Goal: Task Accomplishment & Management: Use online tool/utility

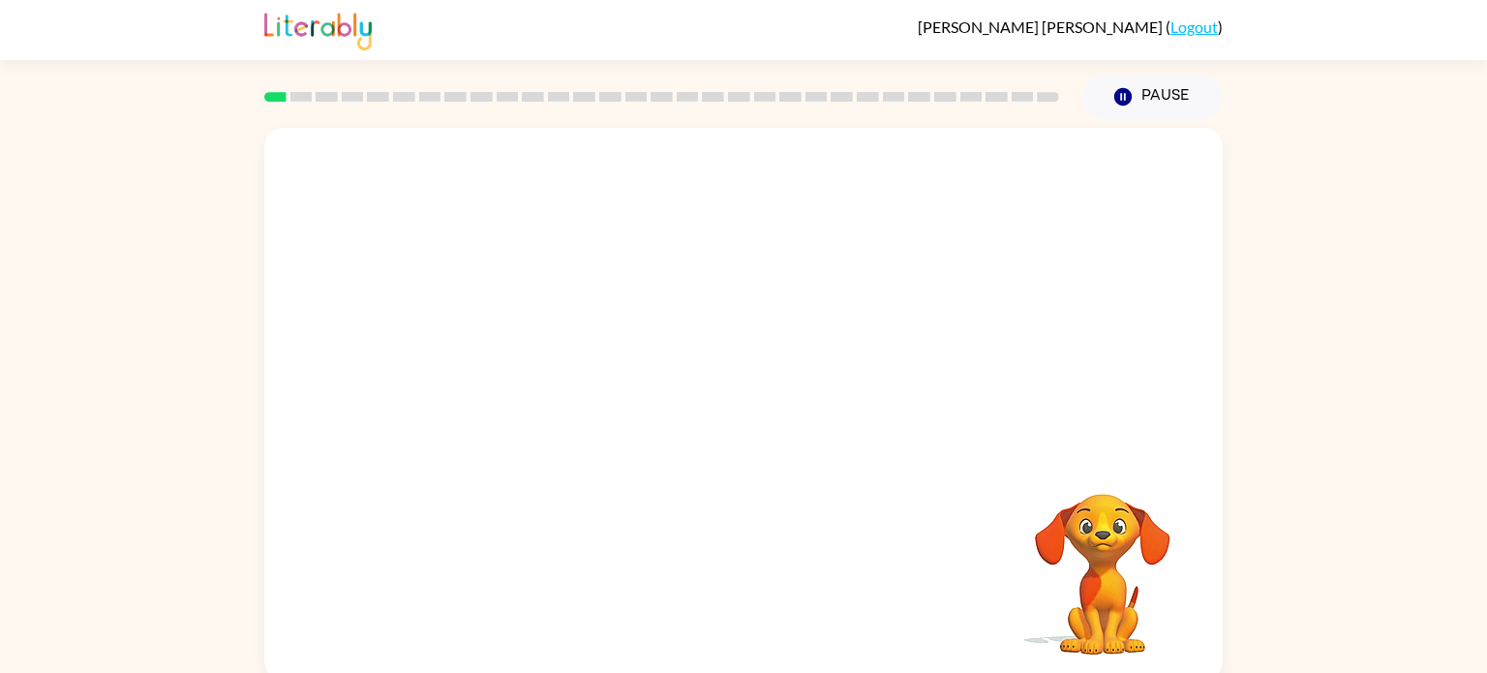
click at [687, 436] on div at bounding box center [743, 290] width 958 height 325
click at [984, 537] on div "Your browser must support playing .mp4 files to use Literably. Please try using…" at bounding box center [743, 404] width 958 height 553
click at [692, 440] on div at bounding box center [743, 290] width 958 height 325
click at [691, 440] on div at bounding box center [743, 290] width 958 height 325
click at [745, 429] on div at bounding box center [743, 413] width 124 height 71
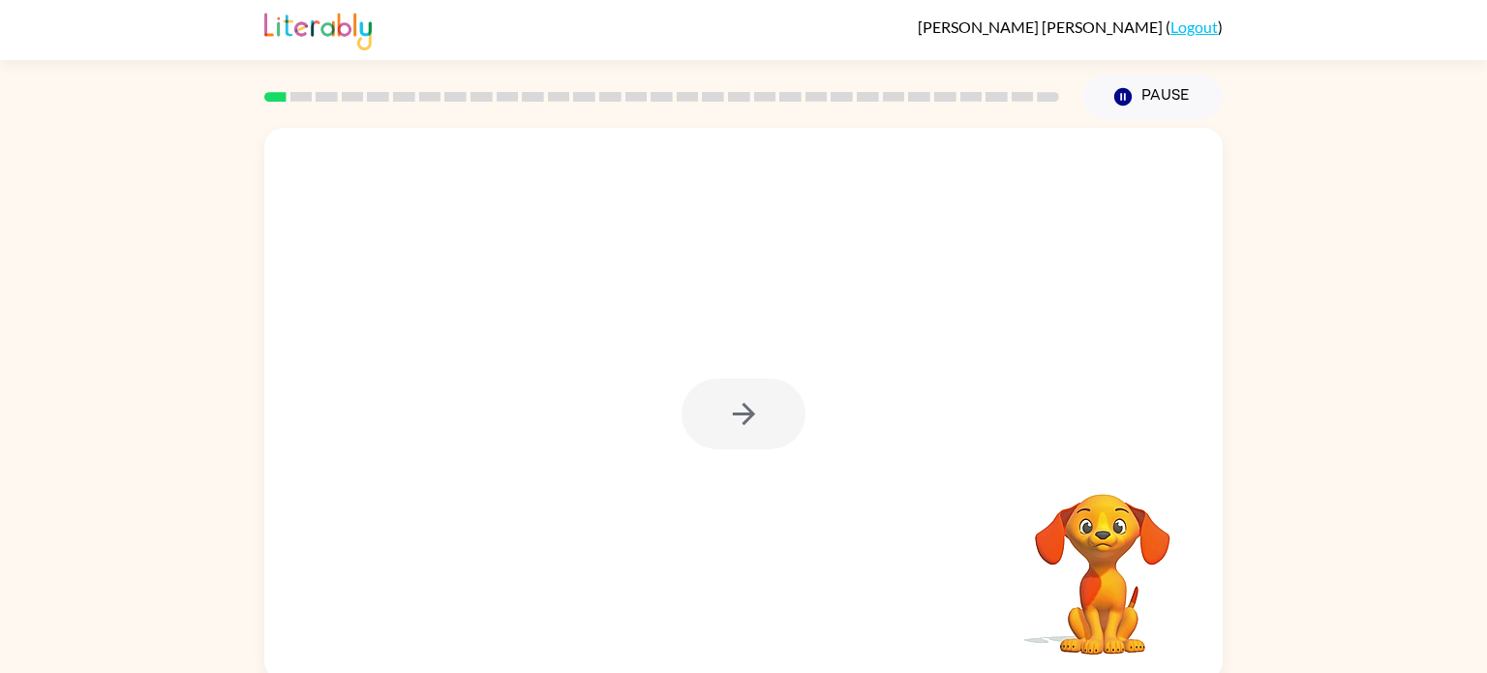
click at [745, 429] on div at bounding box center [743, 413] width 124 height 71
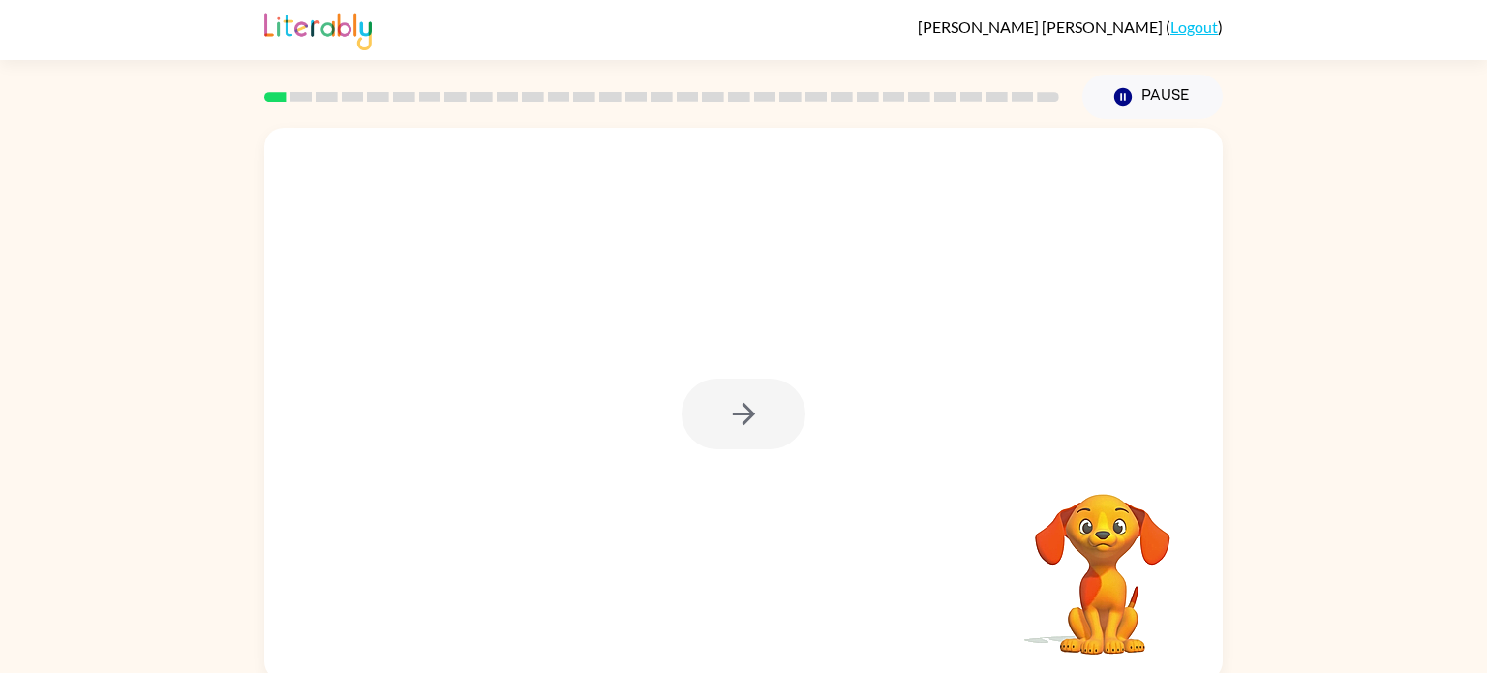
click at [745, 429] on div at bounding box center [743, 413] width 124 height 71
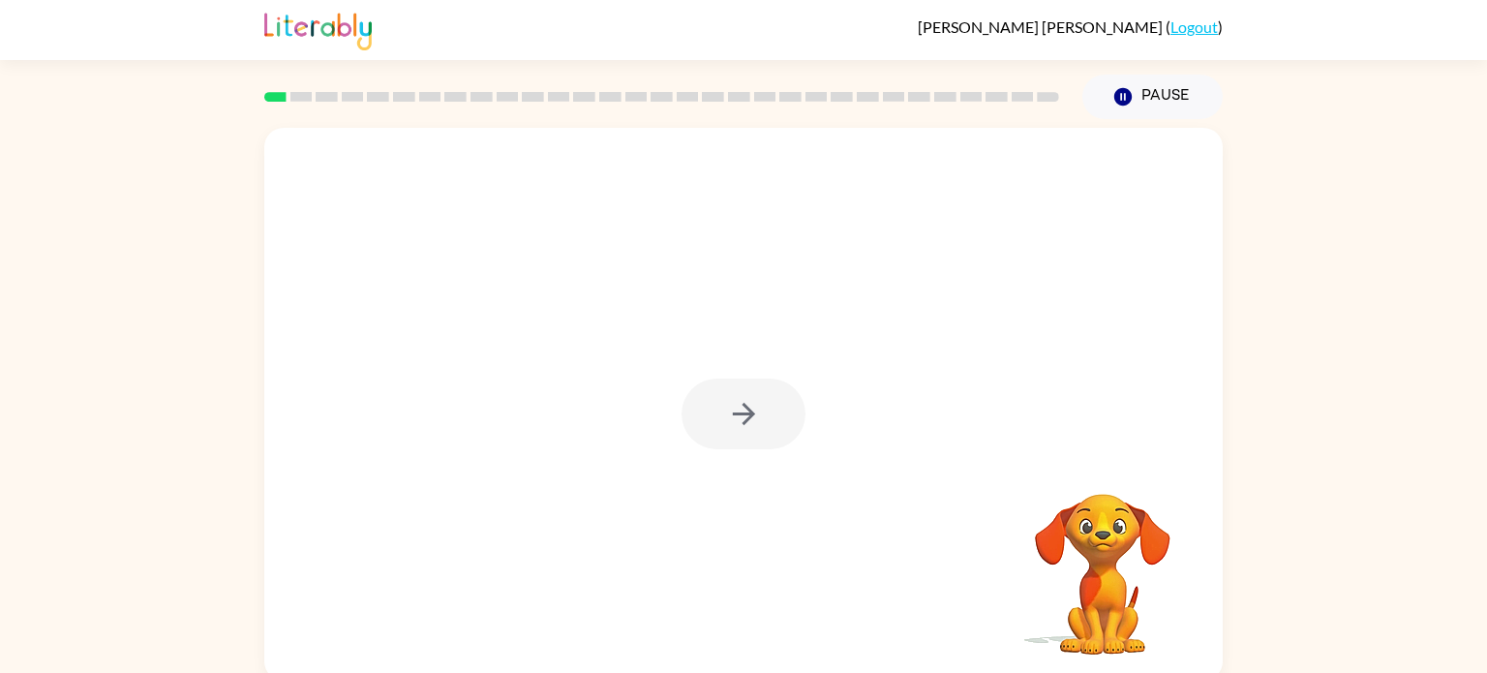
click at [745, 429] on div at bounding box center [743, 413] width 124 height 71
click at [745, 429] on icon "button" at bounding box center [744, 414] width 34 height 34
click at [745, 429] on div at bounding box center [743, 290] width 958 height 325
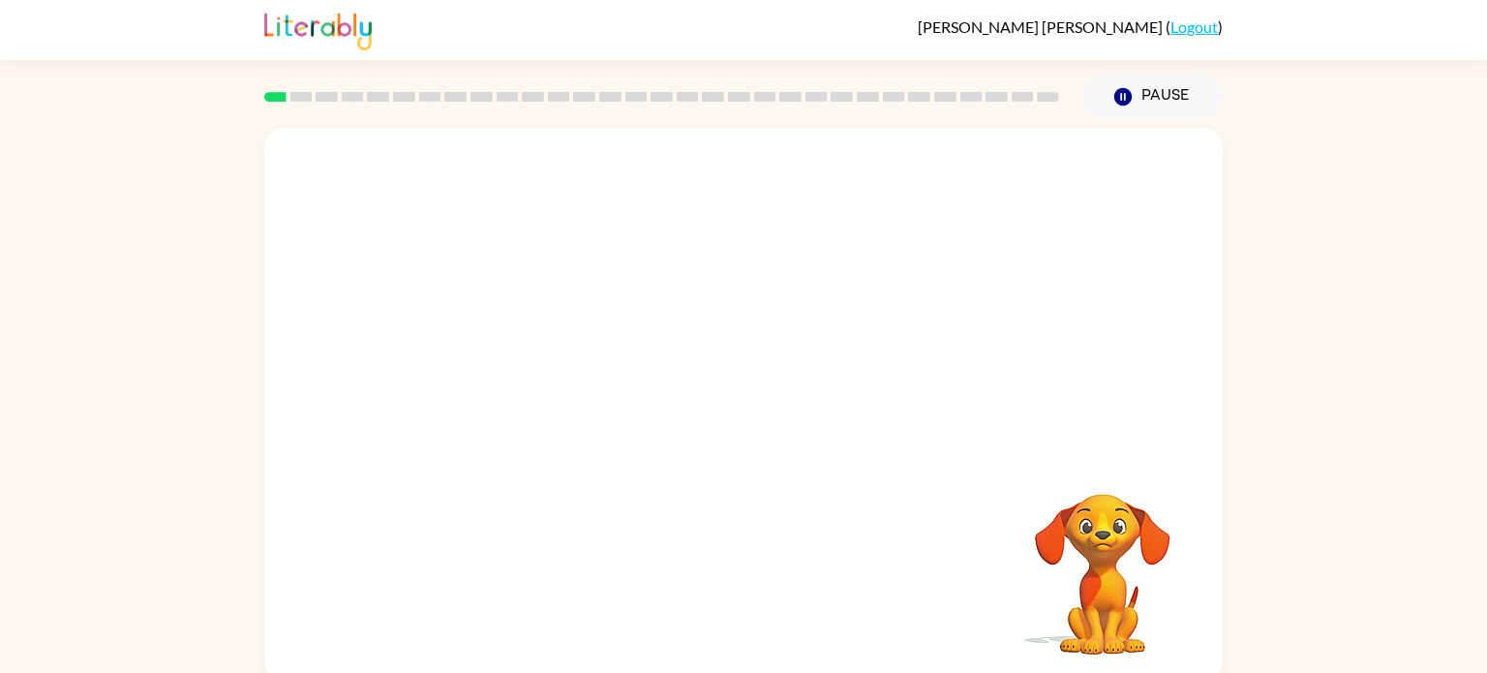
click at [745, 429] on div at bounding box center [743, 290] width 958 height 325
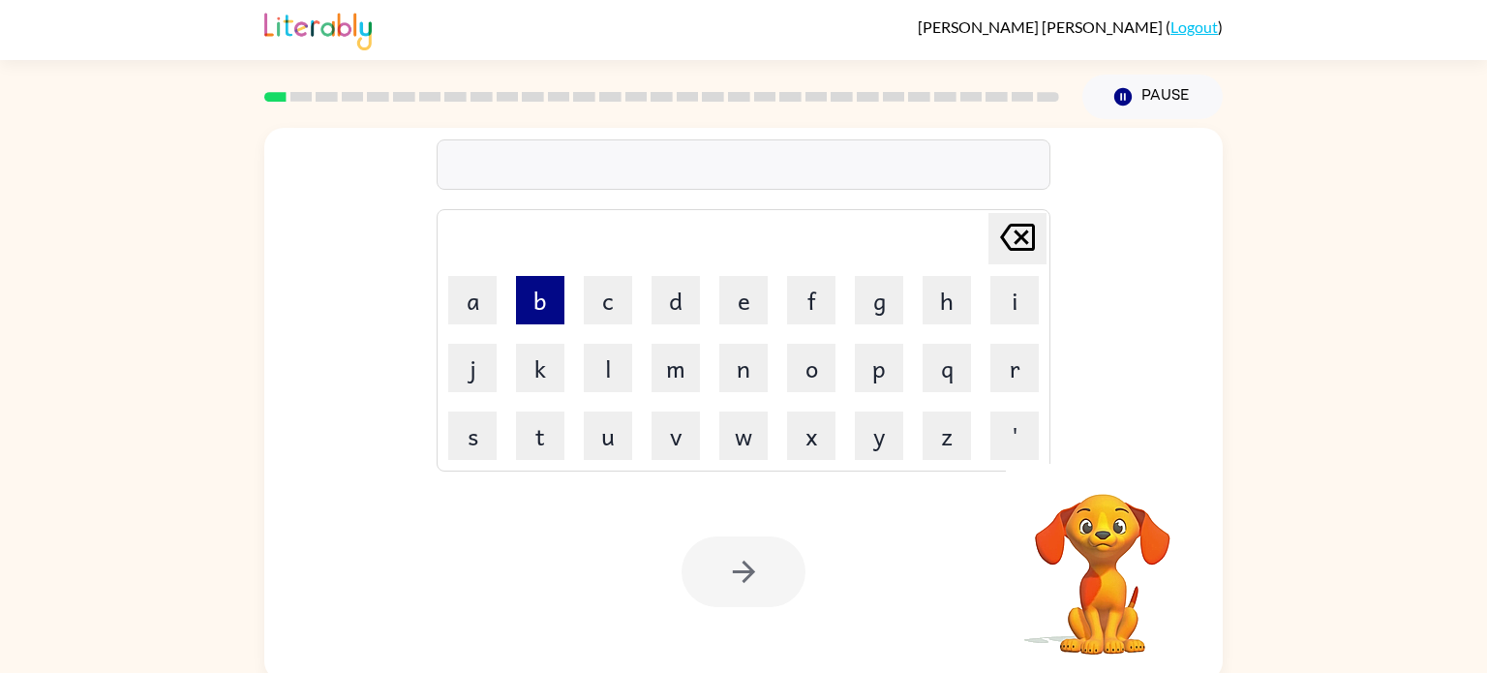
click at [530, 297] on button "b" at bounding box center [540, 300] width 48 height 48
click at [818, 370] on button "o" at bounding box center [811, 368] width 48 height 48
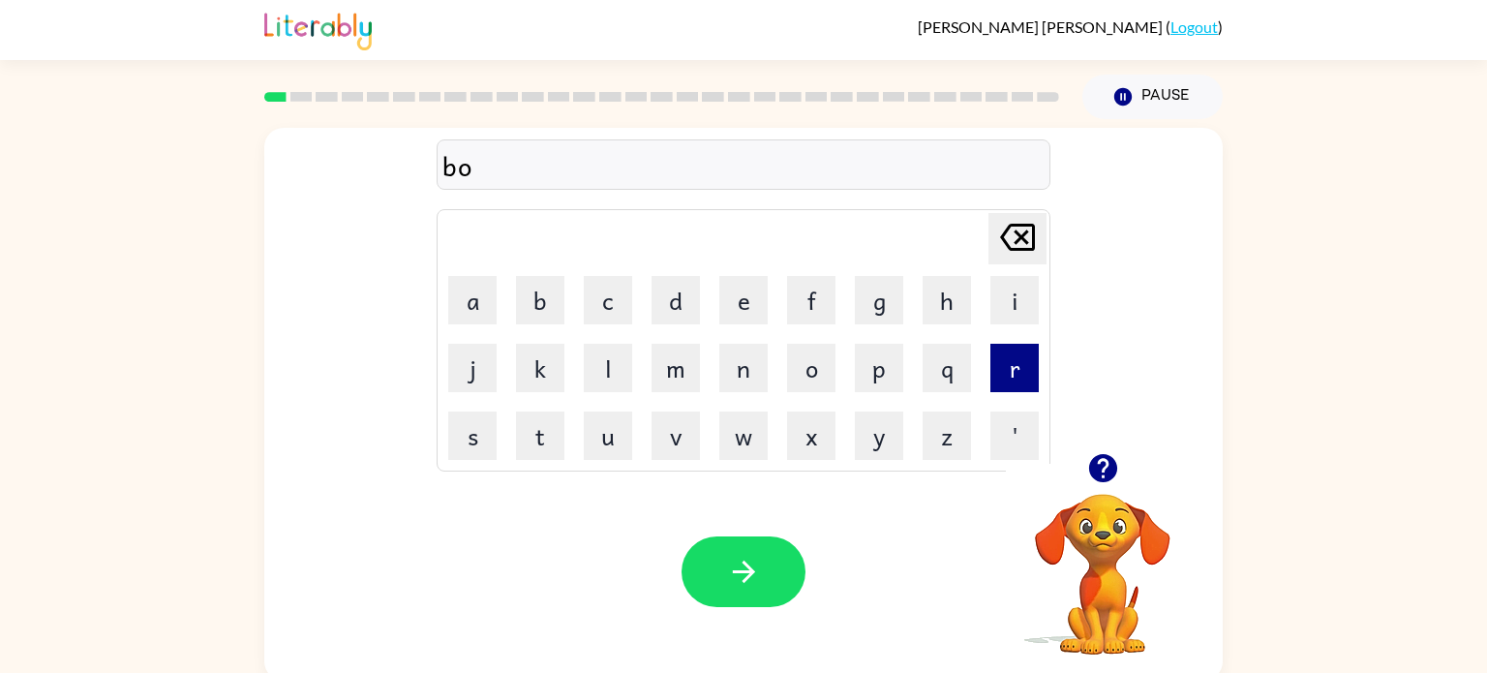
click at [1025, 375] on button "r" at bounding box center [1014, 368] width 48 height 48
click at [687, 296] on button "d" at bounding box center [675, 300] width 48 height 48
click at [730, 301] on button "e" at bounding box center [743, 300] width 48 height 48
click at [1005, 377] on button "r" at bounding box center [1014, 368] width 48 height 48
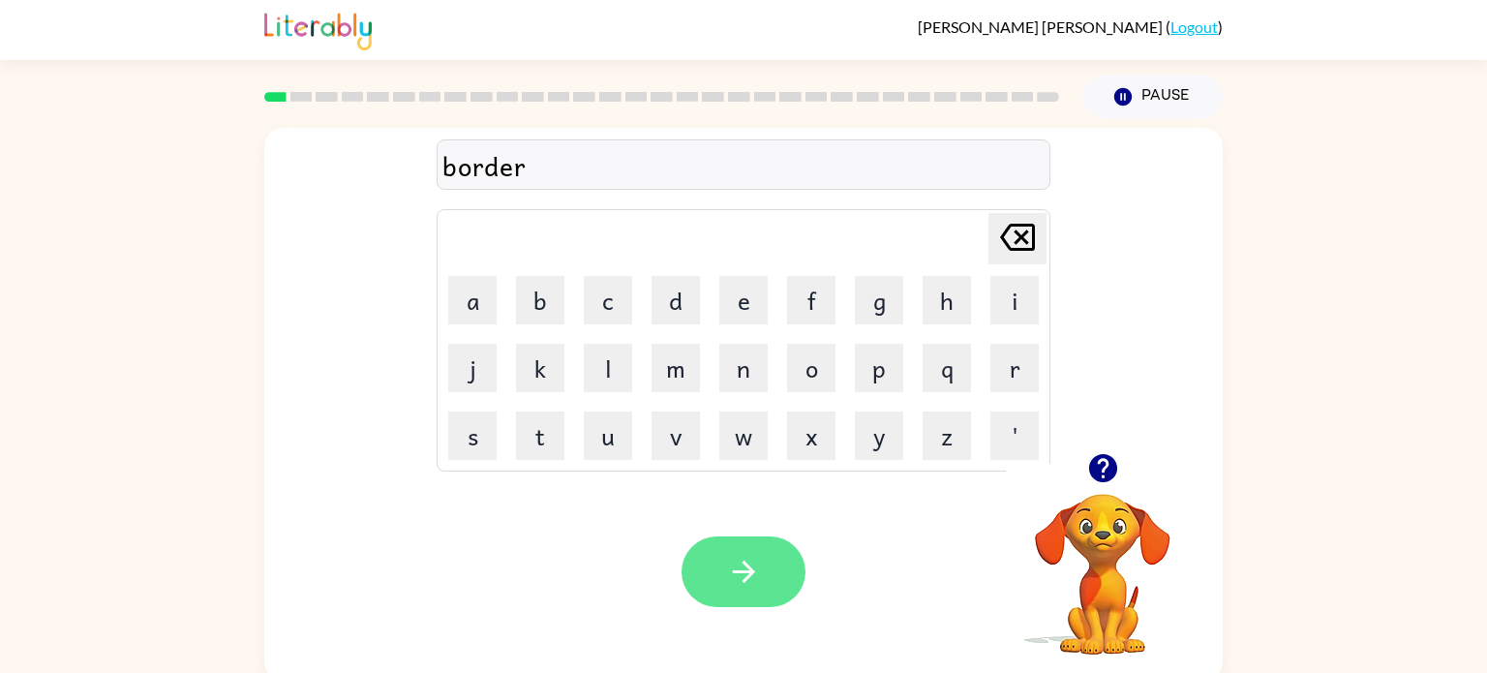
click at [725, 581] on button "button" at bounding box center [743, 571] width 124 height 71
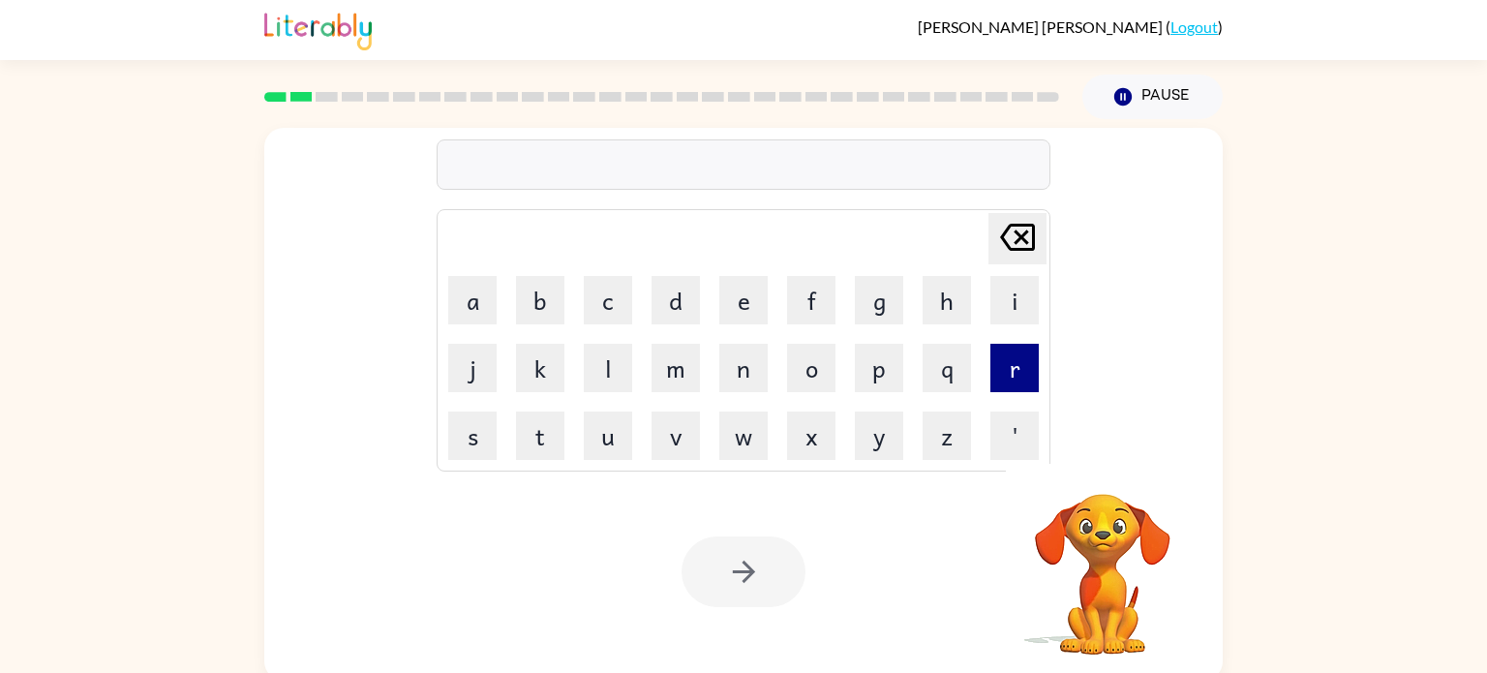
click at [1004, 371] on button "r" at bounding box center [1014, 368] width 48 height 48
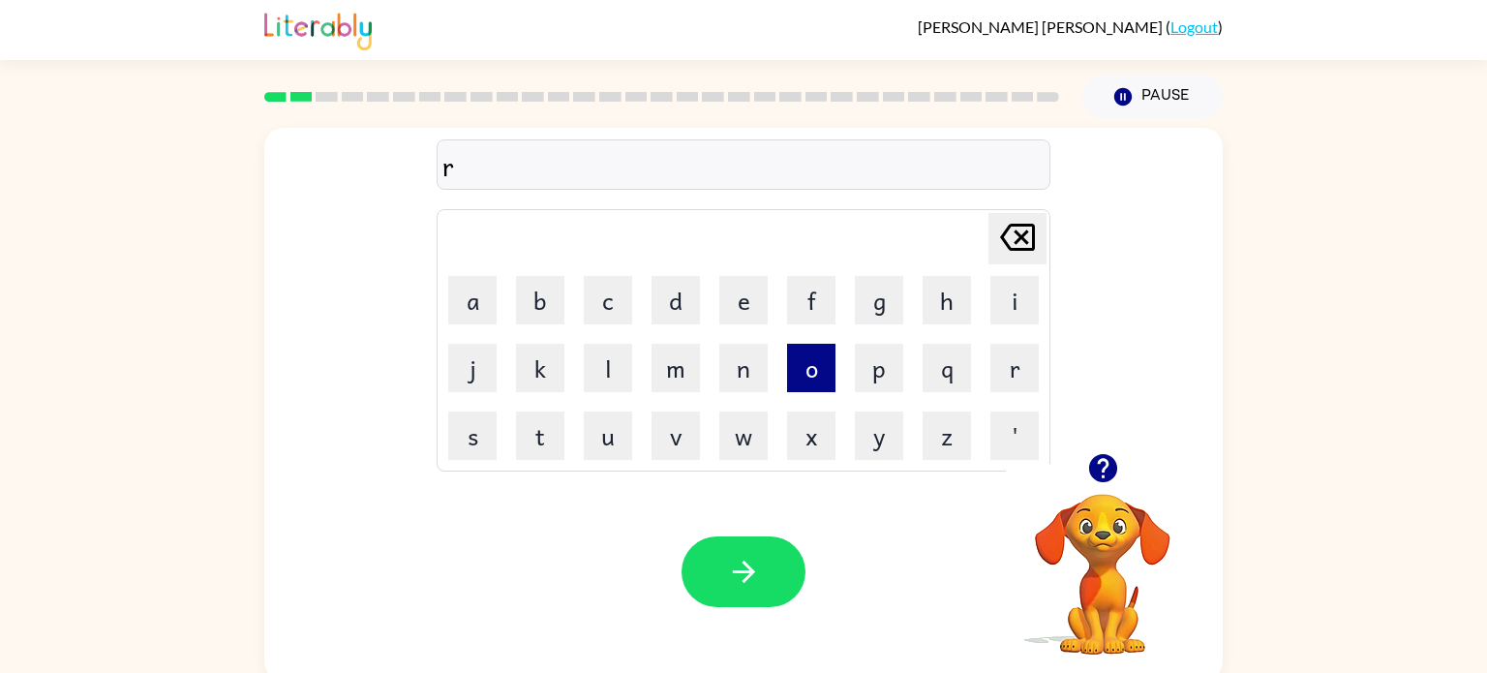
click at [809, 368] on button "o" at bounding box center [811, 368] width 48 height 48
click at [604, 456] on button "u" at bounding box center [608, 435] width 48 height 48
click at [739, 364] on button "n" at bounding box center [743, 368] width 48 height 48
click at [681, 295] on button "d" at bounding box center [675, 300] width 48 height 48
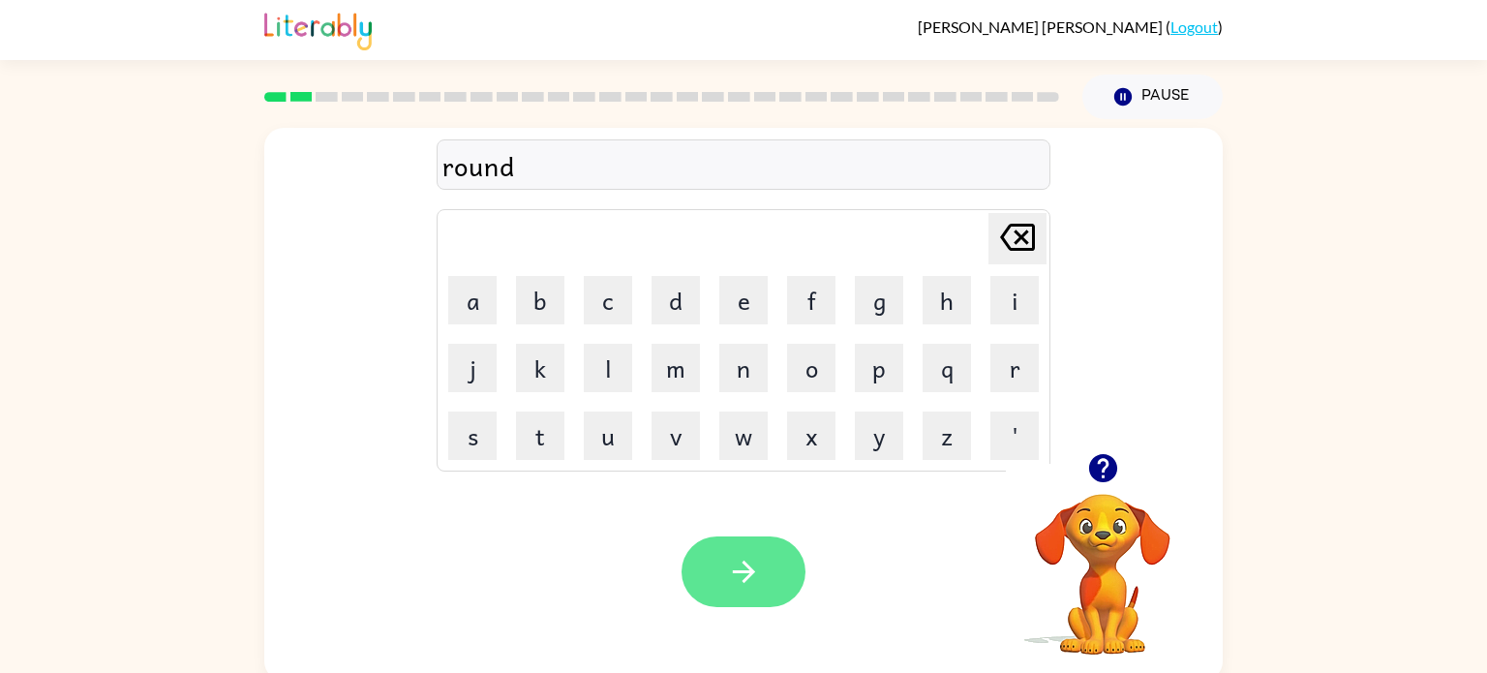
click at [703, 579] on button "button" at bounding box center [743, 571] width 124 height 71
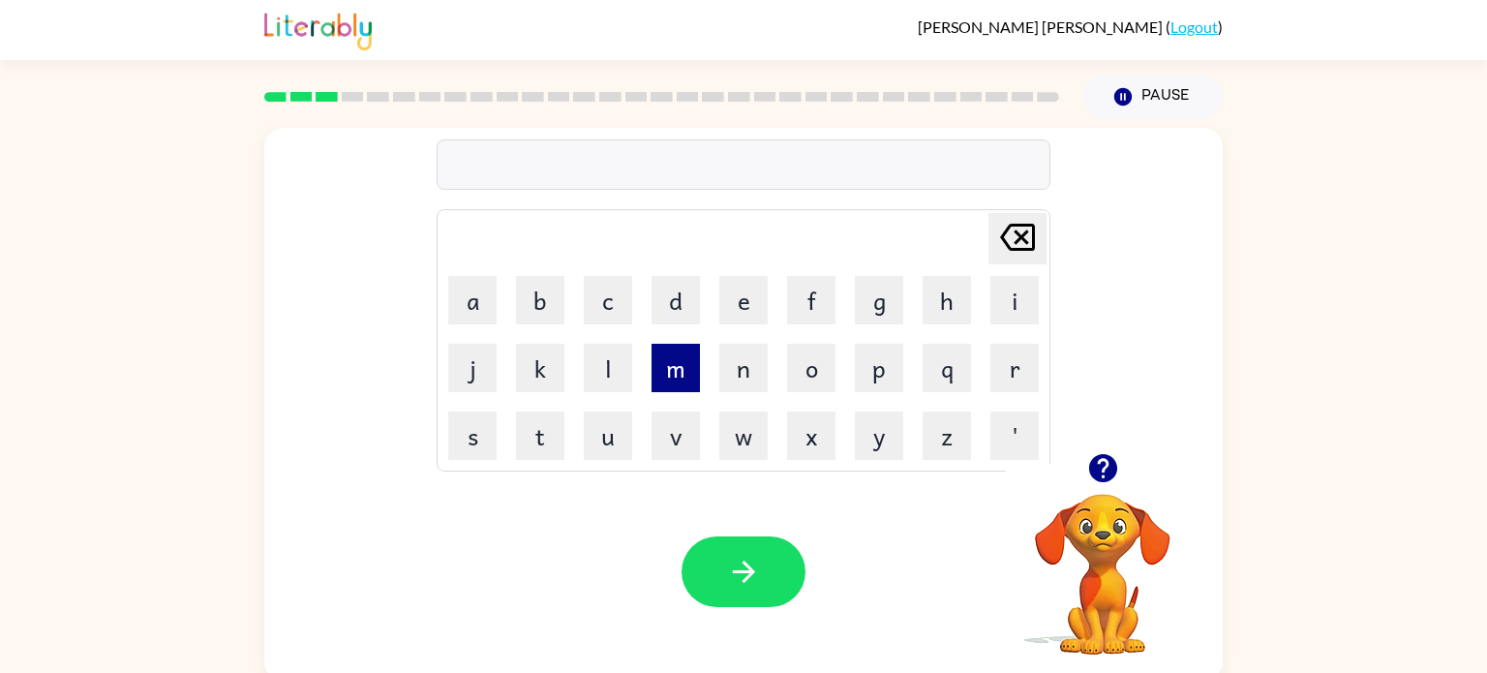
click at [681, 368] on button "m" at bounding box center [675, 368] width 48 height 48
click at [486, 307] on button "a" at bounding box center [472, 300] width 48 height 48
click at [614, 292] on button "c" at bounding box center [608, 300] width 48 height 48
click at [938, 313] on button "h" at bounding box center [946, 300] width 48 height 48
click at [1010, 301] on button "i" at bounding box center [1014, 300] width 48 height 48
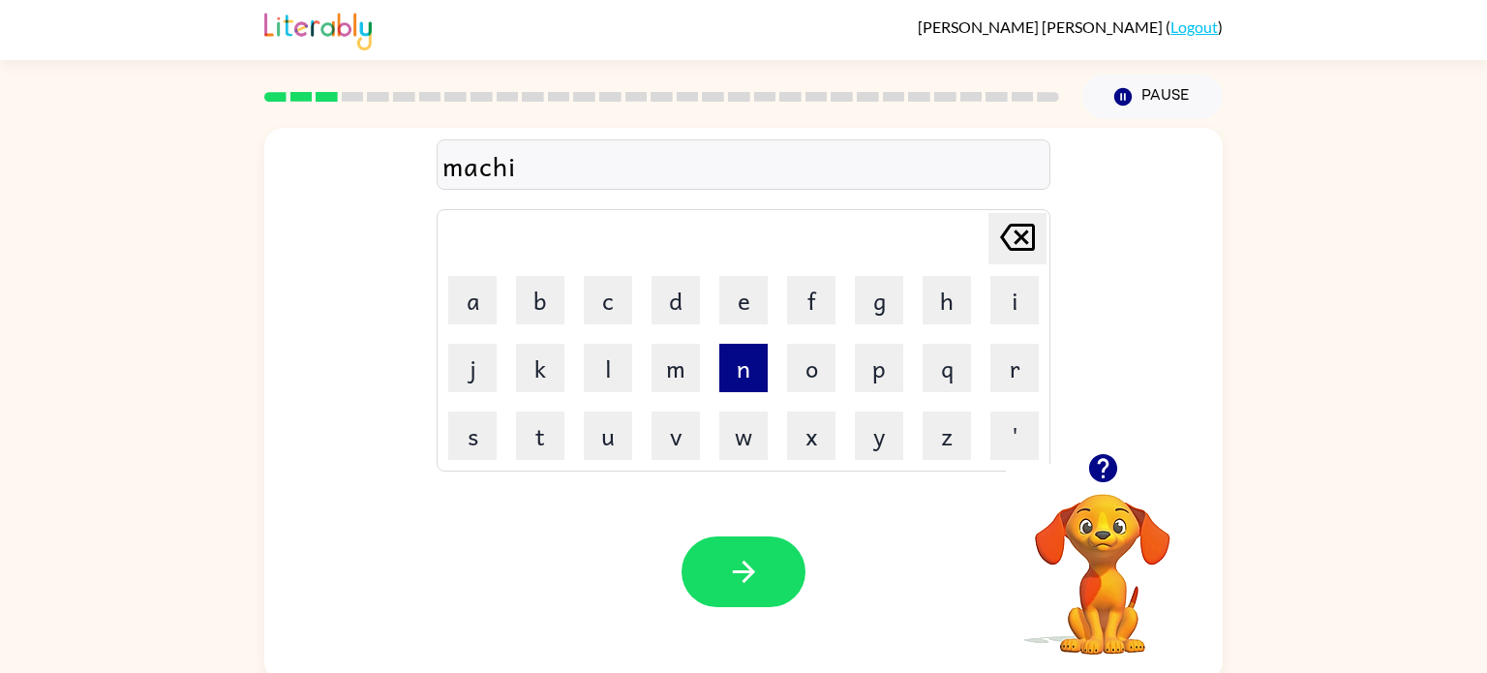
click at [743, 376] on button "n" at bounding box center [743, 368] width 48 height 48
click at [737, 306] on button "e" at bounding box center [743, 300] width 48 height 48
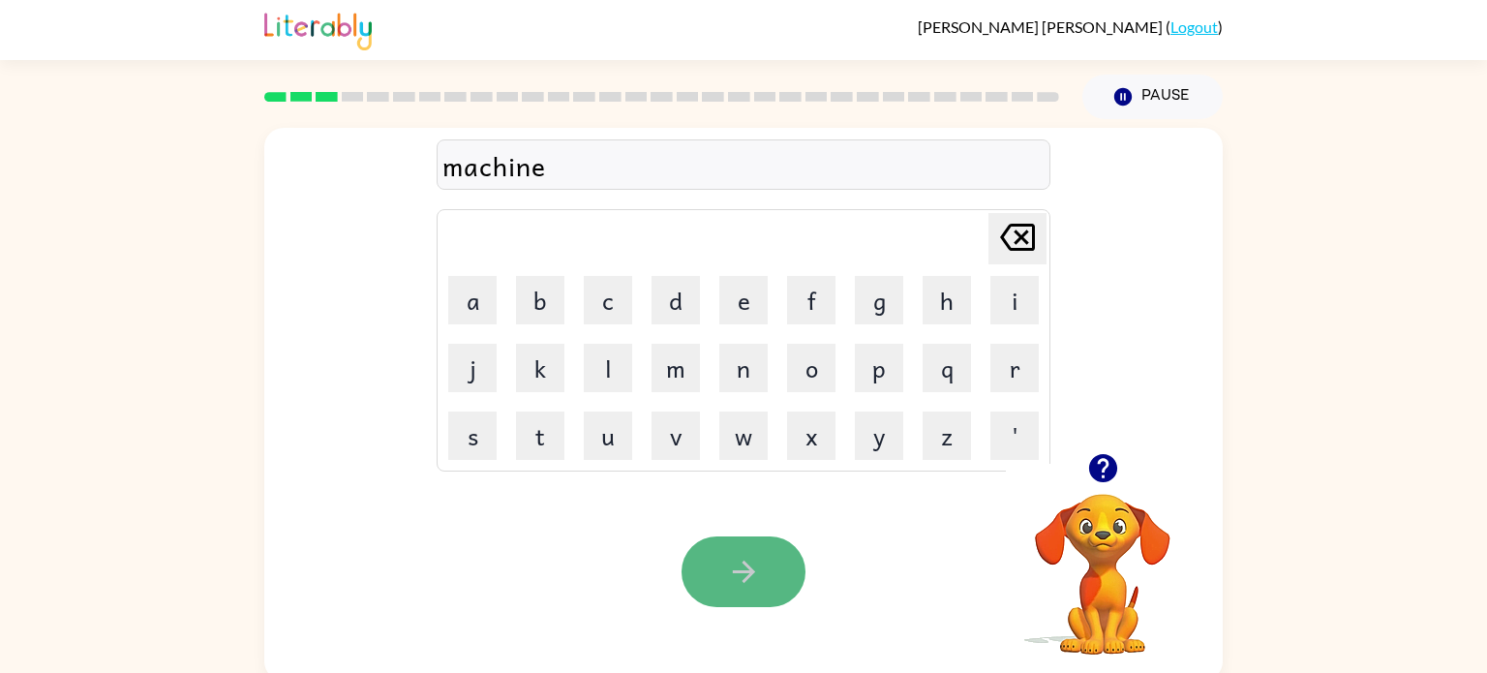
click at [736, 582] on icon "button" at bounding box center [744, 572] width 34 height 34
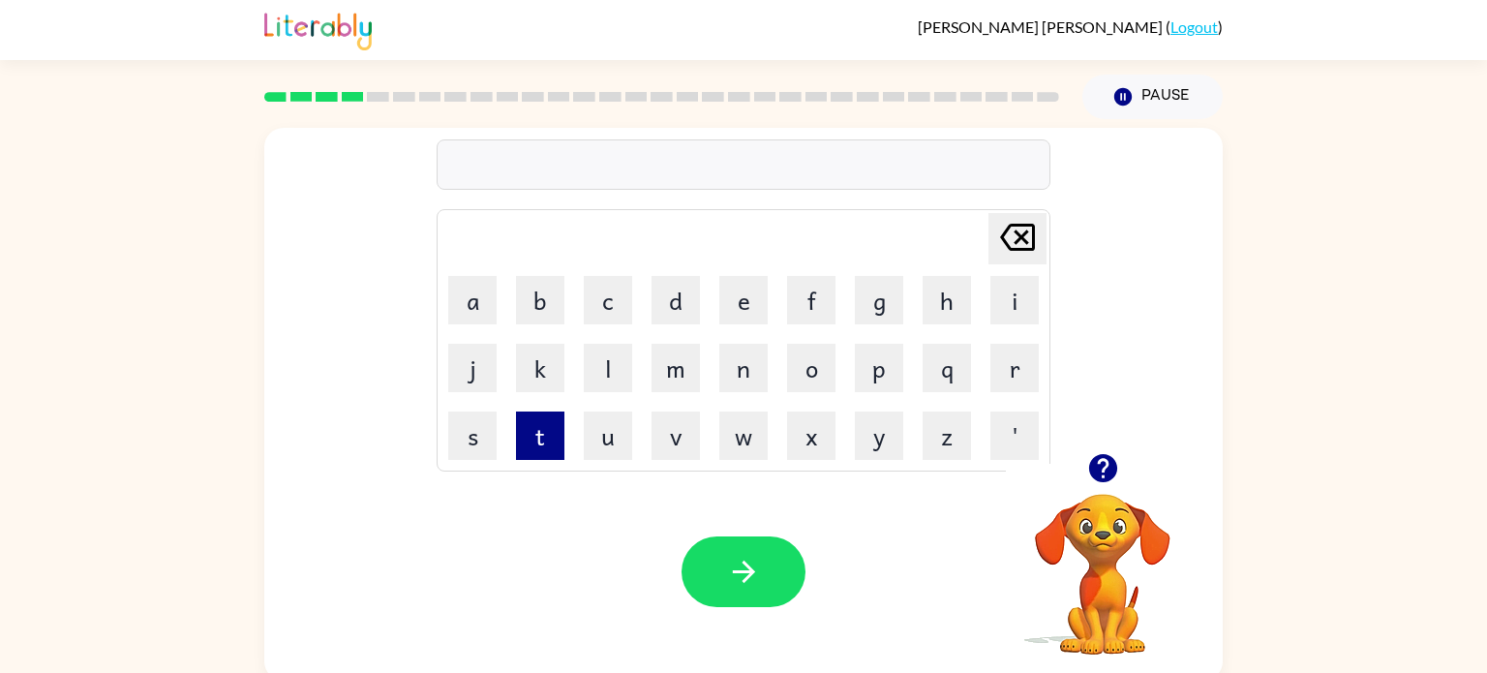
click at [554, 444] on button "t" at bounding box center [540, 435] width 48 height 48
click at [1010, 361] on button "r" at bounding box center [1014, 368] width 48 height 48
click at [468, 298] on button "a" at bounding box center [472, 300] width 48 height 48
type button "a"
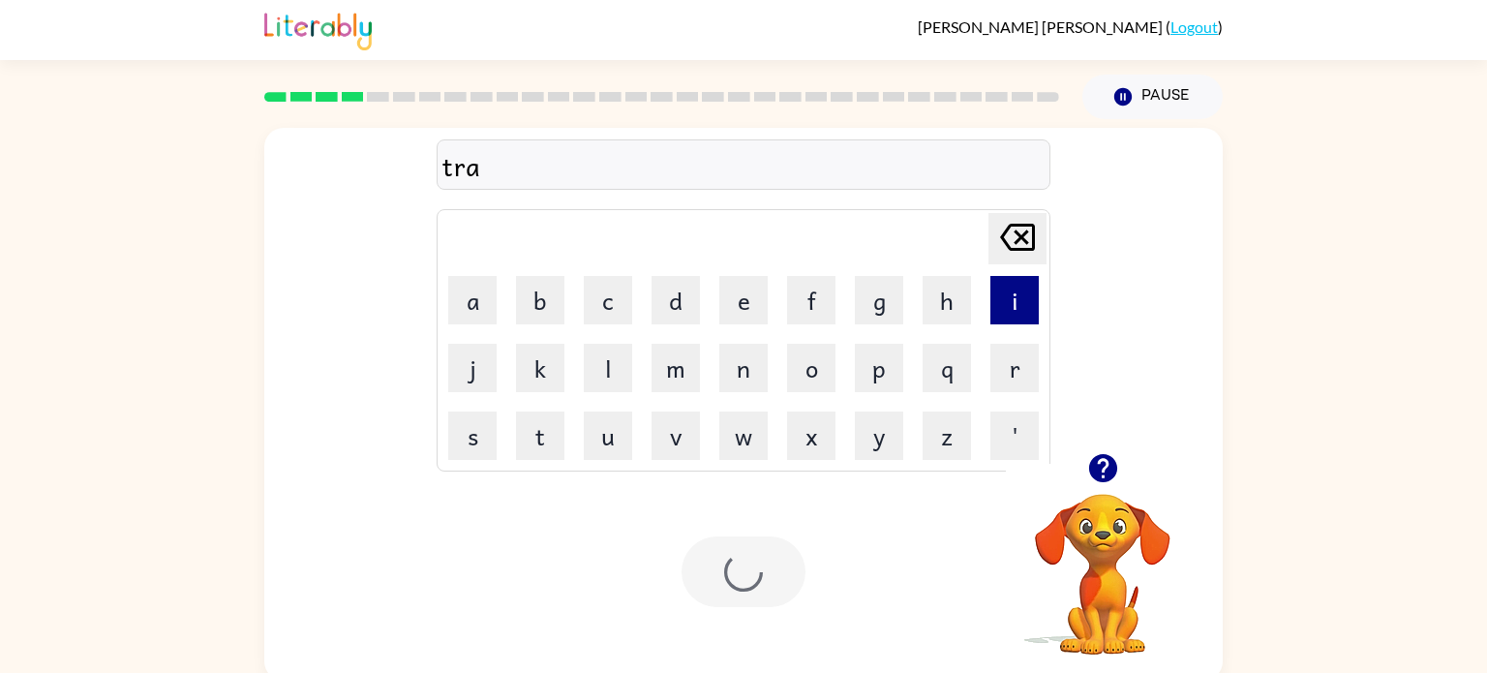
click at [990, 314] on button "i" at bounding box center [1014, 300] width 48 height 48
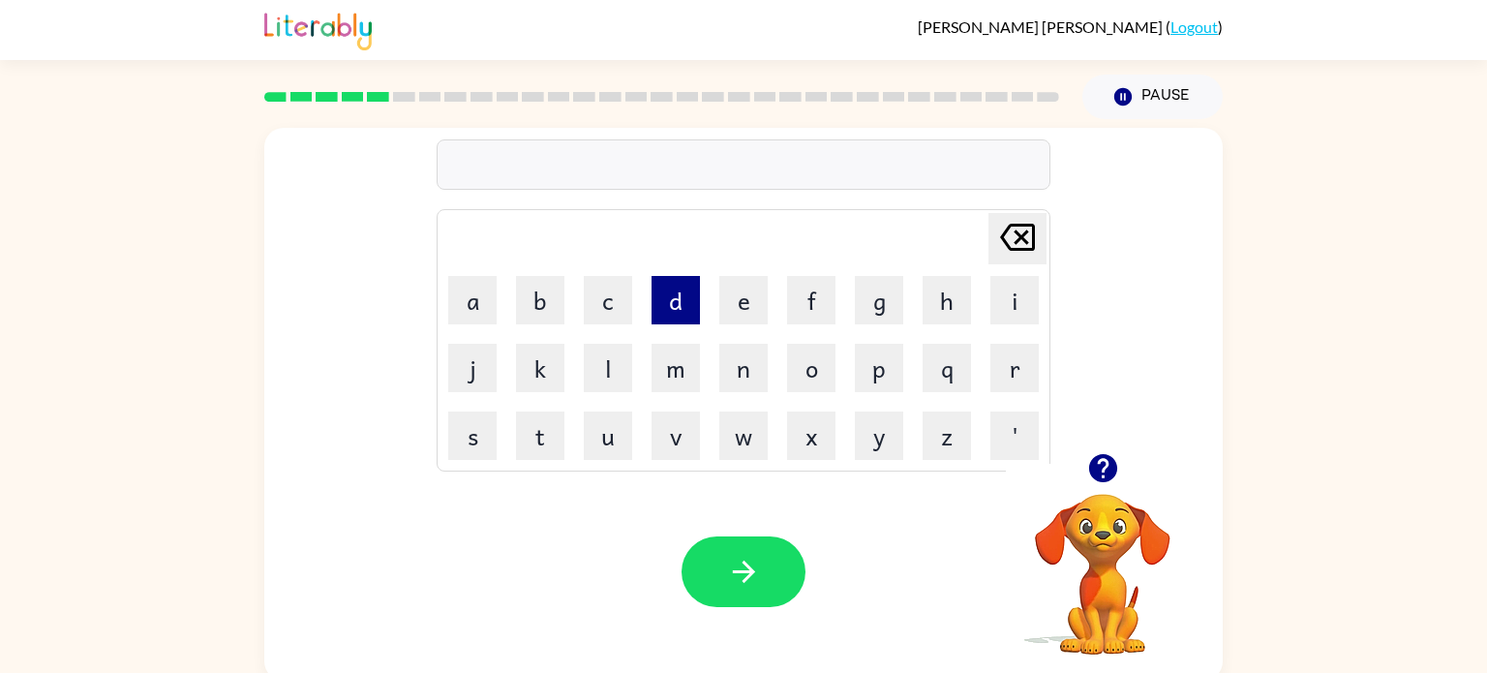
click at [677, 312] on button "d" at bounding box center [675, 300] width 48 height 48
click at [732, 299] on button "e" at bounding box center [743, 300] width 48 height 48
click at [816, 312] on button "f" at bounding box center [811, 300] width 48 height 48
click at [735, 307] on button "e" at bounding box center [743, 300] width 48 height 48
click at [737, 354] on button "n" at bounding box center [743, 368] width 48 height 48
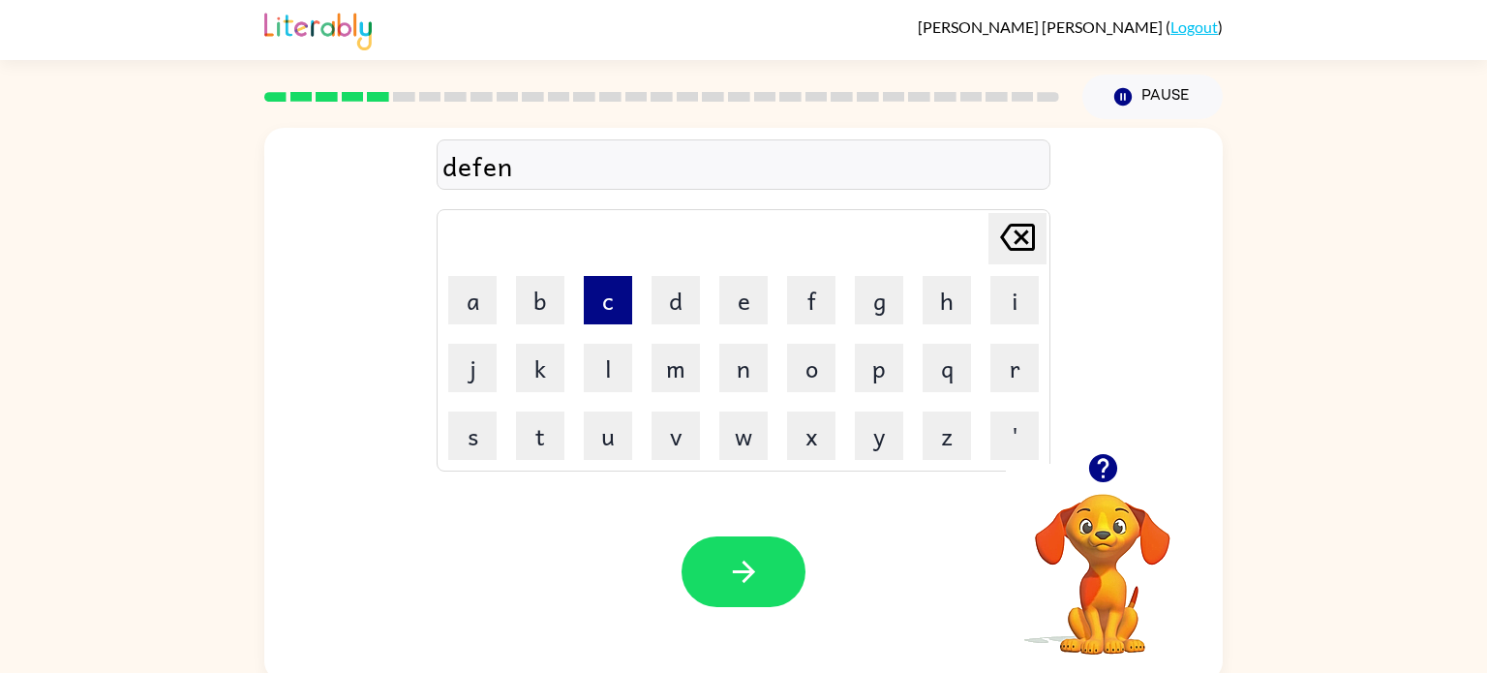
click at [608, 305] on button "c" at bounding box center [608, 300] width 48 height 48
click at [1011, 305] on button "i" at bounding box center [1014, 300] width 48 height 48
click at [676, 453] on button "v" at bounding box center [675, 435] width 48 height 48
click at [1025, 240] on icon at bounding box center [1017, 237] width 35 height 27
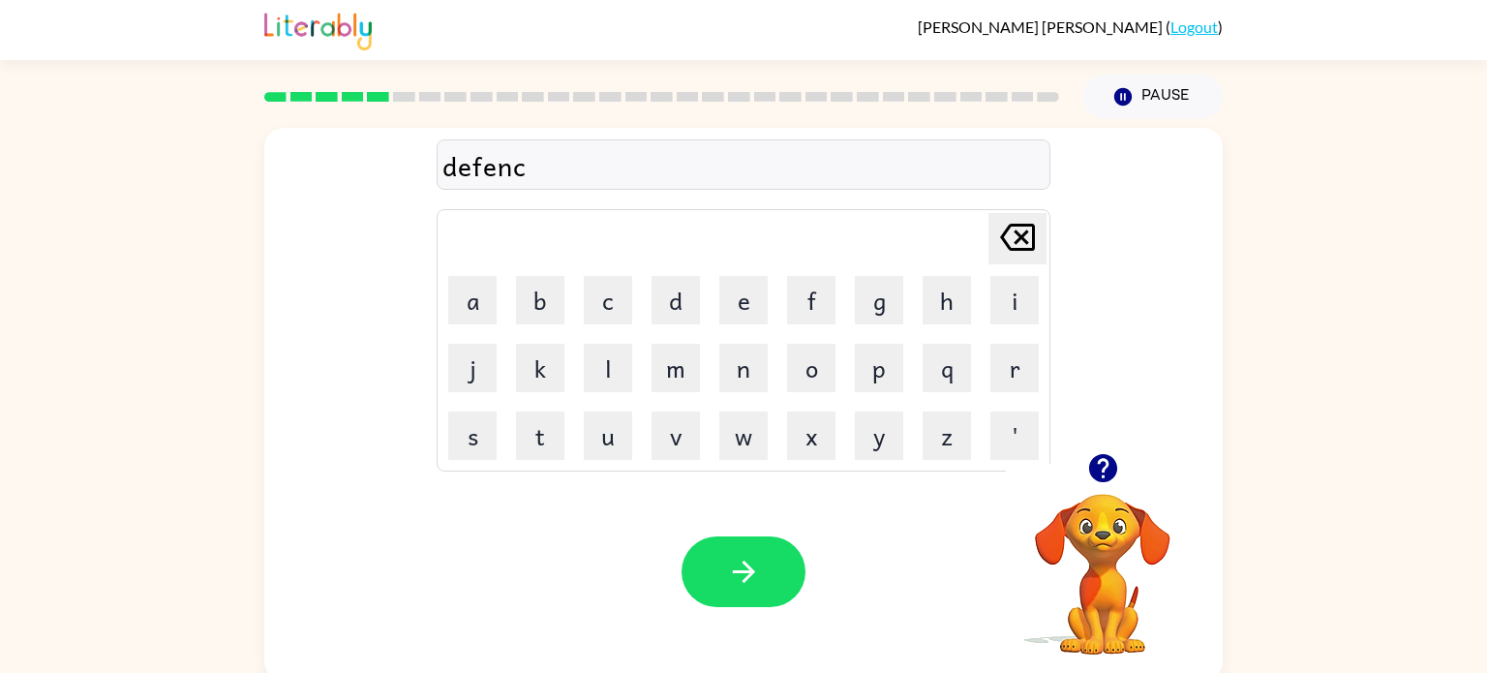
click at [1006, 240] on icon "[PERSON_NAME] last character input" at bounding box center [1017, 237] width 46 height 46
click at [485, 448] on button "s" at bounding box center [472, 435] width 48 height 48
click at [1025, 308] on button "i" at bounding box center [1014, 300] width 48 height 48
click at [681, 434] on button "v" at bounding box center [675, 435] width 48 height 48
click at [737, 310] on button "e" at bounding box center [743, 300] width 48 height 48
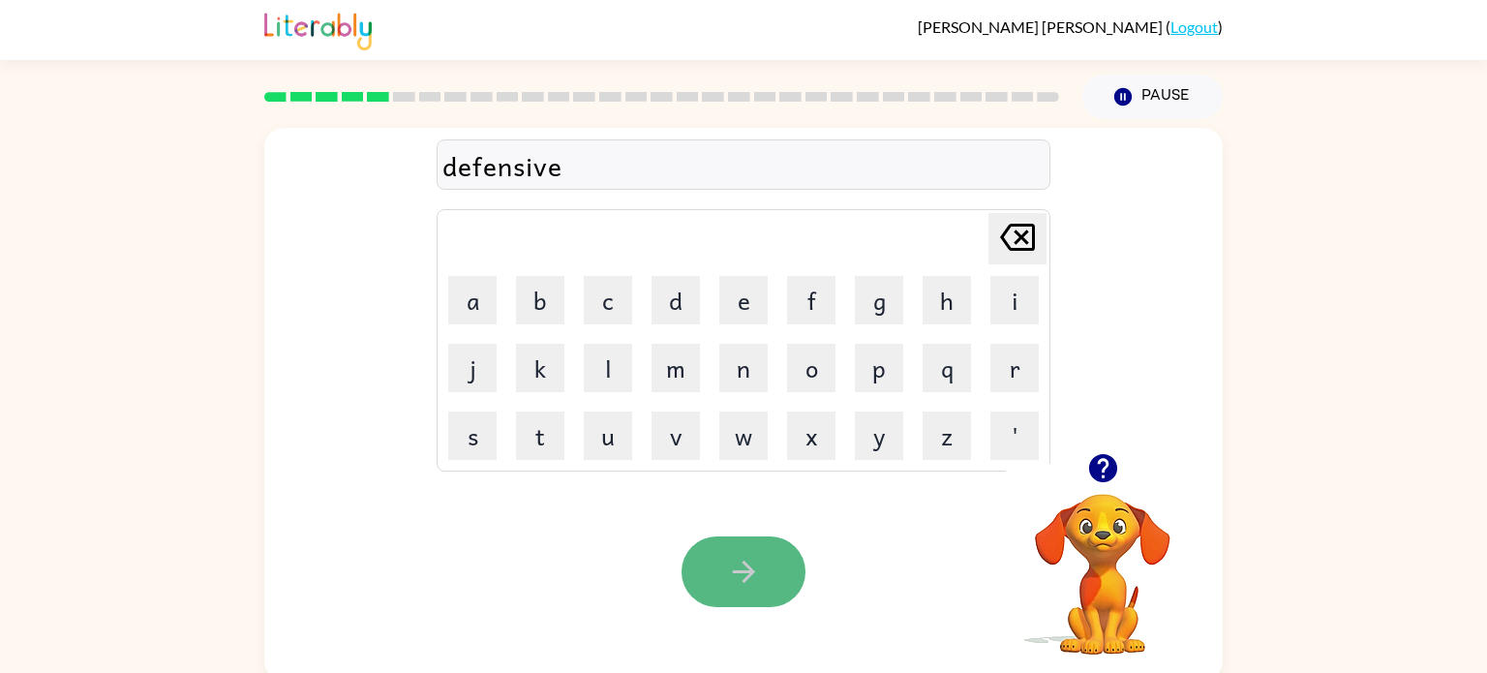
click at [706, 549] on button "button" at bounding box center [743, 571] width 124 height 71
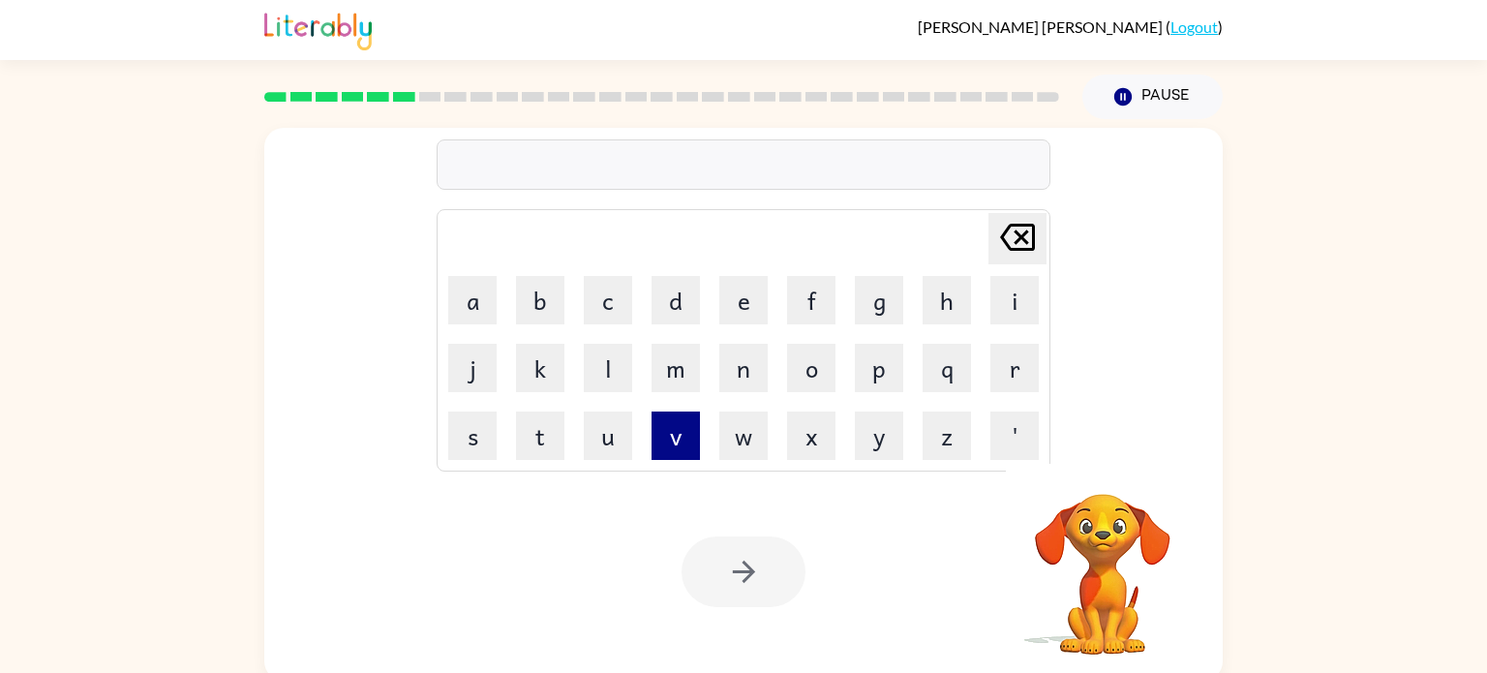
click at [684, 434] on button "v" at bounding box center [675, 435] width 48 height 48
click at [474, 284] on button "a" at bounding box center [472, 300] width 48 height 48
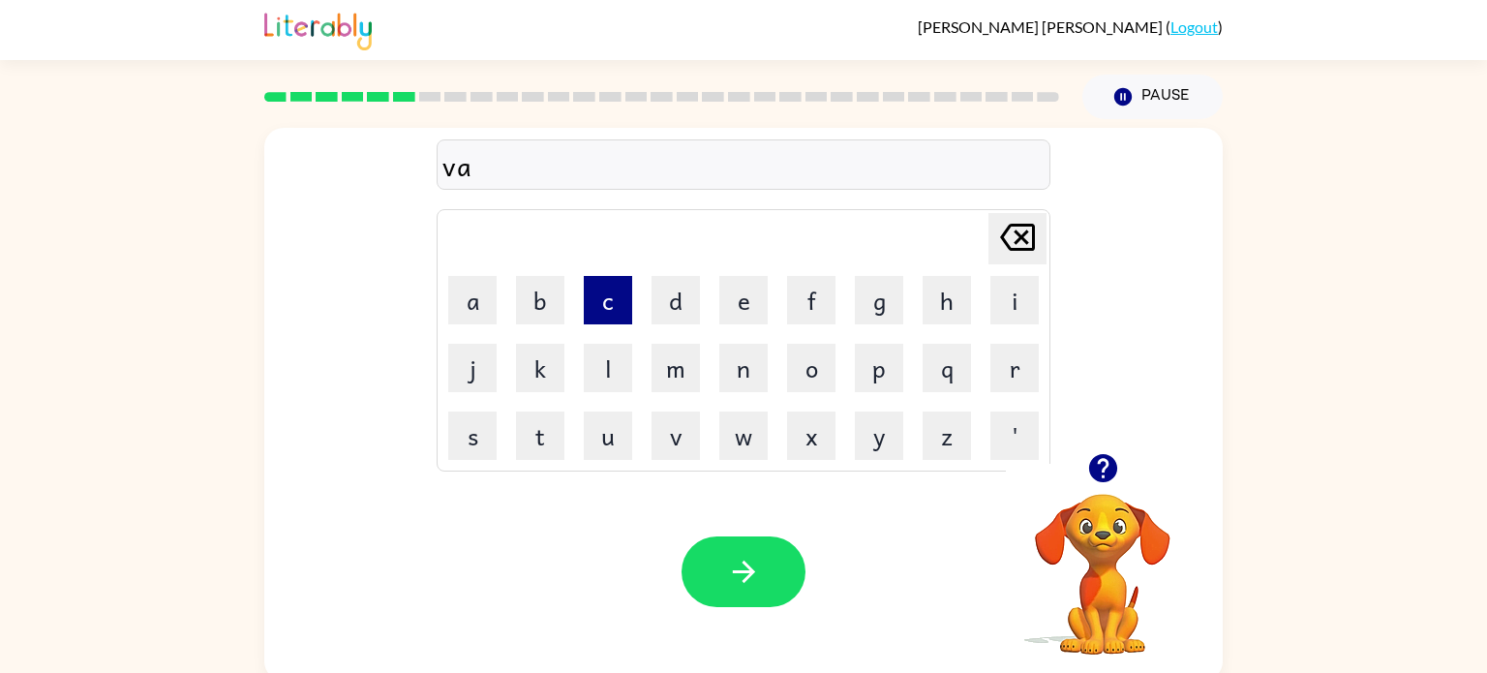
click at [617, 312] on button "c" at bounding box center [608, 300] width 48 height 48
click at [994, 297] on button "i" at bounding box center [1014, 300] width 48 height 48
click at [811, 385] on button "o" at bounding box center [811, 368] width 48 height 48
click at [1026, 242] on icon at bounding box center [1017, 237] width 35 height 27
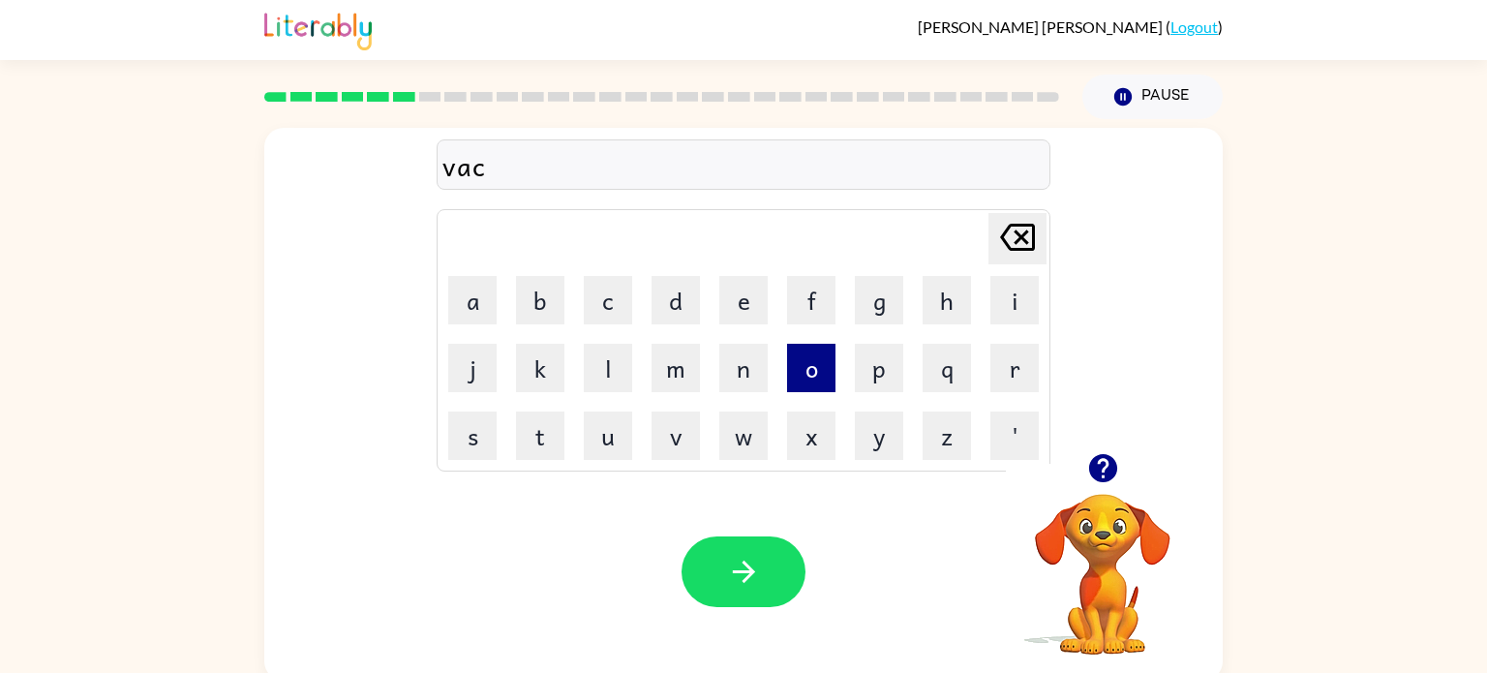
click at [792, 377] on button "o" at bounding box center [811, 368] width 48 height 48
click at [1011, 304] on button "i" at bounding box center [1014, 300] width 48 height 48
click at [1029, 256] on icon "[PERSON_NAME] last character input" at bounding box center [1017, 237] width 46 height 46
click at [1018, 293] on button "i" at bounding box center [1014, 300] width 48 height 48
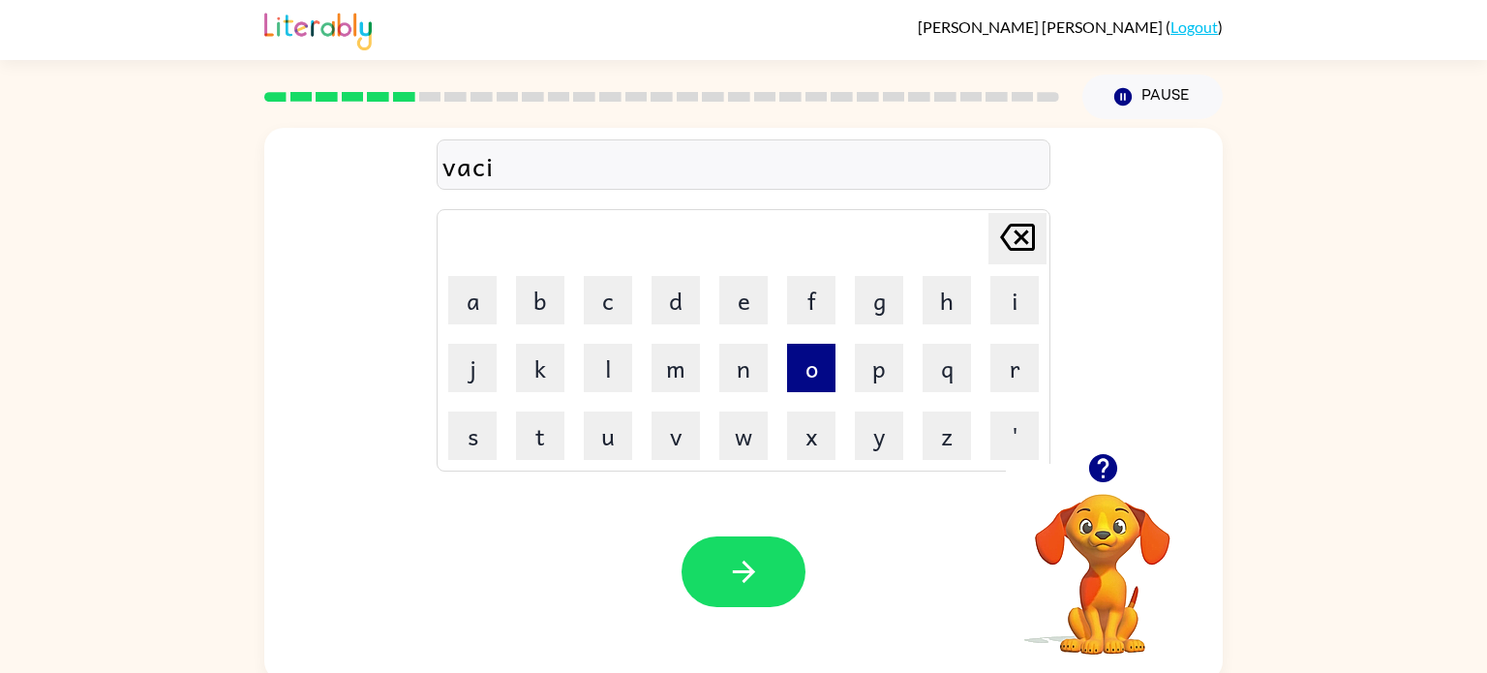
click at [820, 367] on button "o" at bounding box center [811, 368] width 48 height 48
click at [754, 378] on button "n" at bounding box center [743, 368] width 48 height 48
click at [1117, 470] on icon "button" at bounding box center [1103, 468] width 34 height 34
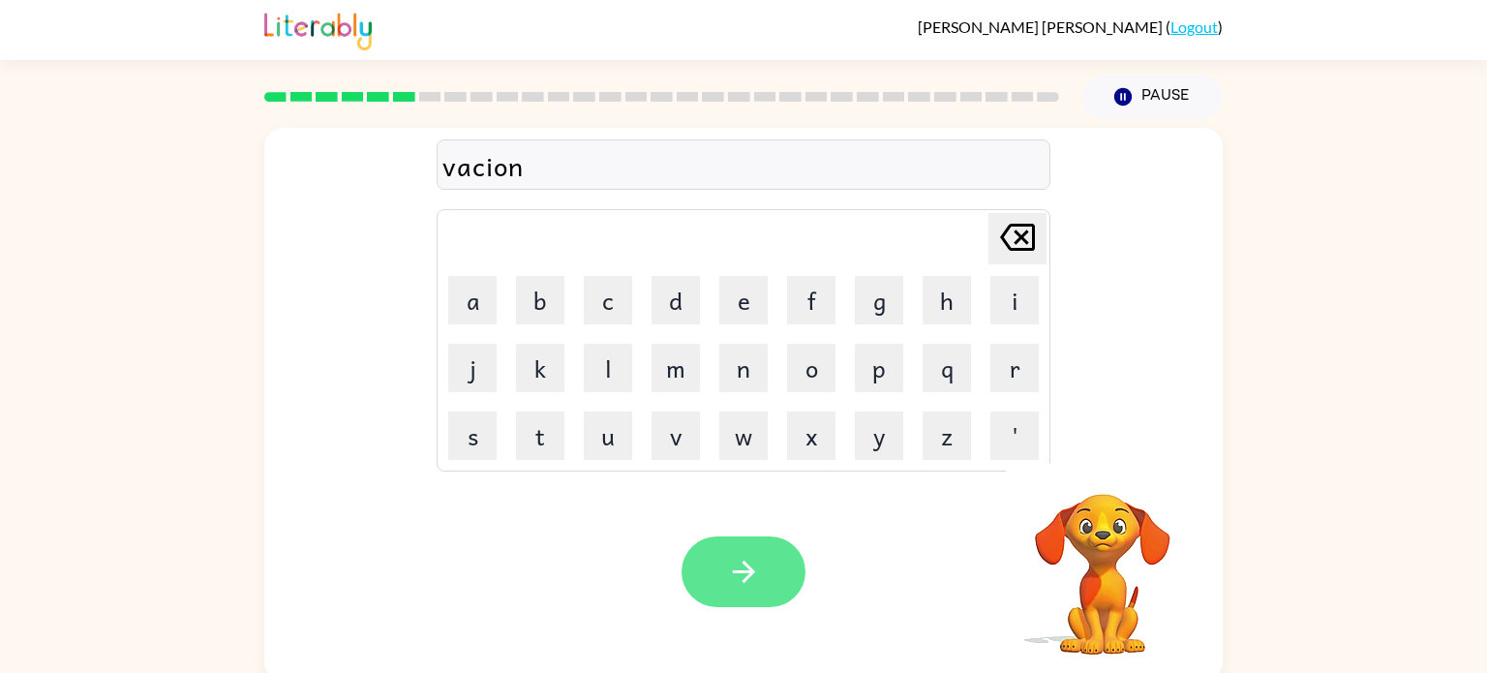
click at [764, 569] on button "button" at bounding box center [743, 571] width 124 height 71
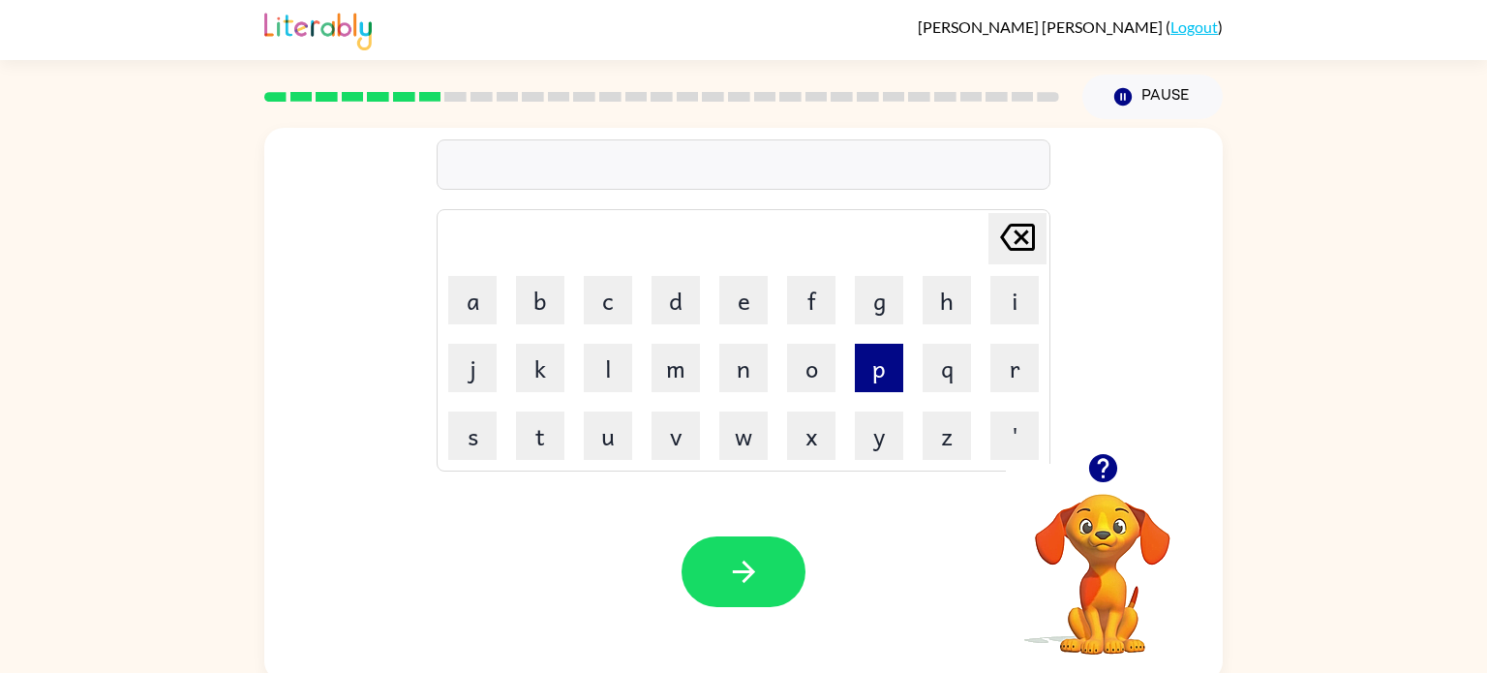
click at [881, 363] on button "p" at bounding box center [879, 368] width 48 height 48
click at [588, 432] on button "u" at bounding box center [608, 435] width 48 height 48
click at [677, 293] on button "d" at bounding box center [675, 300] width 48 height 48
click at [617, 386] on button "l" at bounding box center [608, 368] width 48 height 48
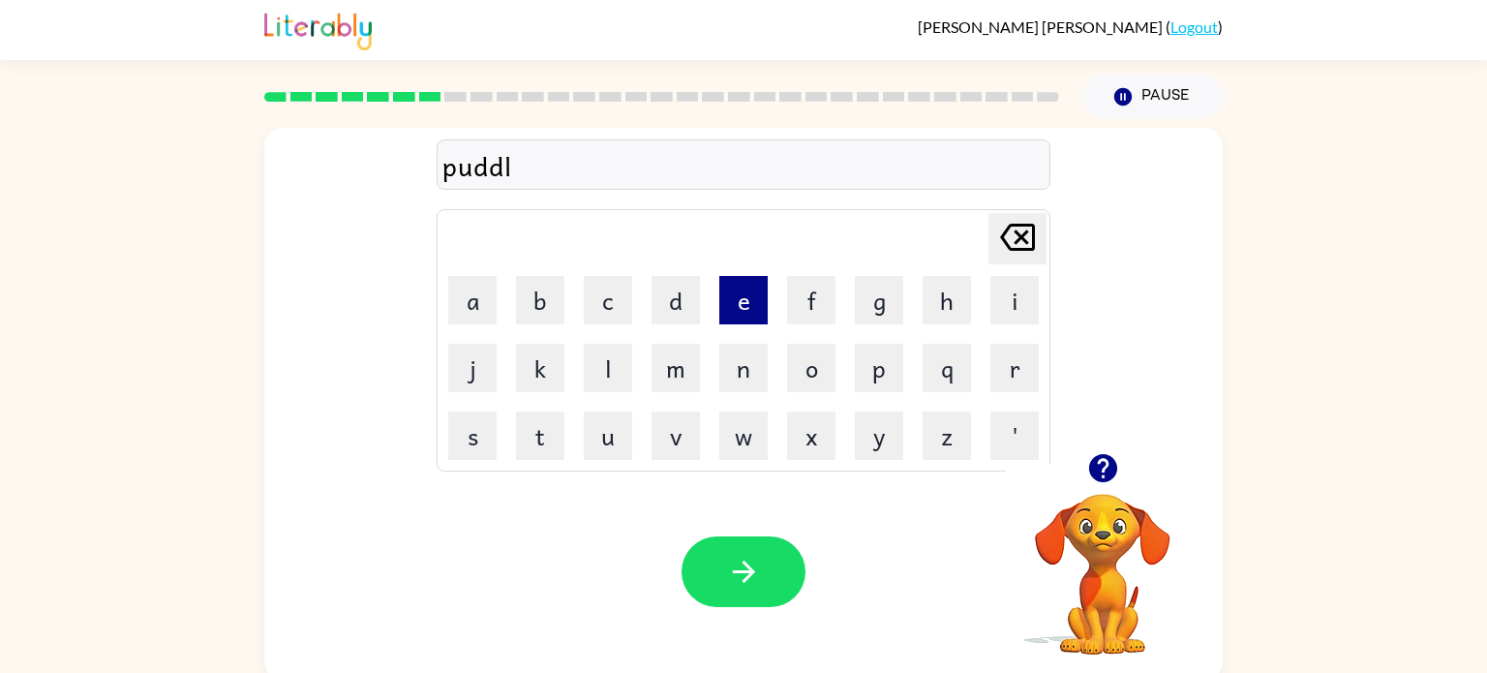
click at [727, 305] on button "e" at bounding box center [743, 300] width 48 height 48
click at [717, 596] on button "button" at bounding box center [743, 571] width 124 height 71
click at [683, 386] on button "m" at bounding box center [675, 368] width 48 height 48
click at [998, 300] on button "i" at bounding box center [1014, 300] width 48 height 48
click at [996, 368] on button "r" at bounding box center [1014, 368] width 48 height 48
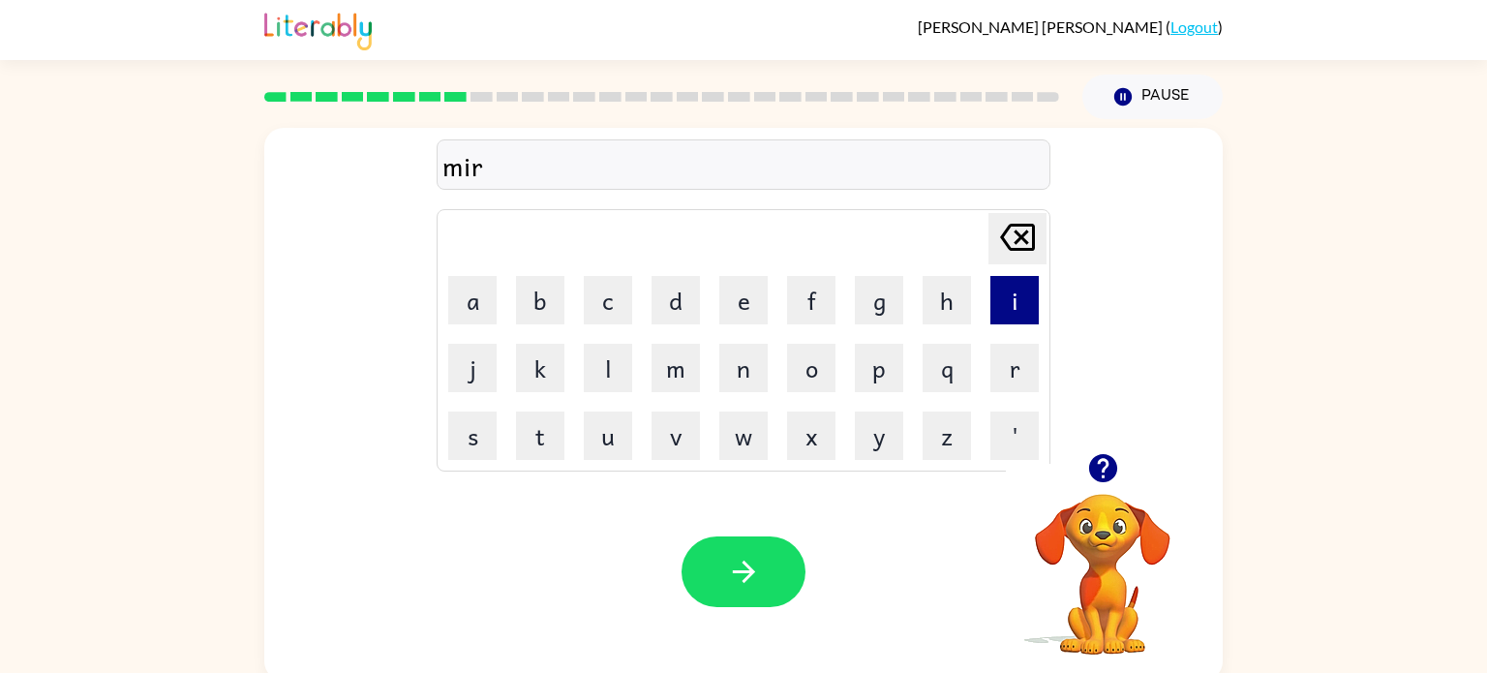
click at [996, 294] on button "i" at bounding box center [1014, 300] width 48 height 48
click at [603, 309] on button "c" at bounding box center [608, 300] width 48 height 48
click at [629, 384] on button "l" at bounding box center [608, 368] width 48 height 48
click at [746, 303] on button "e" at bounding box center [743, 300] width 48 height 48
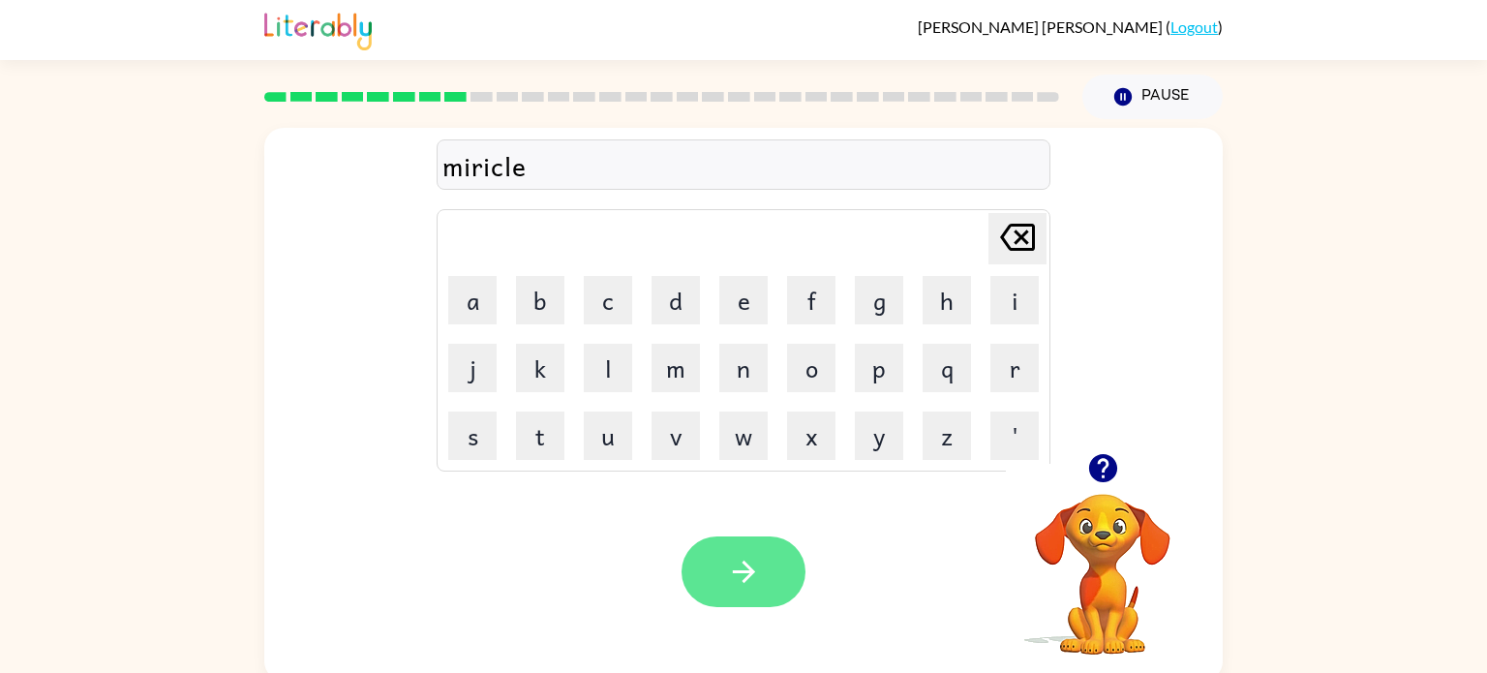
click at [711, 560] on button "button" at bounding box center [743, 571] width 124 height 71
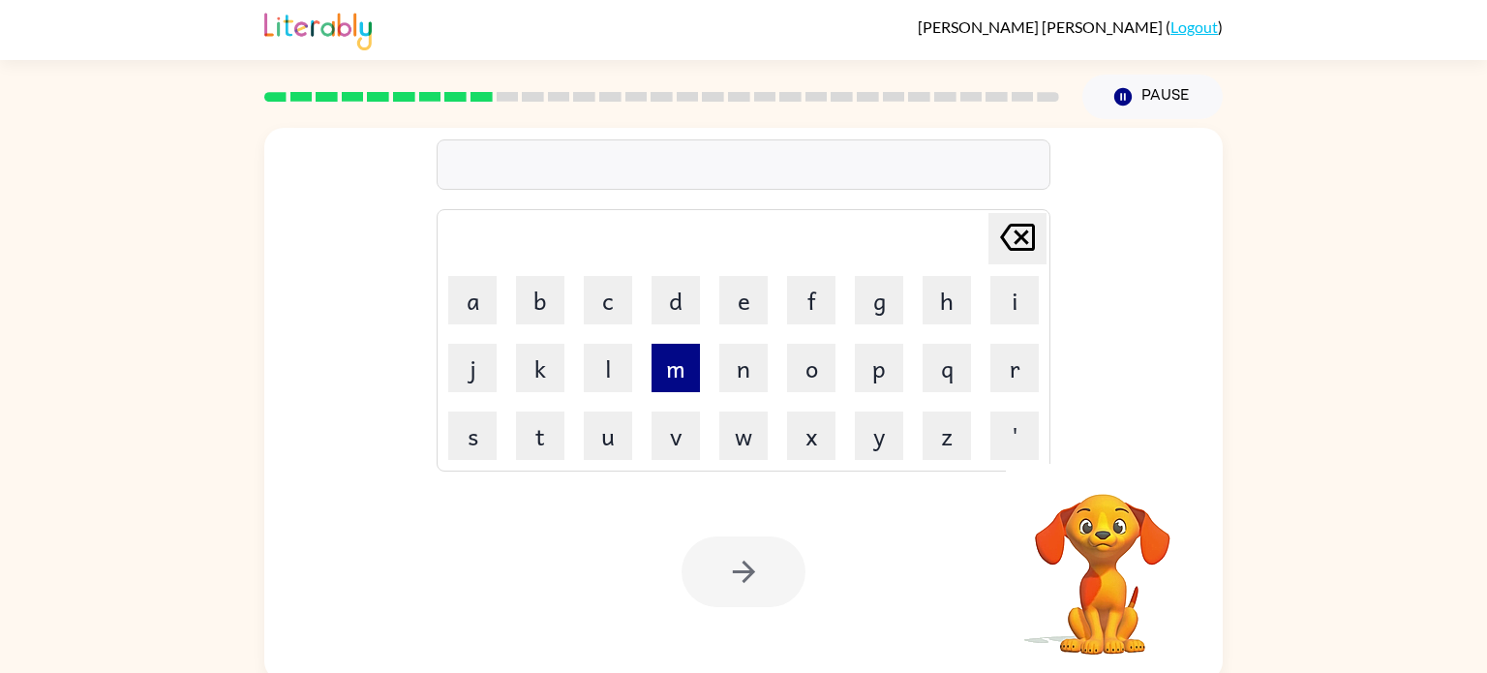
click at [667, 374] on button "m" at bounding box center [675, 368] width 48 height 48
click at [1005, 303] on button "i" at bounding box center [1014, 300] width 48 height 48
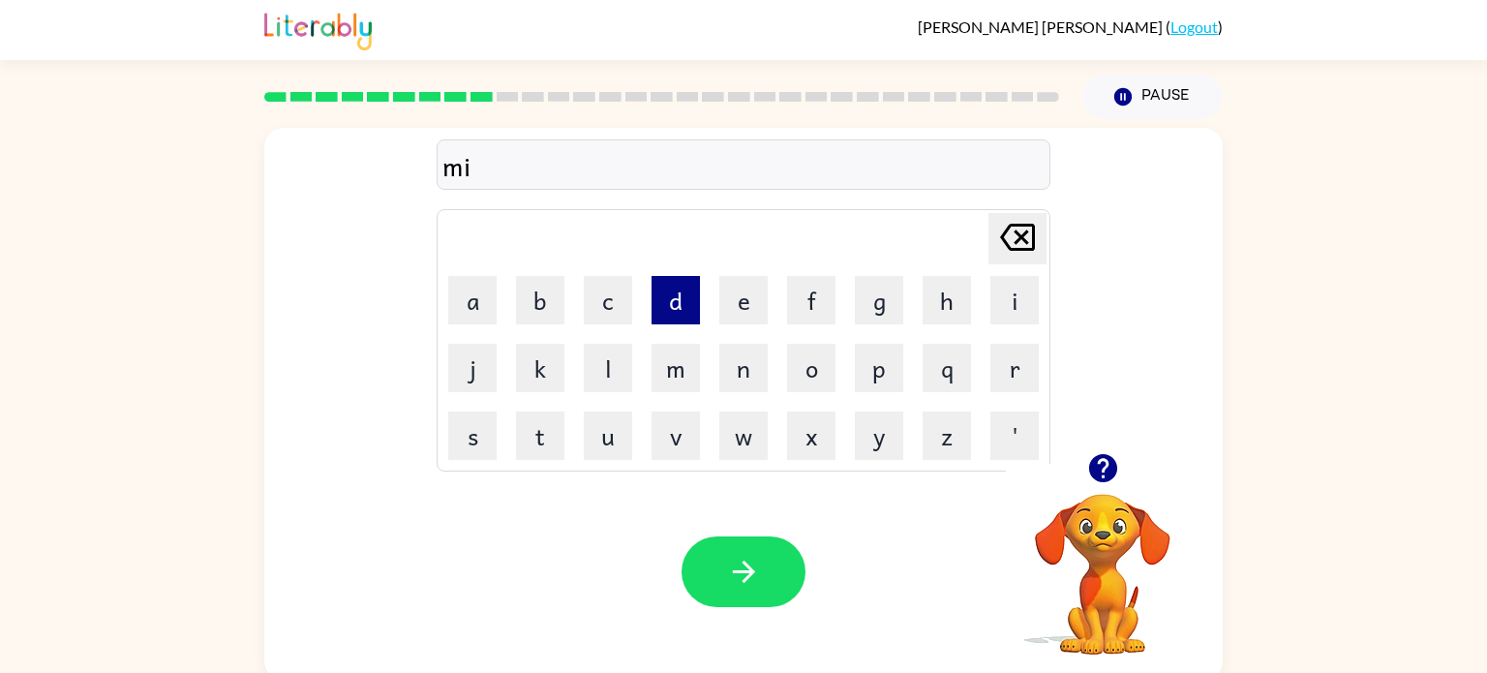
click at [683, 306] on button "d" at bounding box center [675, 300] width 48 height 48
click at [674, 389] on button "m" at bounding box center [675, 368] width 48 height 48
click at [797, 356] on button "o" at bounding box center [811, 368] width 48 height 48
click at [1011, 380] on button "r" at bounding box center [1014, 368] width 48 height 48
click at [754, 376] on button "n" at bounding box center [743, 368] width 48 height 48
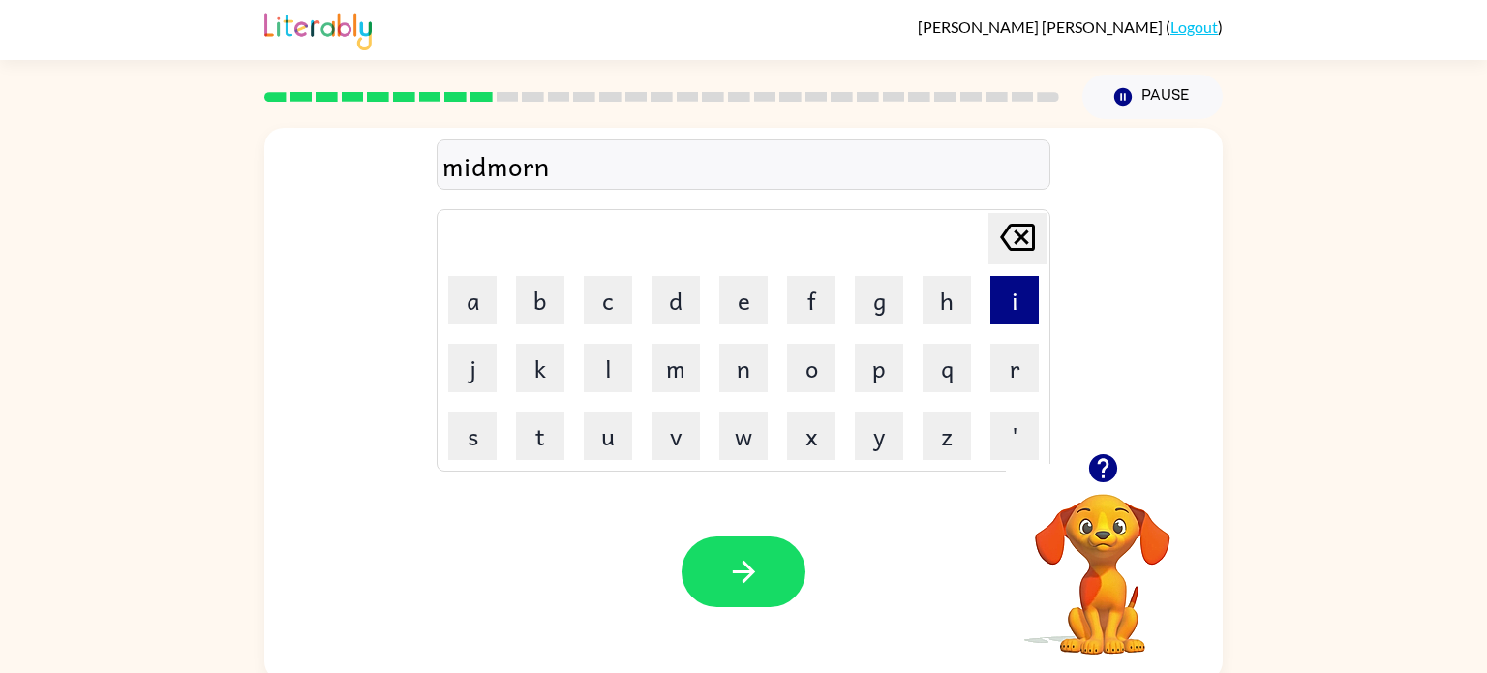
click at [994, 298] on button "i" at bounding box center [1014, 300] width 48 height 48
click at [745, 379] on button "n" at bounding box center [743, 368] width 48 height 48
click at [889, 302] on button "g" at bounding box center [879, 300] width 48 height 48
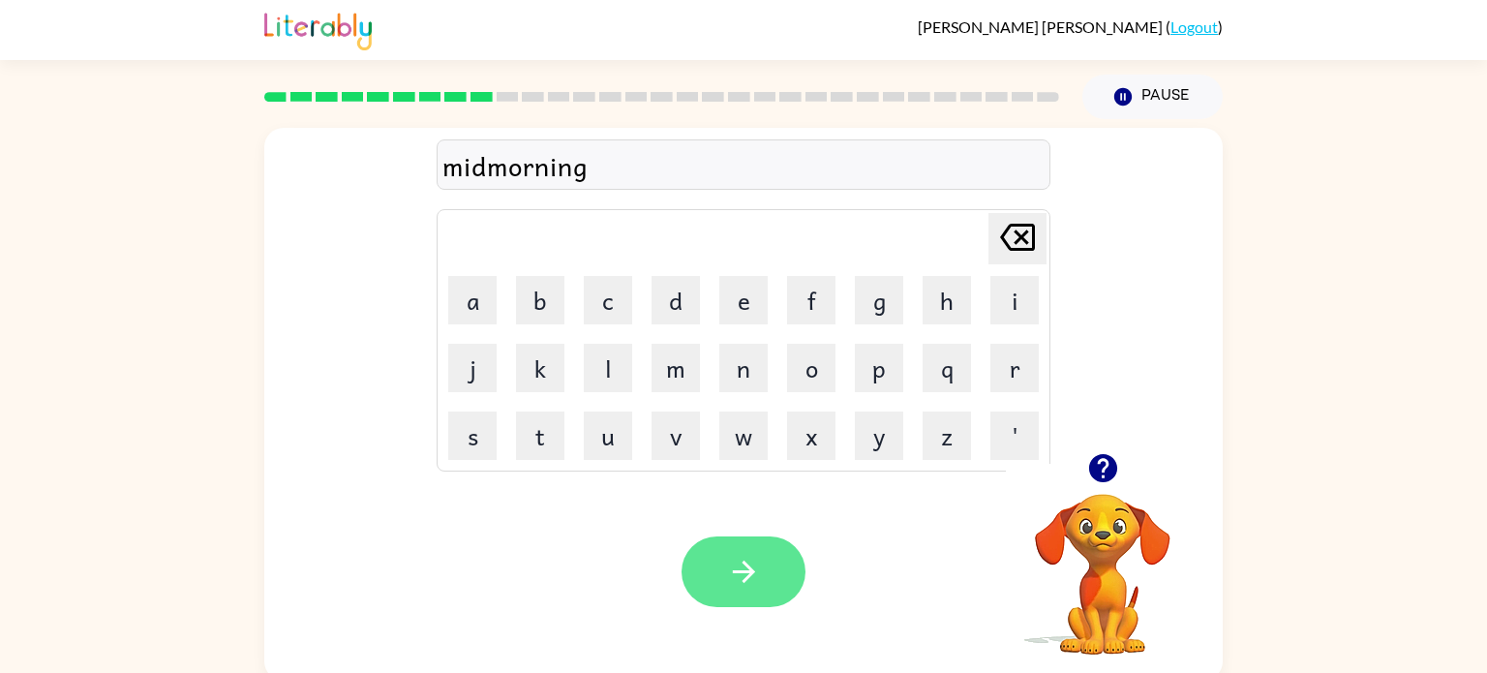
click at [719, 556] on button "button" at bounding box center [743, 571] width 124 height 71
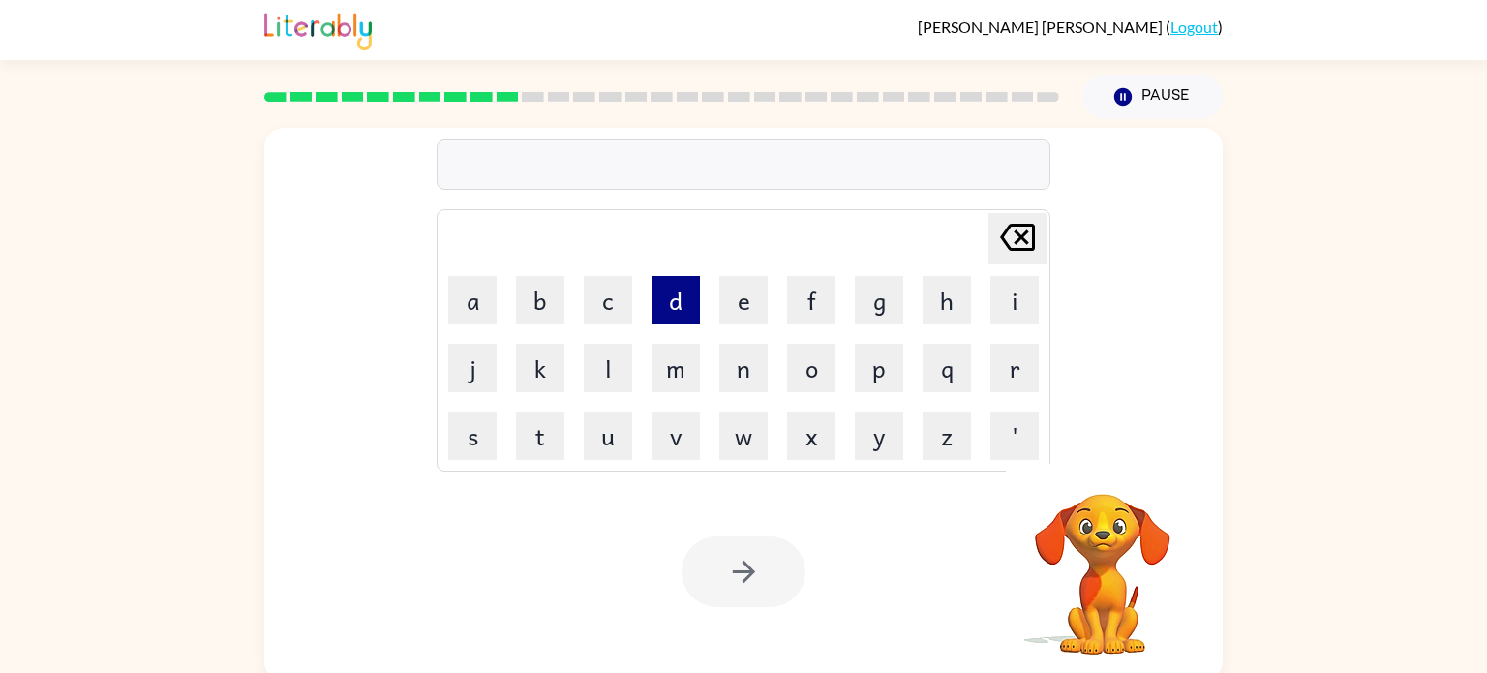
click at [657, 302] on button "d" at bounding box center [675, 300] width 48 height 48
click at [1015, 313] on button "i" at bounding box center [1014, 300] width 48 height 48
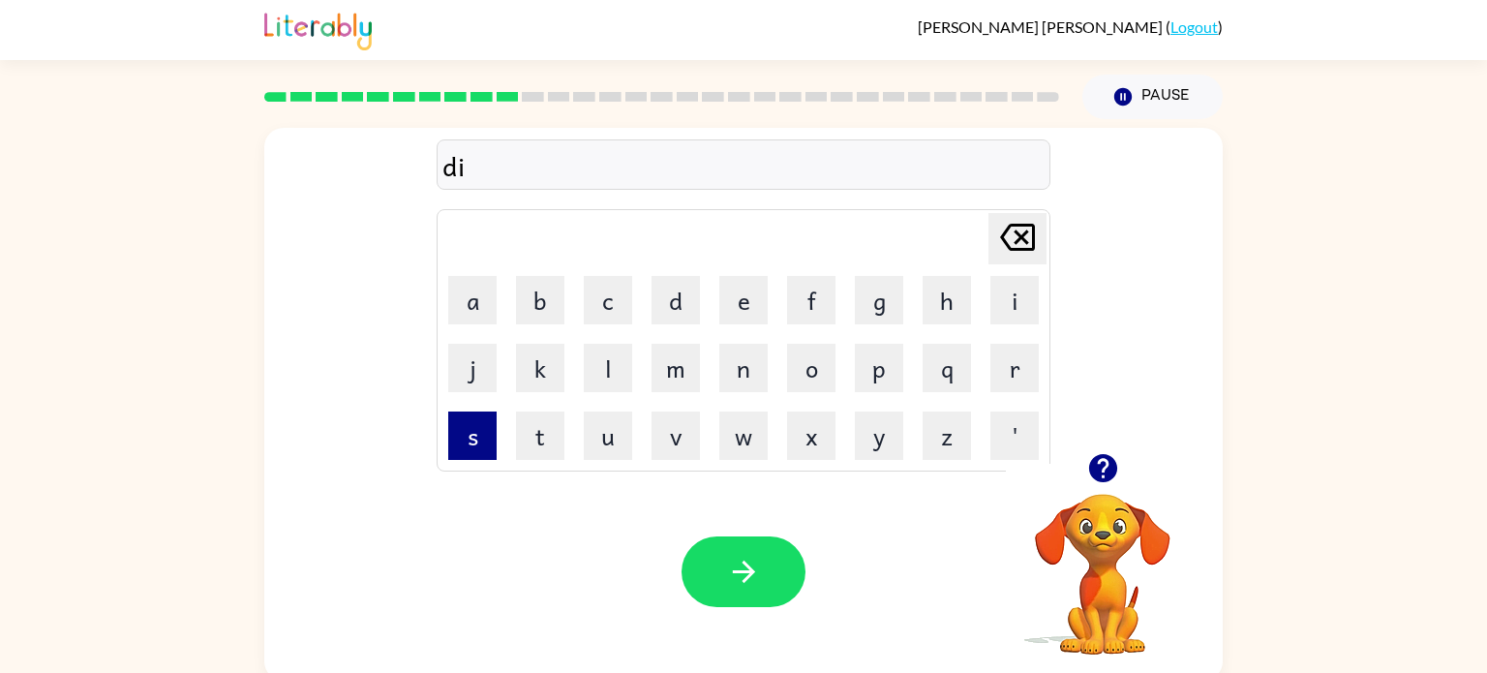
click at [463, 450] on button "s" at bounding box center [472, 435] width 48 height 48
click at [549, 444] on button "t" at bounding box center [540, 435] width 48 height 48
click at [1009, 371] on button "r" at bounding box center [1014, 368] width 48 height 48
click at [611, 431] on button "u" at bounding box center [608, 435] width 48 height 48
click at [487, 448] on button "s" at bounding box center [472, 435] width 48 height 48
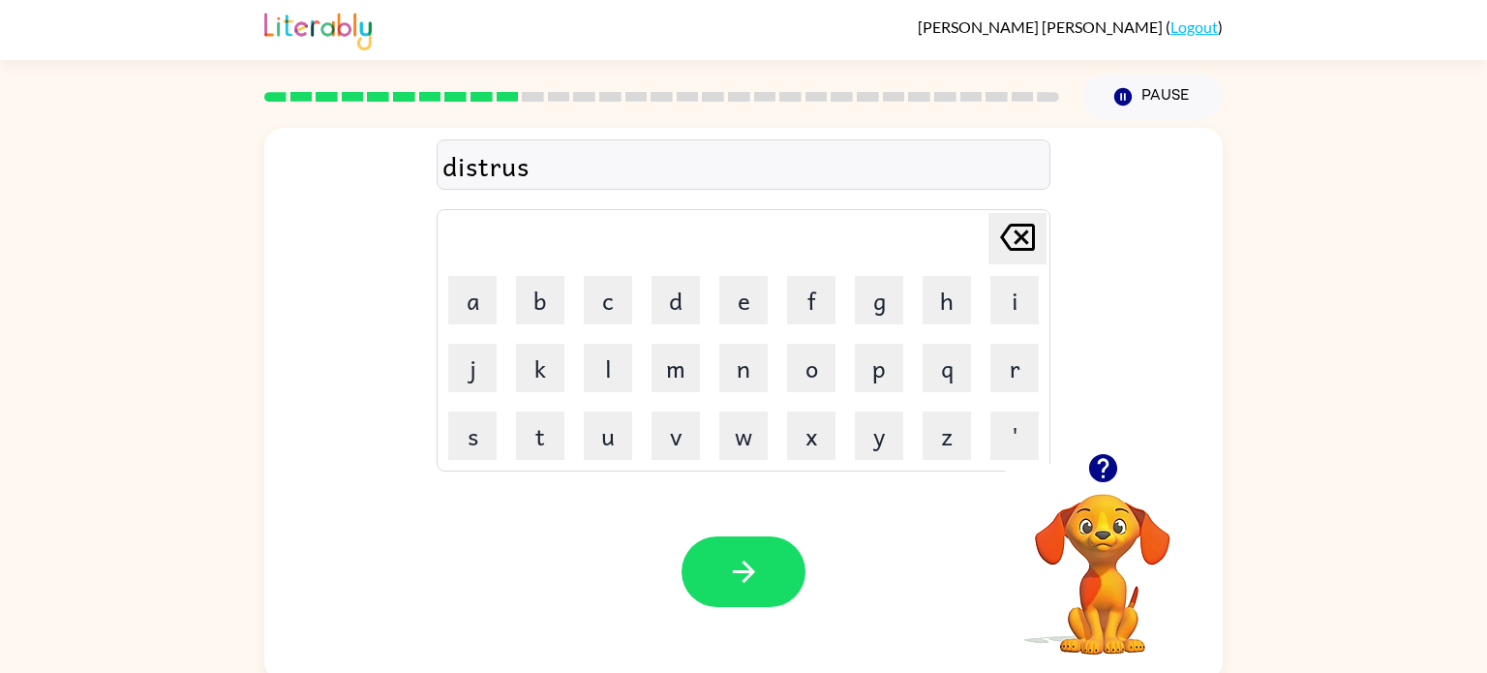
click at [510, 442] on td "t" at bounding box center [540, 436] width 66 height 66
click at [525, 440] on button "t" at bounding box center [540, 435] width 48 height 48
click at [781, 572] on button "button" at bounding box center [743, 571] width 124 height 71
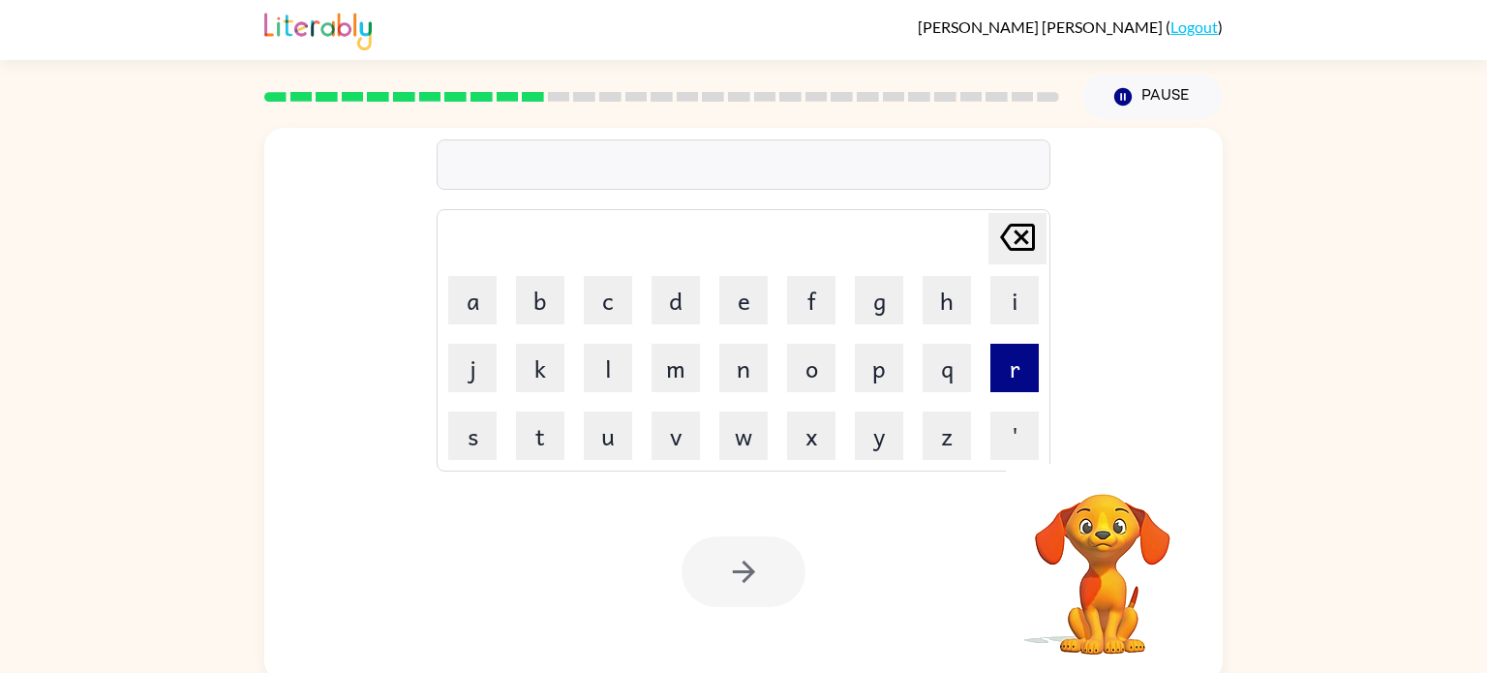
click at [1023, 379] on button "r" at bounding box center [1014, 368] width 48 height 48
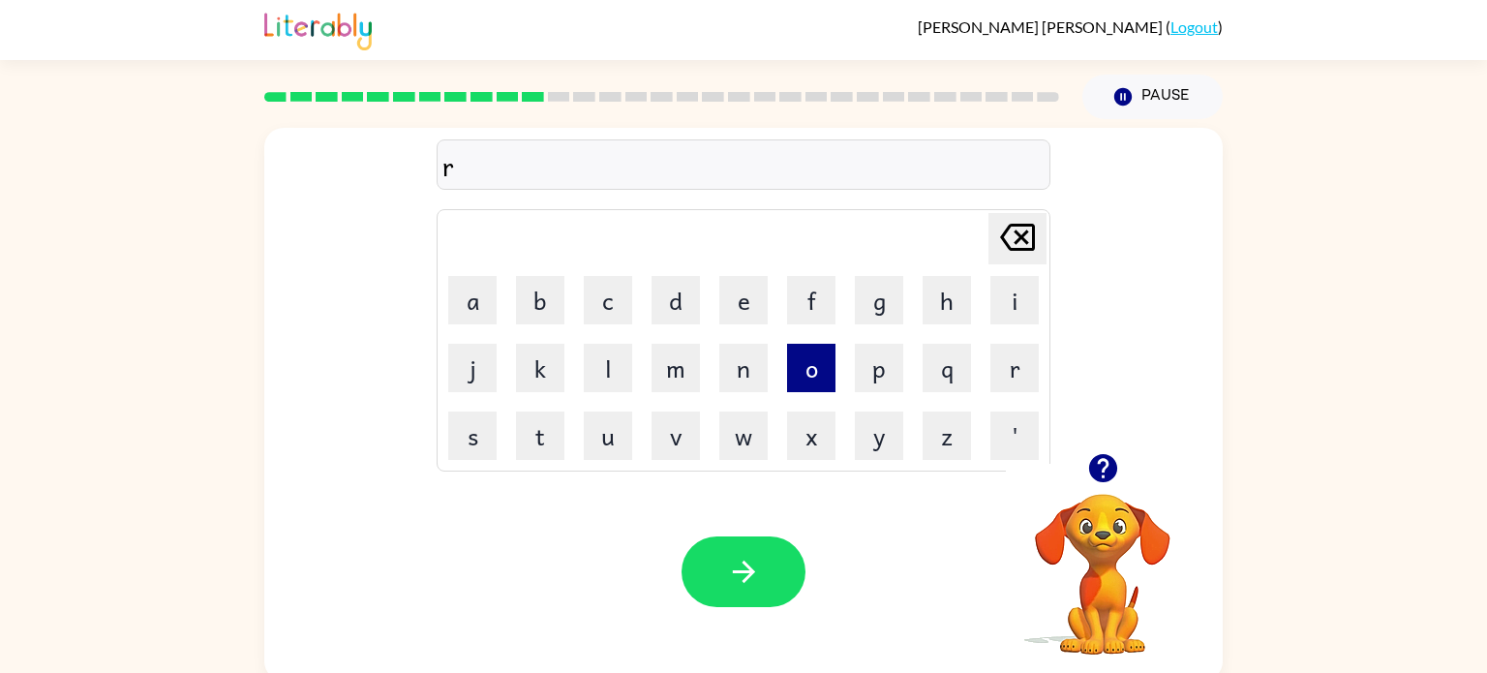
click at [816, 373] on button "o" at bounding box center [811, 368] width 48 height 48
click at [680, 321] on button "d" at bounding box center [675, 300] width 48 height 48
click at [735, 287] on button "e" at bounding box center [743, 300] width 48 height 48
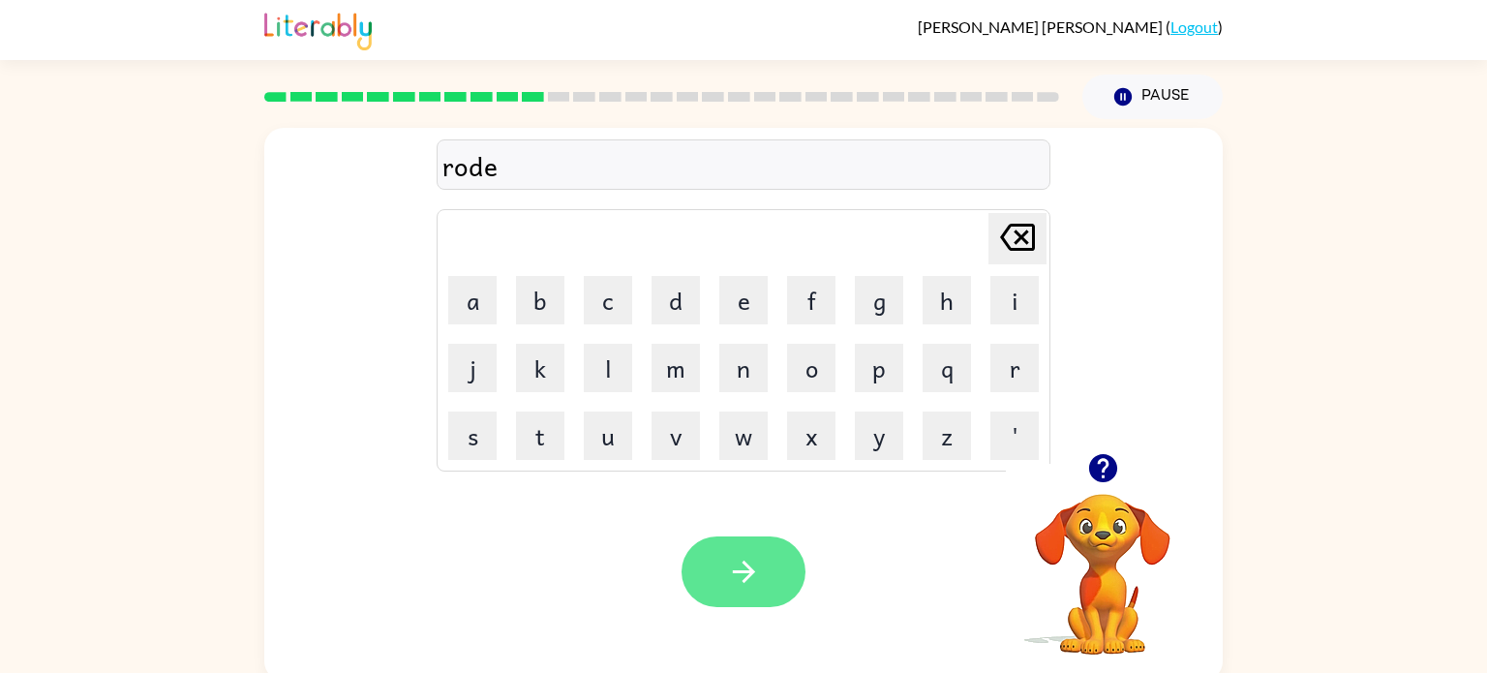
click at [751, 563] on icon "button" at bounding box center [744, 572] width 34 height 34
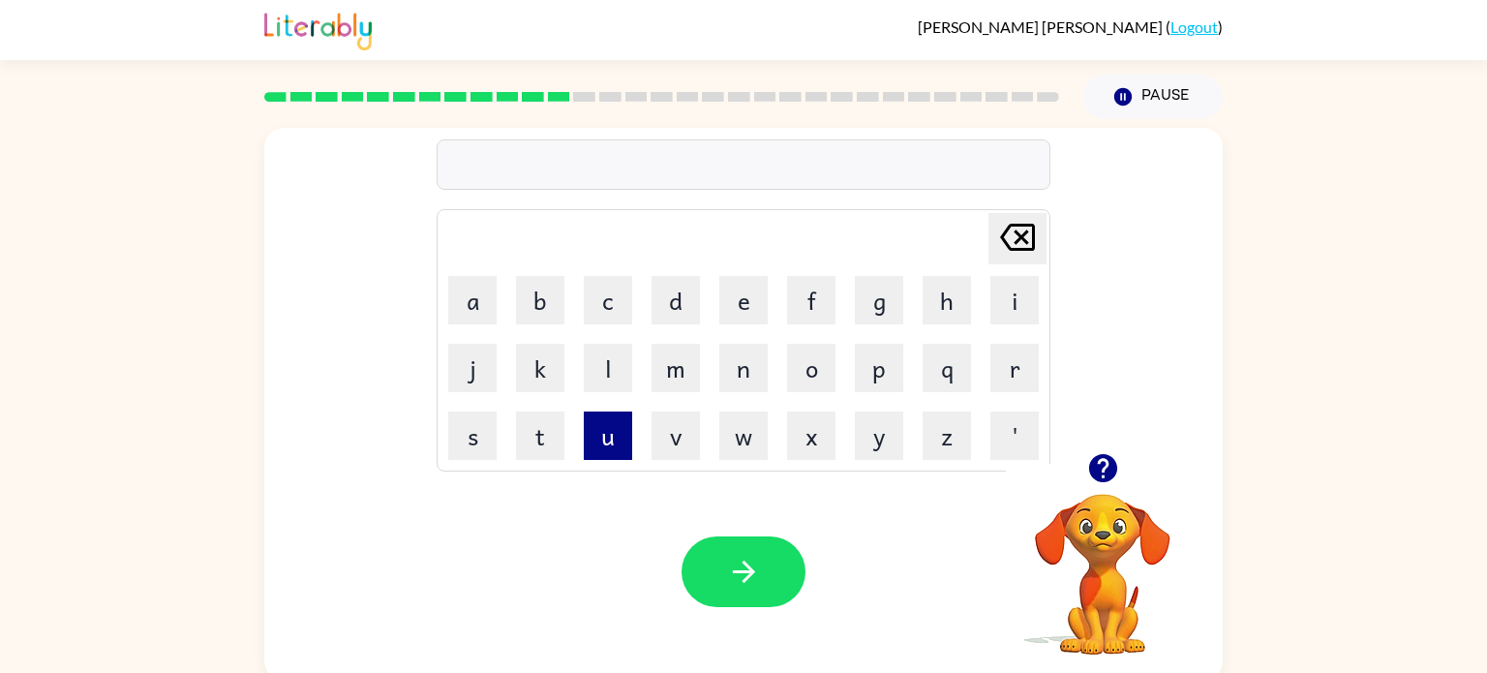
click at [606, 442] on button "u" at bounding box center [608, 435] width 48 height 48
click at [879, 376] on button "p" at bounding box center [879, 368] width 48 height 48
click at [895, 320] on button "g" at bounding box center [879, 300] width 48 height 48
click at [1004, 374] on button "r" at bounding box center [1014, 368] width 48 height 48
click at [472, 311] on button "a" at bounding box center [472, 300] width 48 height 48
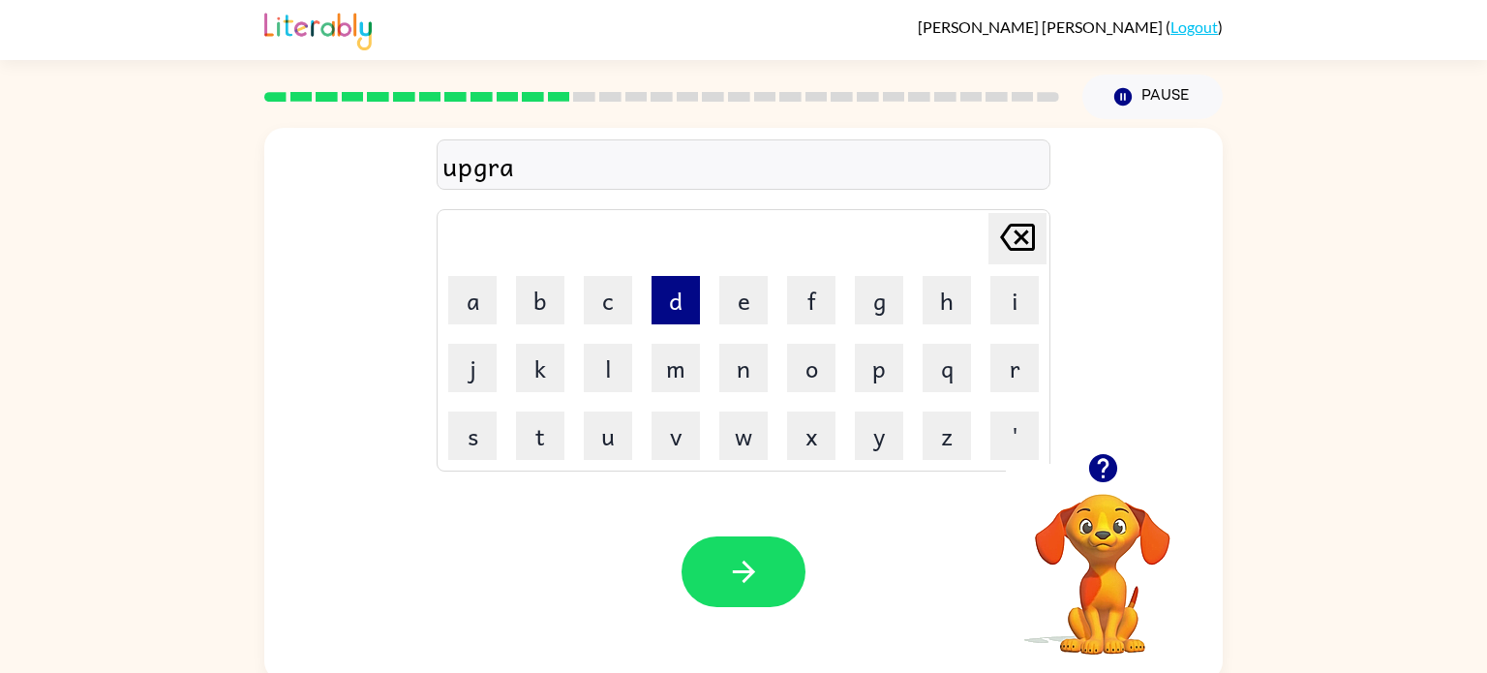
click at [670, 317] on button "d" at bounding box center [675, 300] width 48 height 48
click at [739, 309] on button "e" at bounding box center [743, 300] width 48 height 48
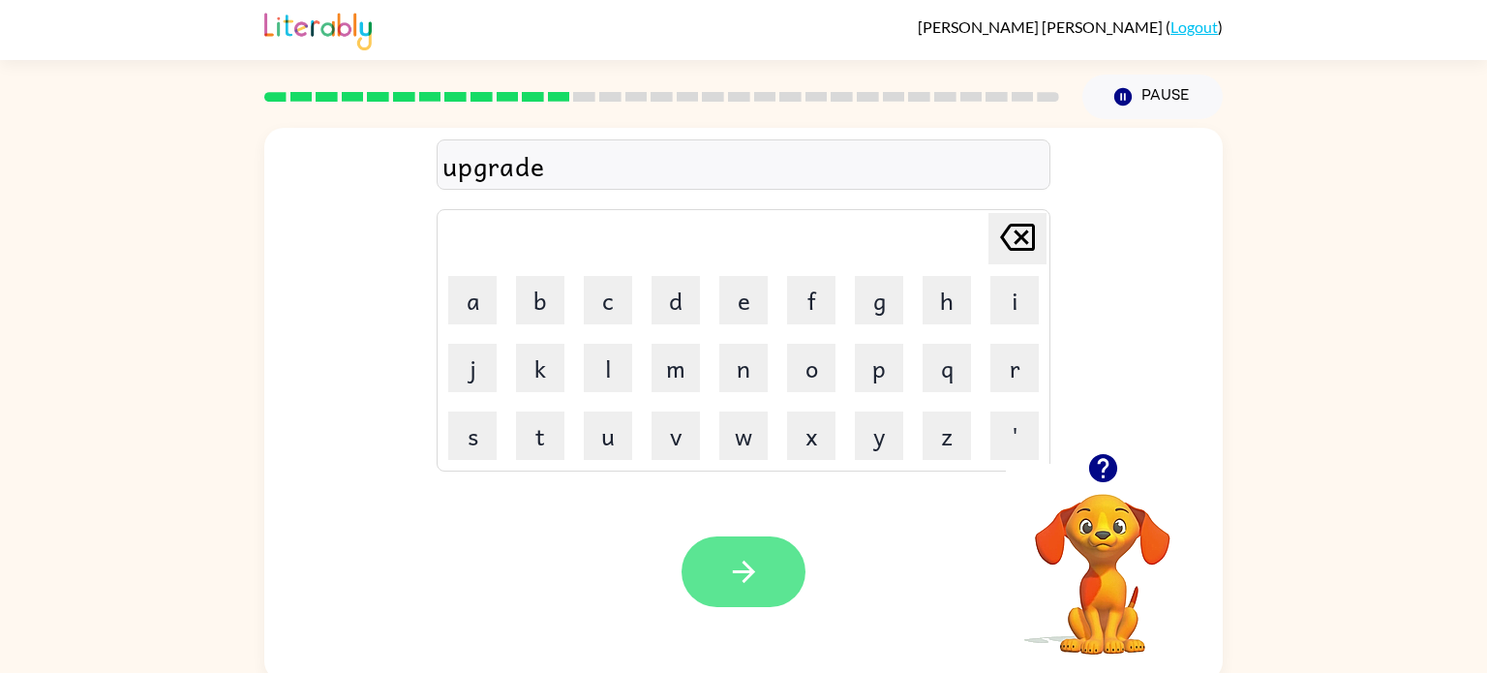
click at [728, 576] on icon "button" at bounding box center [744, 572] width 34 height 34
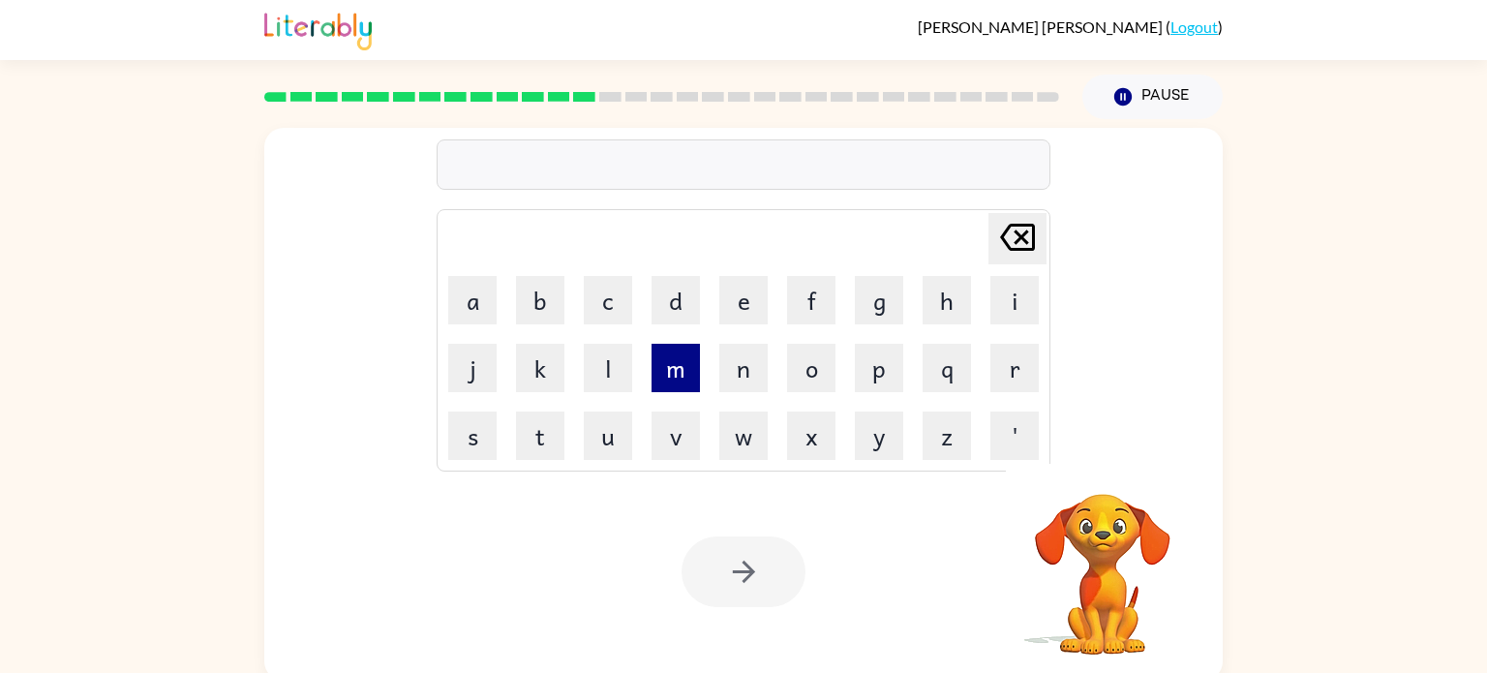
click at [677, 376] on button "m" at bounding box center [675, 368] width 48 height 48
click at [478, 305] on button "a" at bounding box center [472, 300] width 48 height 48
click at [685, 309] on button "d" at bounding box center [675, 300] width 48 height 48
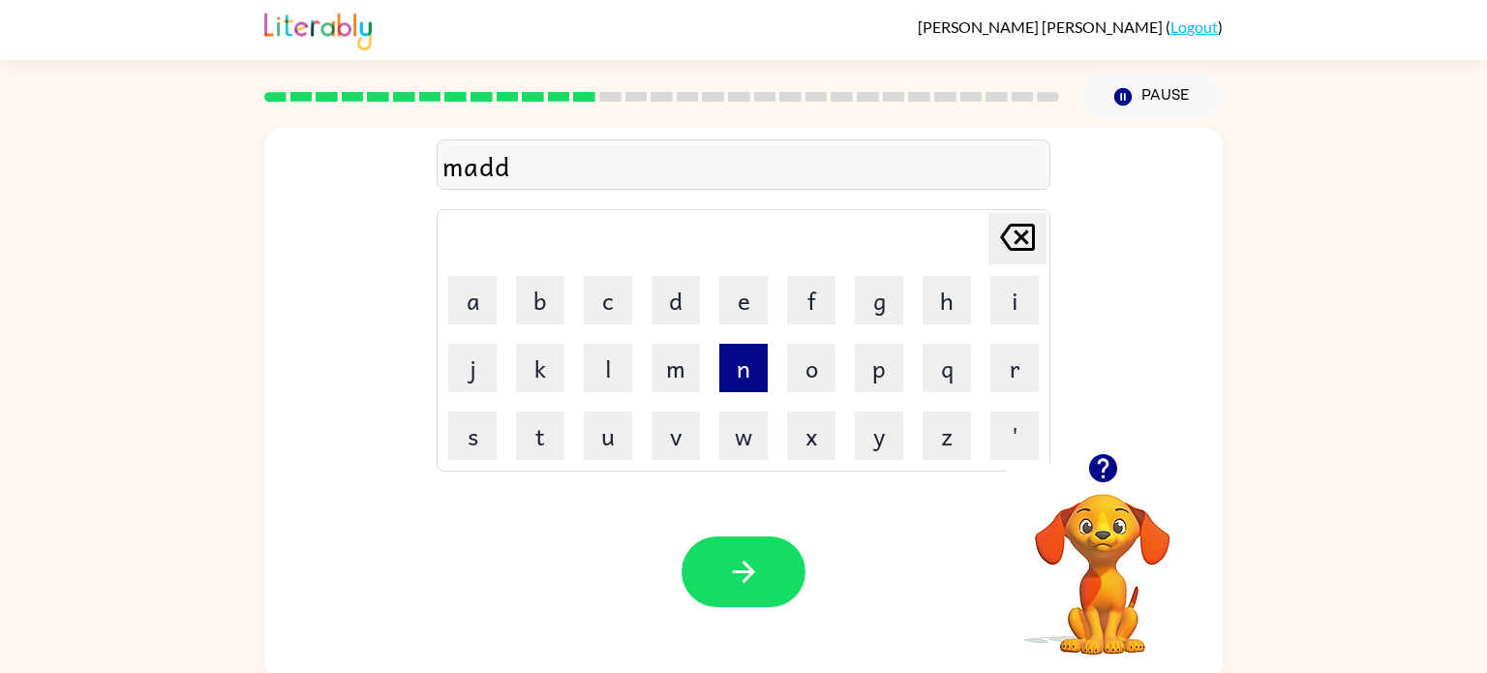
click at [749, 375] on button "n" at bounding box center [743, 368] width 48 height 48
click at [752, 317] on button "e" at bounding box center [743, 300] width 48 height 48
click at [476, 448] on button "s" at bounding box center [472, 435] width 48 height 48
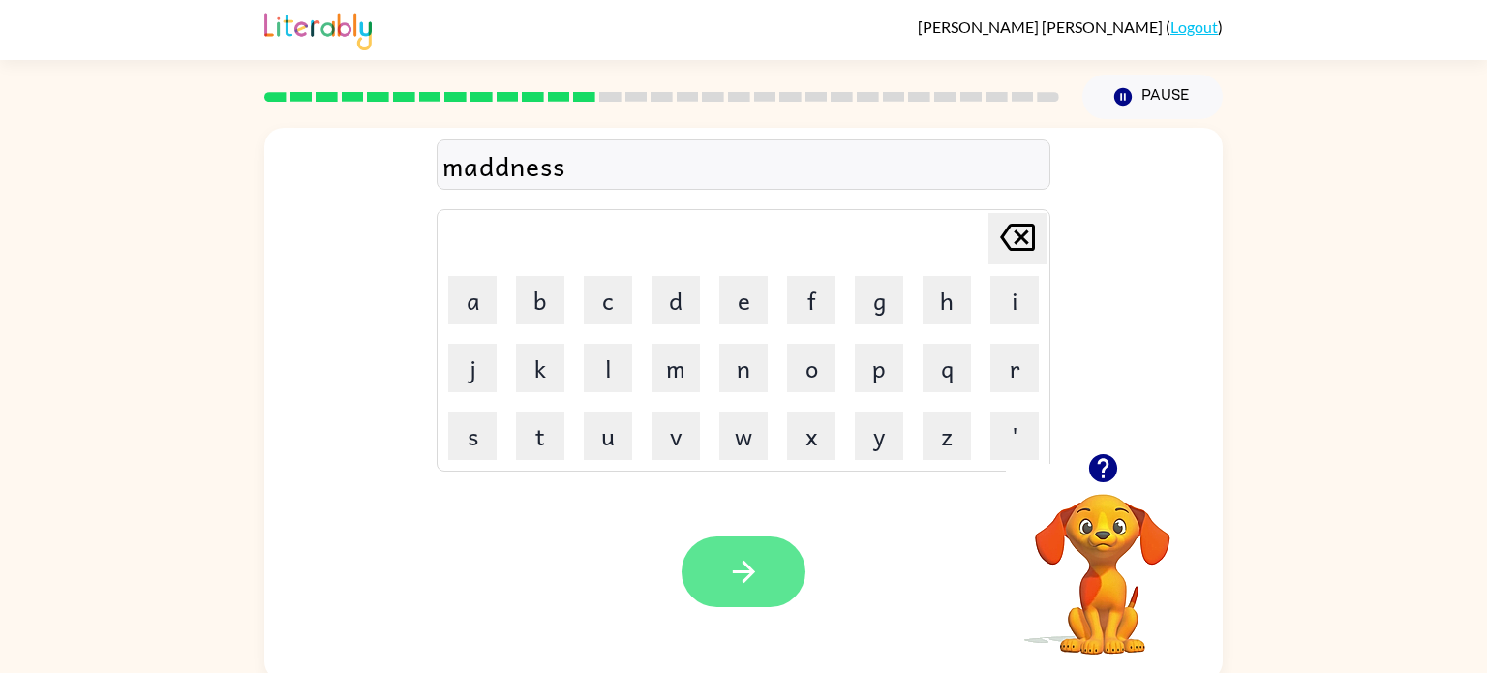
click at [720, 558] on button "button" at bounding box center [743, 571] width 124 height 71
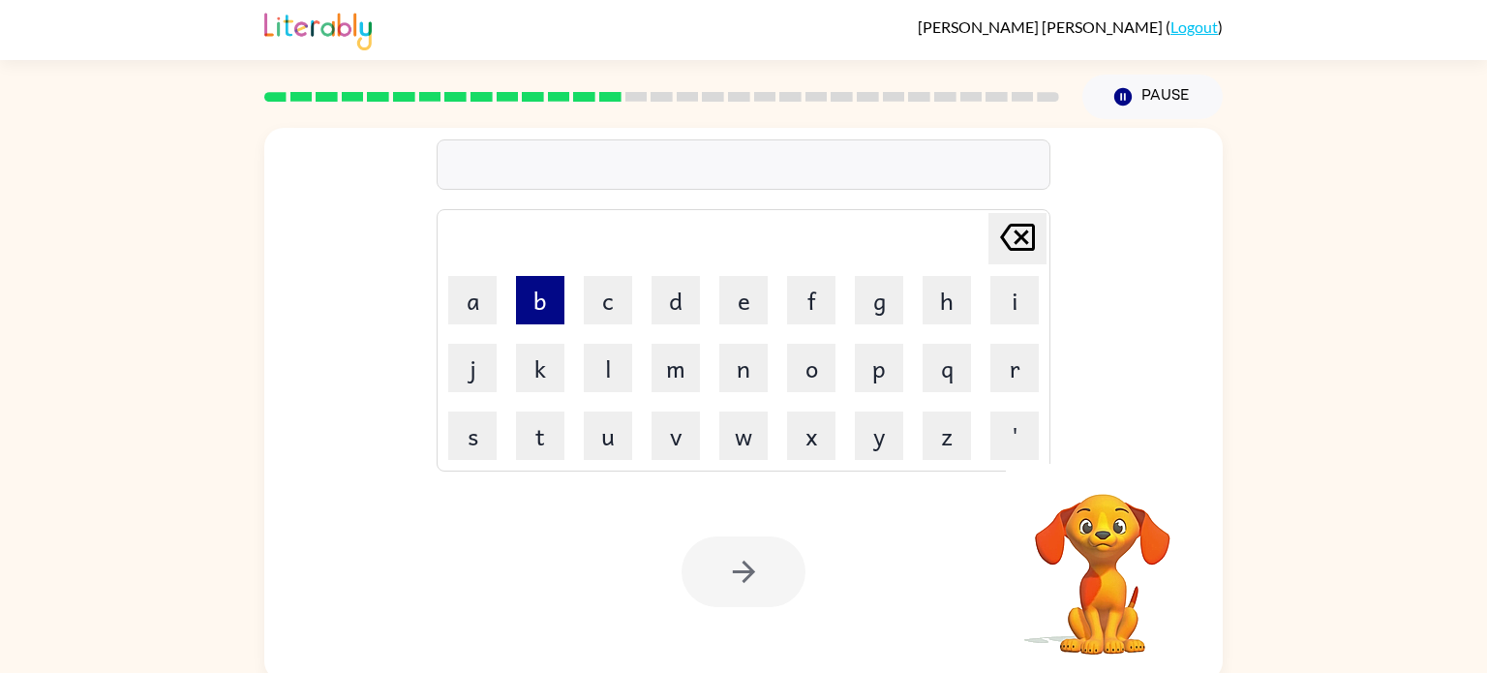
click at [543, 313] on button "b" at bounding box center [540, 300] width 48 height 48
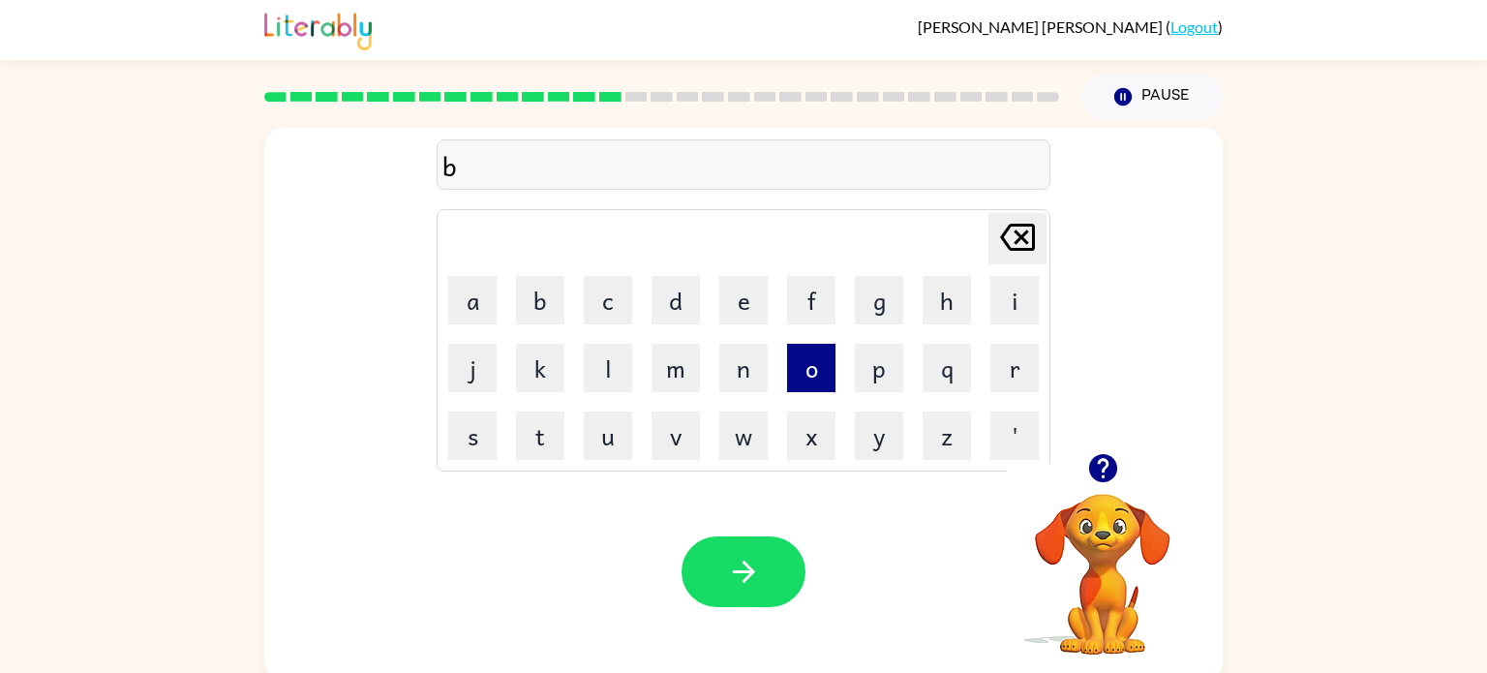
click at [816, 381] on button "o" at bounding box center [811, 368] width 48 height 48
click at [749, 385] on button "n" at bounding box center [743, 368] width 48 height 48
click at [473, 297] on button "a" at bounding box center [472, 300] width 48 height 48
click at [473, 431] on button "s" at bounding box center [472, 435] width 48 height 48
click at [1016, 247] on icon "[PERSON_NAME] last character input" at bounding box center [1017, 237] width 46 height 46
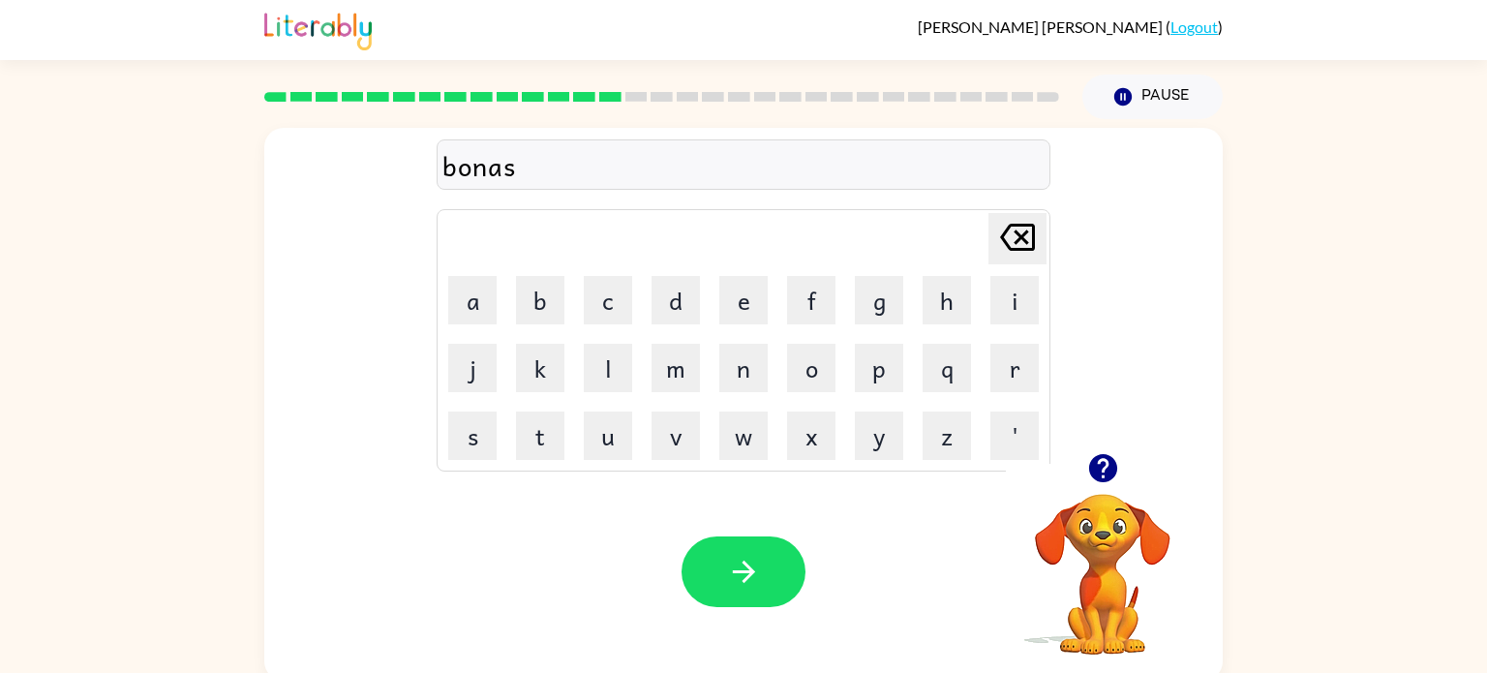
click at [1016, 247] on icon "[PERSON_NAME] last character input" at bounding box center [1017, 237] width 46 height 46
click at [613, 437] on button "u" at bounding box center [608, 435] width 48 height 48
click at [468, 456] on button "s" at bounding box center [472, 435] width 48 height 48
click at [727, 569] on icon "button" at bounding box center [744, 572] width 34 height 34
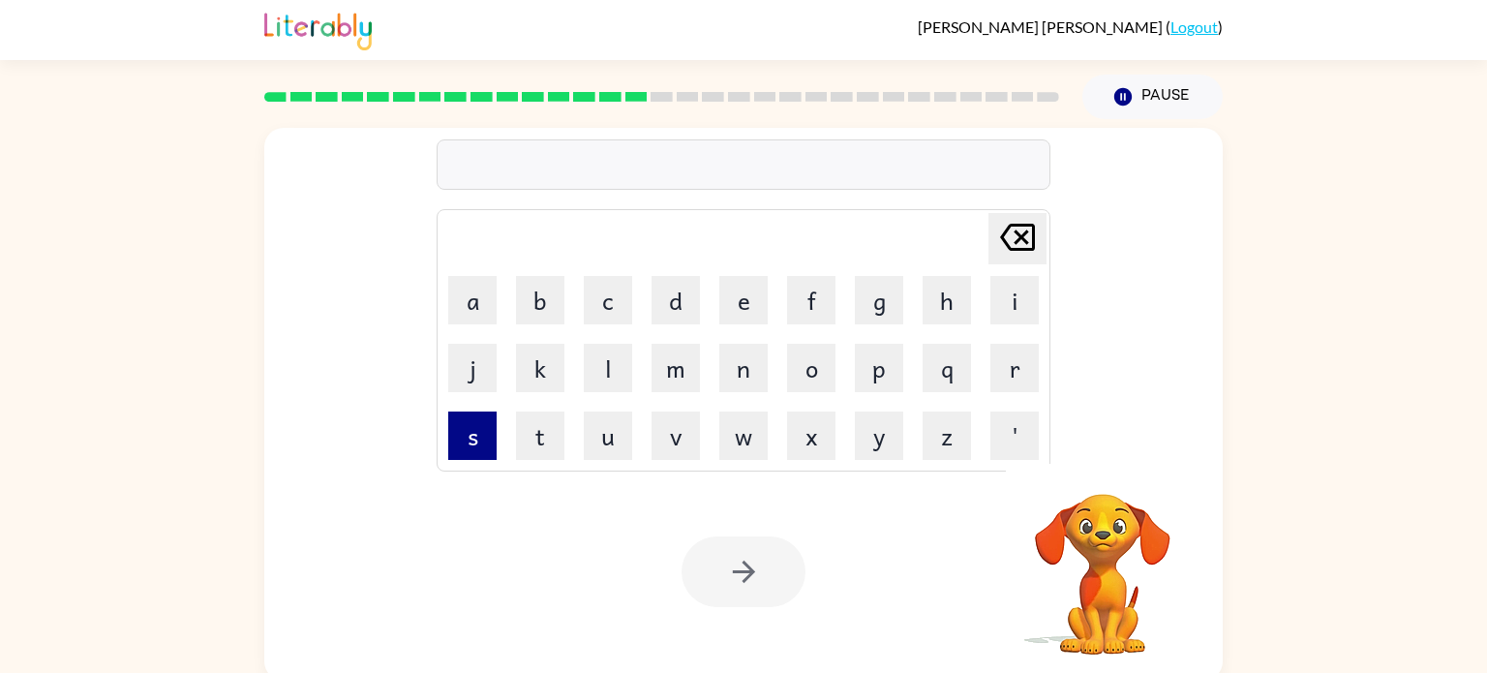
click at [480, 441] on button "s" at bounding box center [472, 435] width 48 height 48
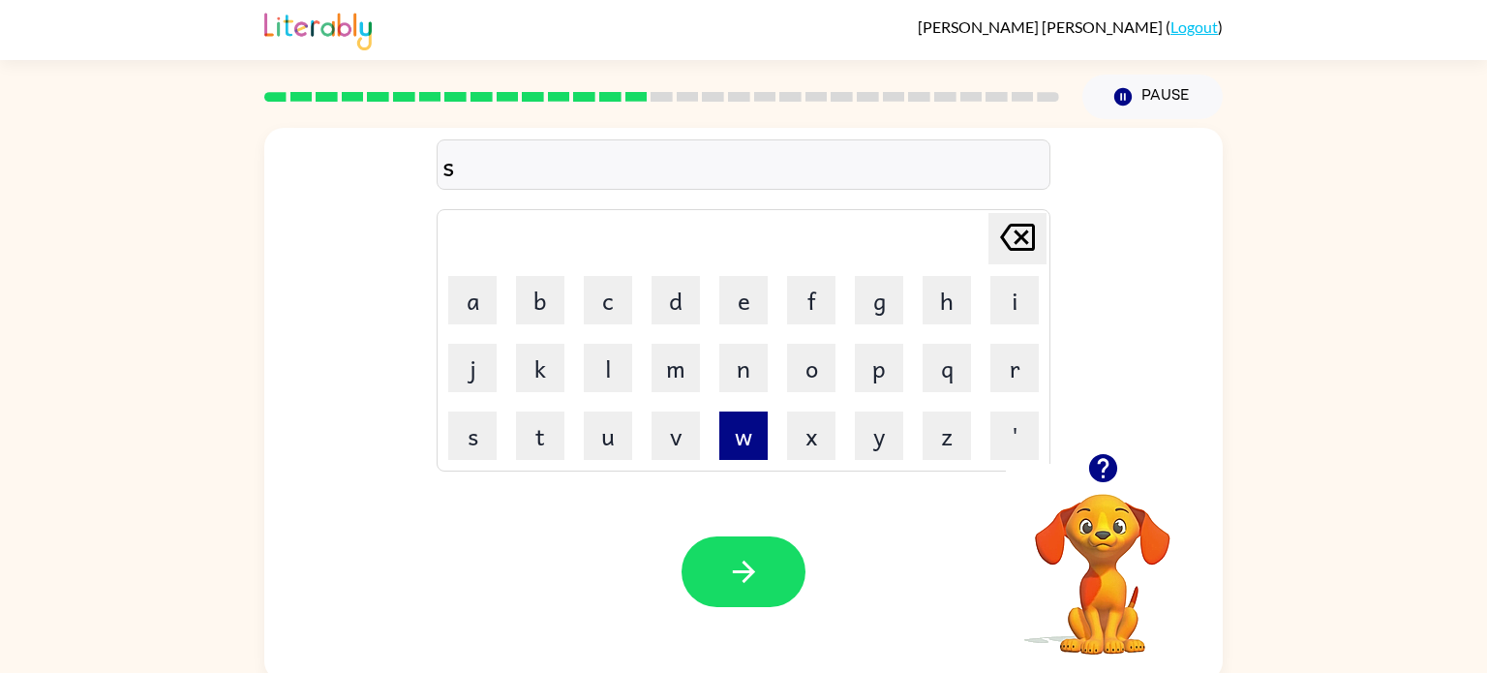
click at [745, 449] on button "w" at bounding box center [743, 435] width 48 height 48
click at [481, 316] on button "a" at bounding box center [472, 300] width 48 height 48
click at [1024, 387] on button "r" at bounding box center [1014, 368] width 48 height 48
click at [670, 375] on button "m" at bounding box center [675, 368] width 48 height 48
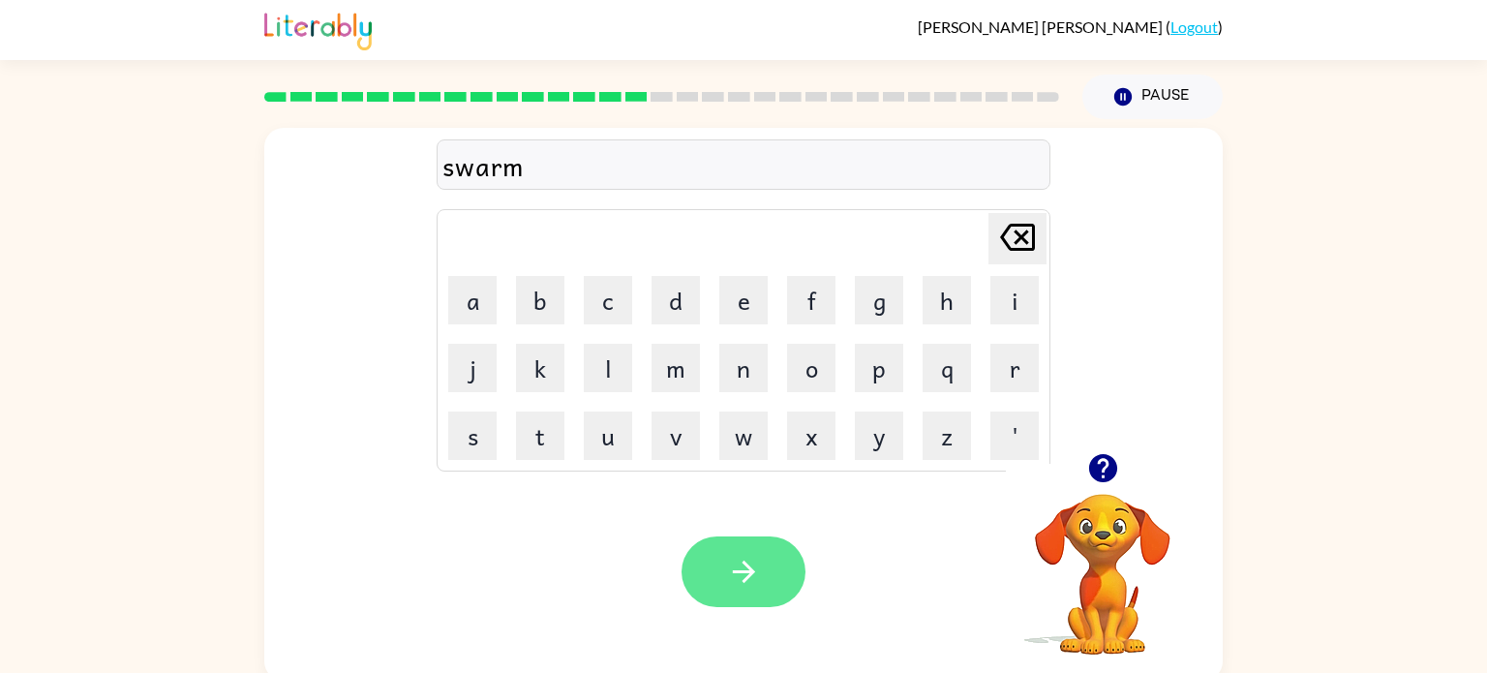
click at [720, 565] on button "button" at bounding box center [743, 571] width 124 height 71
click at [1110, 461] on icon "button" at bounding box center [1102, 468] width 28 height 28
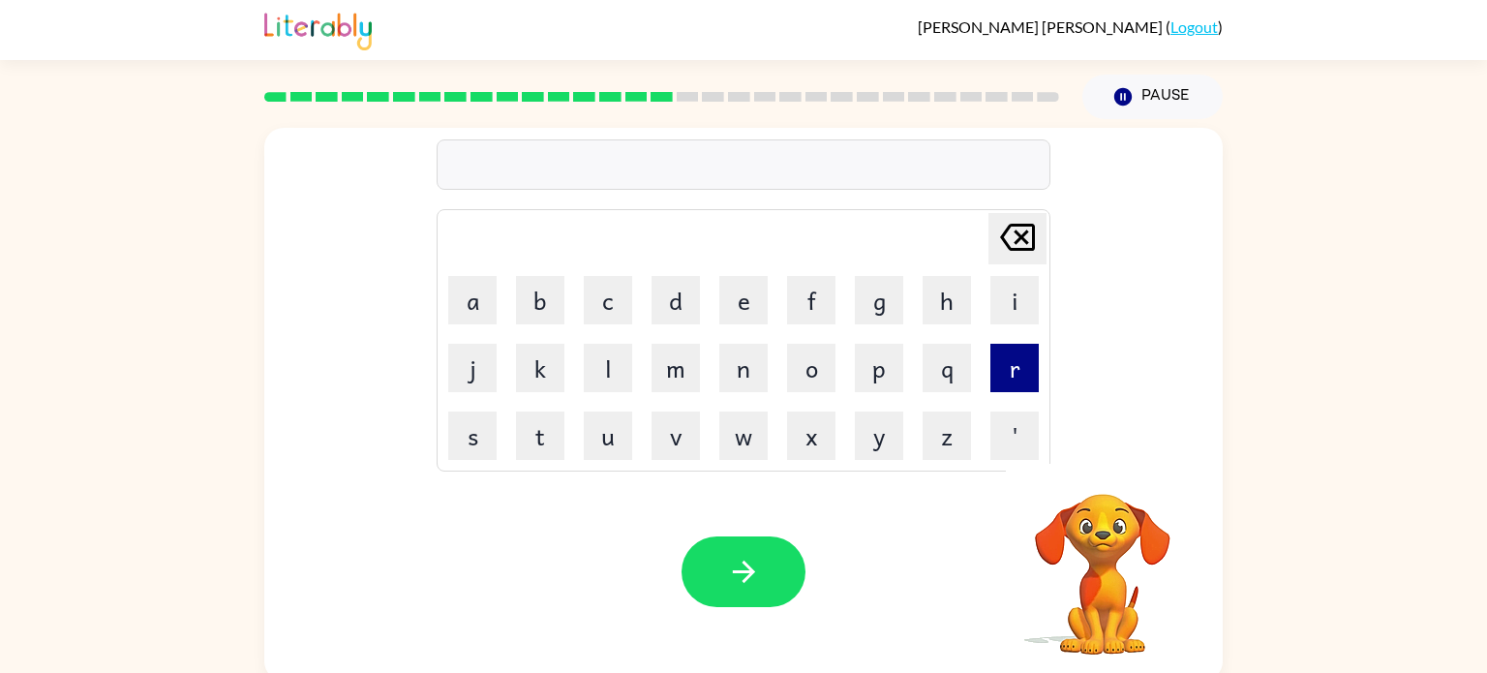
click at [1011, 359] on button "r" at bounding box center [1014, 368] width 48 height 48
click at [476, 310] on button "a" at bounding box center [472, 300] width 48 height 48
click at [678, 378] on button "m" at bounding box center [675, 368] width 48 height 48
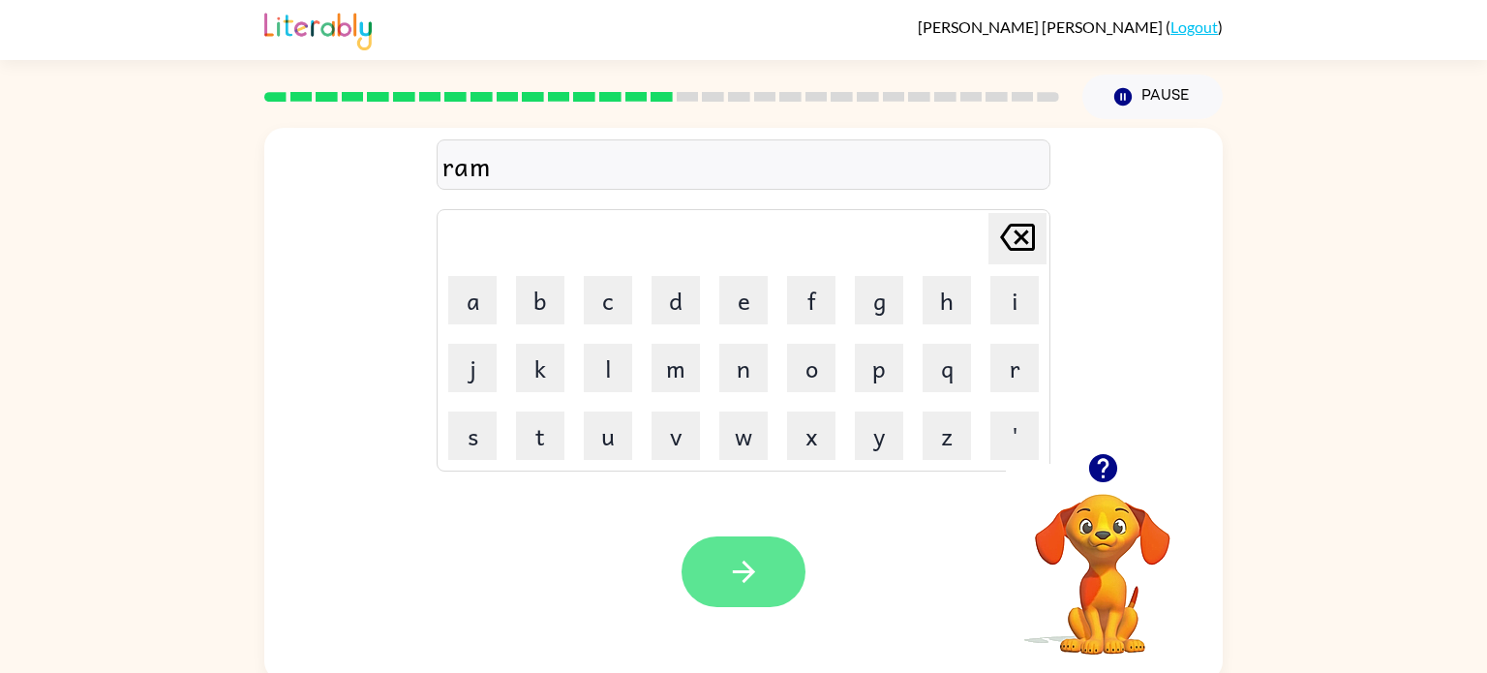
click at [728, 593] on button "button" at bounding box center [743, 571] width 124 height 71
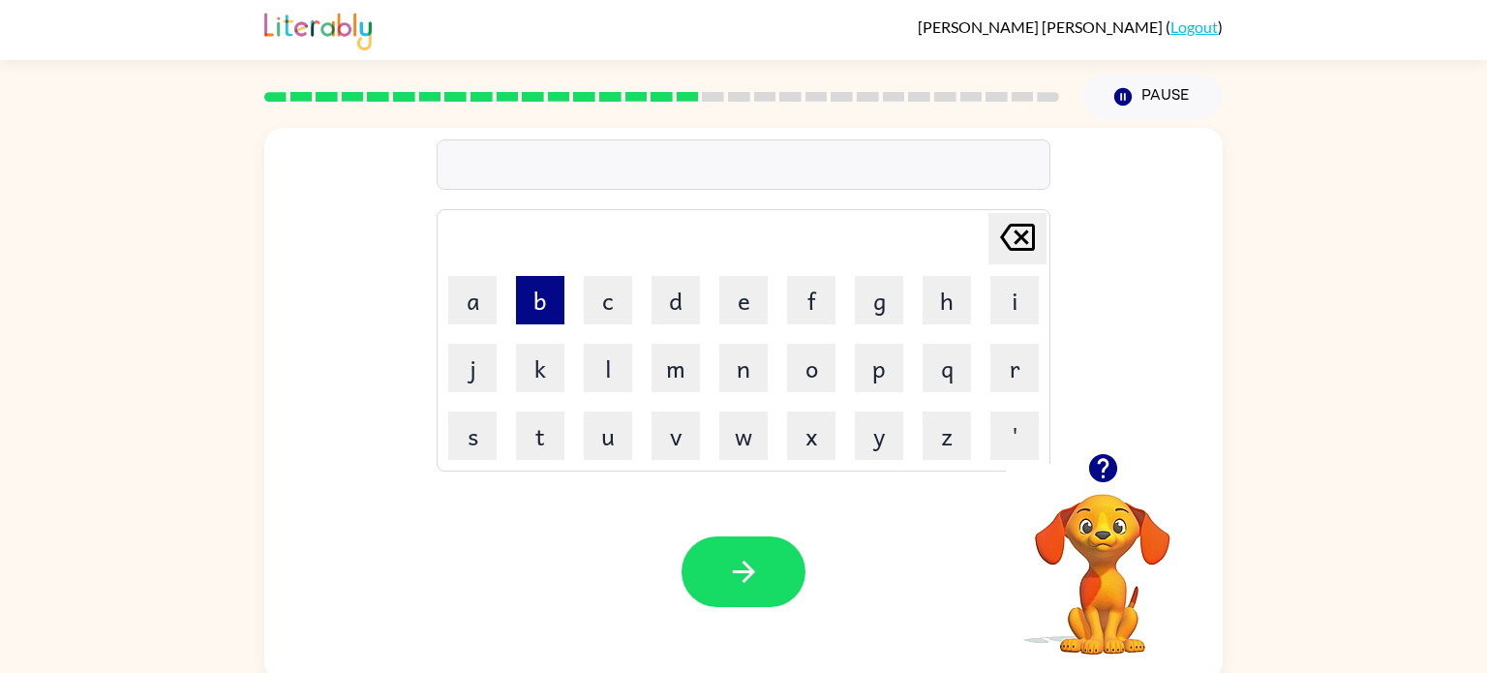
click at [538, 299] on button "b" at bounding box center [540, 300] width 48 height 48
click at [1017, 369] on button "r" at bounding box center [1014, 368] width 48 height 48
click at [1022, 290] on button "i" at bounding box center [1014, 300] width 48 height 48
click at [683, 362] on button "m" at bounding box center [675, 368] width 48 height 48
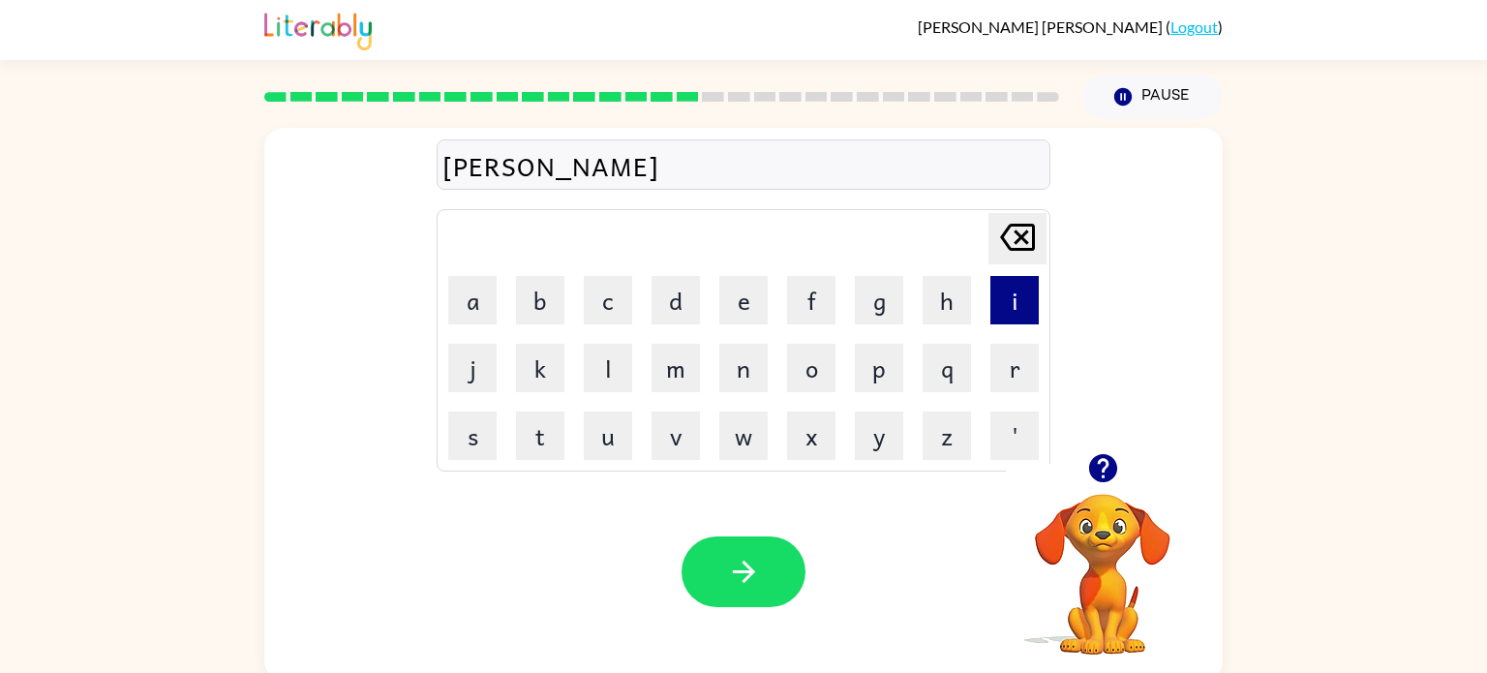
click at [1022, 305] on button "i" at bounding box center [1014, 300] width 48 height 48
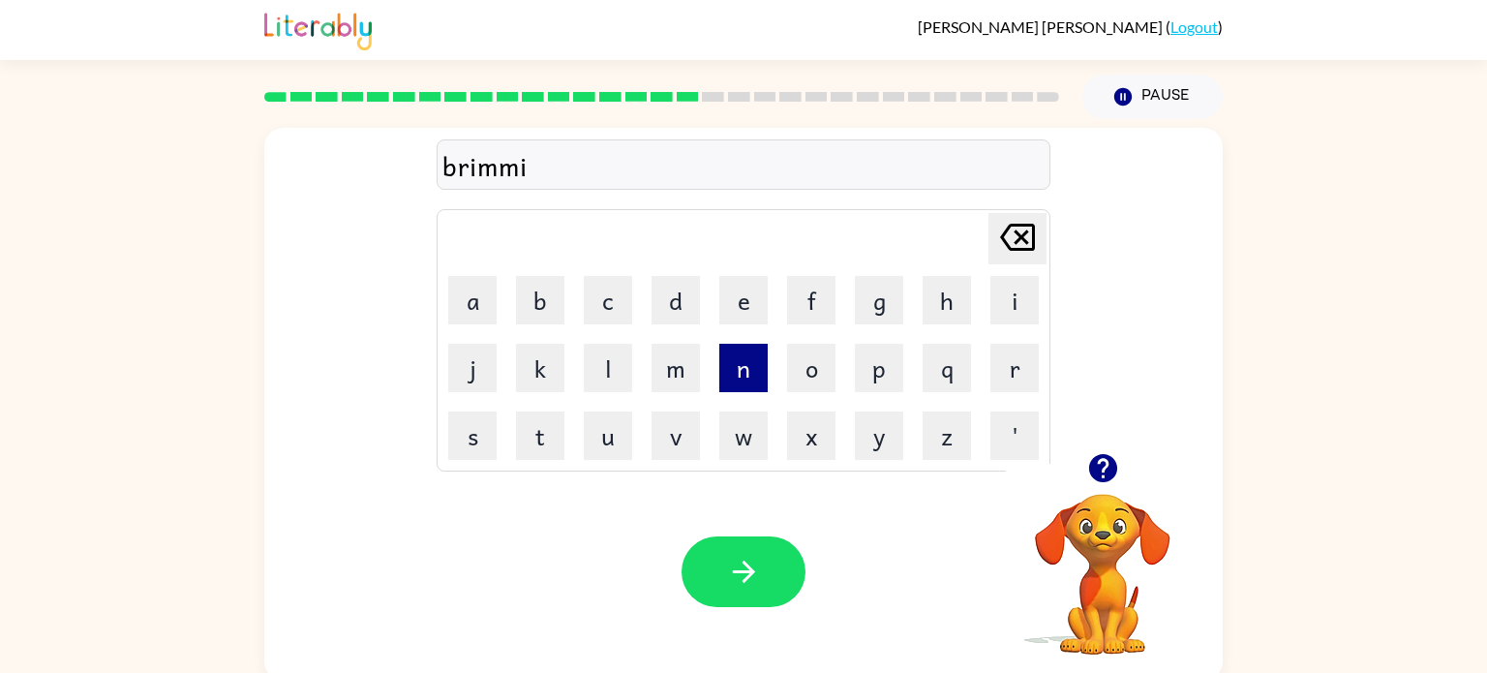
click at [763, 375] on button "n" at bounding box center [743, 368] width 48 height 48
click at [884, 309] on button "g" at bounding box center [879, 300] width 48 height 48
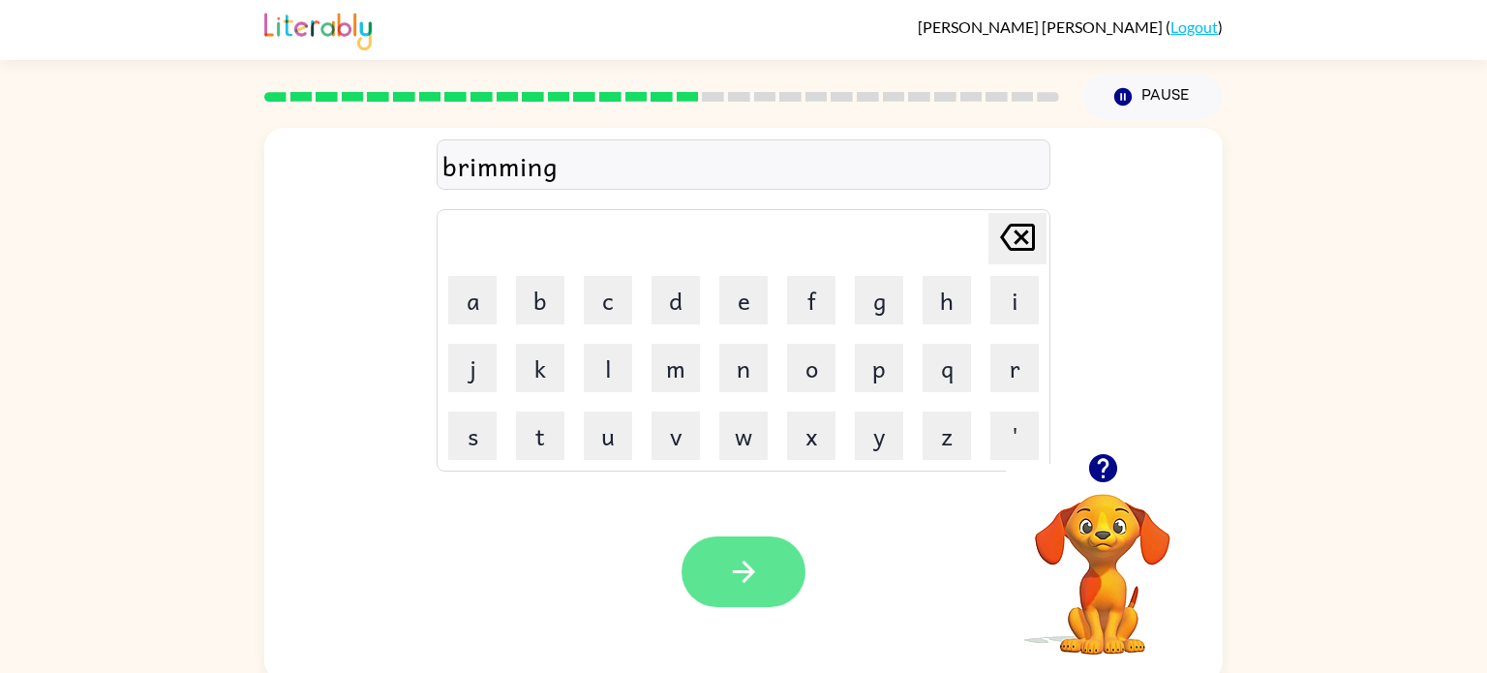
click at [753, 596] on button "button" at bounding box center [743, 571] width 124 height 71
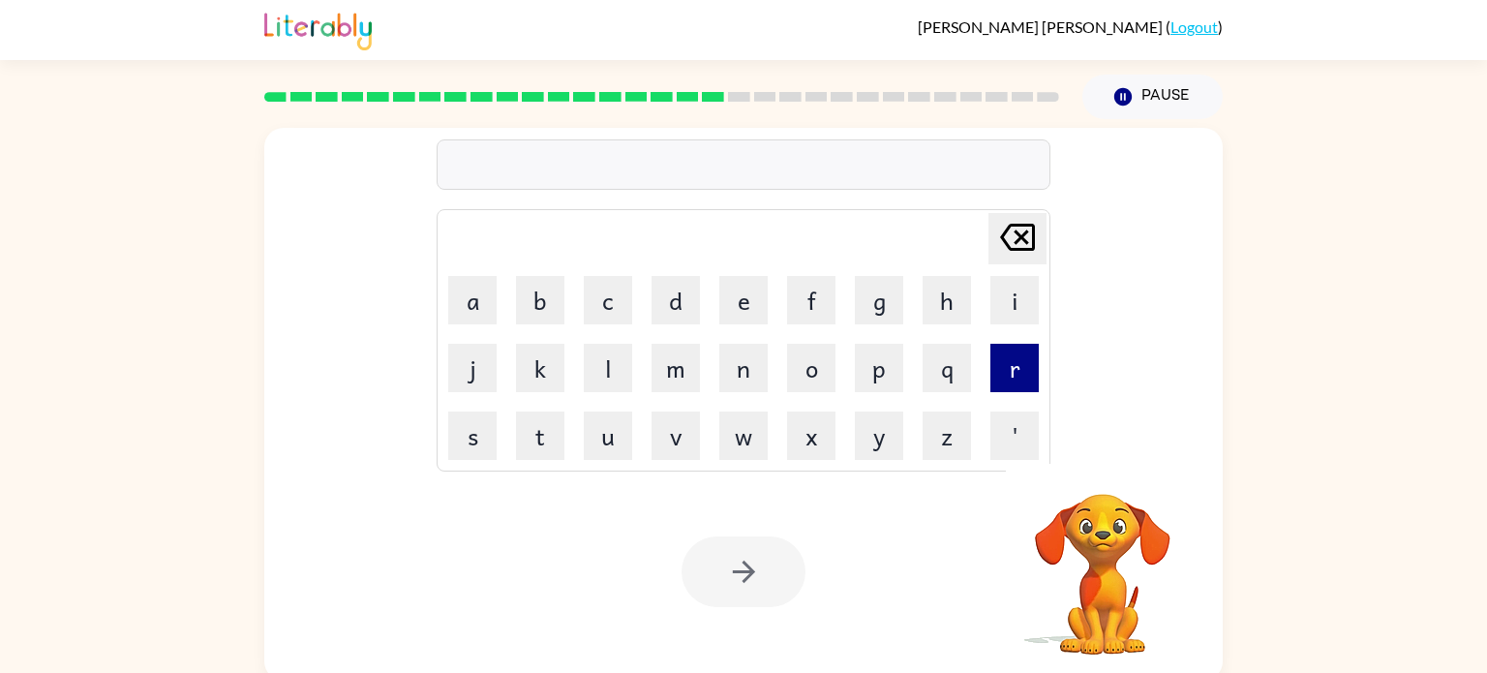
click at [1014, 381] on button "r" at bounding box center [1014, 368] width 48 height 48
click at [1026, 312] on button "i" at bounding box center [1014, 300] width 48 height 48
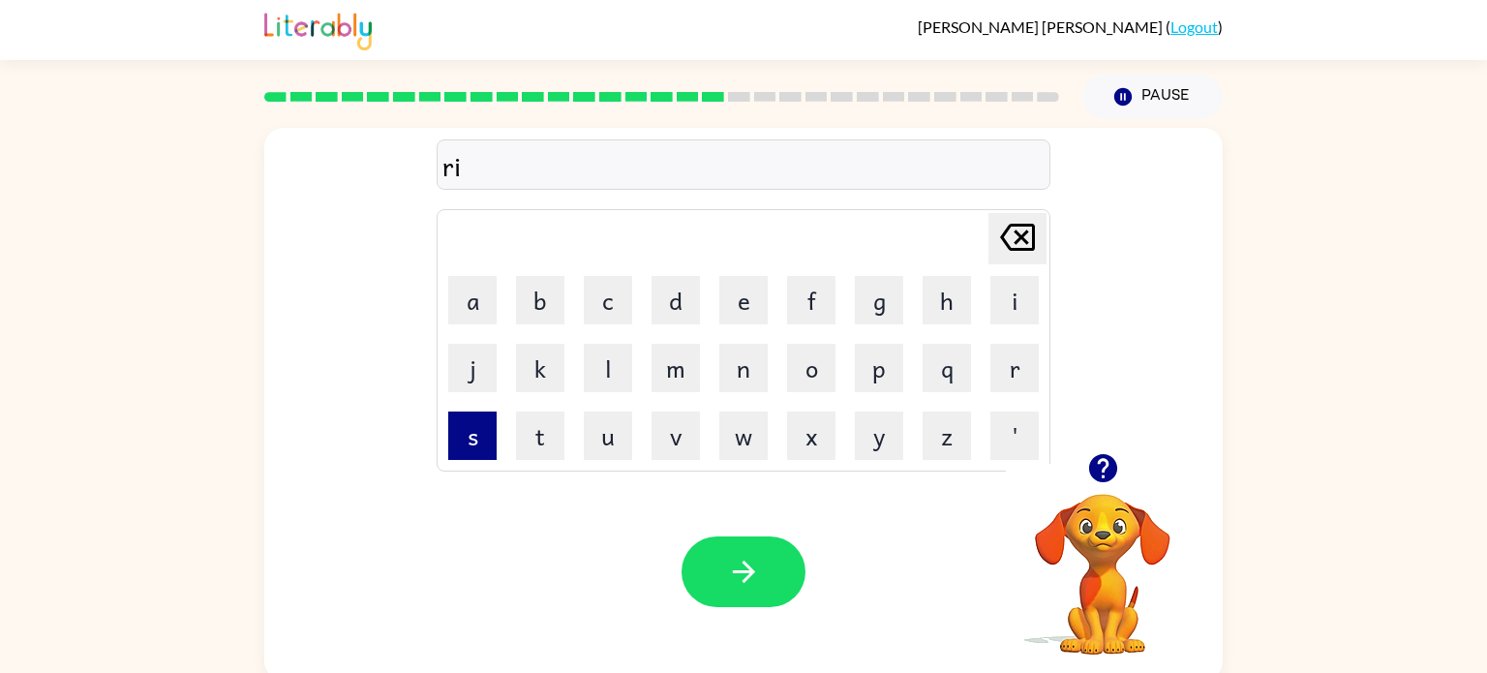
click at [477, 449] on button "s" at bounding box center [472, 435] width 48 height 48
click at [546, 367] on button "k" at bounding box center [540, 368] width 48 height 48
click at [753, 317] on button "e" at bounding box center [743, 300] width 48 height 48
click at [478, 449] on button "s" at bounding box center [472, 435] width 48 height 48
click at [536, 430] on button "t" at bounding box center [540, 435] width 48 height 48
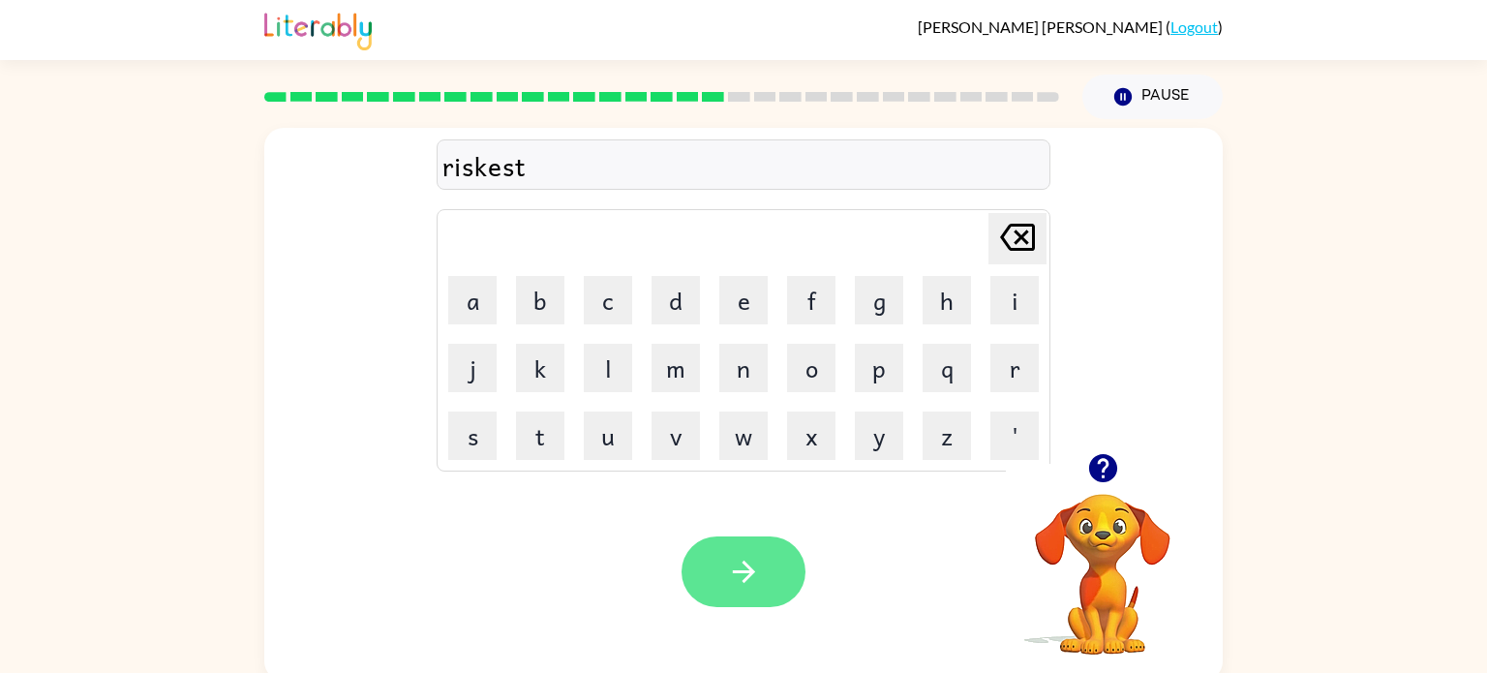
click at [732, 578] on icon "button" at bounding box center [744, 572] width 34 height 34
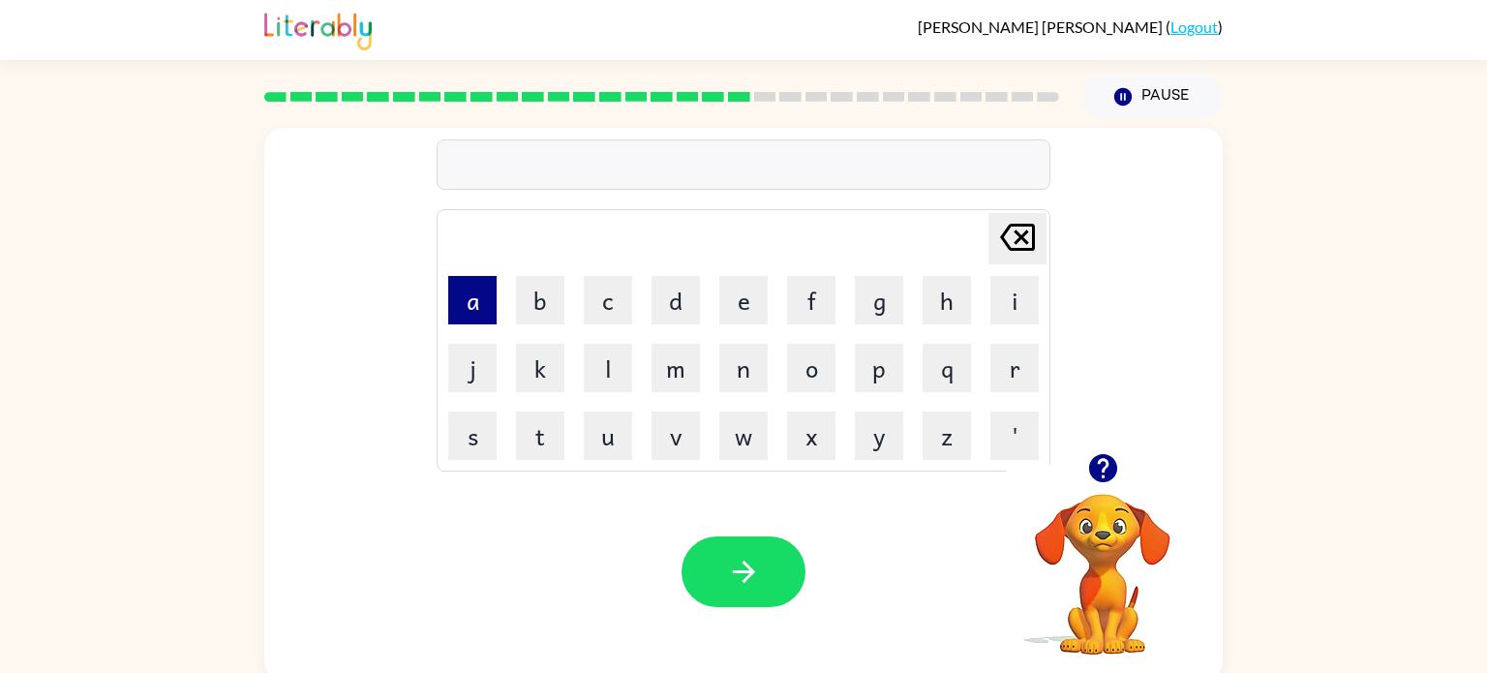
click at [467, 294] on button "a" at bounding box center [472, 300] width 48 height 48
click at [1027, 372] on button "r" at bounding box center [1014, 368] width 48 height 48
click at [624, 292] on button "c" at bounding box center [608, 300] width 48 height 48
click at [956, 300] on button "h" at bounding box center [946, 300] width 48 height 48
click at [751, 444] on button "w" at bounding box center [743, 435] width 48 height 48
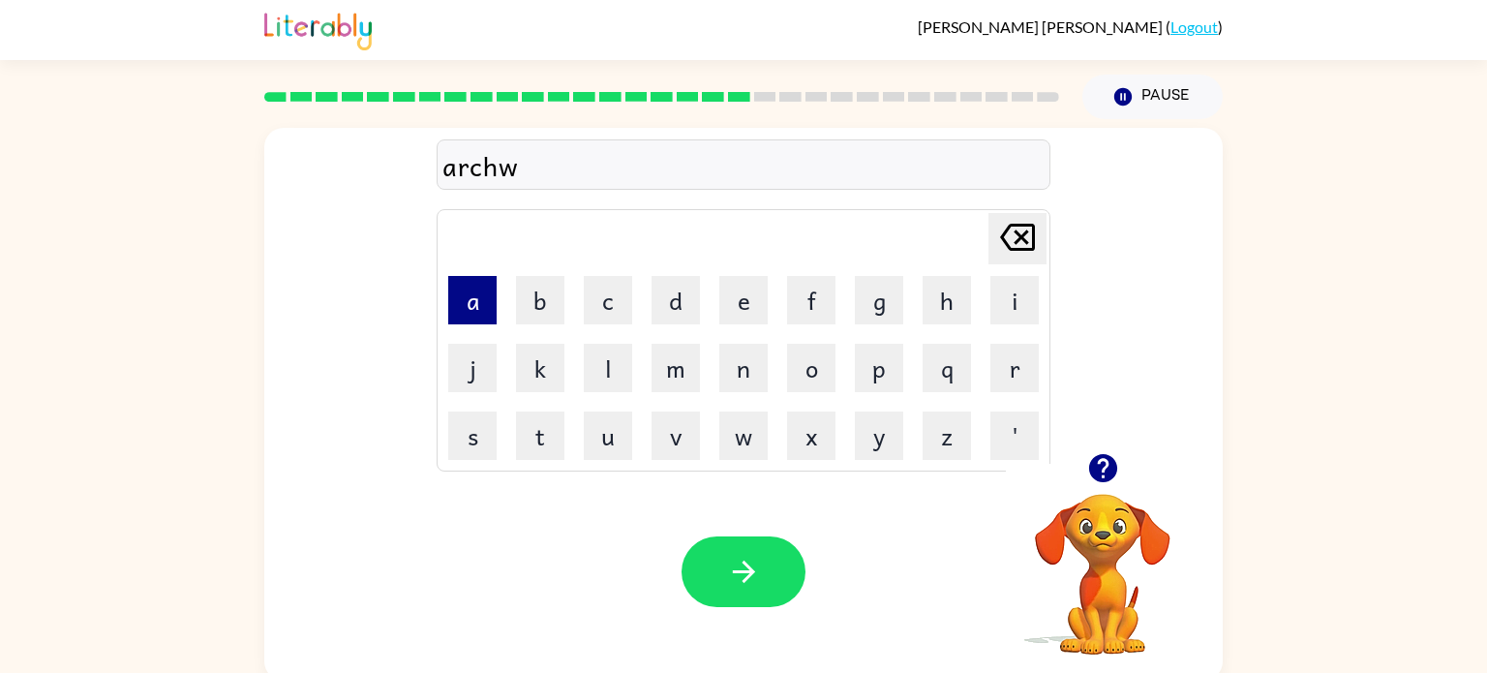
click at [477, 305] on button "a" at bounding box center [472, 300] width 48 height 48
click at [874, 449] on button "y" at bounding box center [879, 435] width 48 height 48
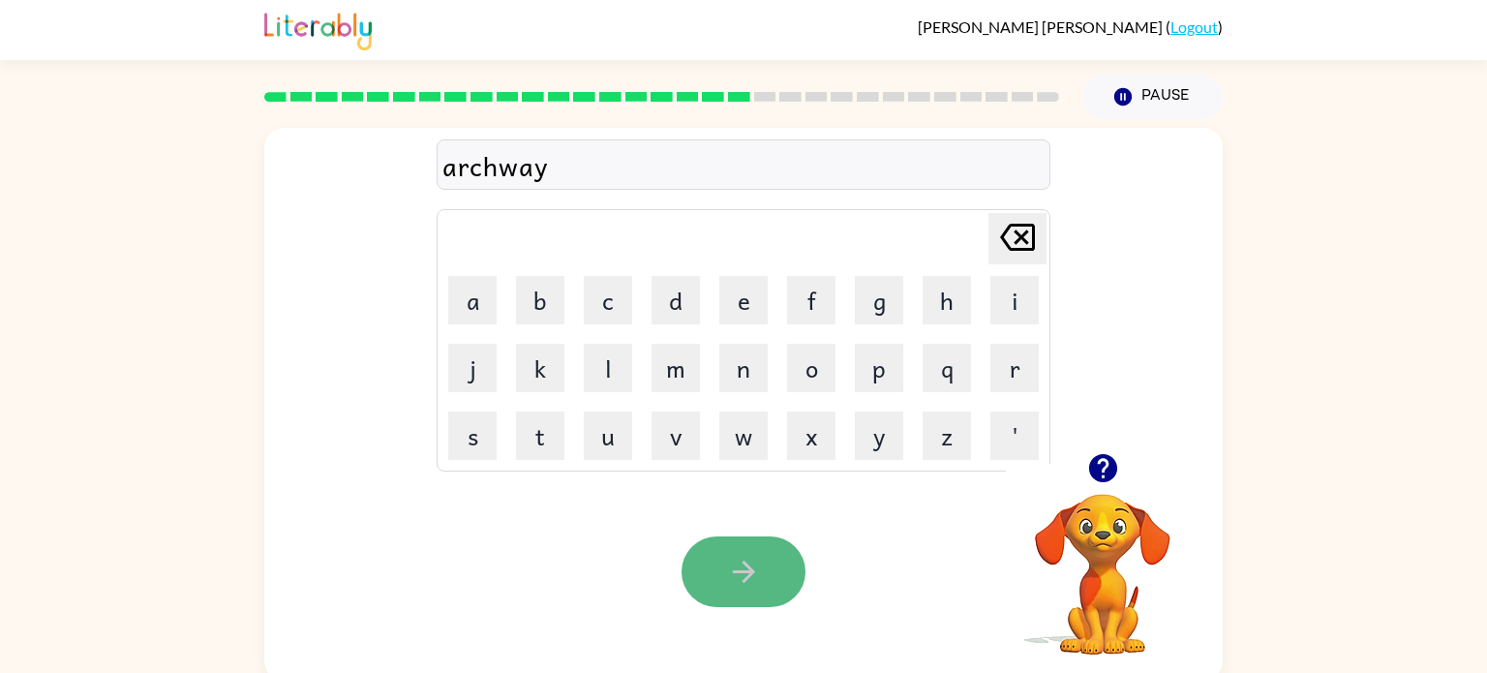
click at [728, 585] on icon "button" at bounding box center [744, 572] width 34 height 34
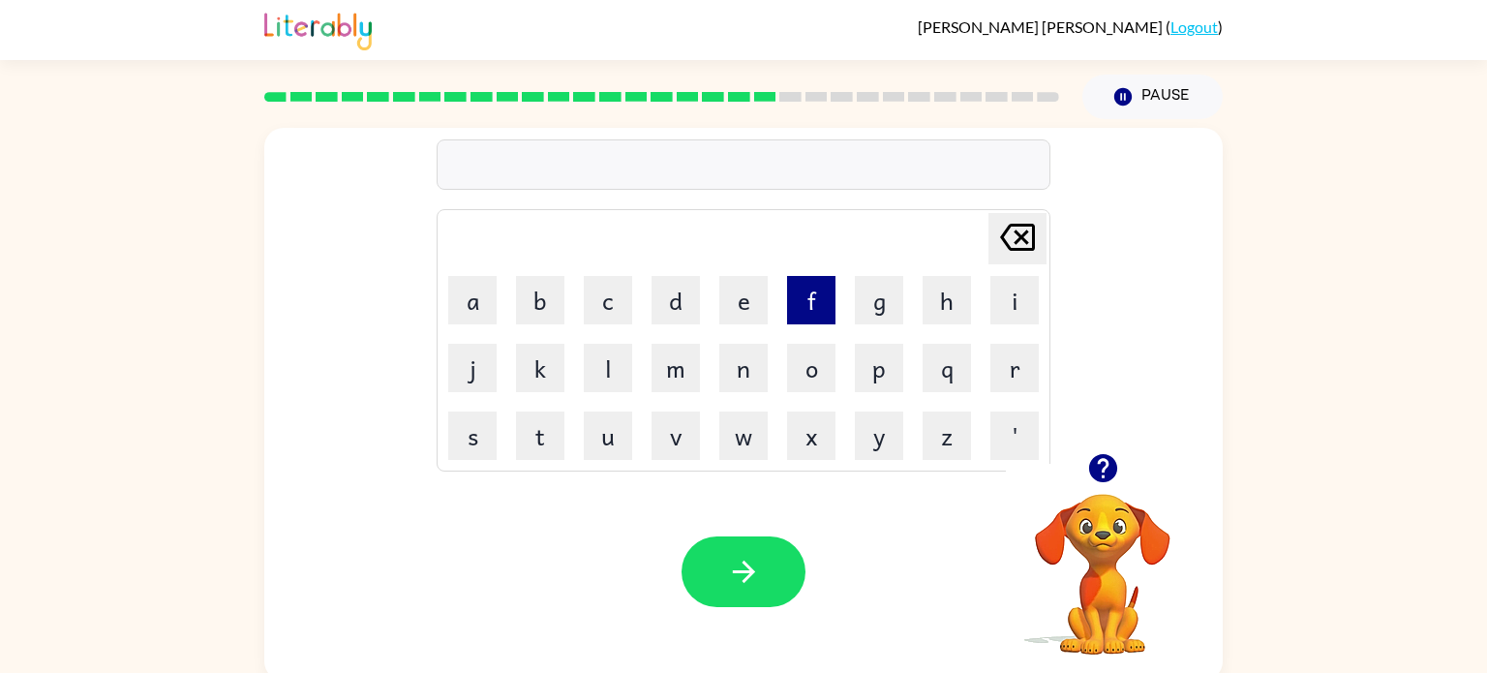
click at [825, 299] on button "f" at bounding box center [811, 300] width 48 height 48
click at [813, 375] on button "o" at bounding box center [811, 368] width 48 height 48
click at [608, 384] on button "l" at bounding box center [608, 368] width 48 height 48
click at [805, 377] on button "o" at bounding box center [811, 368] width 48 height 48
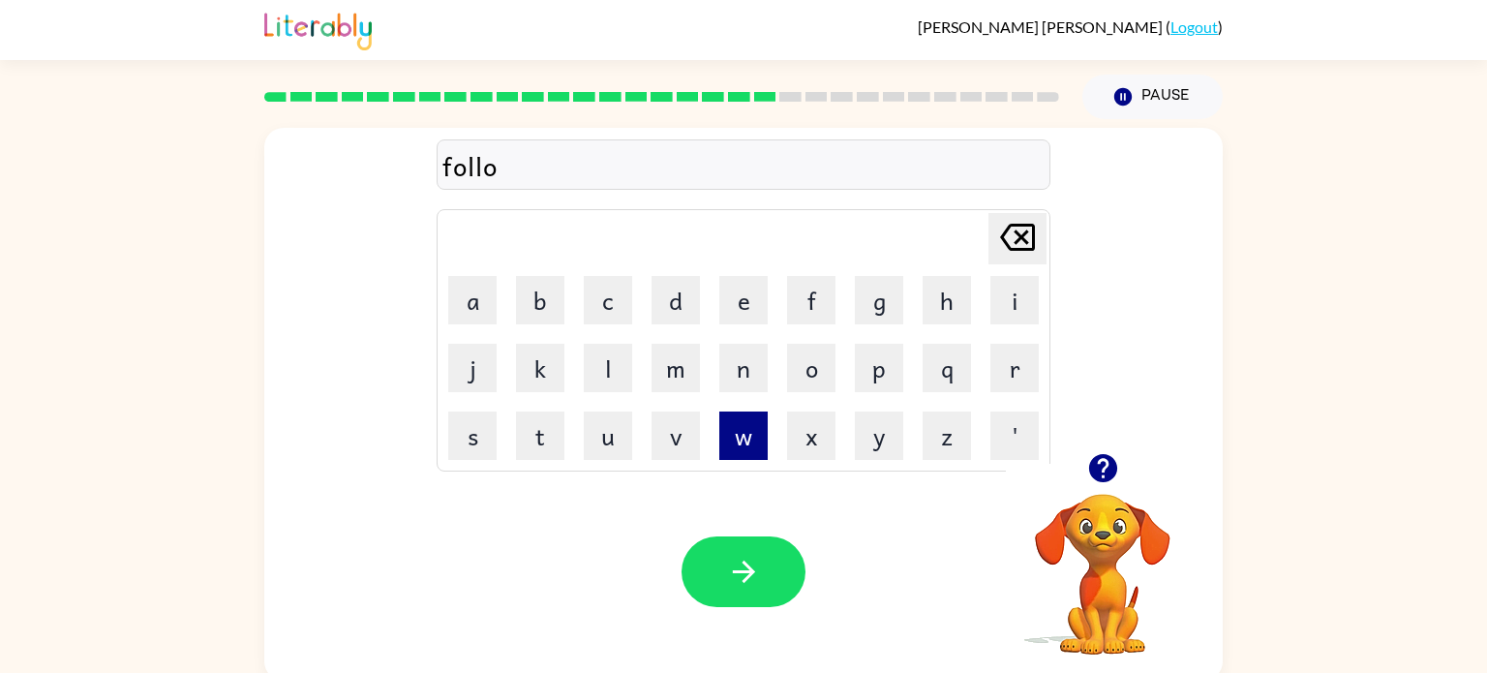
click at [753, 449] on button "w" at bounding box center [743, 435] width 48 height 48
click at [743, 308] on button "e" at bounding box center [743, 300] width 48 height 48
click at [679, 316] on button "d" at bounding box center [675, 300] width 48 height 48
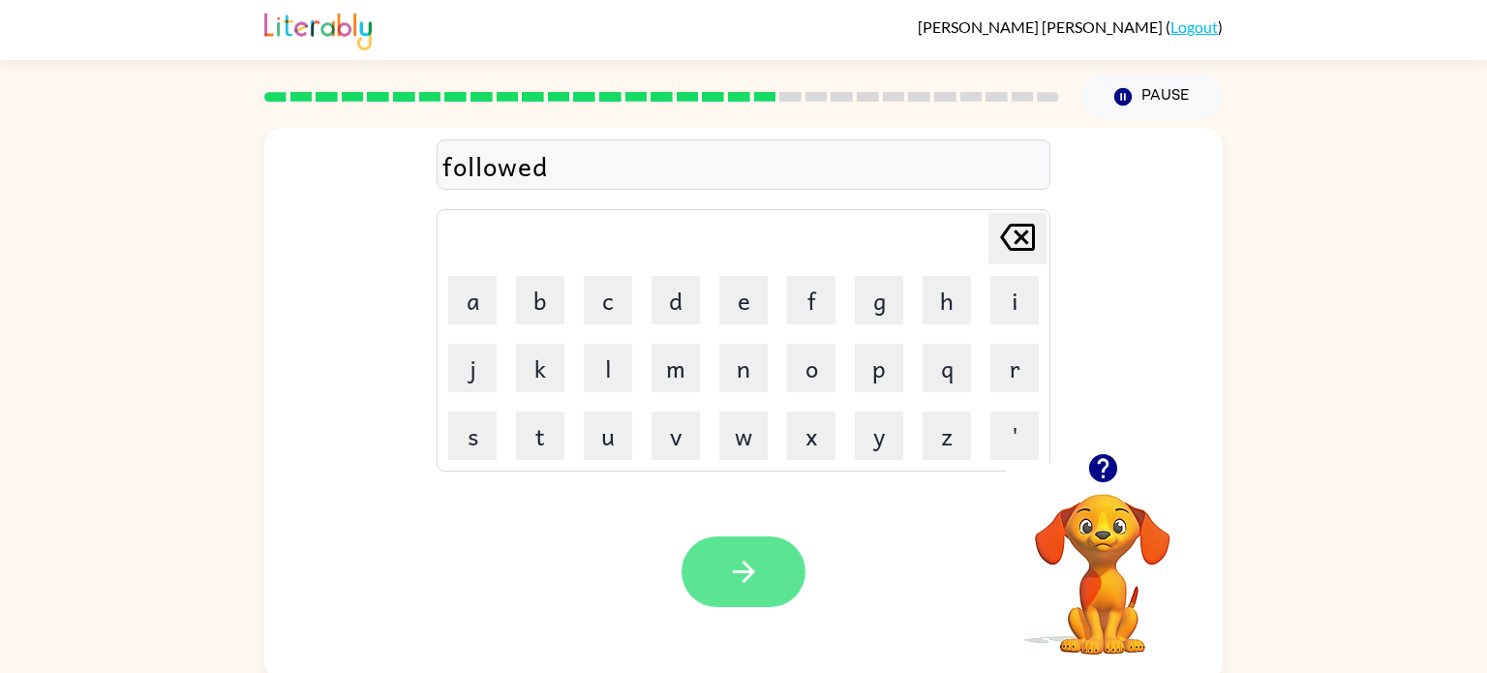
click at [762, 568] on button "button" at bounding box center [743, 571] width 124 height 71
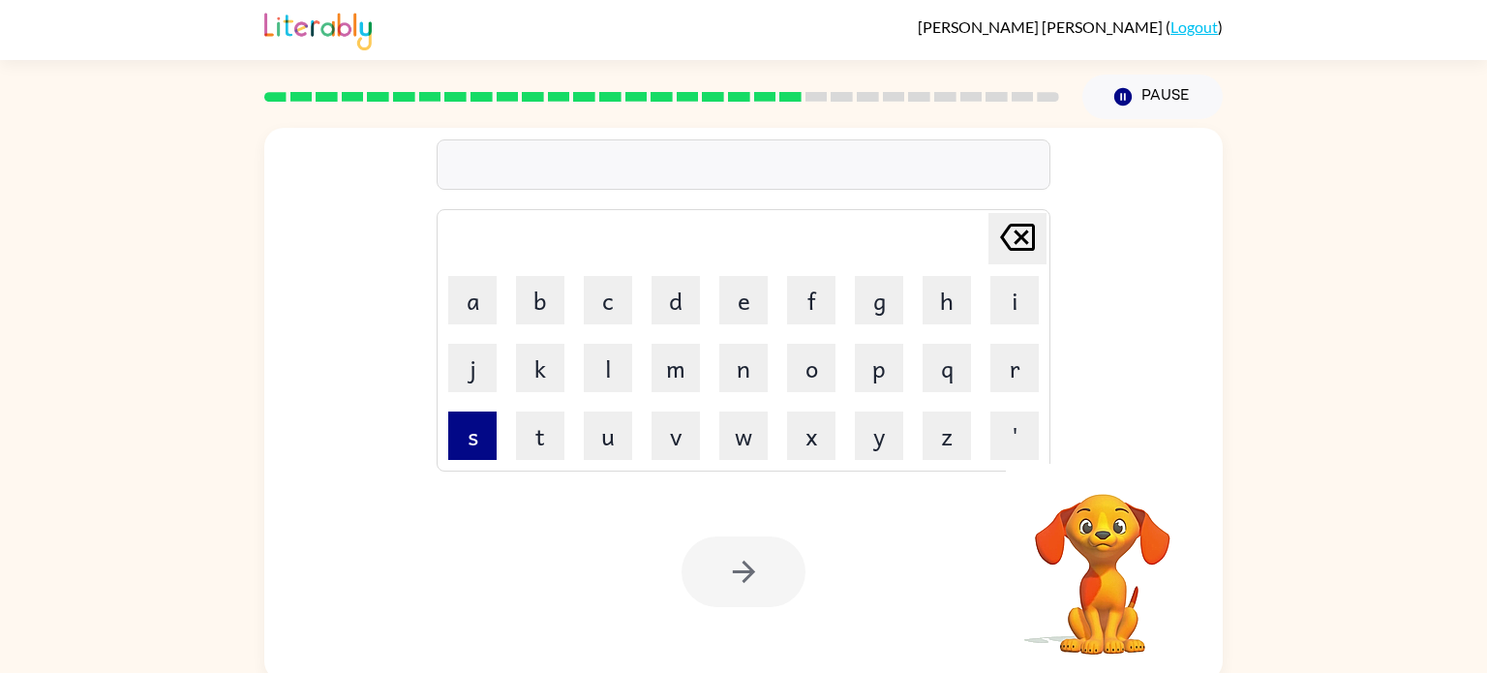
click at [473, 450] on button "s" at bounding box center [472, 435] width 48 height 48
click at [817, 356] on button "o" at bounding box center [811, 368] width 48 height 48
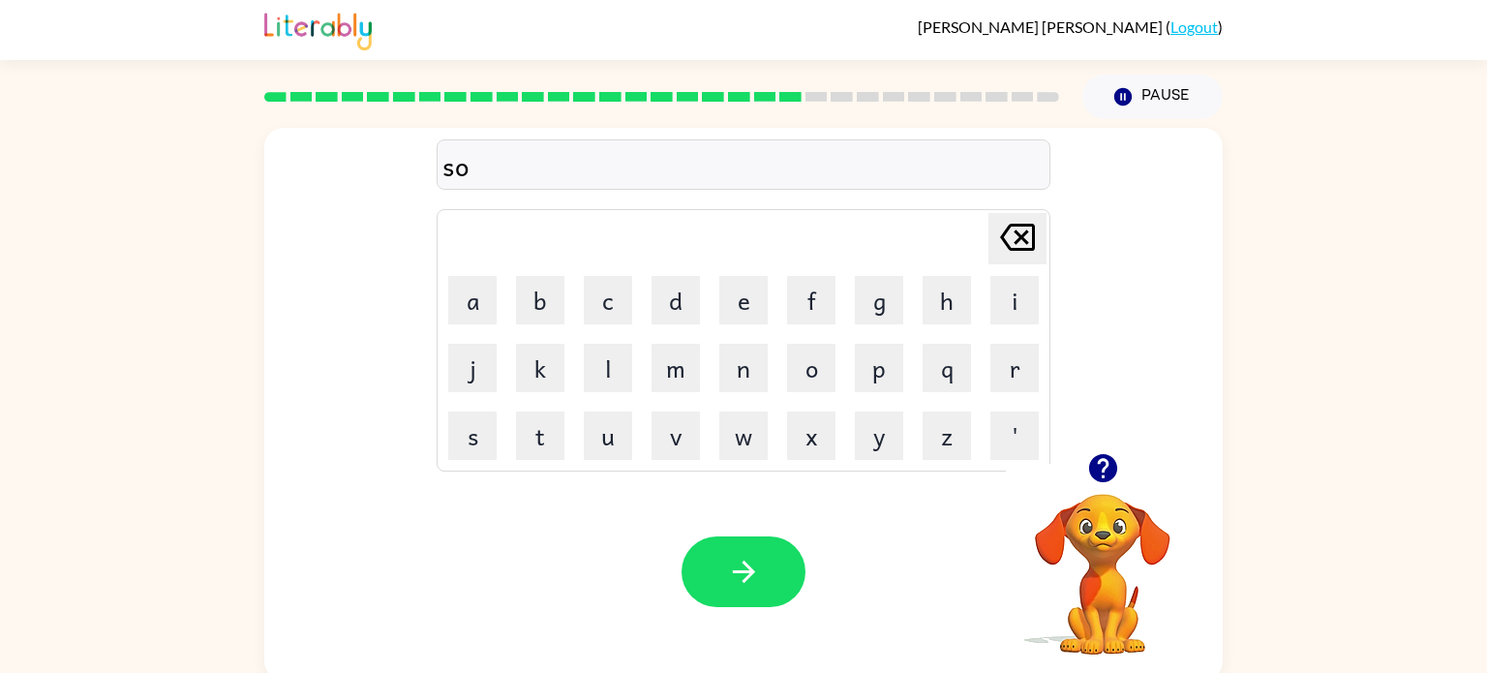
click at [1030, 258] on icon "[PERSON_NAME] last character input" at bounding box center [1017, 237] width 46 height 46
click at [743, 298] on button "e" at bounding box center [743, 300] width 48 height 48
click at [740, 374] on button "n" at bounding box center [743, 368] width 48 height 48
click at [537, 435] on button "t" at bounding box center [540, 435] width 48 height 48
click at [485, 290] on button "a" at bounding box center [472, 300] width 48 height 48
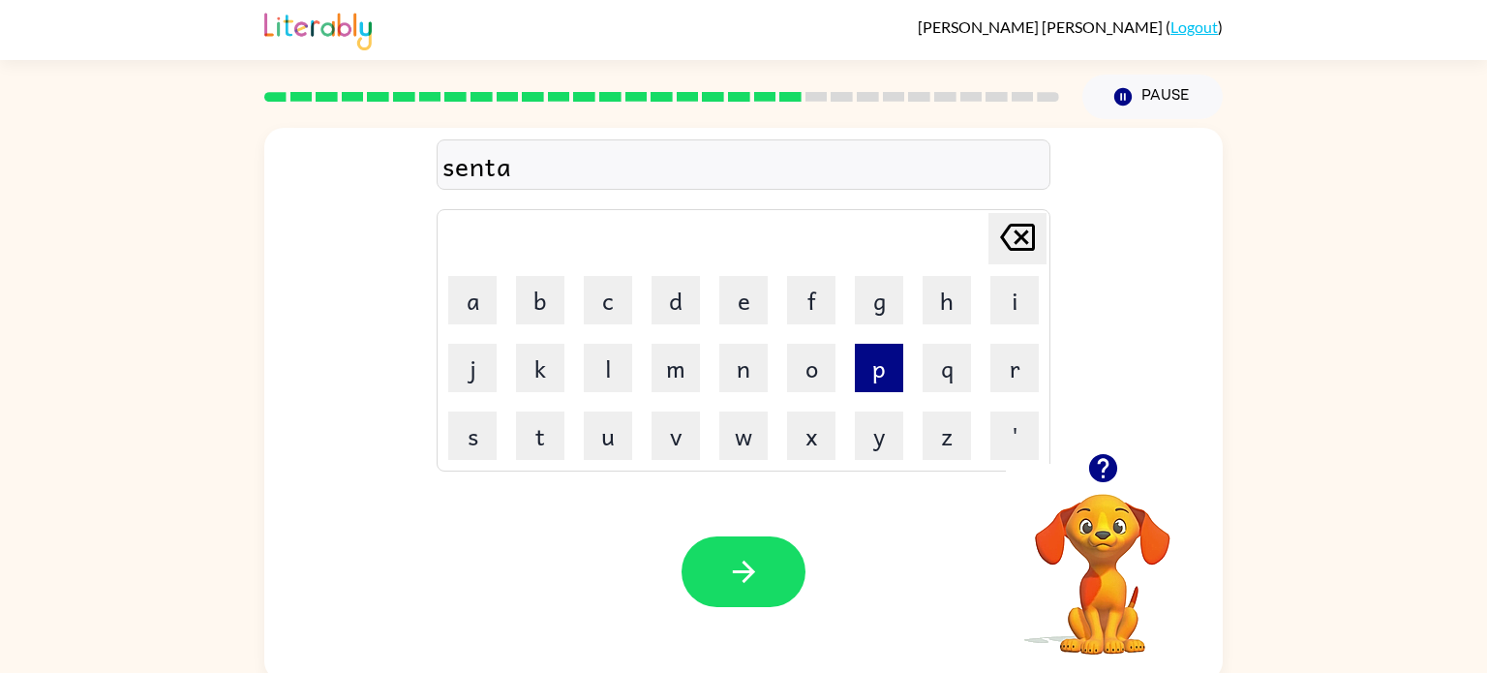
click at [875, 376] on button "p" at bounding box center [879, 368] width 48 height 48
click at [742, 303] on button "e" at bounding box center [743, 300] width 48 height 48
click at [673, 306] on button "d" at bounding box center [675, 300] width 48 height 48
click at [746, 302] on button "e" at bounding box center [743, 300] width 48 height 48
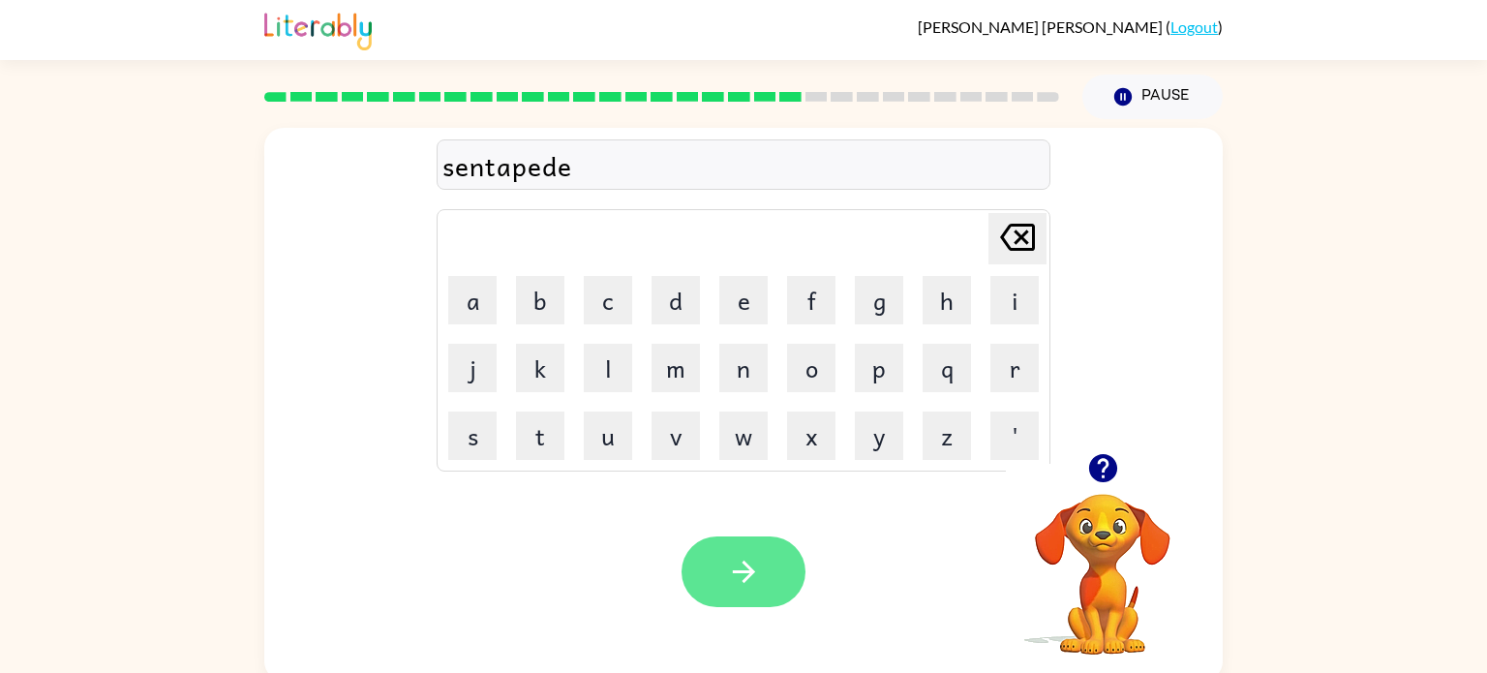
click at [723, 569] on button "button" at bounding box center [743, 571] width 124 height 71
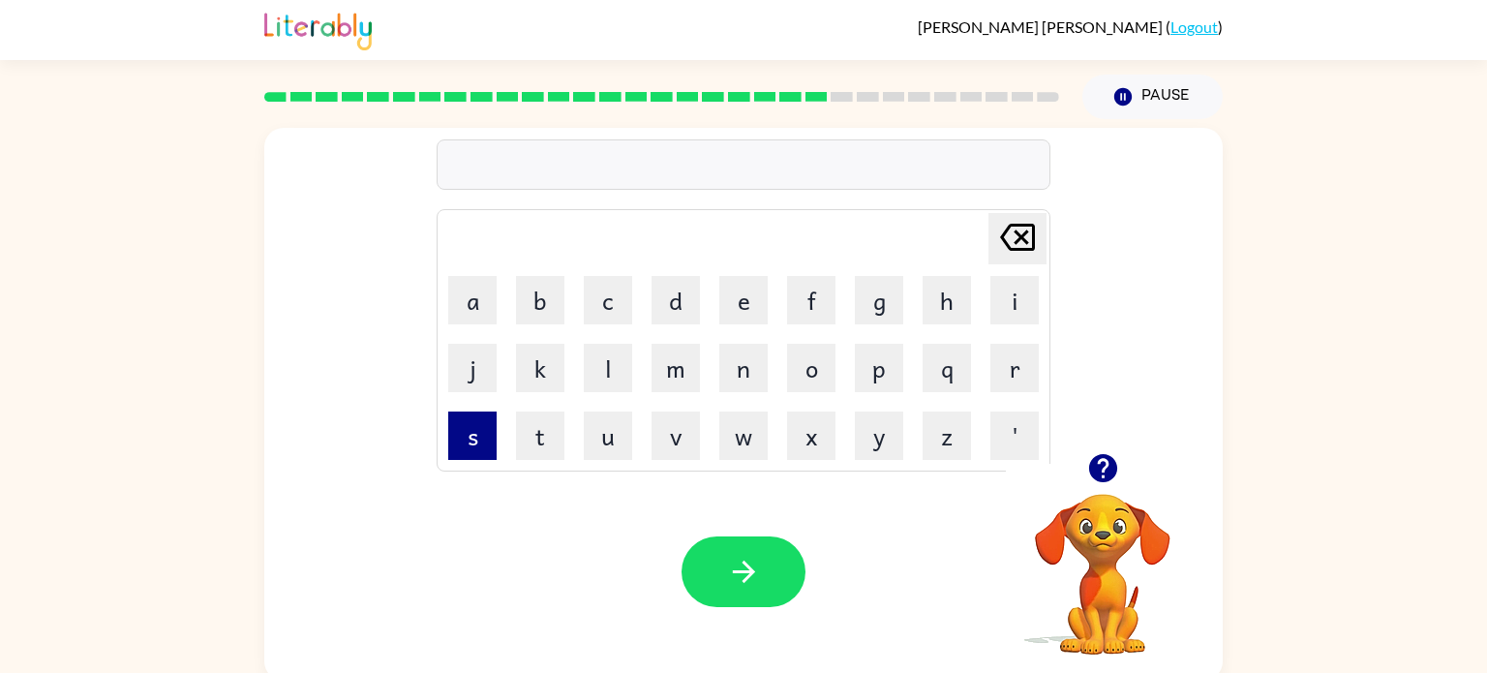
click at [476, 445] on button "s" at bounding box center [472, 435] width 48 height 48
click at [470, 312] on button "a" at bounding box center [472, 300] width 48 height 48
click at [471, 434] on button "s" at bounding box center [472, 435] width 48 height 48
click at [544, 442] on button "t" at bounding box center [540, 435] width 48 height 48
click at [483, 302] on button "a" at bounding box center [472, 300] width 48 height 48
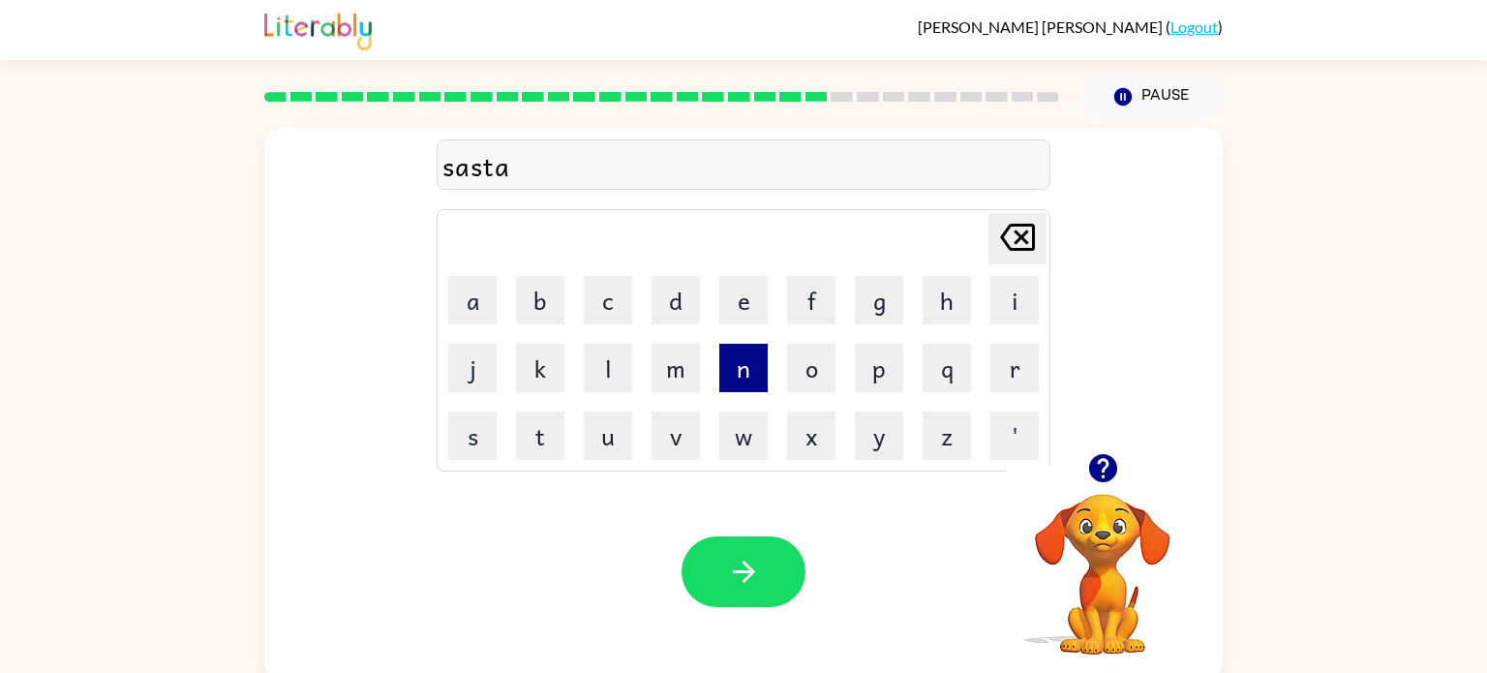
click at [745, 379] on button "n" at bounding box center [743, 368] width 48 height 48
click at [751, 307] on button "e" at bounding box center [743, 300] width 48 height 48
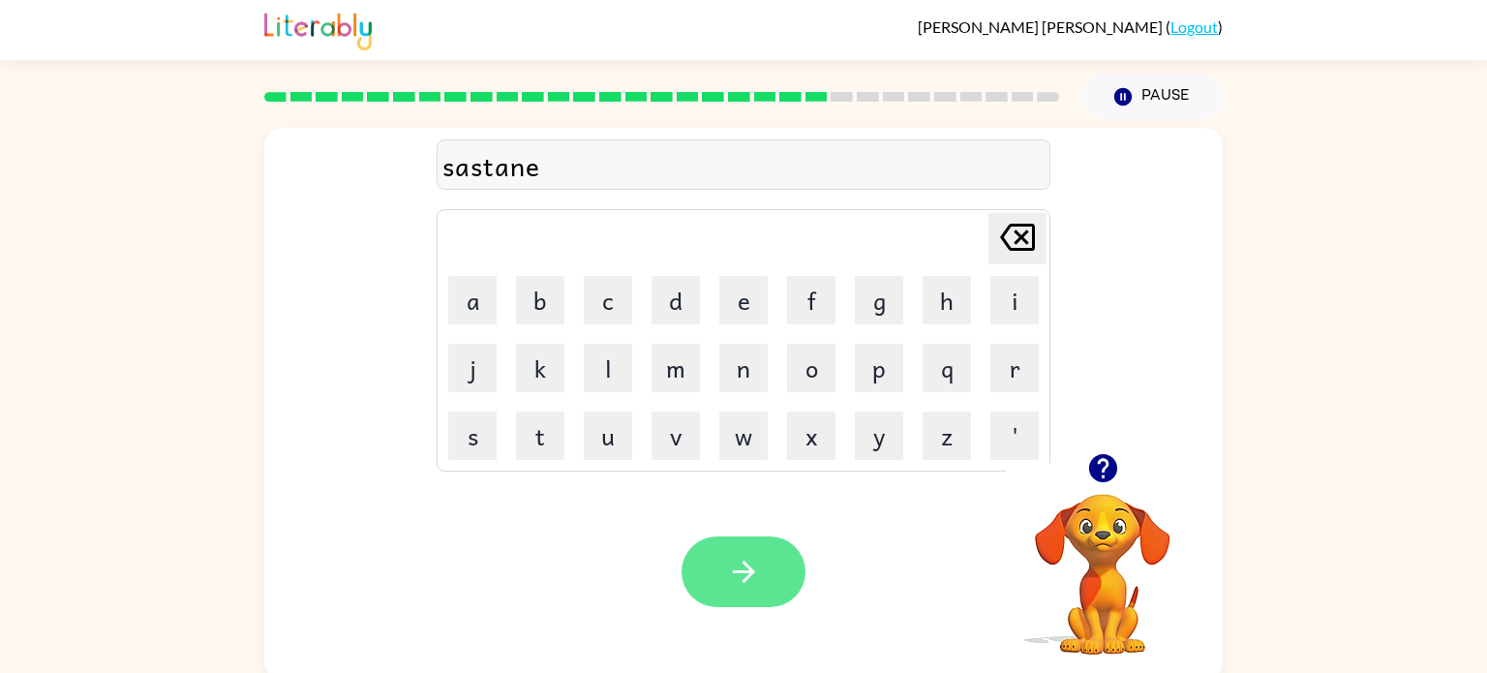
click at [729, 585] on icon "button" at bounding box center [744, 572] width 34 height 34
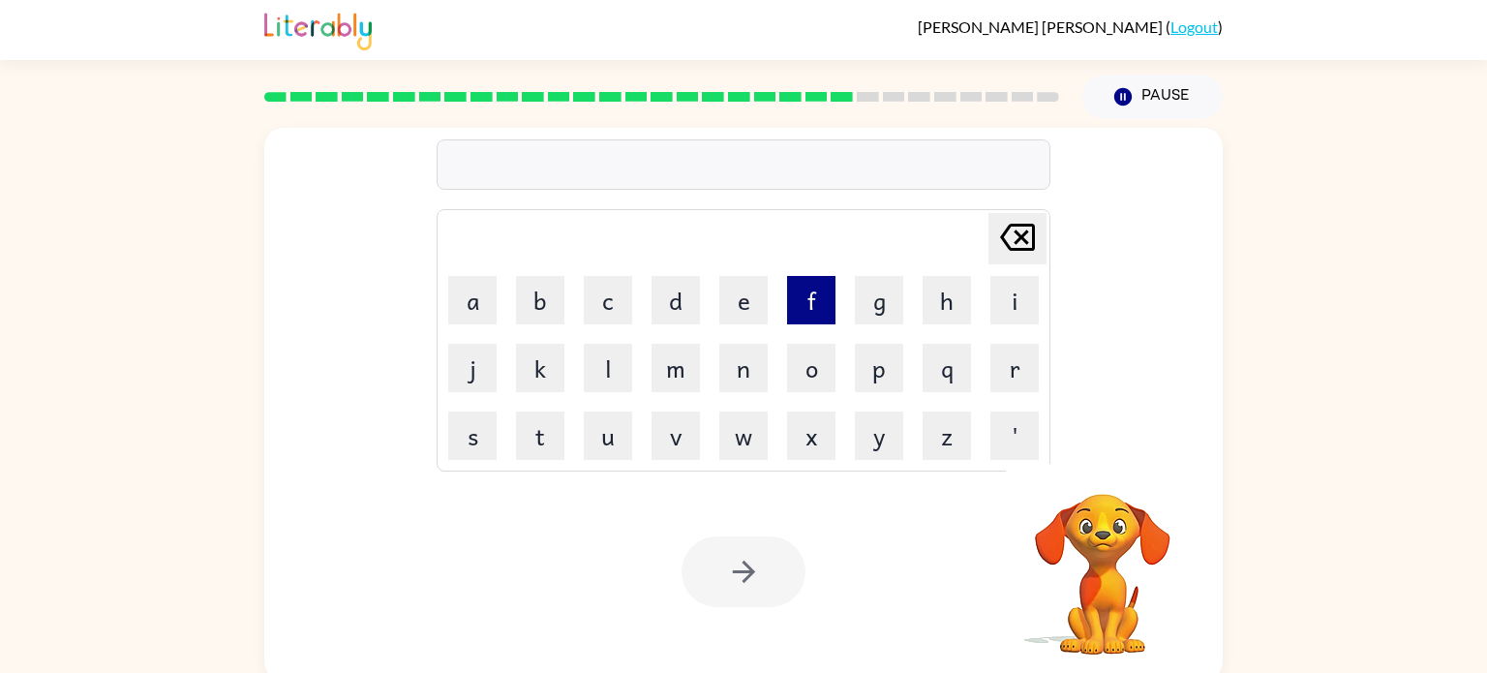
click at [817, 309] on button "f" at bounding box center [811, 300] width 48 height 48
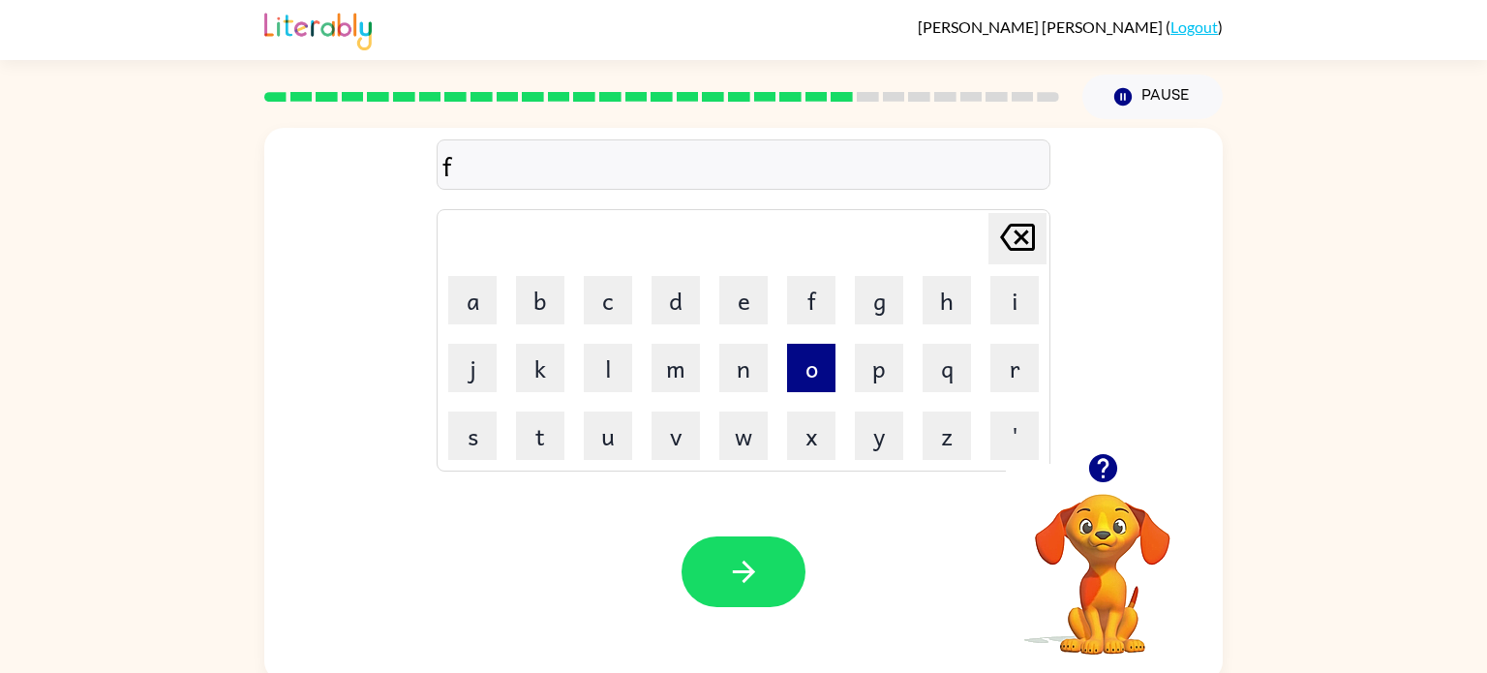
click at [808, 387] on button "o" at bounding box center [811, 368] width 48 height 48
click at [1012, 363] on button "r" at bounding box center [1014, 368] width 48 height 48
click at [746, 449] on button "w" at bounding box center [743, 435] width 48 height 48
click at [466, 316] on button "a" at bounding box center [472, 300] width 48 height 48
click at [1011, 385] on button "r" at bounding box center [1014, 368] width 48 height 48
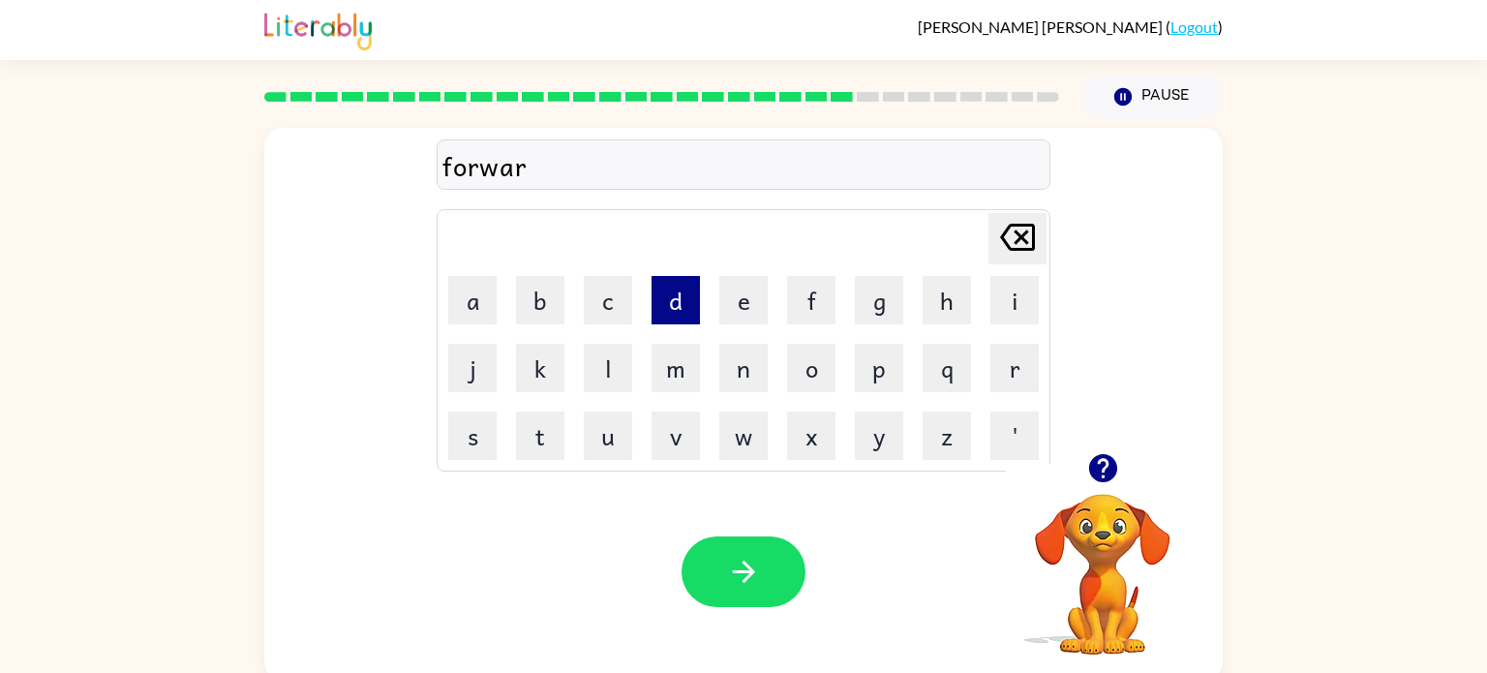
click at [700, 299] on button "d" at bounding box center [675, 300] width 48 height 48
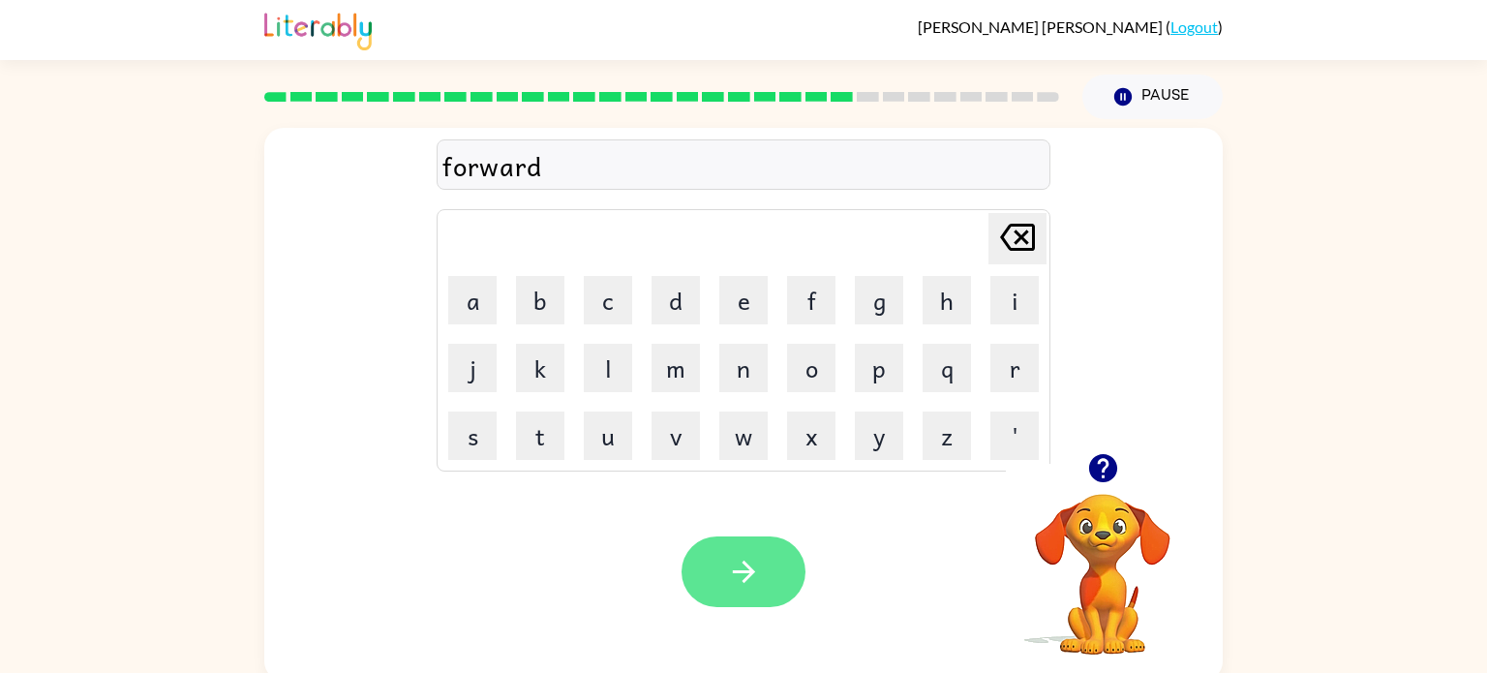
click at [734, 599] on button "button" at bounding box center [743, 571] width 124 height 71
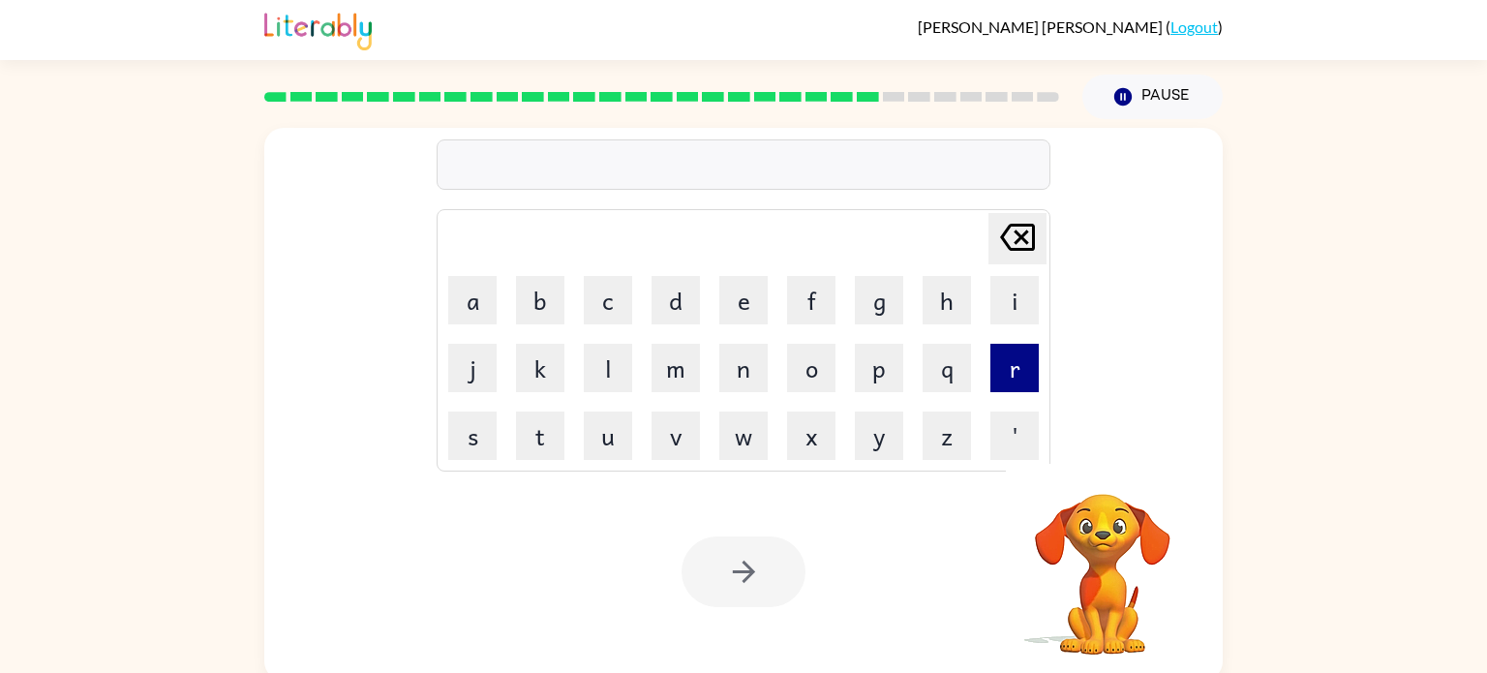
click at [1000, 359] on button "r" at bounding box center [1014, 368] width 48 height 48
click at [741, 294] on button "e" at bounding box center [743, 300] width 48 height 48
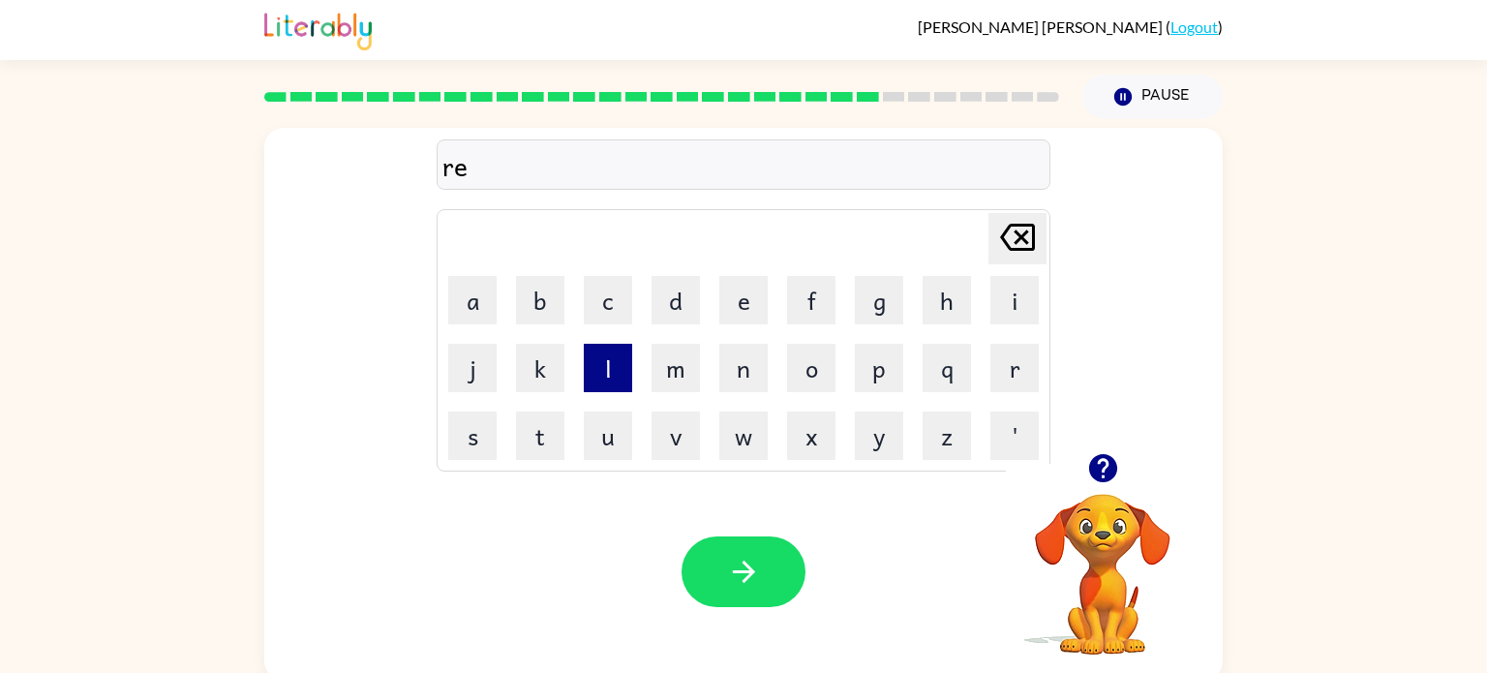
click at [608, 372] on button "l" at bounding box center [608, 368] width 48 height 48
click at [482, 310] on button "a" at bounding box center [472, 300] width 48 height 48
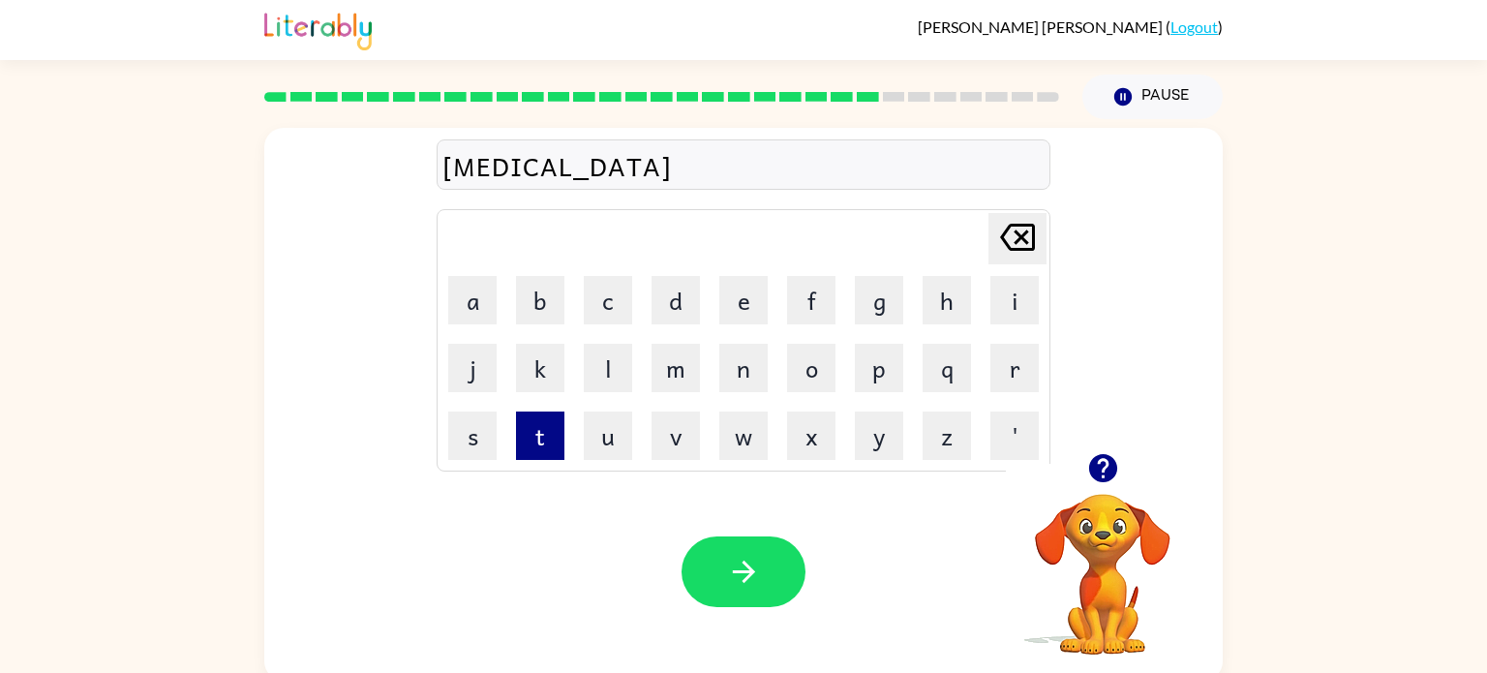
click at [543, 437] on button "t" at bounding box center [540, 435] width 48 height 48
click at [751, 314] on button "e" at bounding box center [743, 300] width 48 height 48
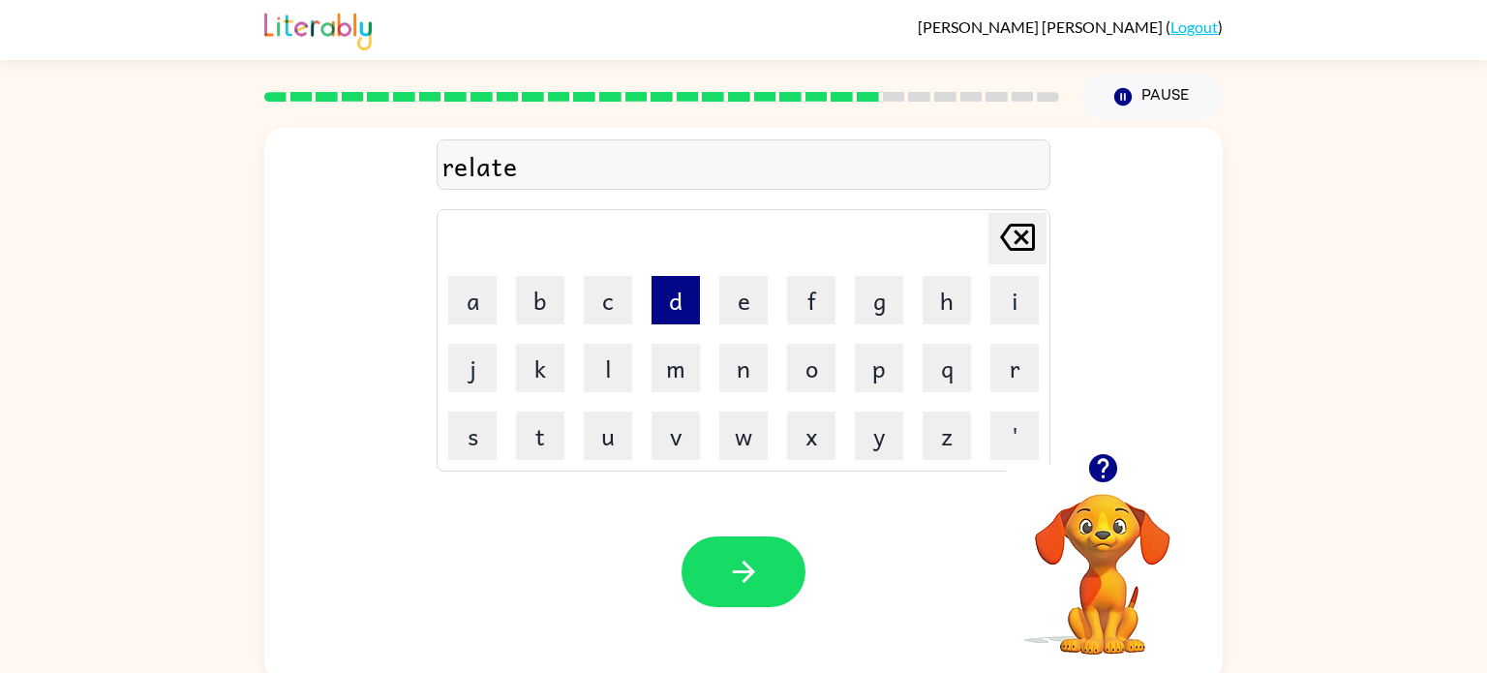
click at [685, 292] on button "d" at bounding box center [675, 300] width 48 height 48
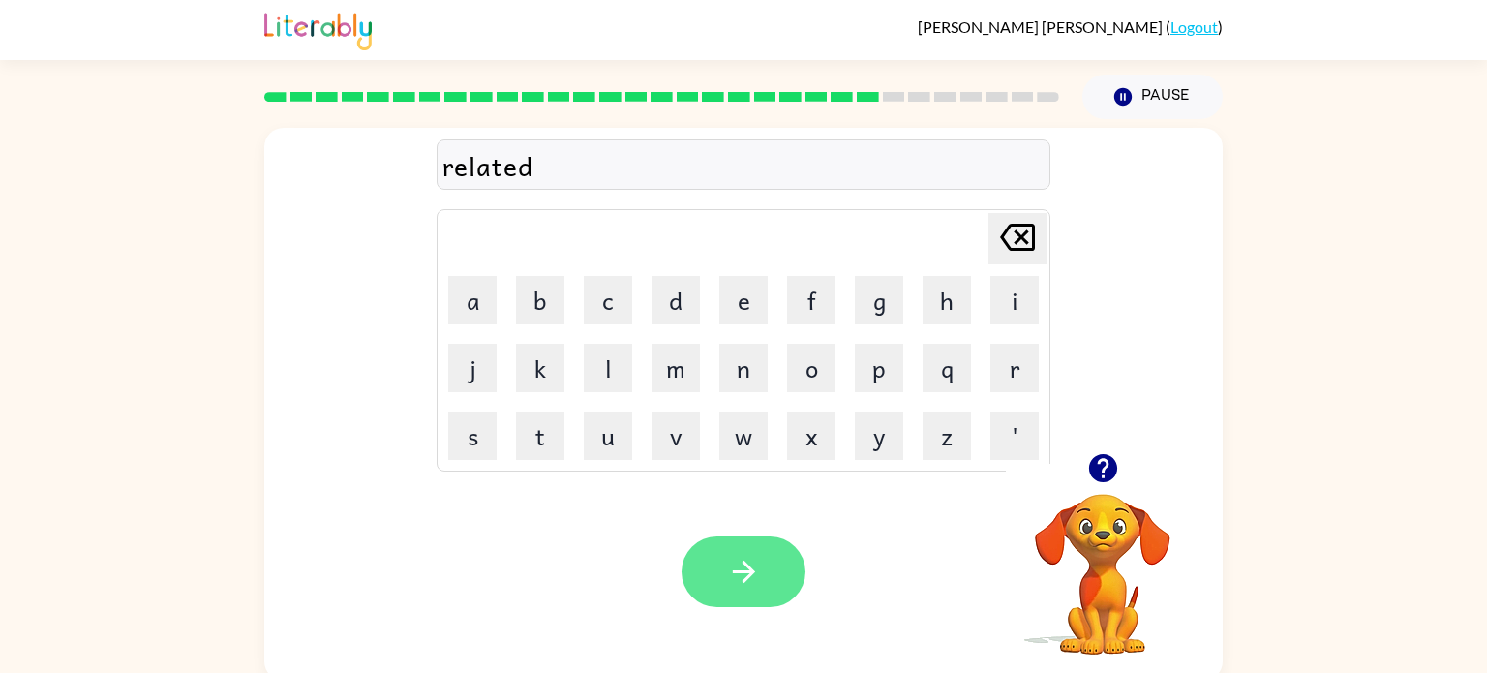
click at [754, 593] on button "button" at bounding box center [743, 571] width 124 height 71
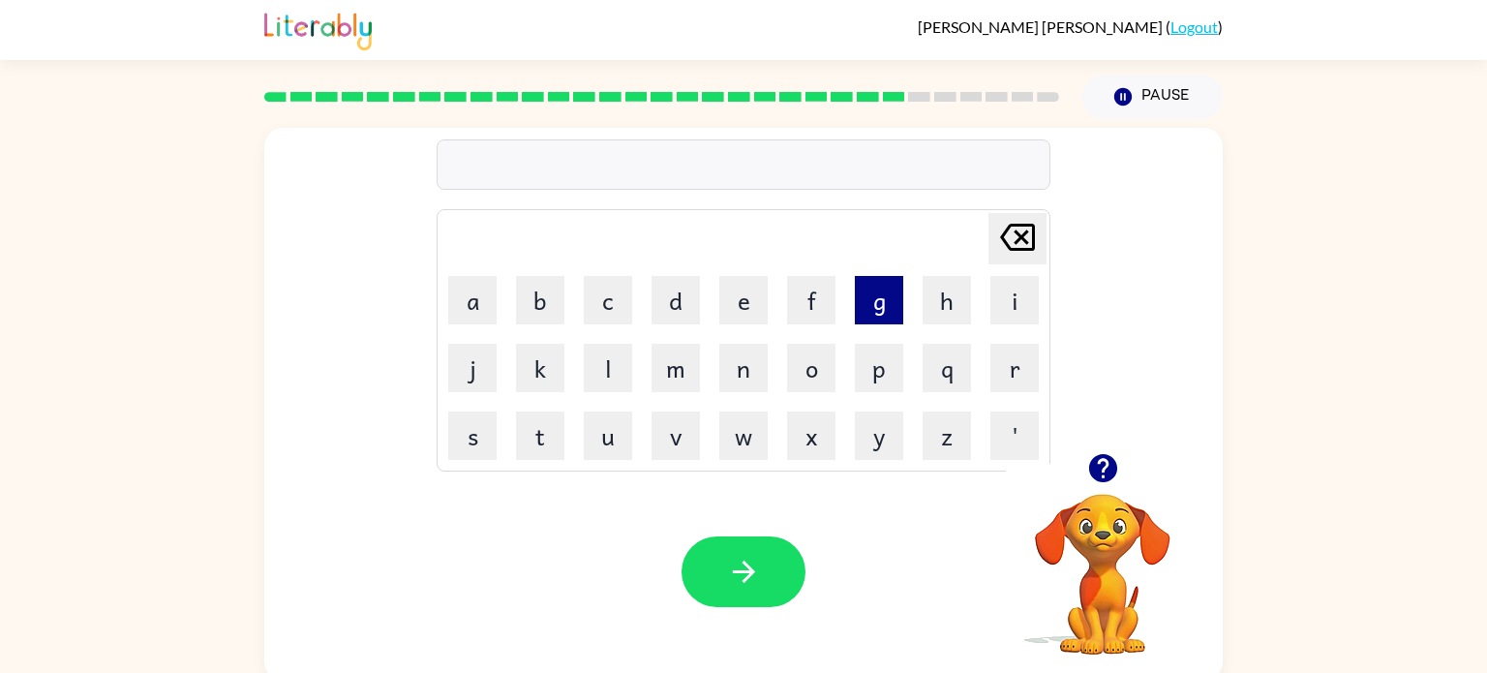
click at [882, 304] on button "g" at bounding box center [879, 300] width 48 height 48
click at [805, 381] on button "o" at bounding box center [811, 368] width 48 height 48
click at [548, 314] on button "b" at bounding box center [540, 300] width 48 height 48
click at [616, 373] on button "l" at bounding box center [608, 368] width 48 height 48
click at [1022, 296] on button "i" at bounding box center [1014, 300] width 48 height 48
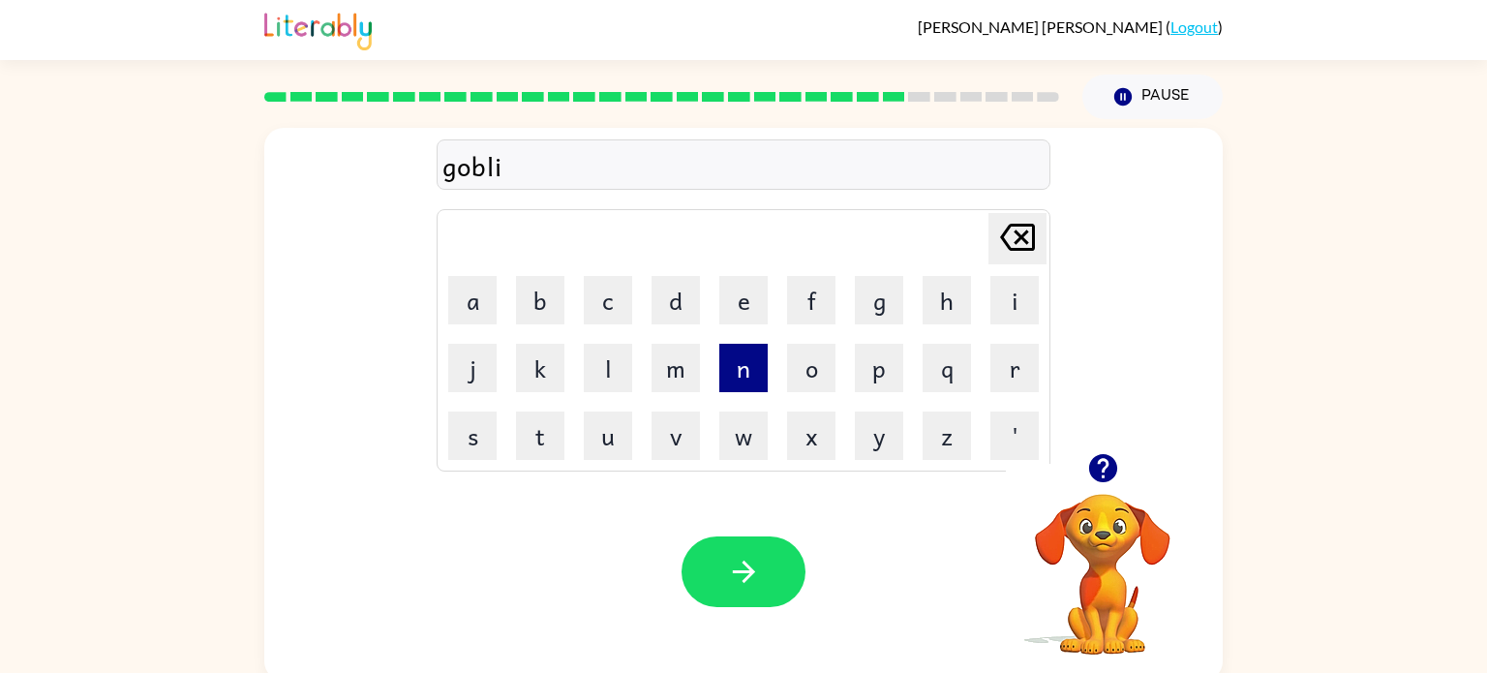
click at [740, 379] on button "n" at bounding box center [743, 368] width 48 height 48
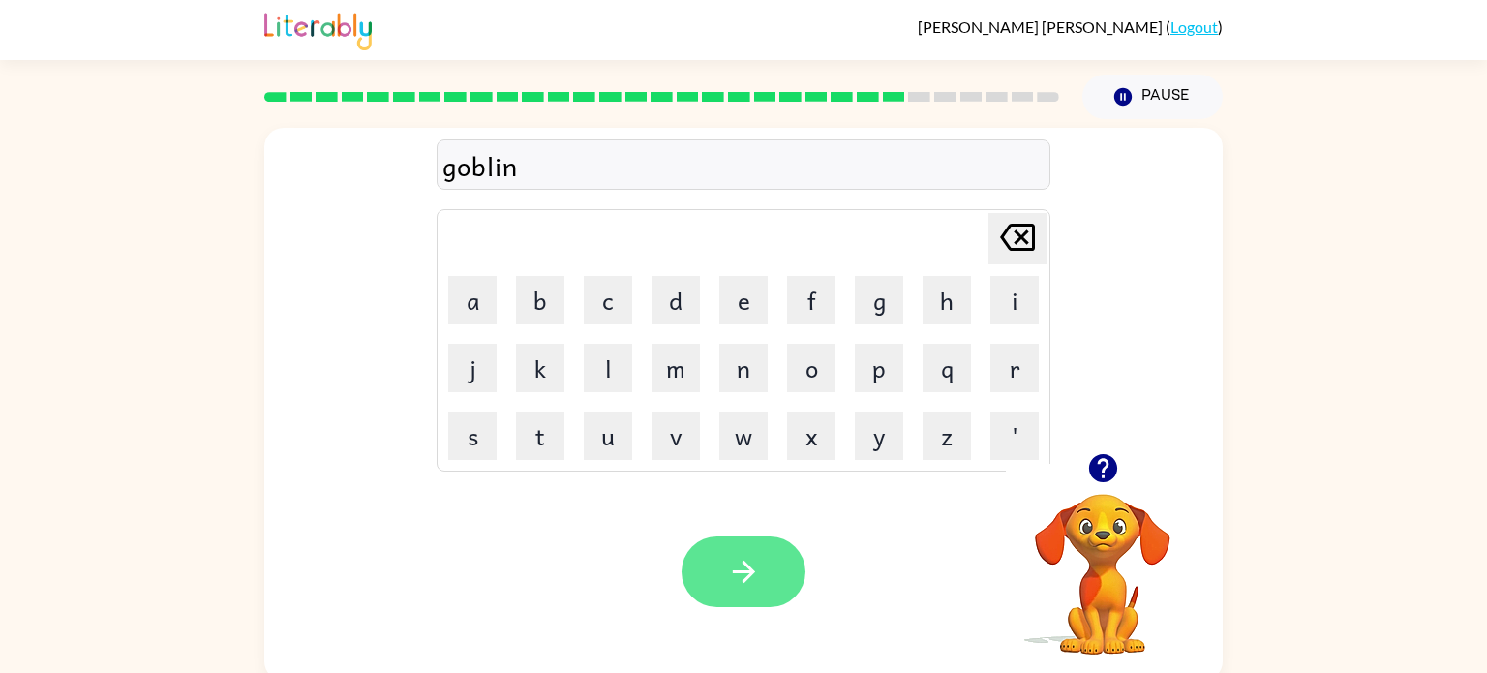
click at [767, 581] on button "button" at bounding box center [743, 571] width 124 height 71
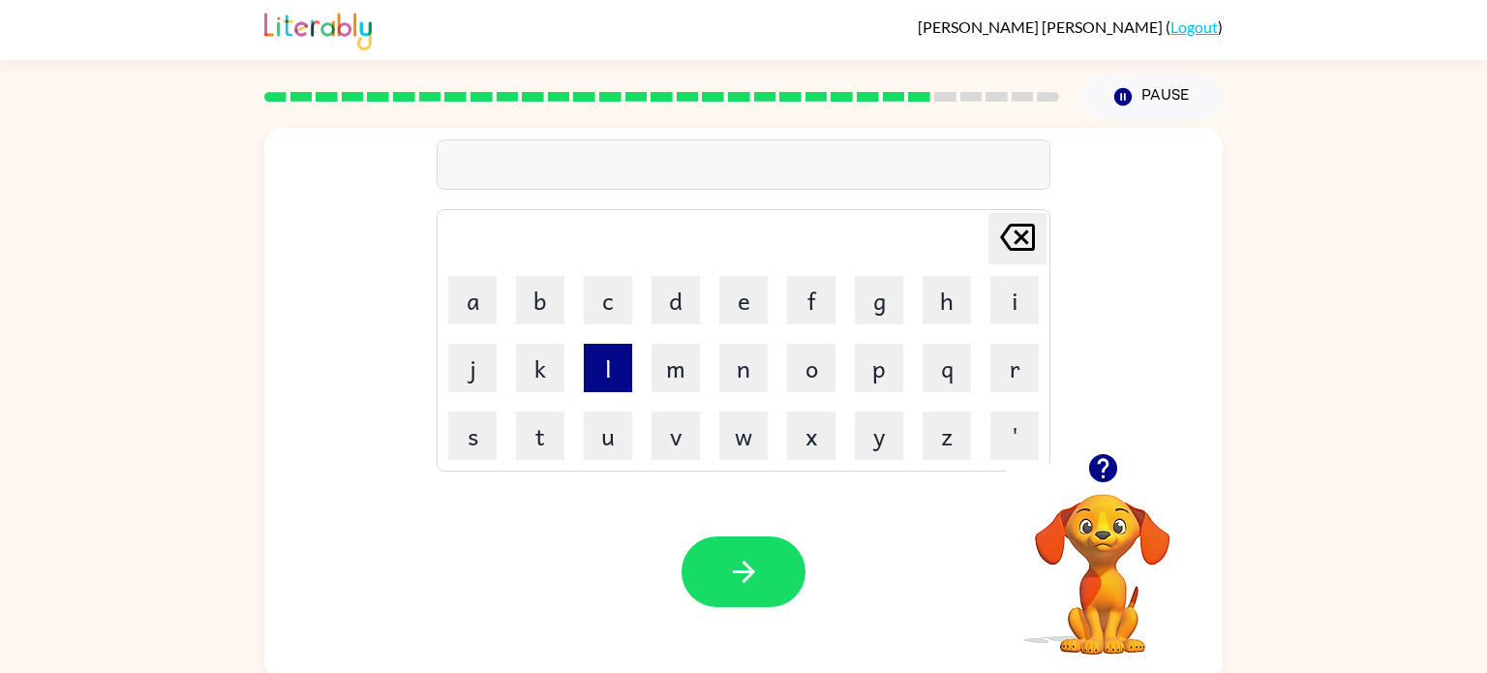
click at [600, 371] on button "l" at bounding box center [608, 368] width 48 height 48
click at [601, 441] on button "u" at bounding box center [608, 435] width 48 height 48
click at [662, 375] on button "m" at bounding box center [675, 368] width 48 height 48
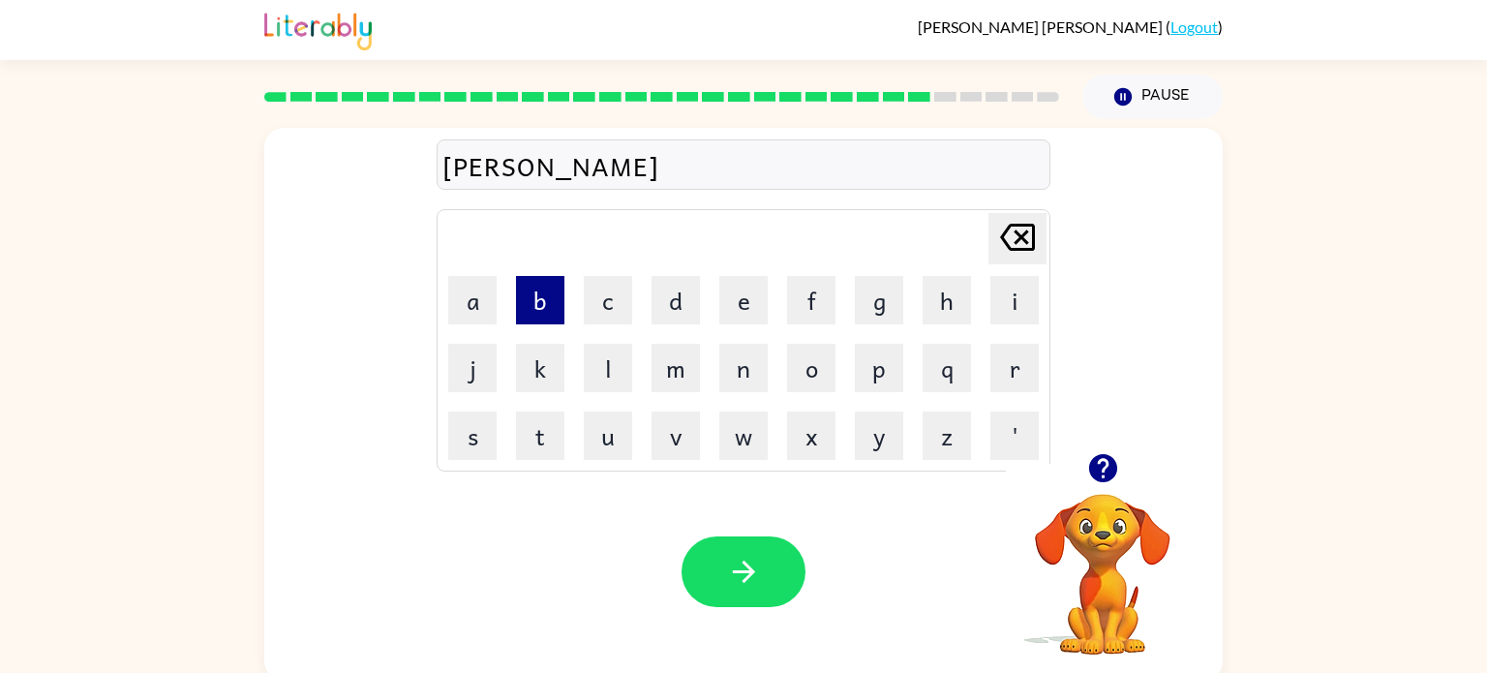
click at [535, 311] on button "b" at bounding box center [540, 300] width 48 height 48
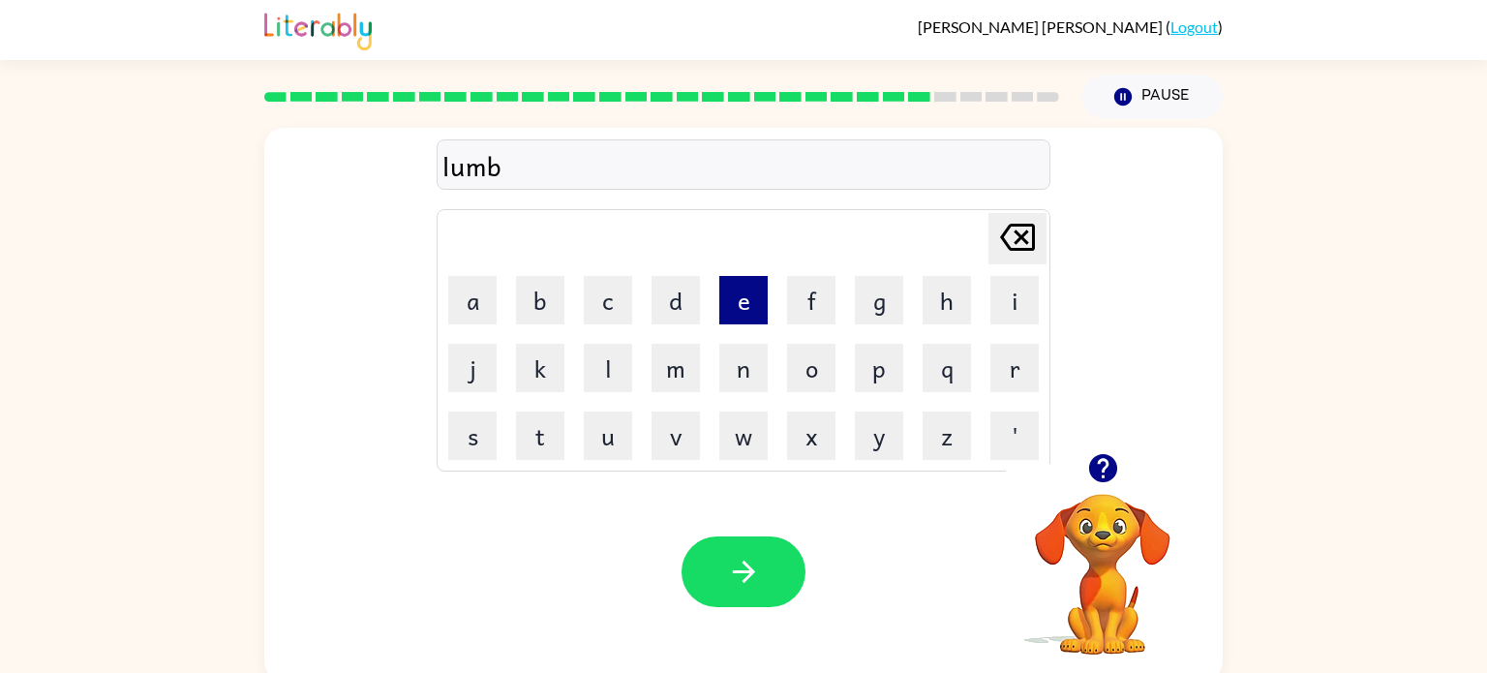
click at [747, 299] on button "e" at bounding box center [743, 300] width 48 height 48
click at [1019, 371] on button "r" at bounding box center [1014, 368] width 48 height 48
click at [473, 380] on button "j" at bounding box center [472, 368] width 48 height 48
click at [486, 320] on button "a" at bounding box center [472, 300] width 48 height 48
click at [609, 313] on button "c" at bounding box center [608, 300] width 48 height 48
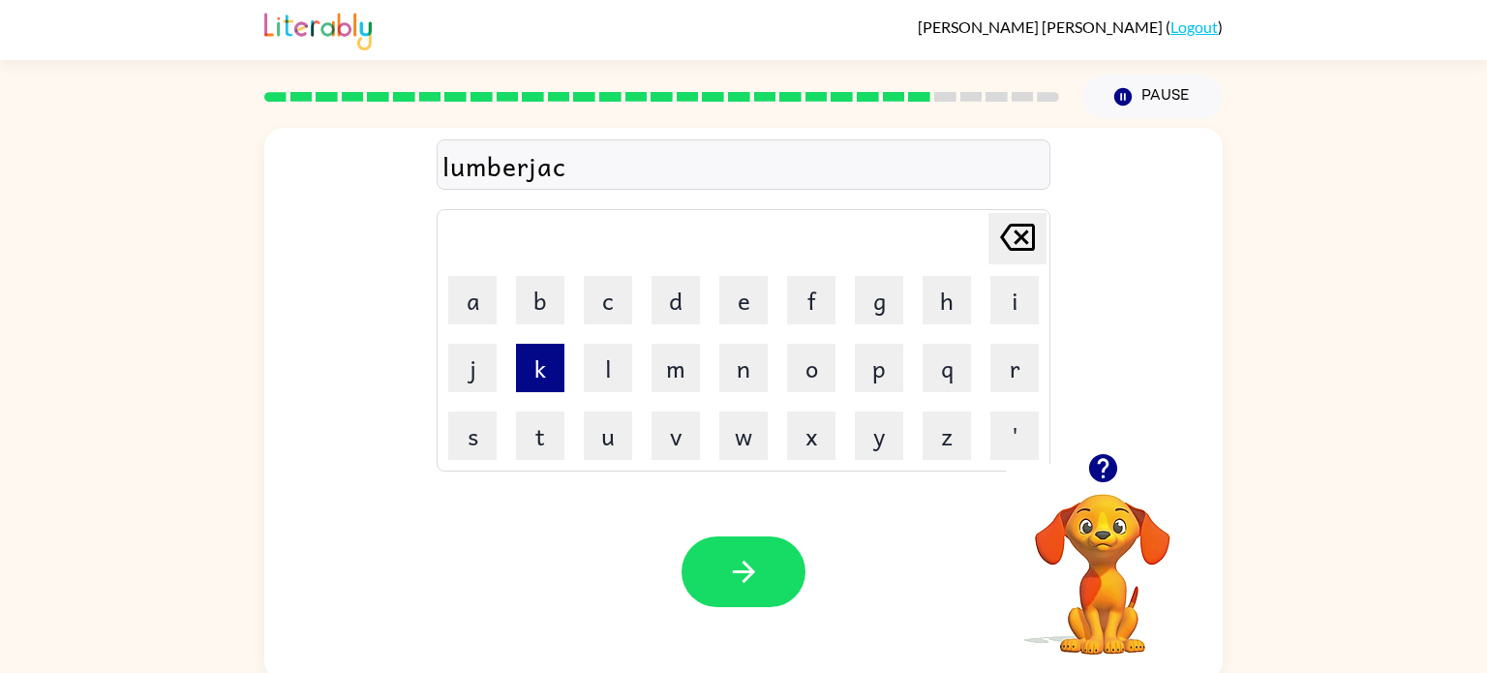
click at [530, 383] on button "k" at bounding box center [540, 368] width 48 height 48
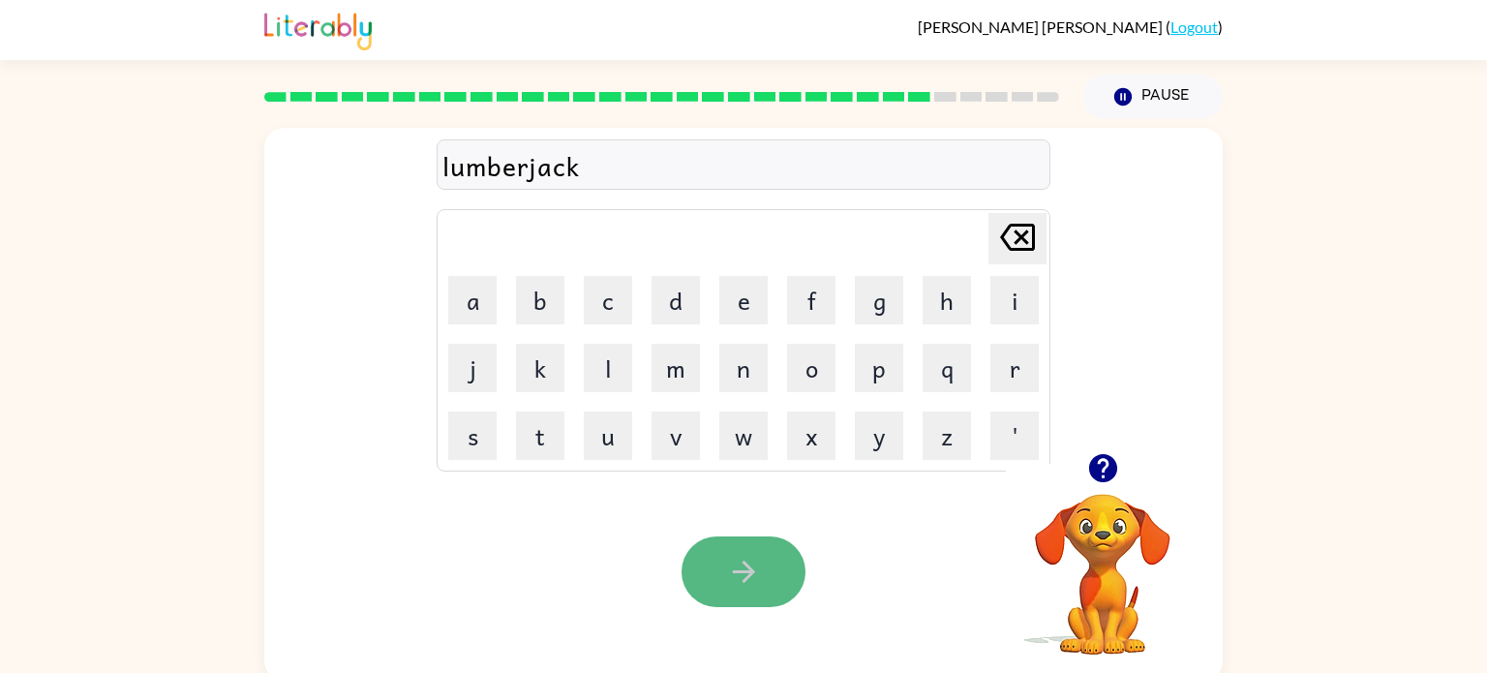
click at [732, 592] on button "button" at bounding box center [743, 571] width 124 height 71
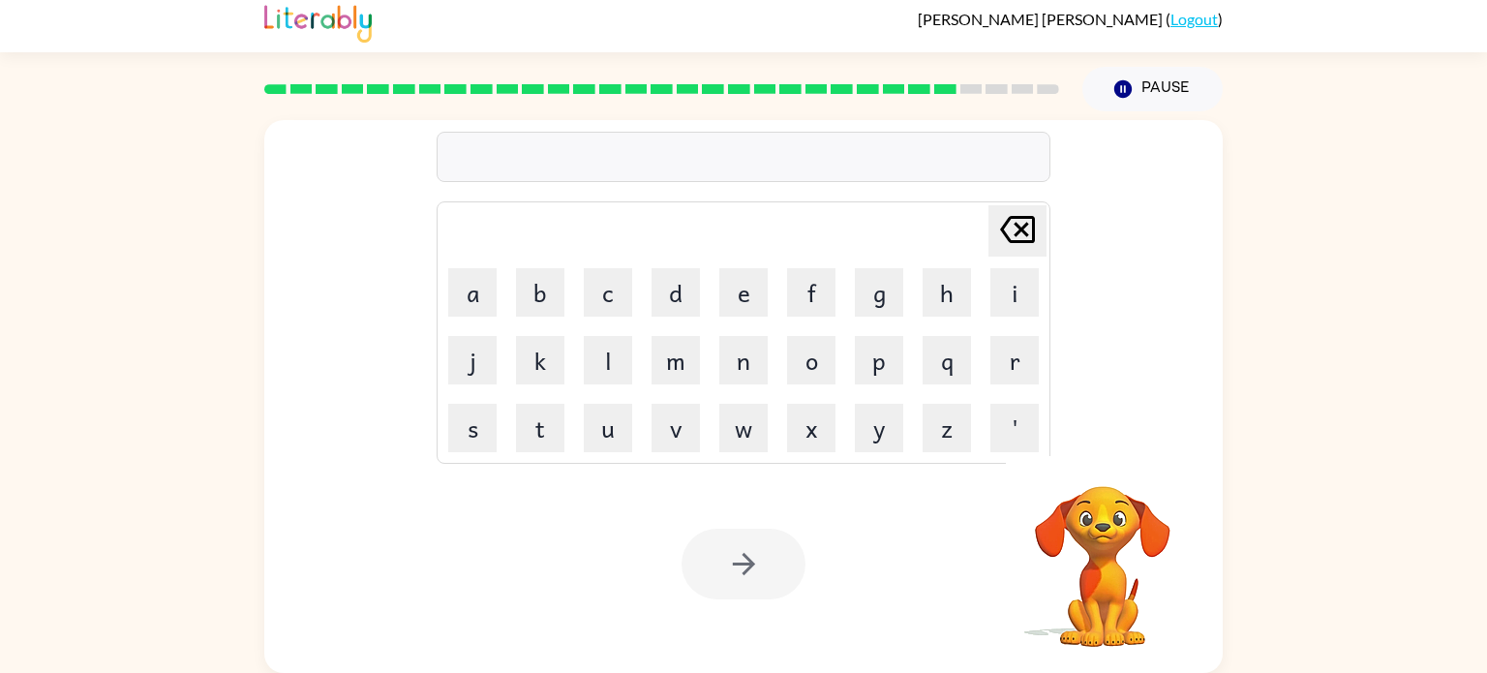
scroll to position [7, 0]
click at [886, 379] on button "p" at bounding box center [879, 361] width 48 height 48
click at [754, 306] on button "e" at bounding box center [743, 293] width 48 height 48
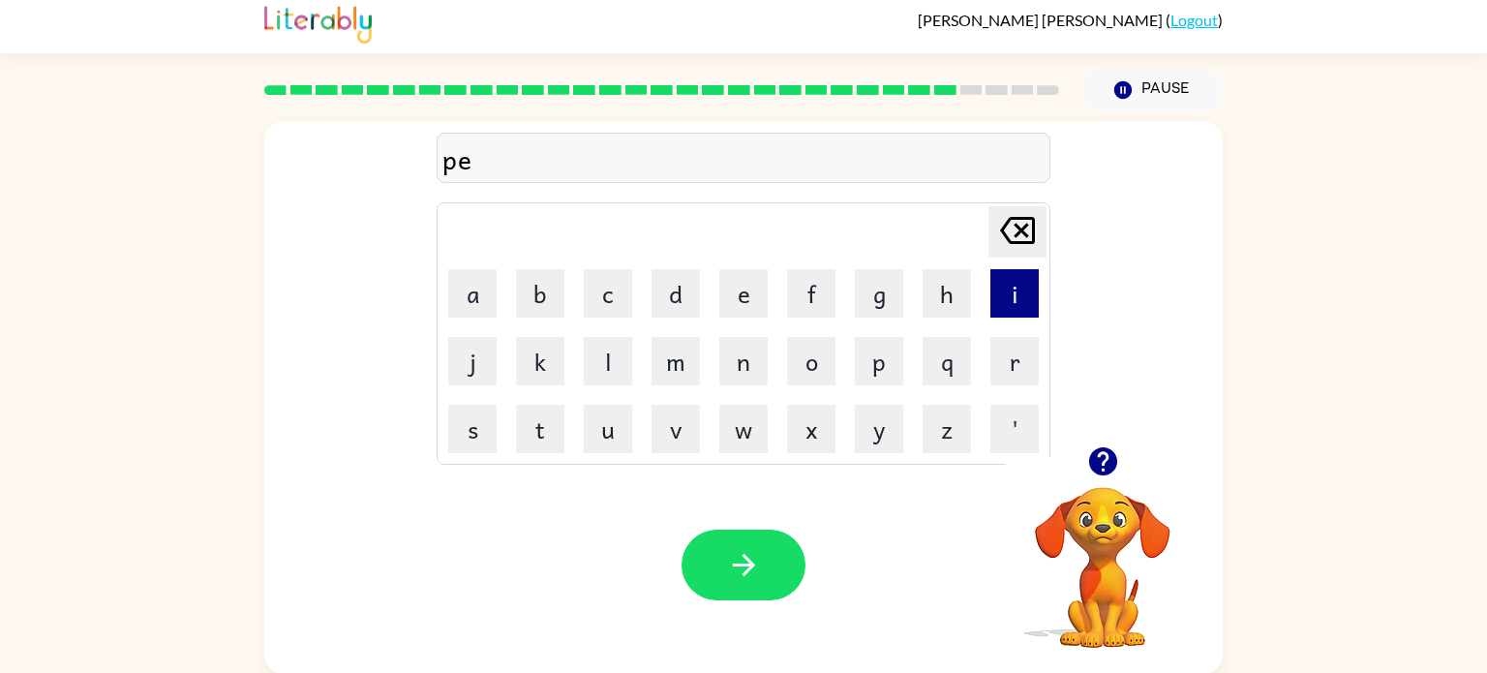
click at [1007, 295] on button "i" at bounding box center [1014, 293] width 48 height 48
click at [1025, 367] on button "r" at bounding box center [1014, 361] width 48 height 48
click at [604, 295] on button "c" at bounding box center [608, 293] width 48 height 48
click at [748, 285] on button "e" at bounding box center [743, 293] width 48 height 48
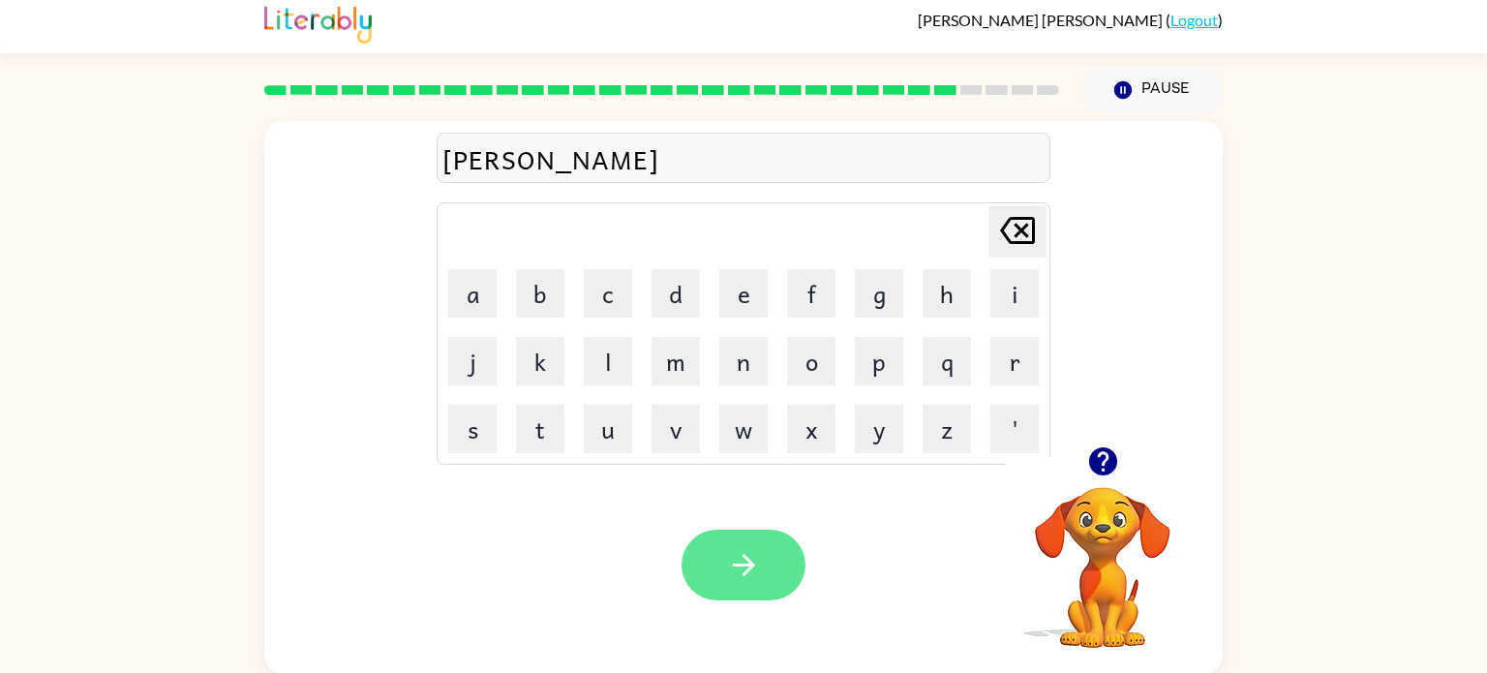
click at [752, 597] on button "button" at bounding box center [743, 564] width 124 height 71
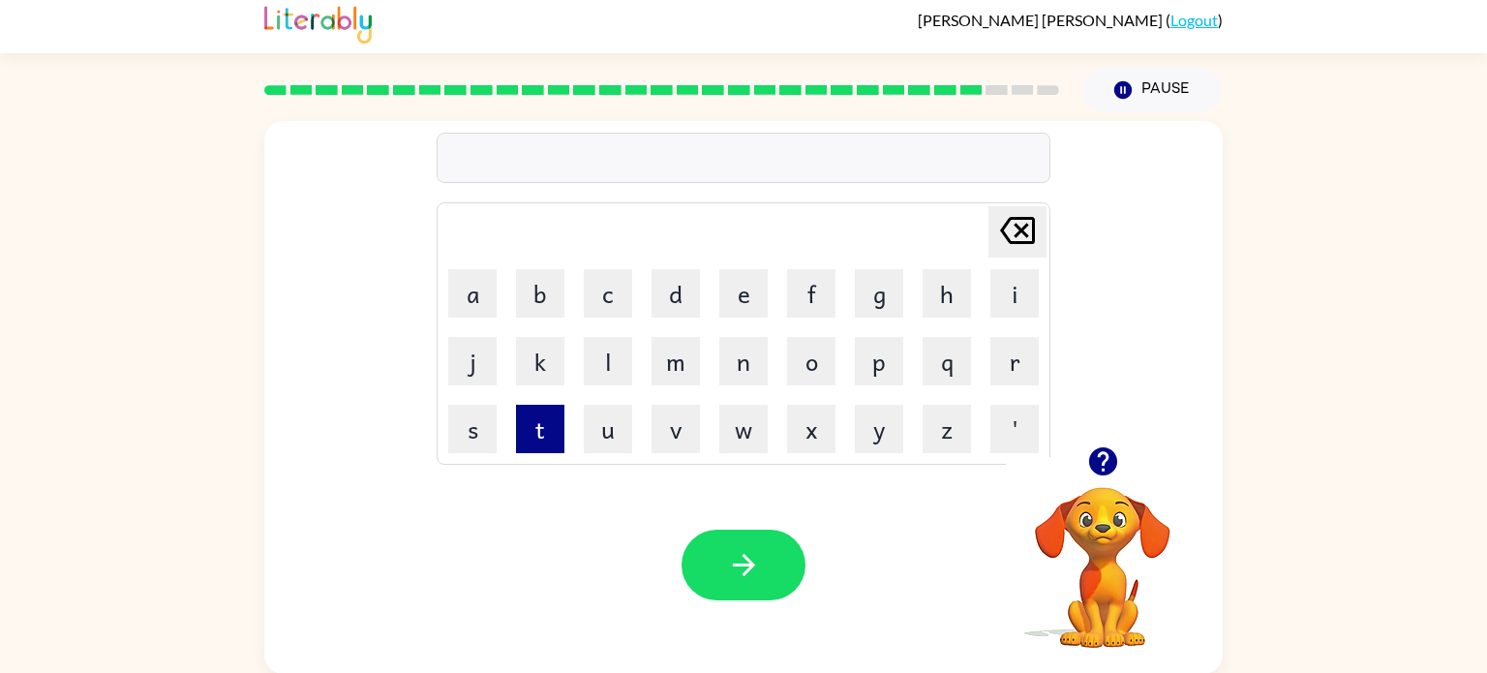
click at [542, 434] on button "t" at bounding box center [540, 429] width 48 height 48
click at [947, 290] on button "h" at bounding box center [946, 293] width 48 height 48
click at [1029, 292] on button "i" at bounding box center [1014, 293] width 48 height 48
click at [740, 375] on button "n" at bounding box center [743, 361] width 48 height 48
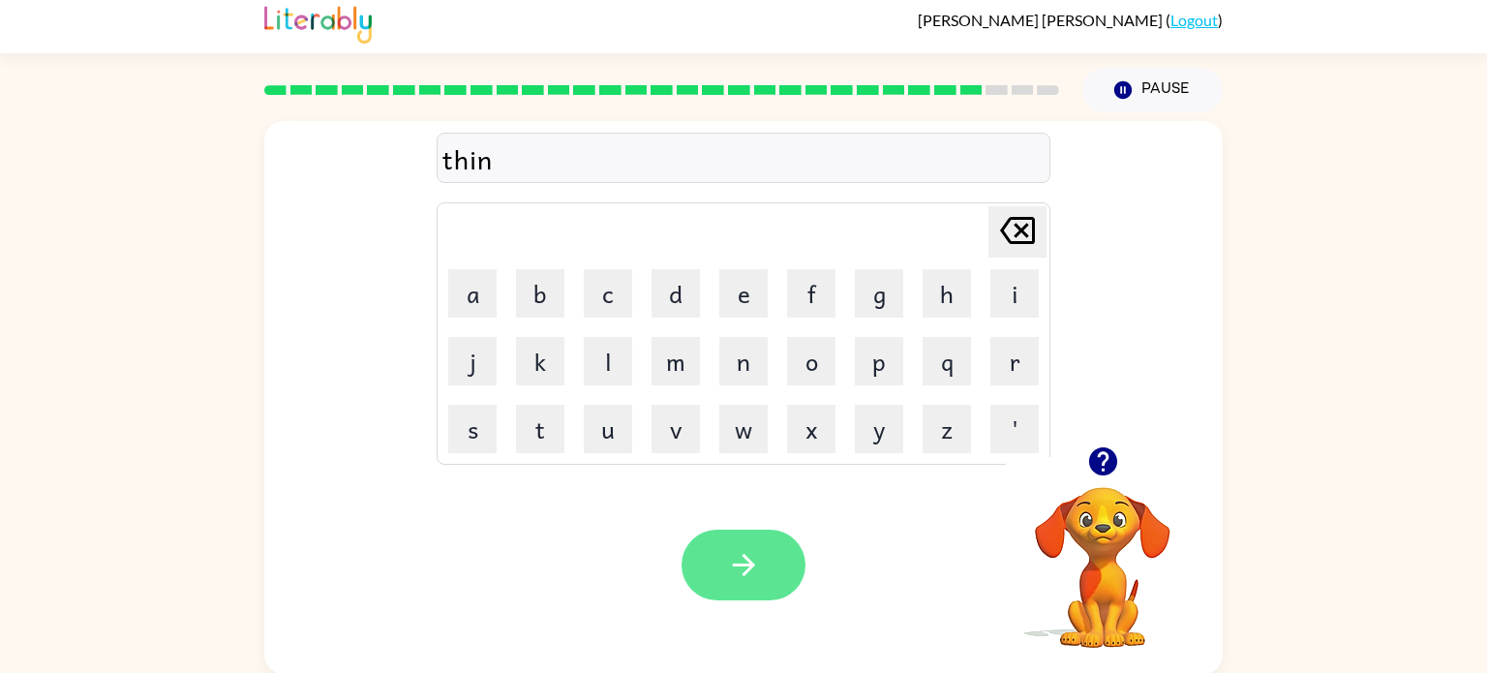
click at [770, 574] on button "button" at bounding box center [743, 564] width 124 height 71
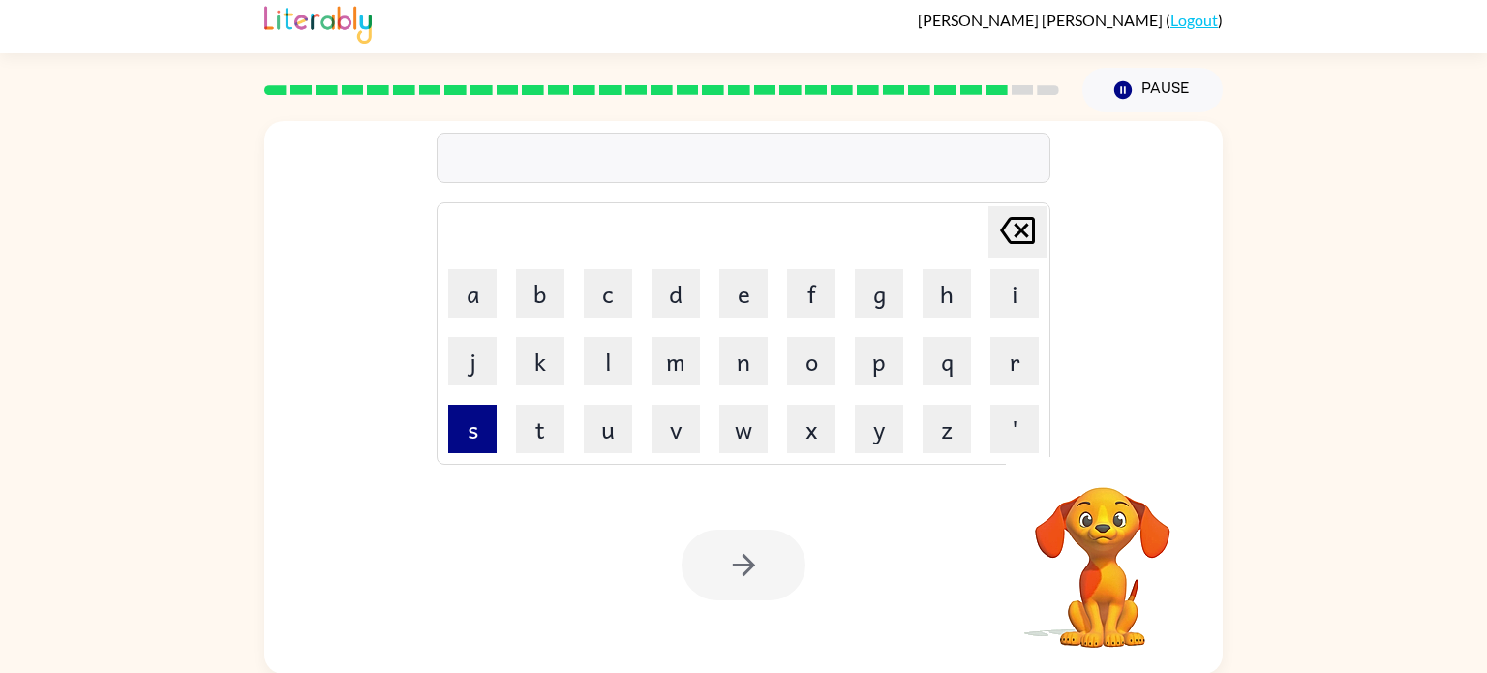
click at [492, 435] on button "s" at bounding box center [472, 429] width 48 height 48
click at [1025, 287] on button "i" at bounding box center [1014, 293] width 48 height 48
click at [602, 366] on button "l" at bounding box center [608, 361] width 48 height 48
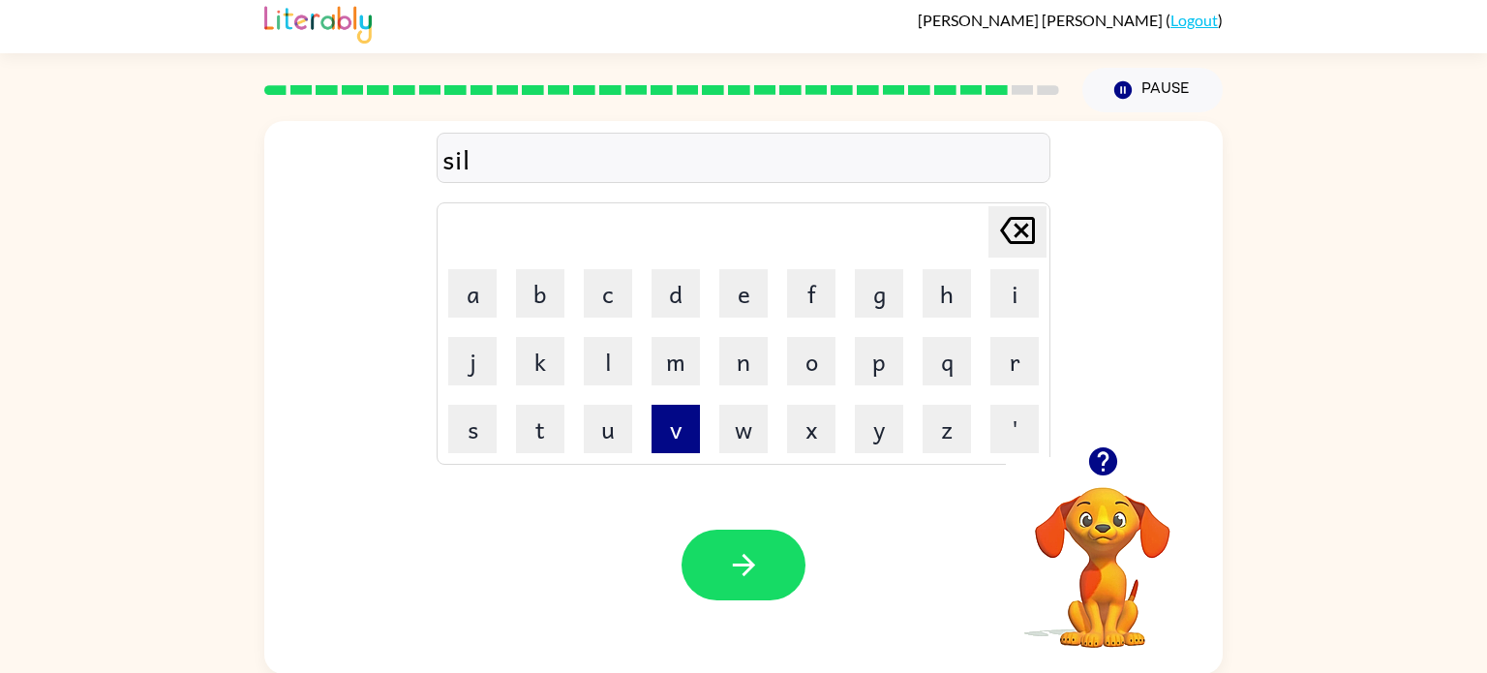
click at [680, 432] on button "v" at bounding box center [675, 429] width 48 height 48
click at [761, 298] on button "e" at bounding box center [743, 293] width 48 height 48
click at [1014, 380] on button "r" at bounding box center [1014, 361] width 48 height 48
click at [752, 434] on button "w" at bounding box center [743, 429] width 48 height 48
click at [473, 303] on button "a" at bounding box center [472, 293] width 48 height 48
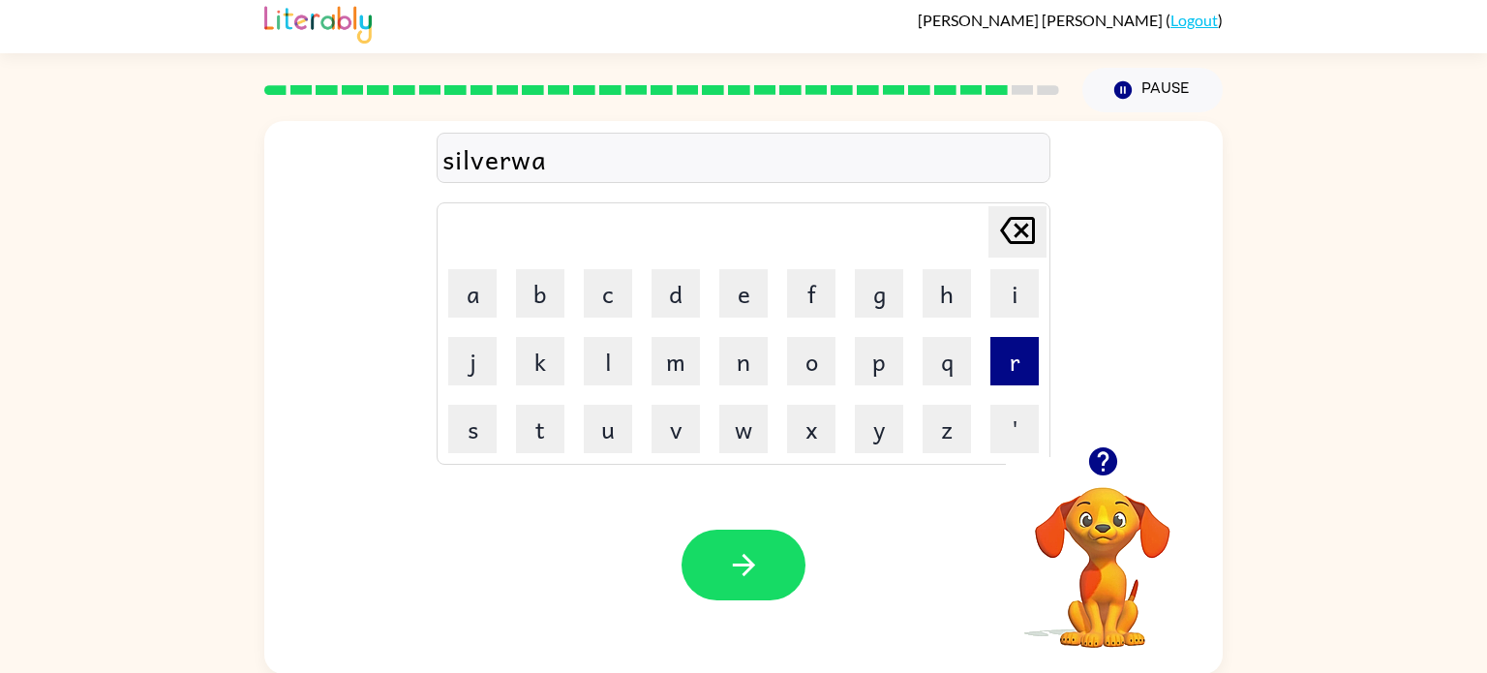
click at [1020, 354] on button "r" at bounding box center [1014, 361] width 48 height 48
click at [751, 300] on button "e" at bounding box center [743, 293] width 48 height 48
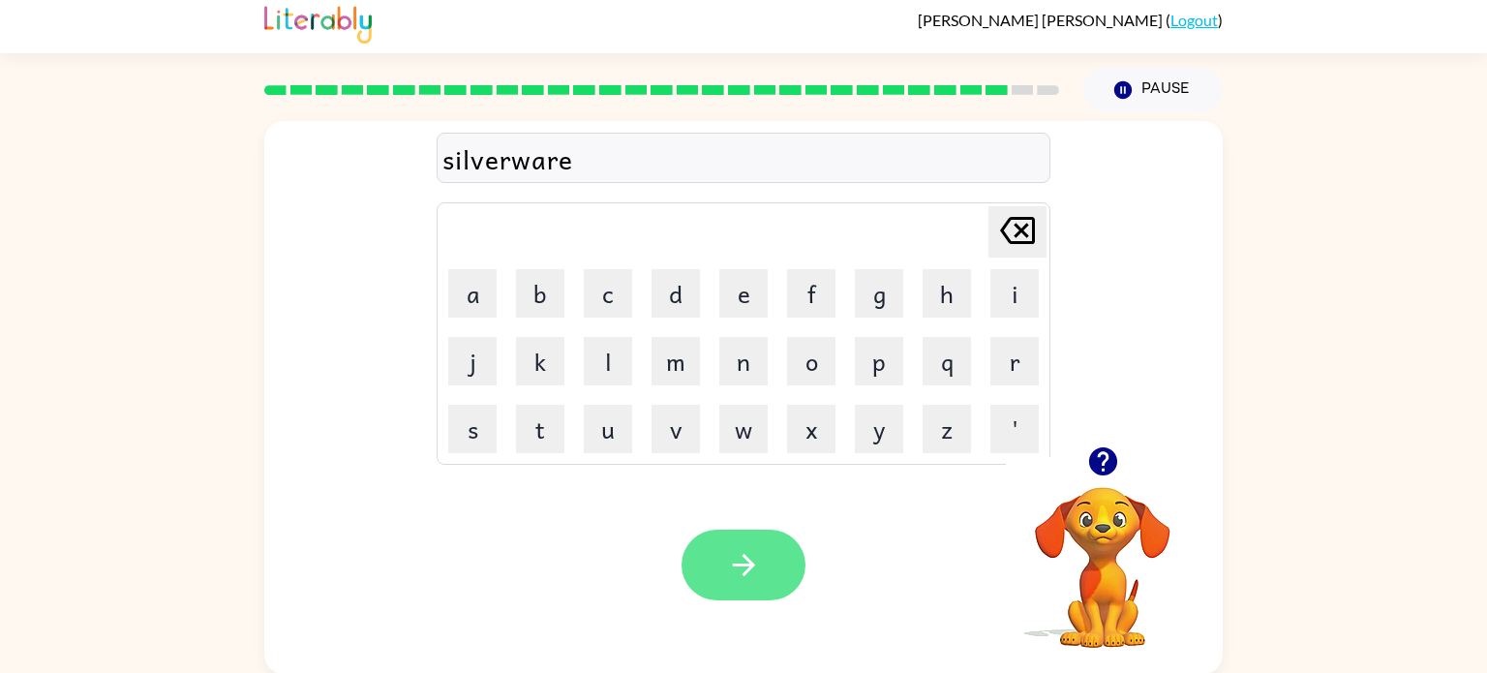
click at [737, 584] on button "button" at bounding box center [743, 564] width 124 height 71
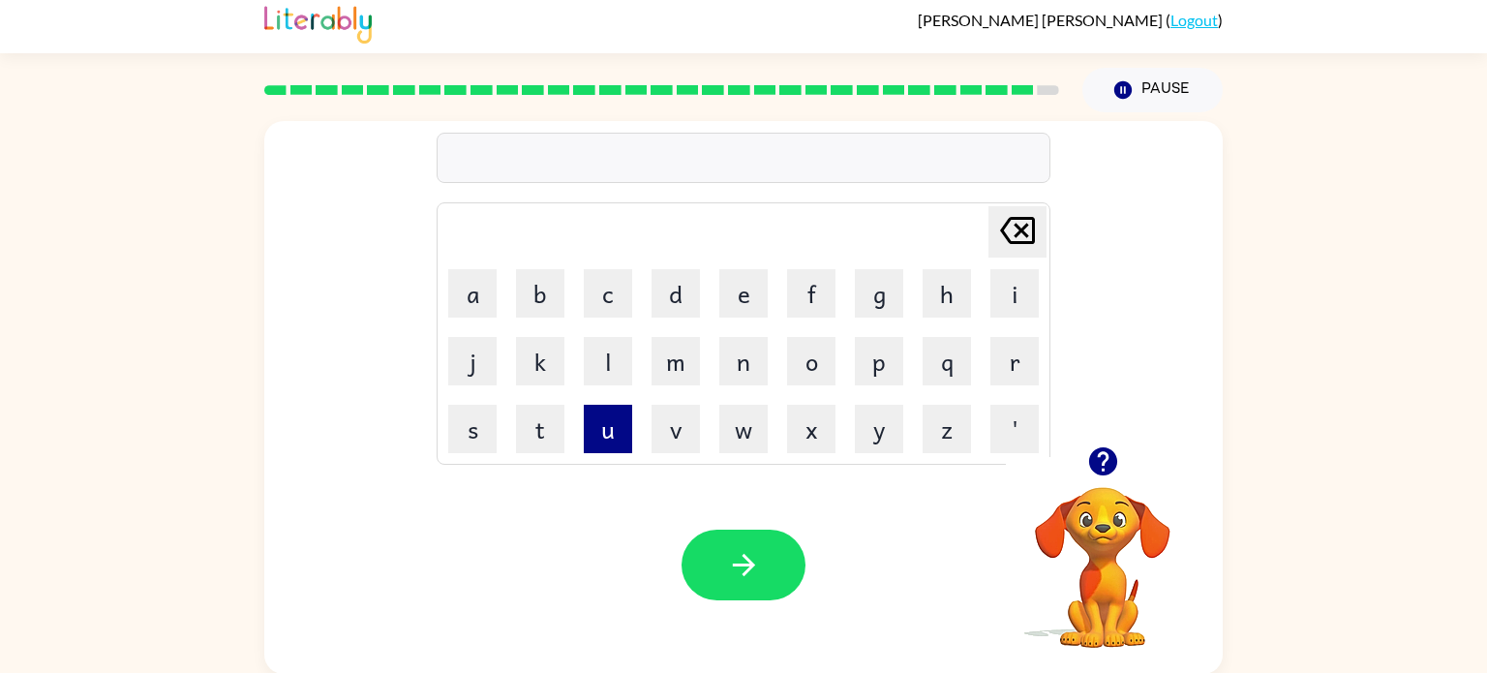
click at [606, 438] on button "u" at bounding box center [608, 429] width 48 height 48
click at [738, 376] on button "n" at bounding box center [743, 361] width 48 height 48
click at [609, 434] on button "u" at bounding box center [608, 429] width 48 height 48
click at [818, 299] on button "f" at bounding box center [811, 293] width 48 height 48
click at [1014, 364] on button "r" at bounding box center [1014, 361] width 48 height 48
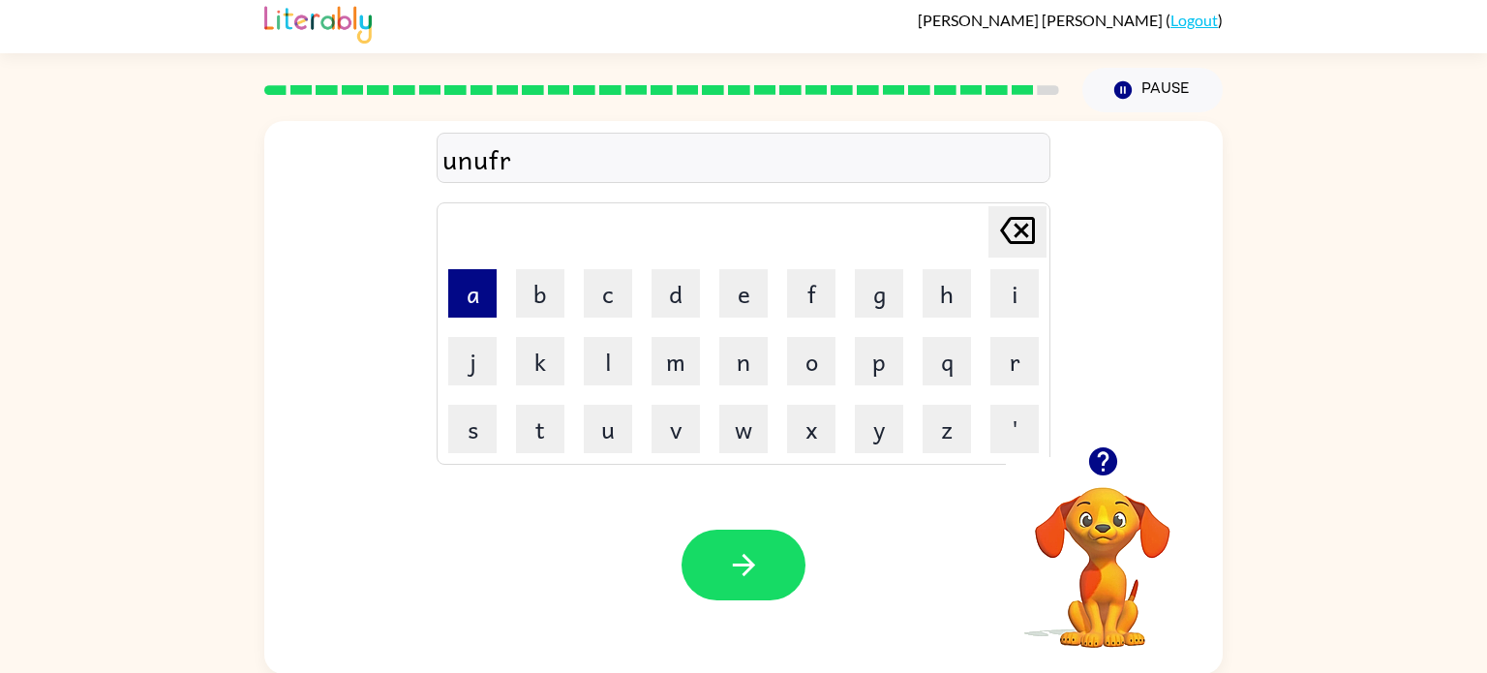
click at [483, 290] on button "a" at bounding box center [472, 293] width 48 height 48
click at [684, 295] on button "d" at bounding box center [675, 293] width 48 height 48
click at [743, 301] on button "e" at bounding box center [743, 293] width 48 height 48
click at [1009, 232] on icon "[PERSON_NAME] last character input" at bounding box center [1017, 230] width 46 height 46
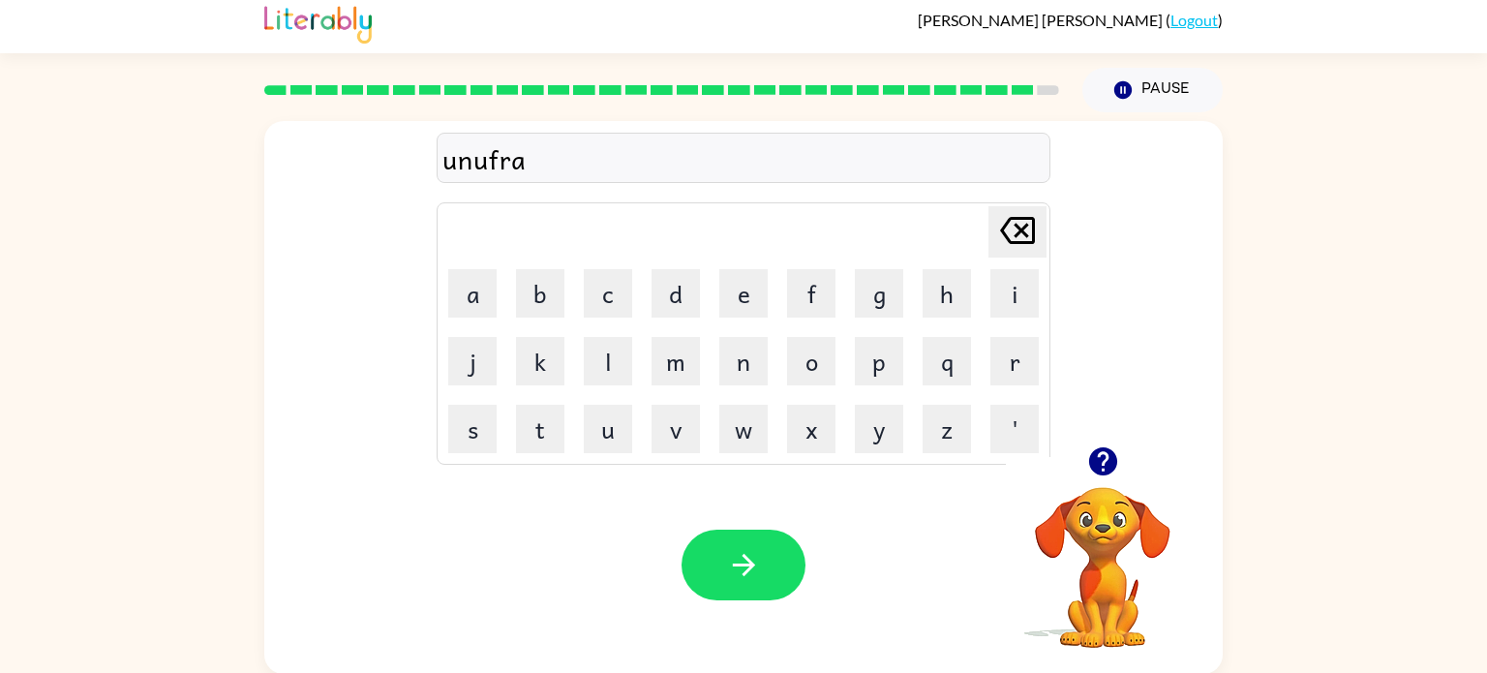
click at [1010, 243] on icon at bounding box center [1017, 230] width 35 height 27
click at [482, 310] on button "a" at bounding box center [472, 293] width 48 height 48
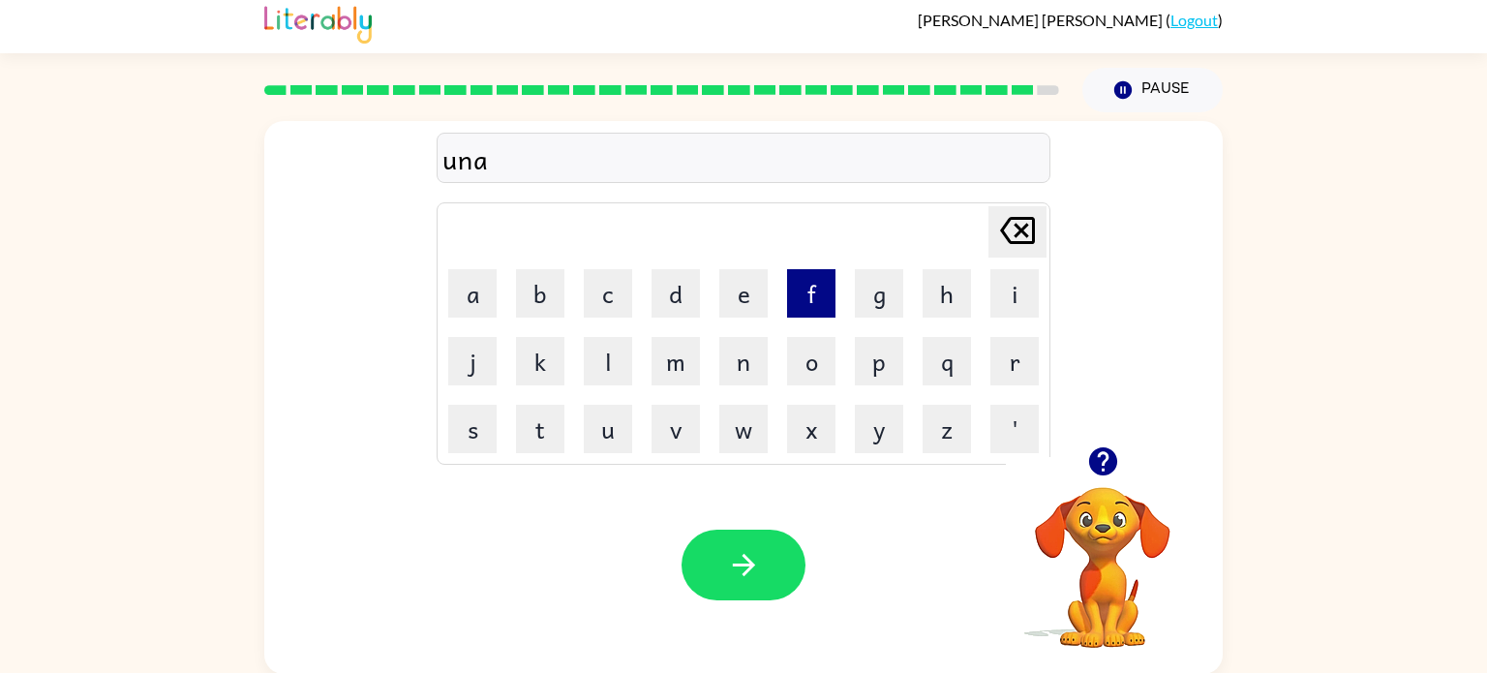
click at [827, 300] on button "f" at bounding box center [811, 293] width 48 height 48
click at [1019, 365] on button "r" at bounding box center [1014, 361] width 48 height 48
click at [484, 309] on button "a" at bounding box center [472, 293] width 48 height 48
click at [665, 302] on button "d" at bounding box center [675, 293] width 48 height 48
click at [725, 286] on button "e" at bounding box center [743, 293] width 48 height 48
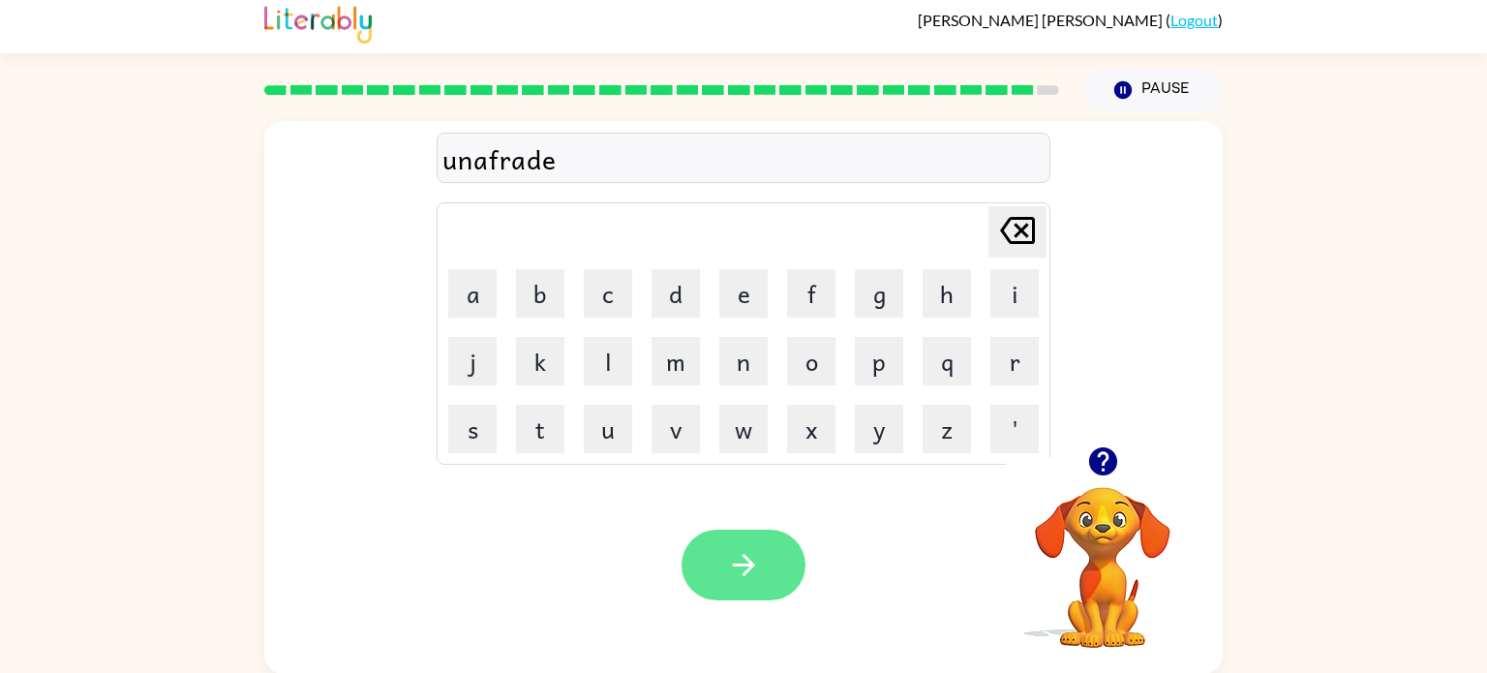
click at [749, 581] on icon "button" at bounding box center [744, 565] width 34 height 34
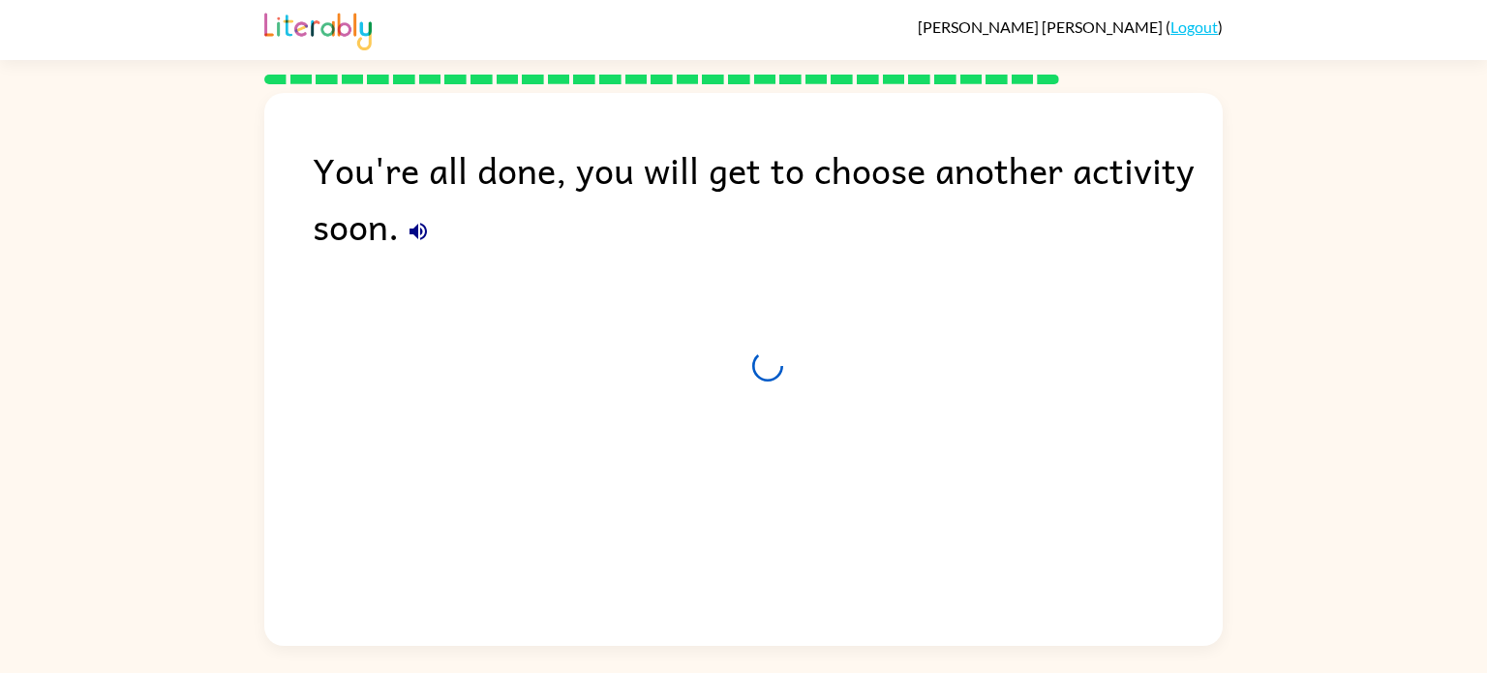
scroll to position [0, 0]
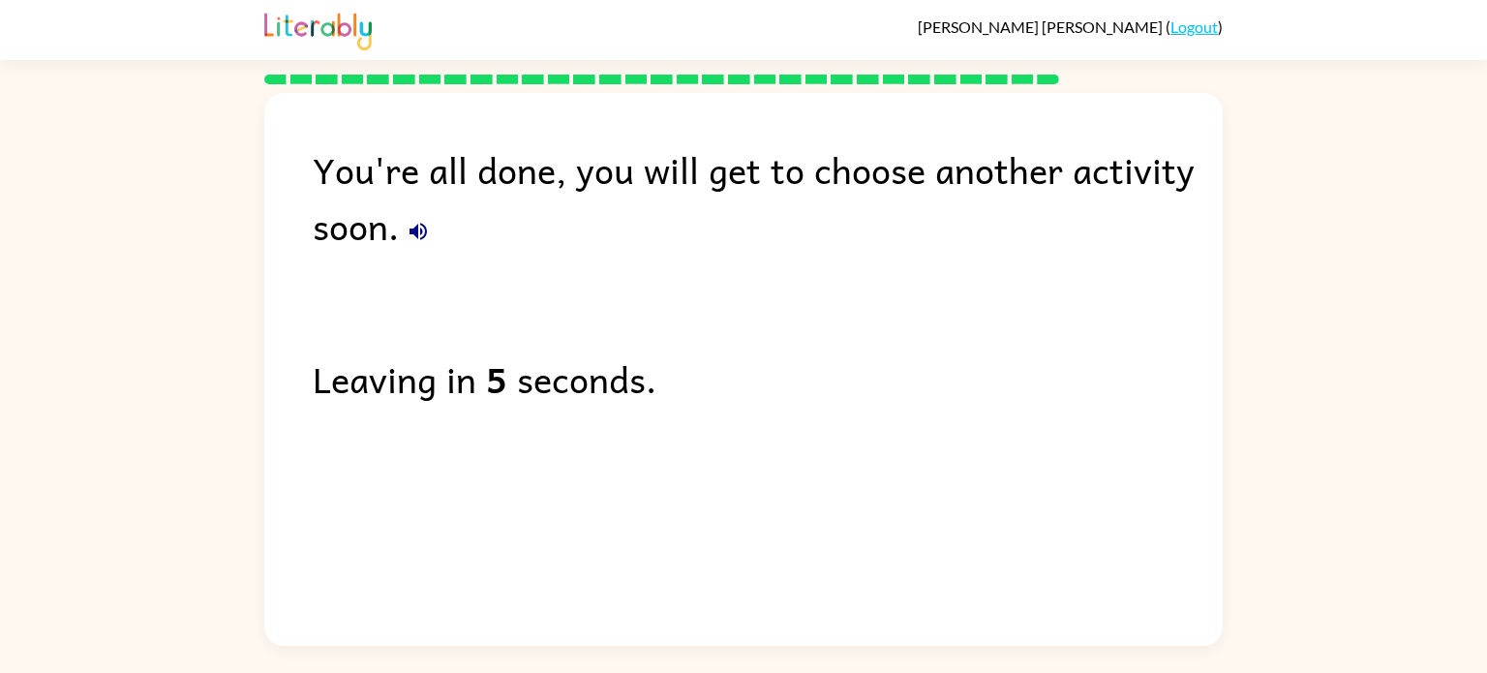
click at [4, 456] on div "You're all done, you will get to choose another activity soon. Leaving in 5 sec…" at bounding box center [743, 364] width 1487 height 561
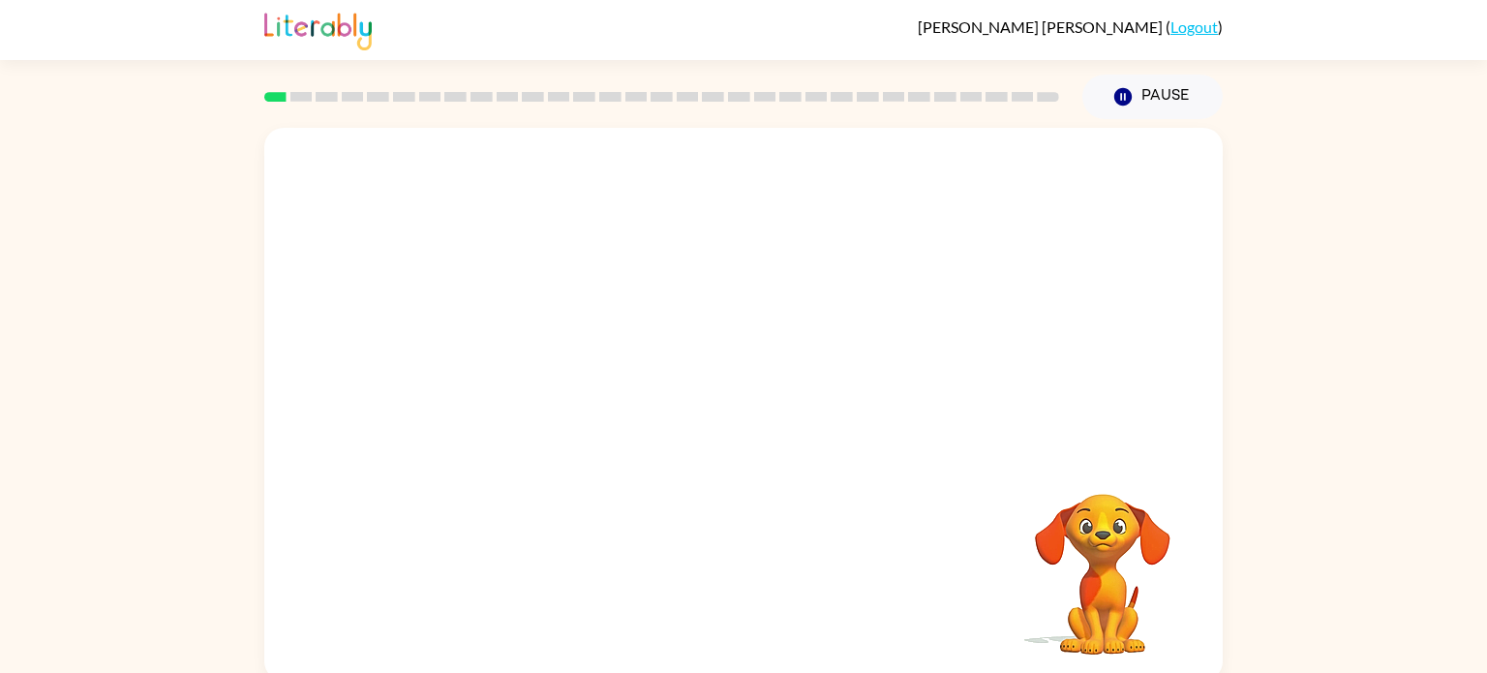
click at [544, 372] on video "Your browser must support playing .mp4 files to use Literably. Please try using…" at bounding box center [743, 290] width 958 height 325
click at [528, 370] on video "Your browser must support playing .mp4 files to use Literably. Please try using…" at bounding box center [743, 290] width 958 height 325
click at [768, 414] on div at bounding box center [743, 413] width 124 height 71
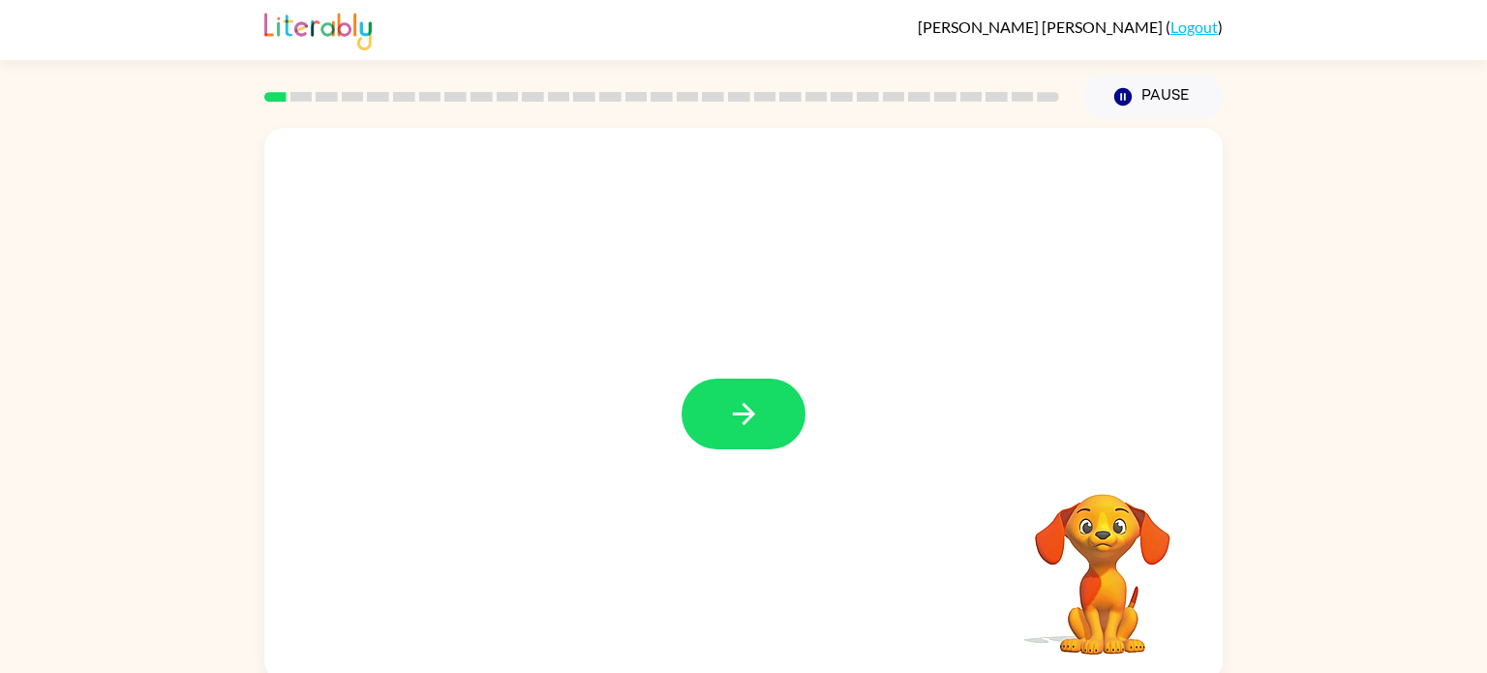
click at [768, 414] on button "button" at bounding box center [743, 413] width 124 height 71
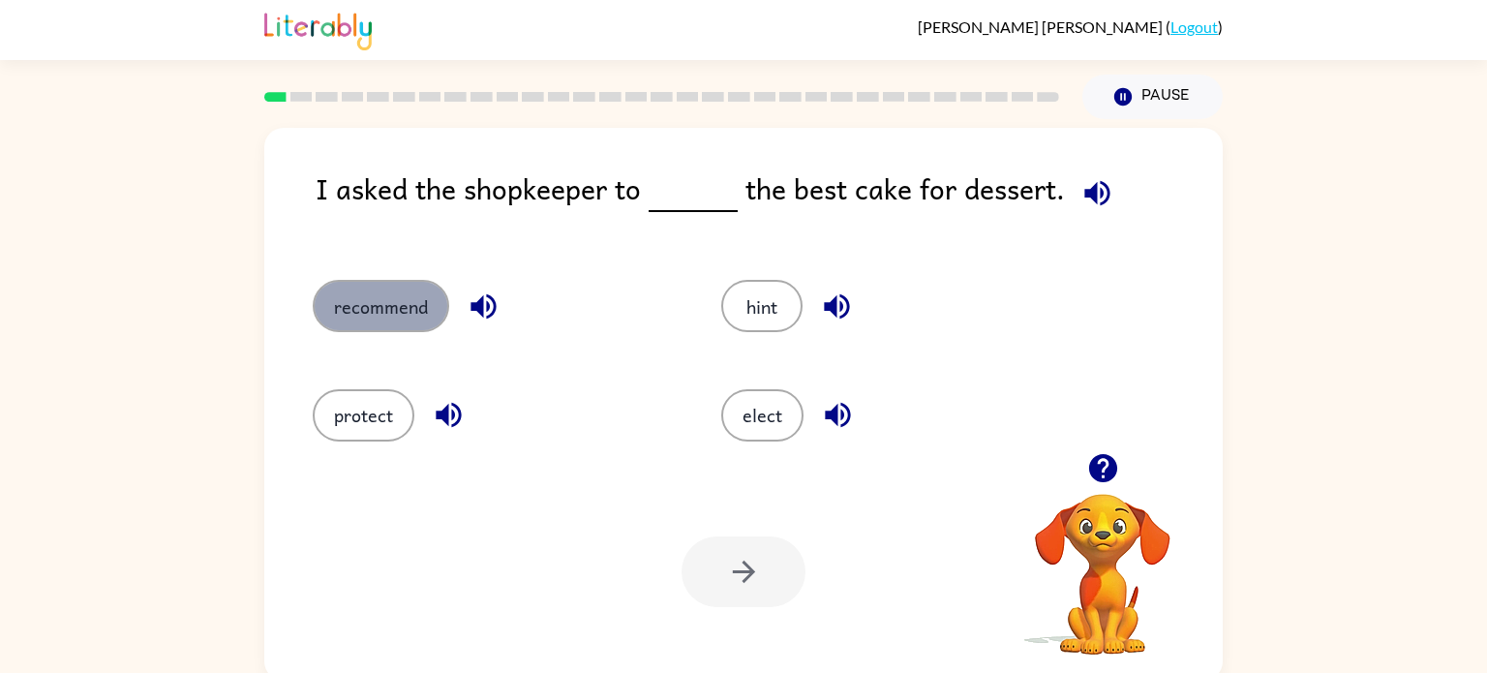
click at [412, 293] on button "recommend" at bounding box center [381, 306] width 136 height 52
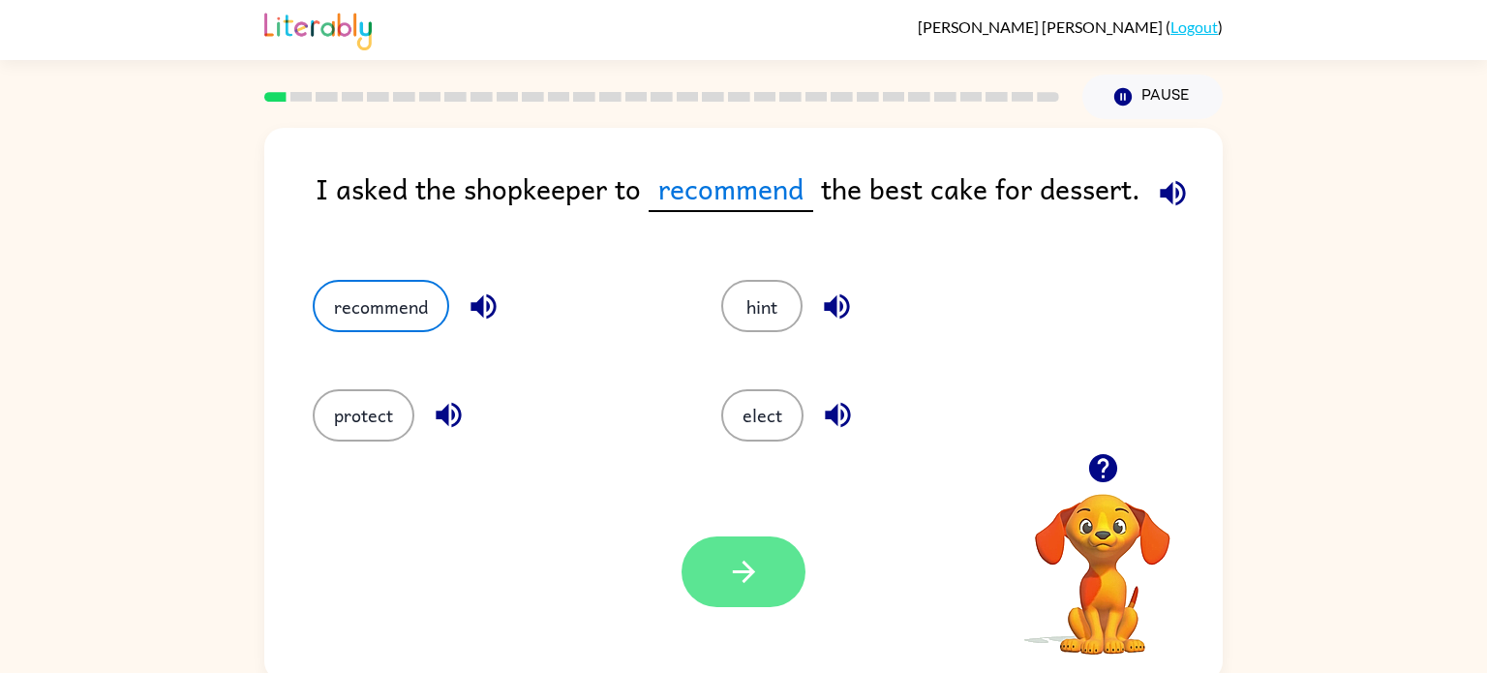
click at [759, 595] on button "button" at bounding box center [743, 571] width 124 height 71
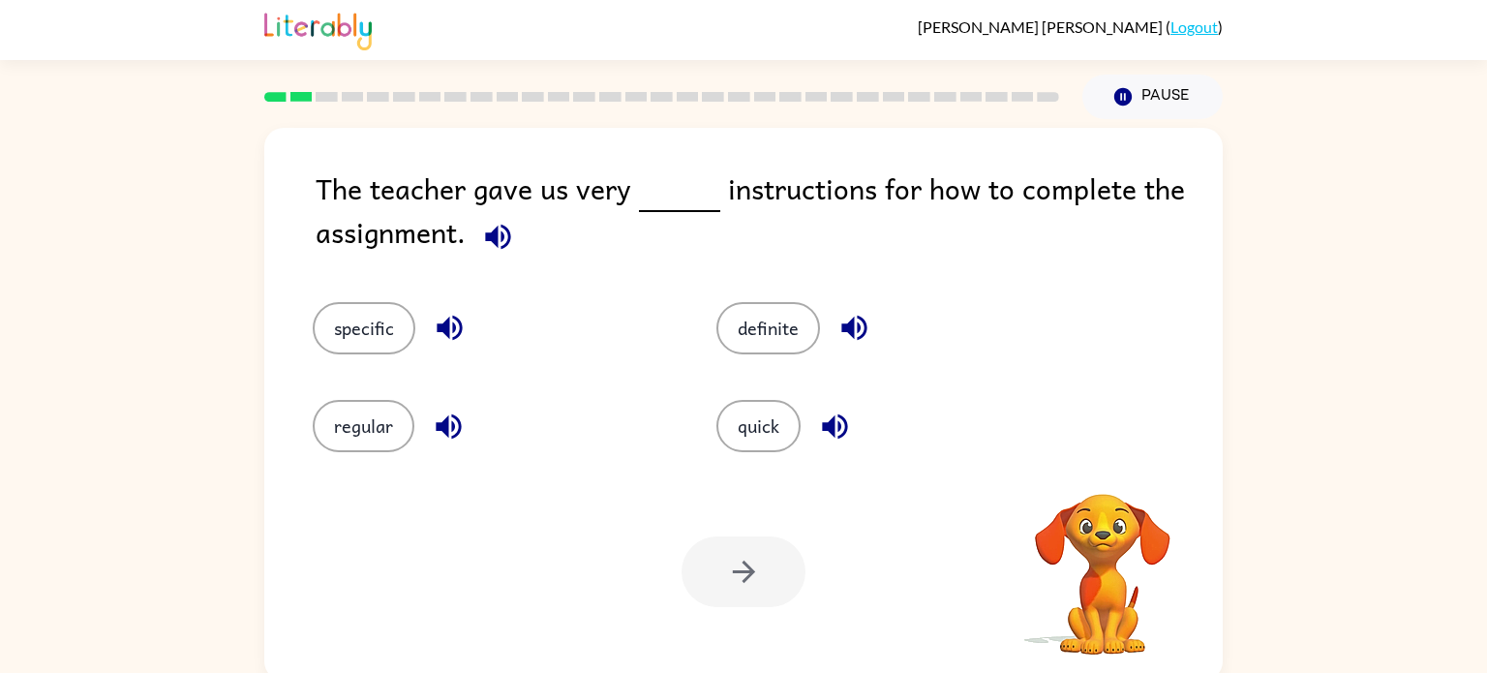
click at [7, 316] on div "The teacher gave us very instructions for how to complete the assignment. speci…" at bounding box center [743, 399] width 1487 height 561
click at [348, 353] on button "specific" at bounding box center [364, 328] width 103 height 52
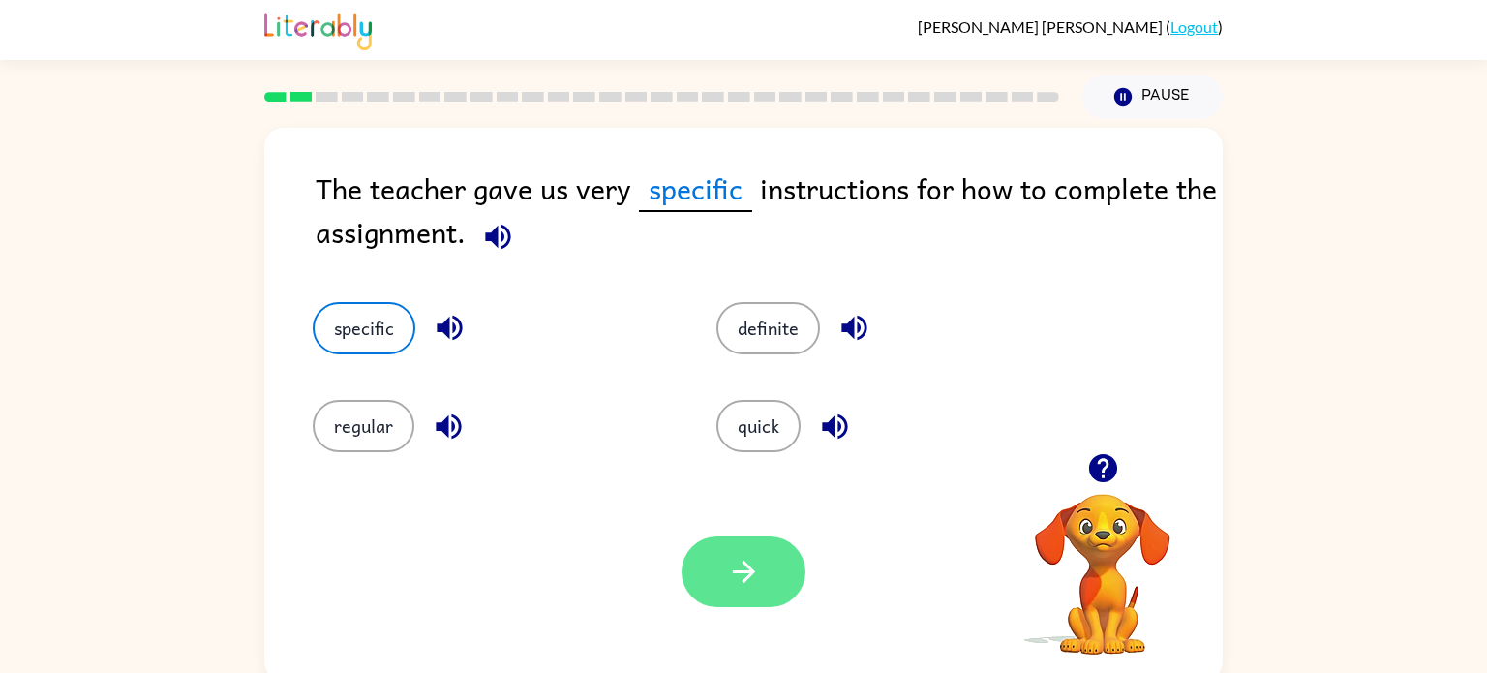
click at [723, 587] on button "button" at bounding box center [743, 571] width 124 height 71
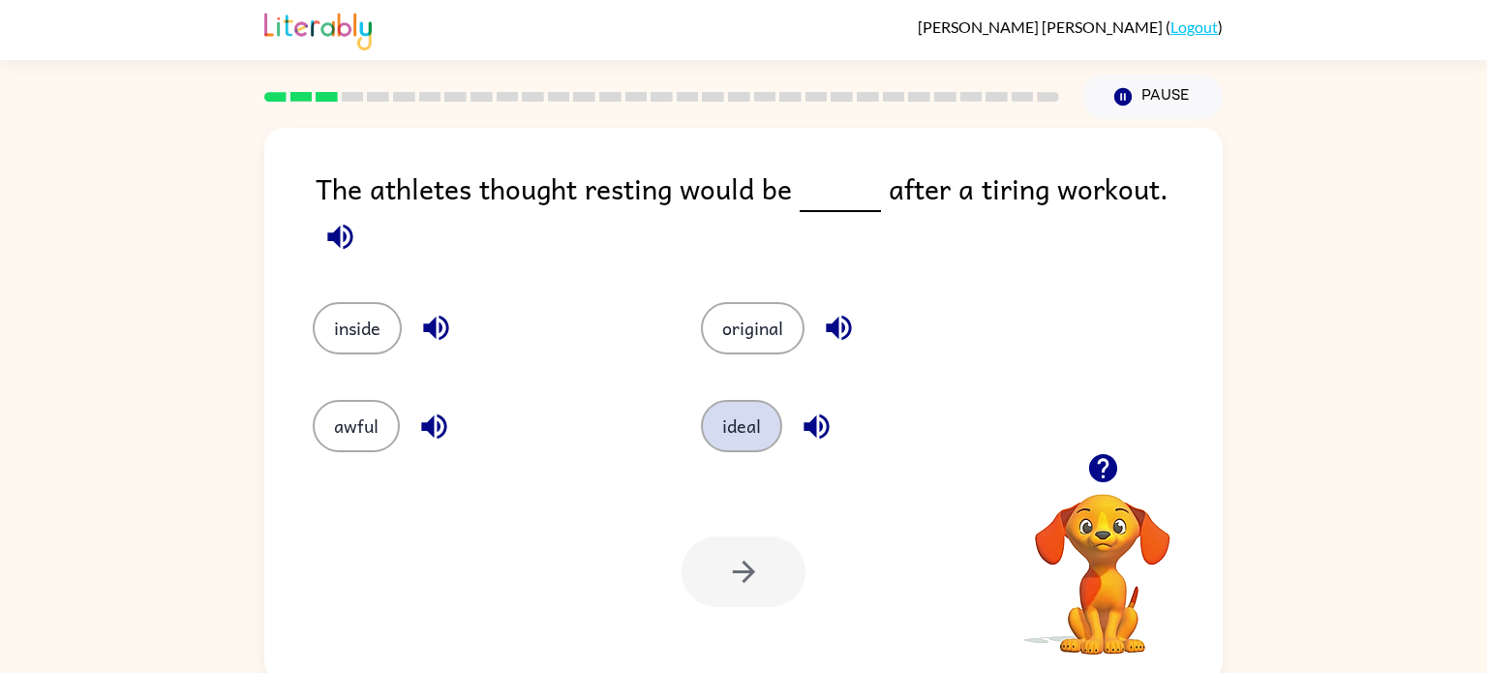
click at [733, 419] on button "ideal" at bounding box center [741, 426] width 81 height 52
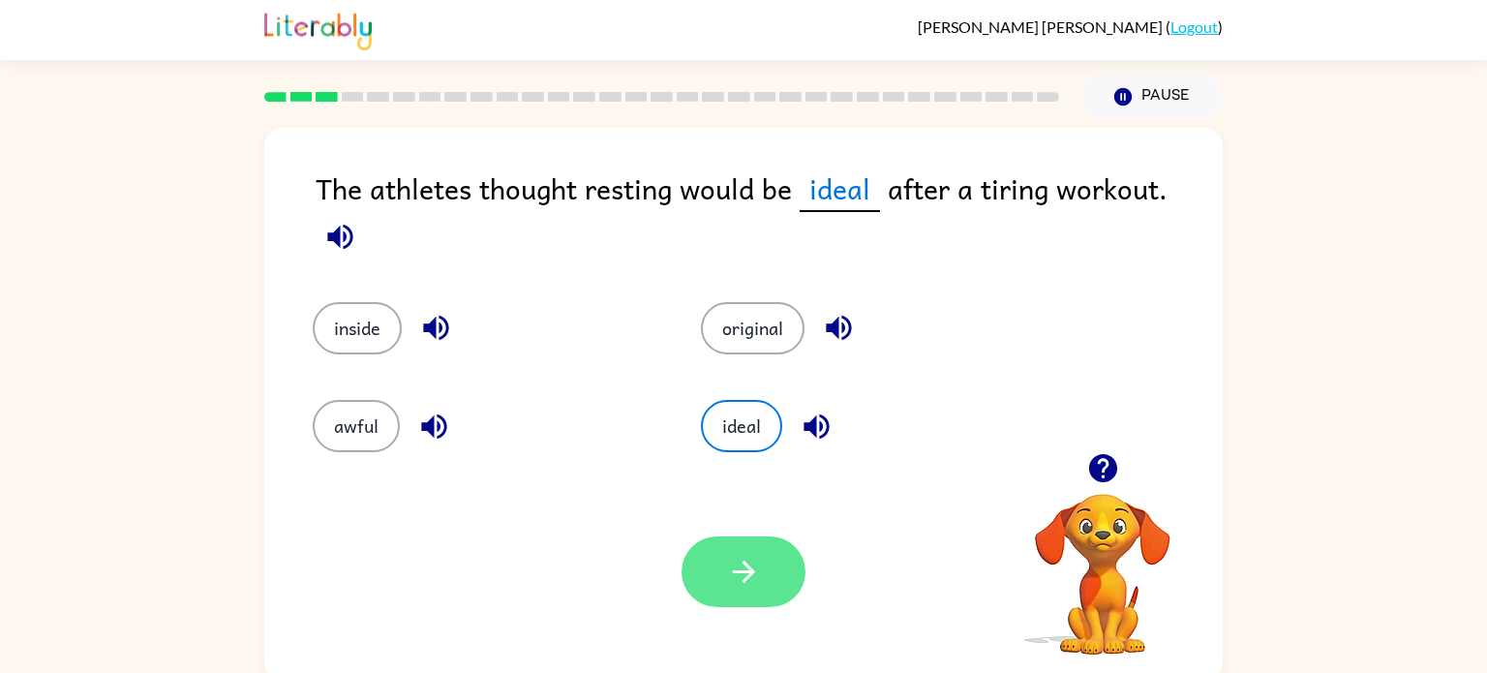
click at [723, 597] on button "button" at bounding box center [743, 571] width 124 height 71
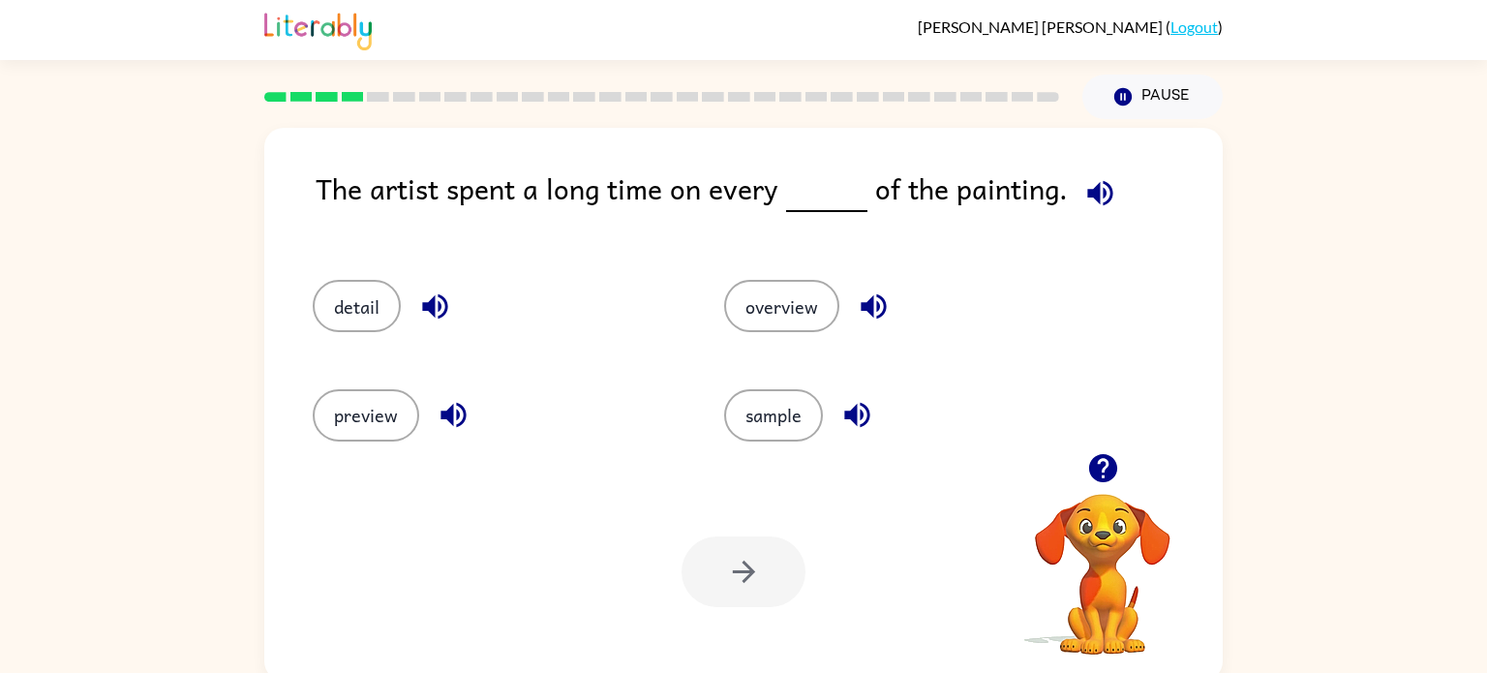
click at [0, 538] on div "The artist spent a long time on every of the painting. detail overview preview …" at bounding box center [743, 399] width 1487 height 561
click at [319, 316] on button "detail" at bounding box center [357, 306] width 88 height 52
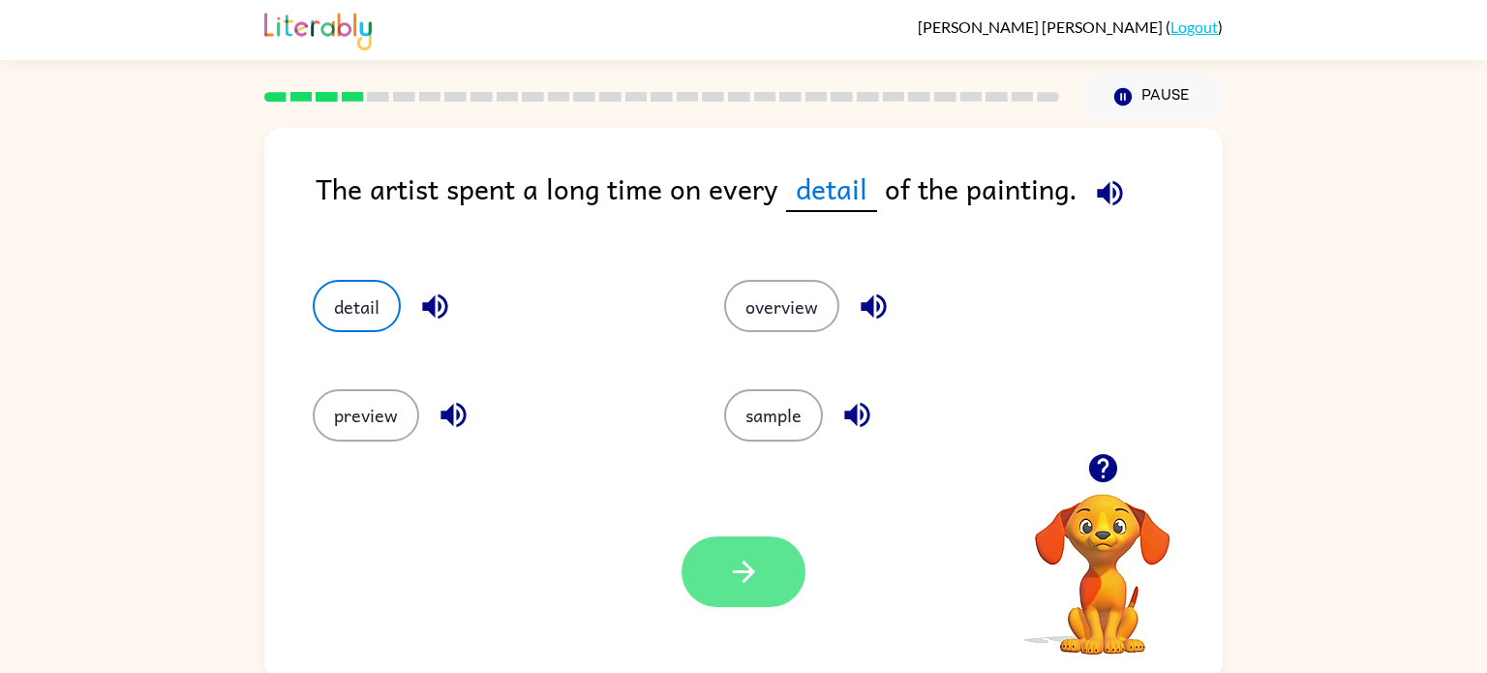
click at [719, 578] on button "button" at bounding box center [743, 571] width 124 height 71
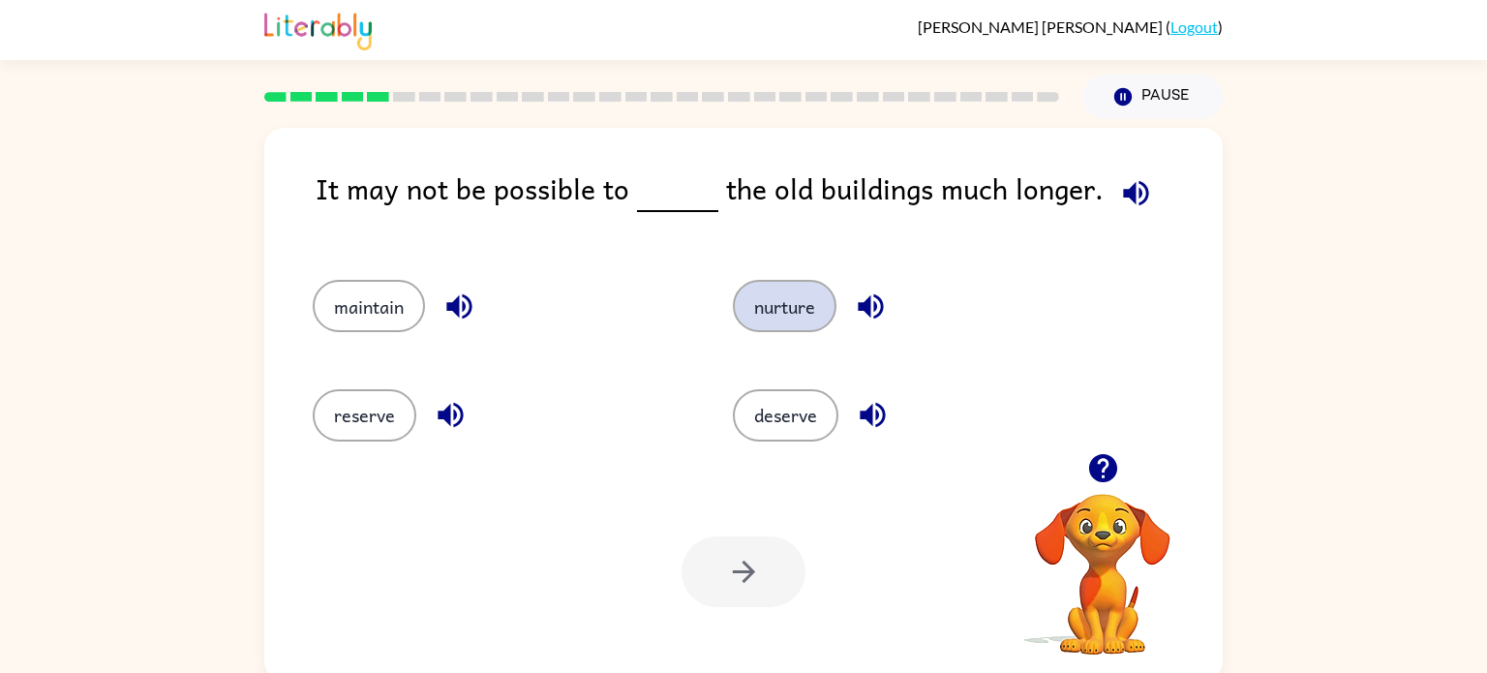
click at [790, 294] on button "nurture" at bounding box center [785, 306] width 104 height 52
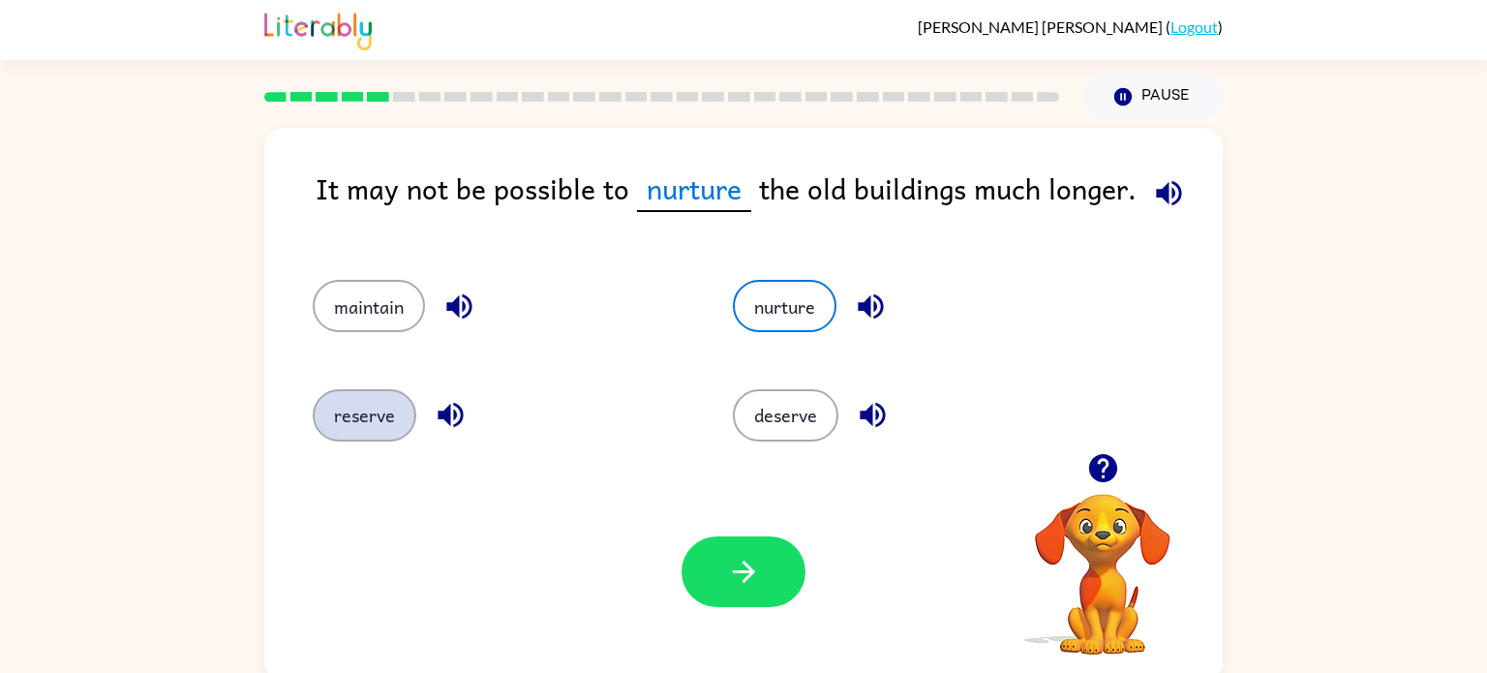
click at [368, 428] on button "reserve" at bounding box center [365, 415] width 104 height 52
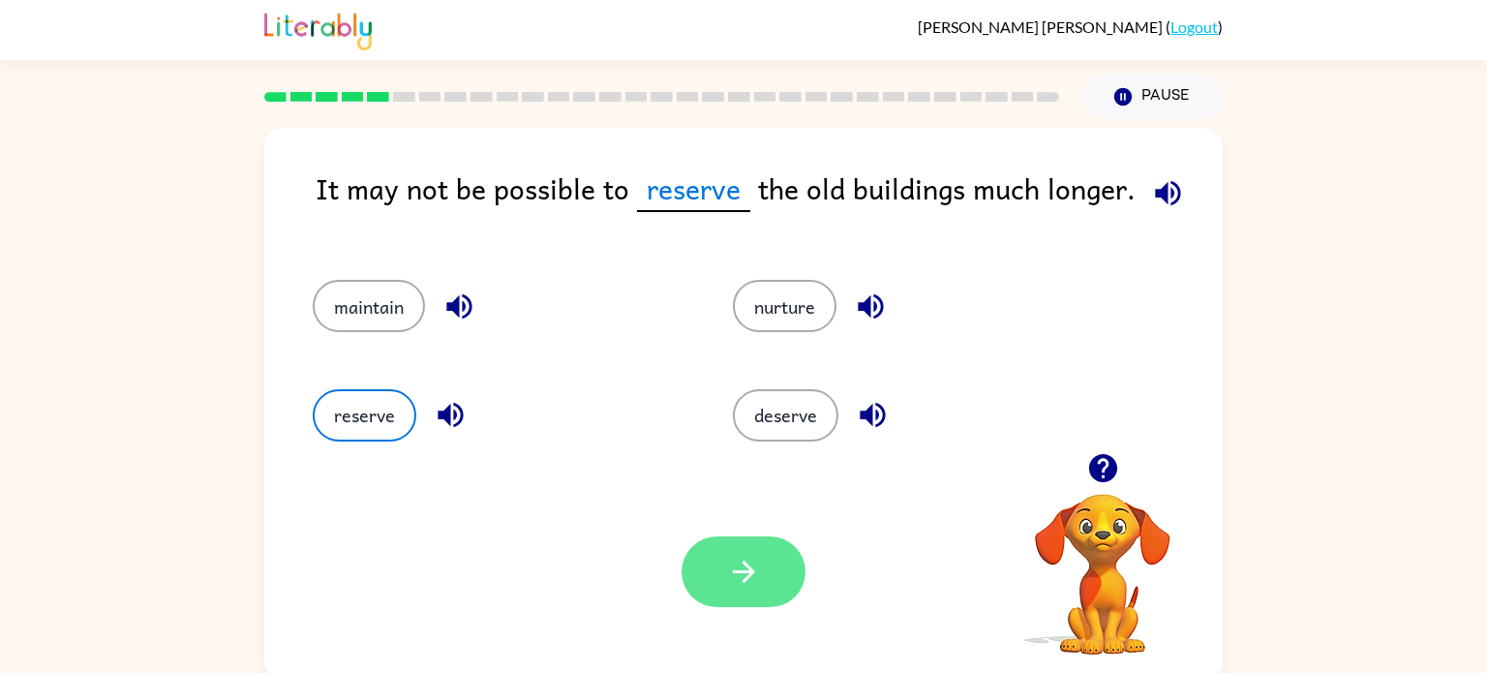
click at [729, 561] on icon "button" at bounding box center [744, 572] width 34 height 34
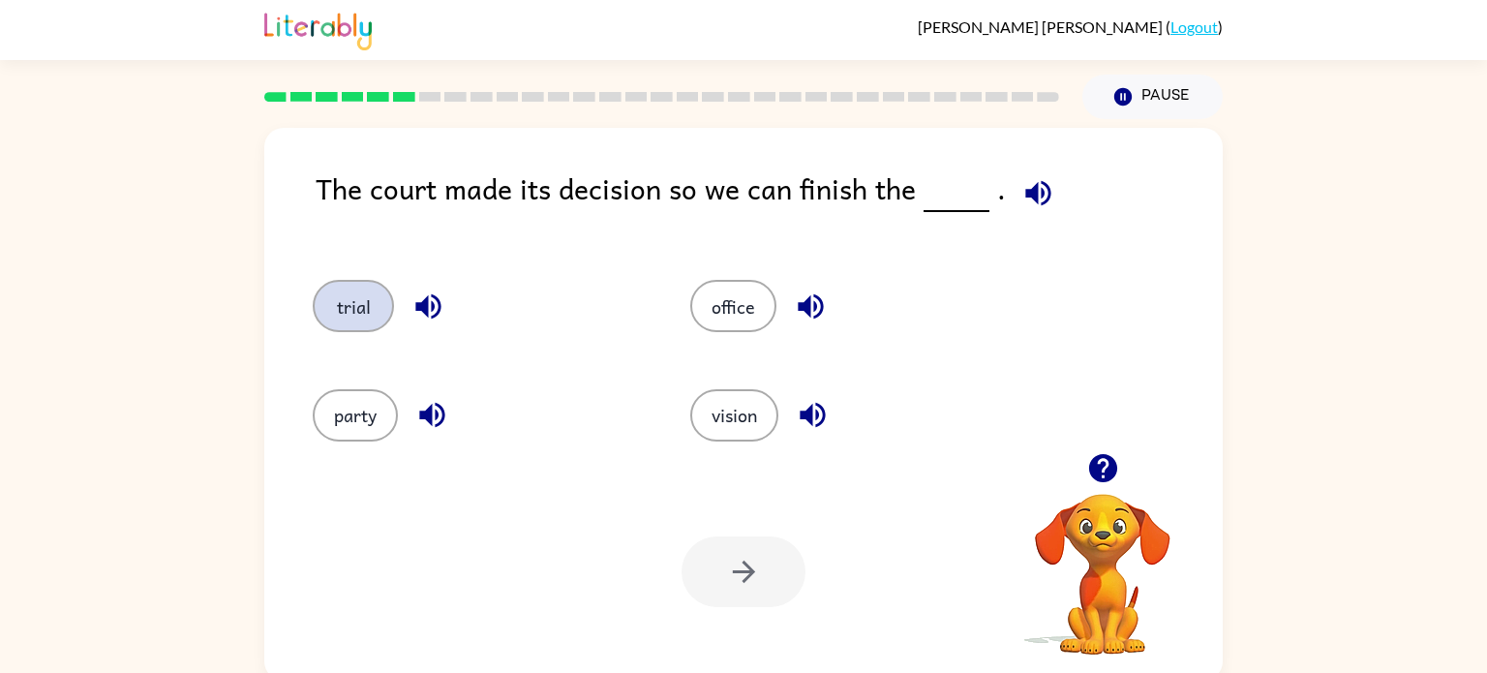
click at [348, 317] on button "trial" at bounding box center [353, 306] width 81 height 52
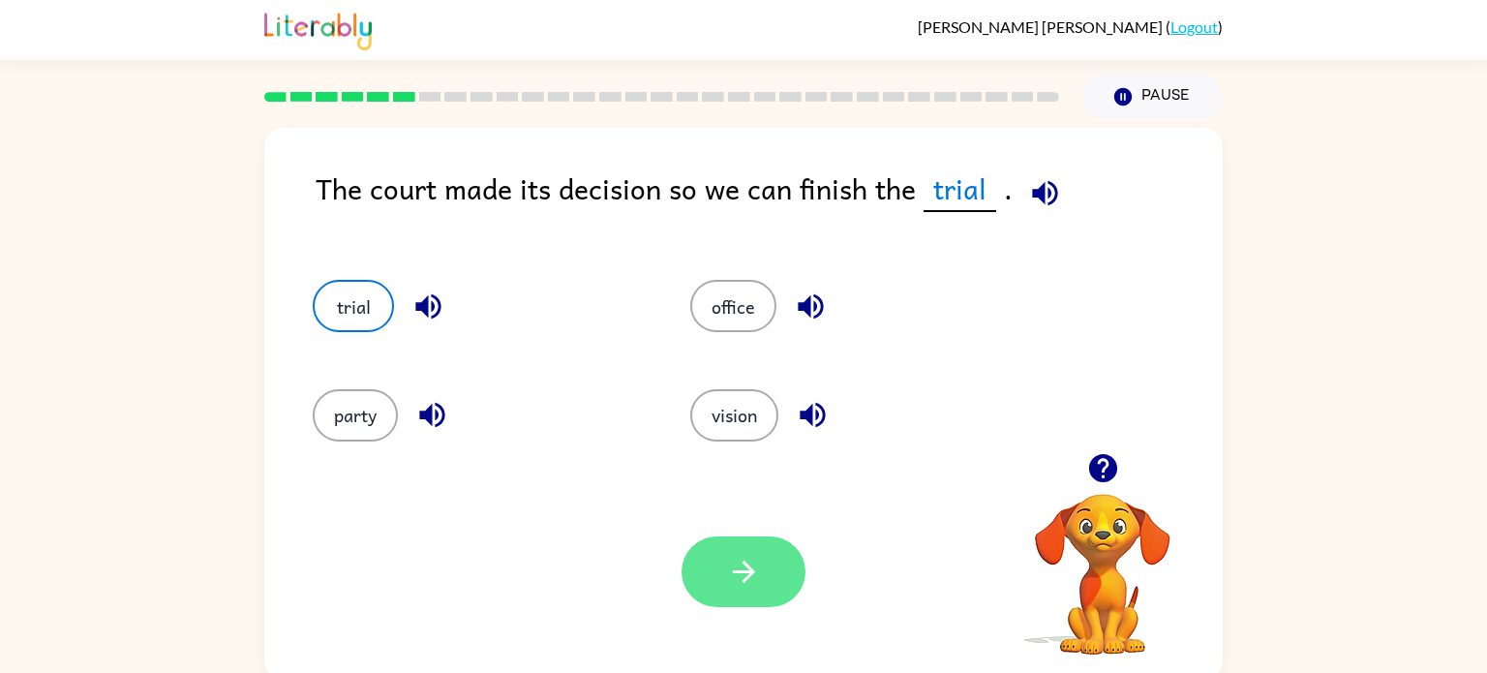
click at [776, 602] on button "button" at bounding box center [743, 571] width 124 height 71
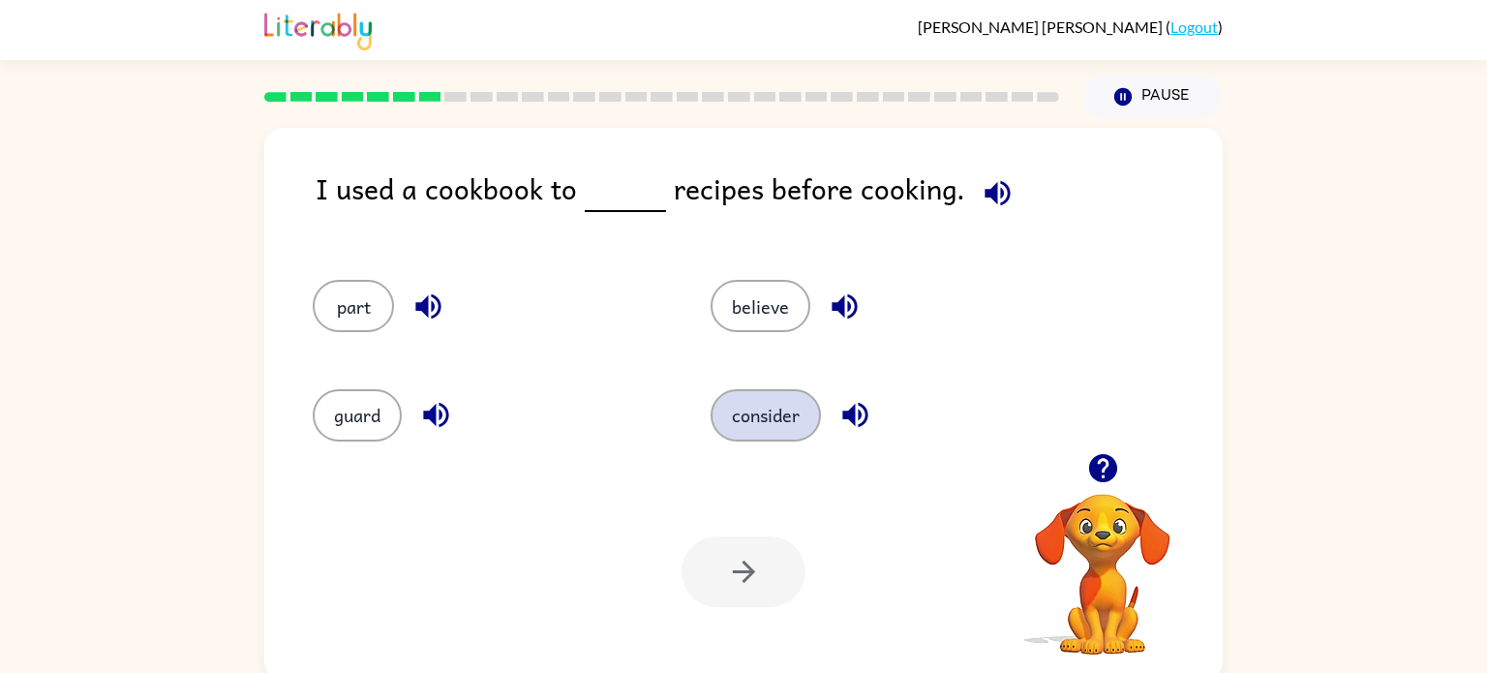
click at [751, 426] on button "consider" at bounding box center [765, 415] width 110 height 52
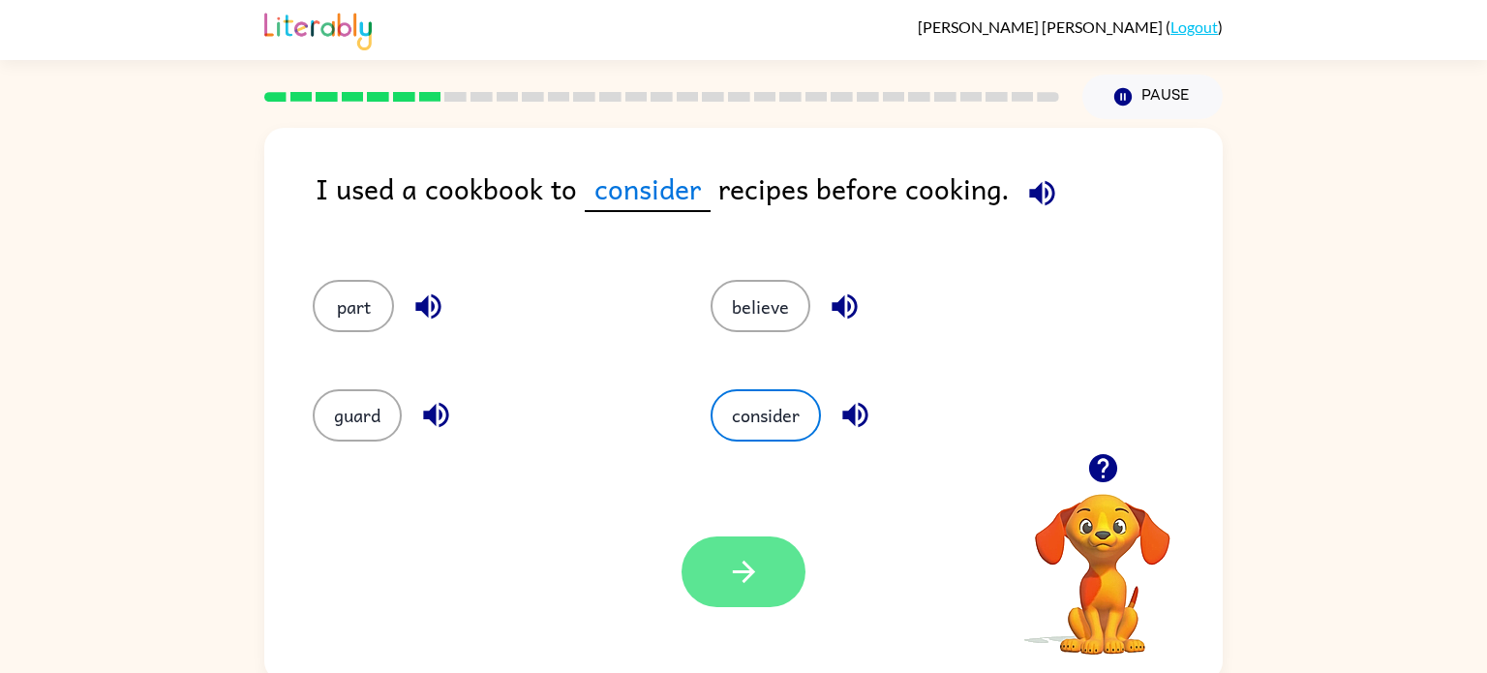
click at [730, 584] on icon "button" at bounding box center [744, 572] width 34 height 34
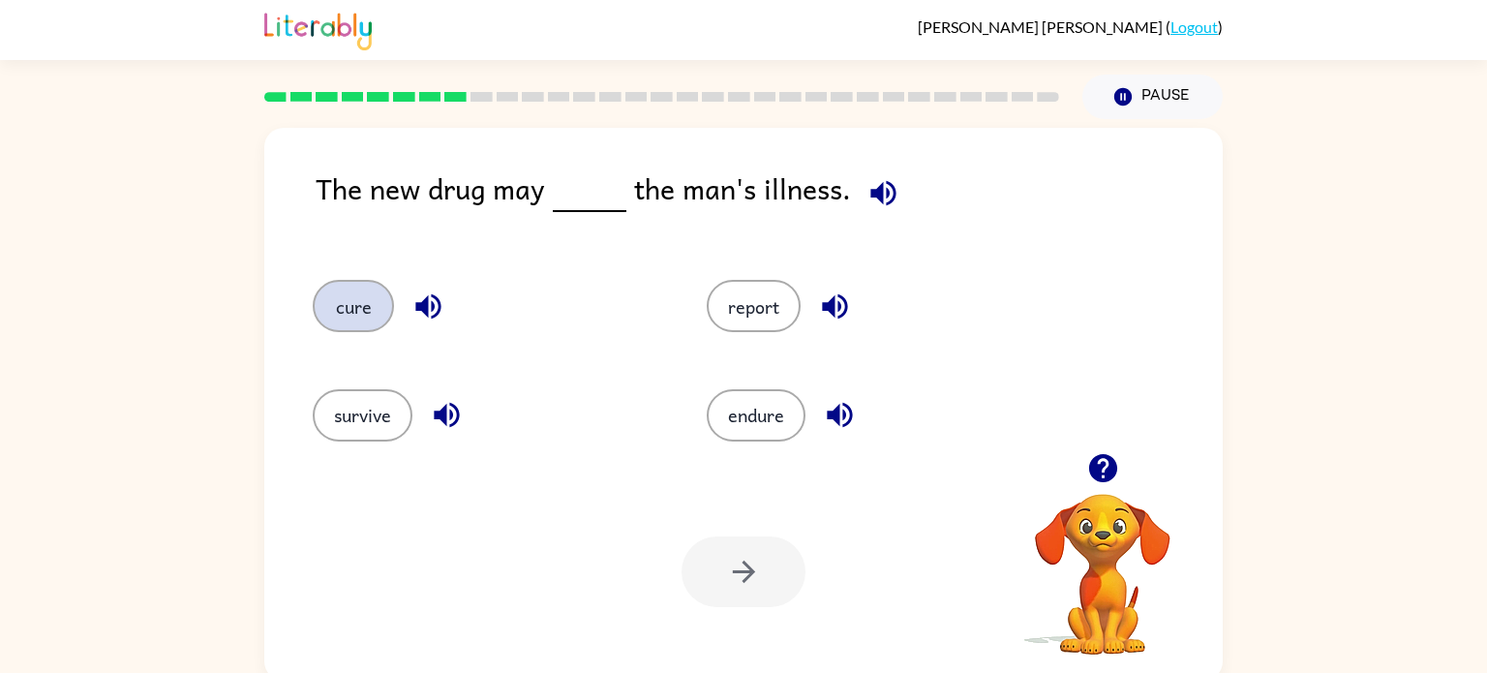
click at [354, 306] on button "cure" at bounding box center [353, 306] width 81 height 52
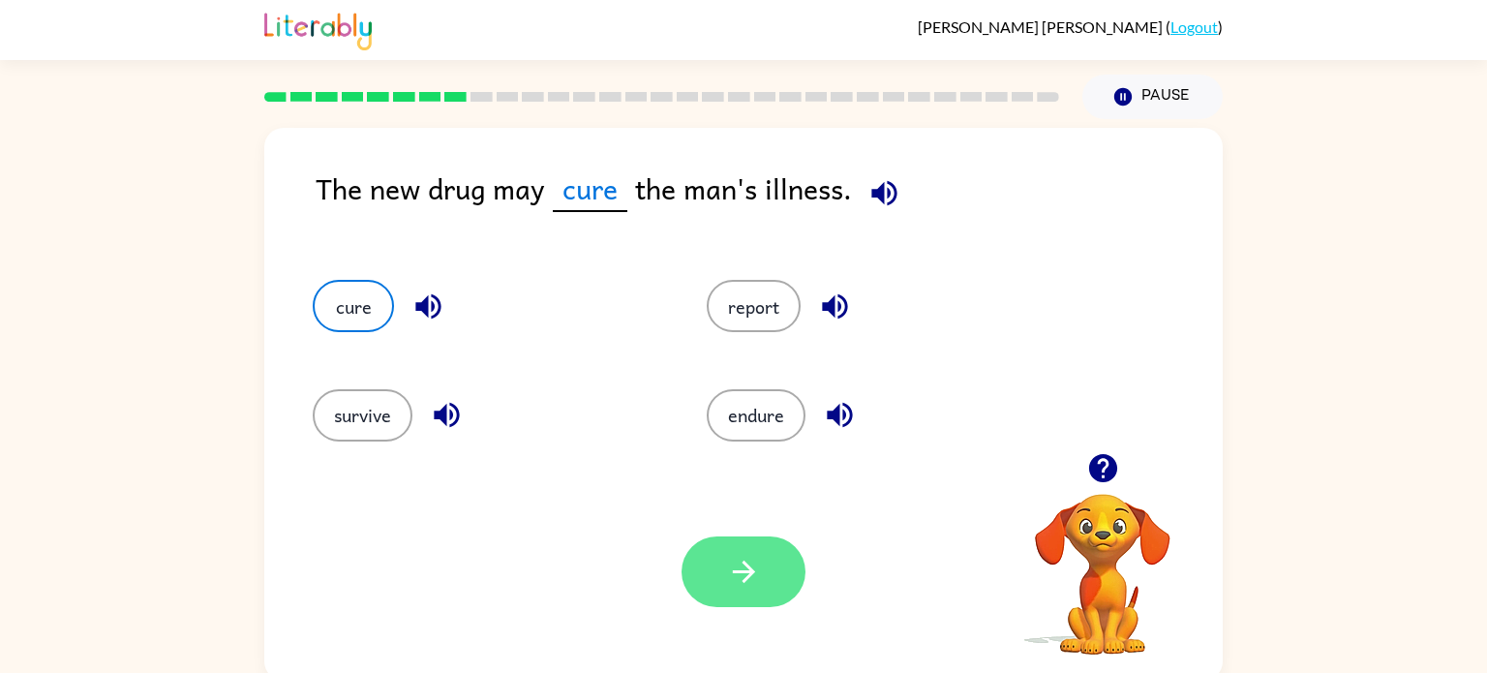
click at [727, 591] on button "button" at bounding box center [743, 571] width 124 height 71
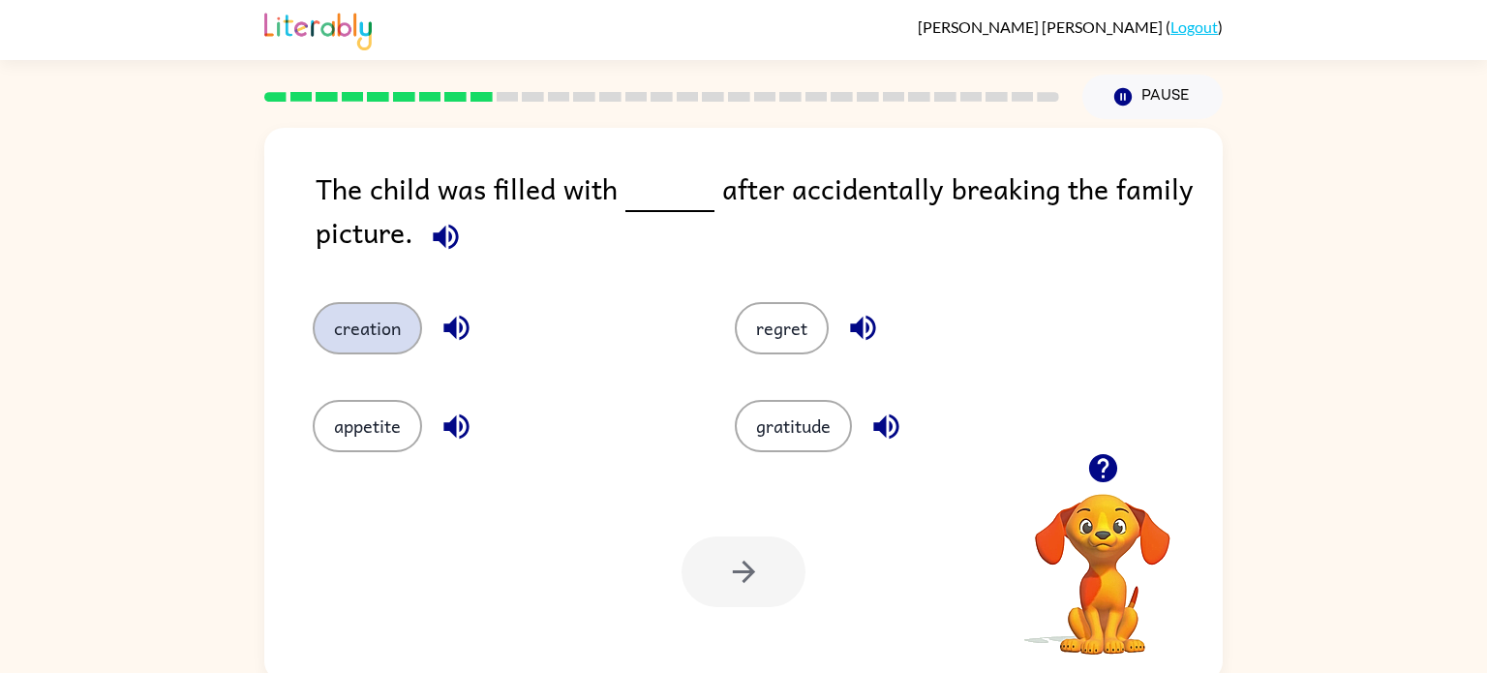
click at [355, 322] on button "creation" at bounding box center [367, 328] width 109 height 52
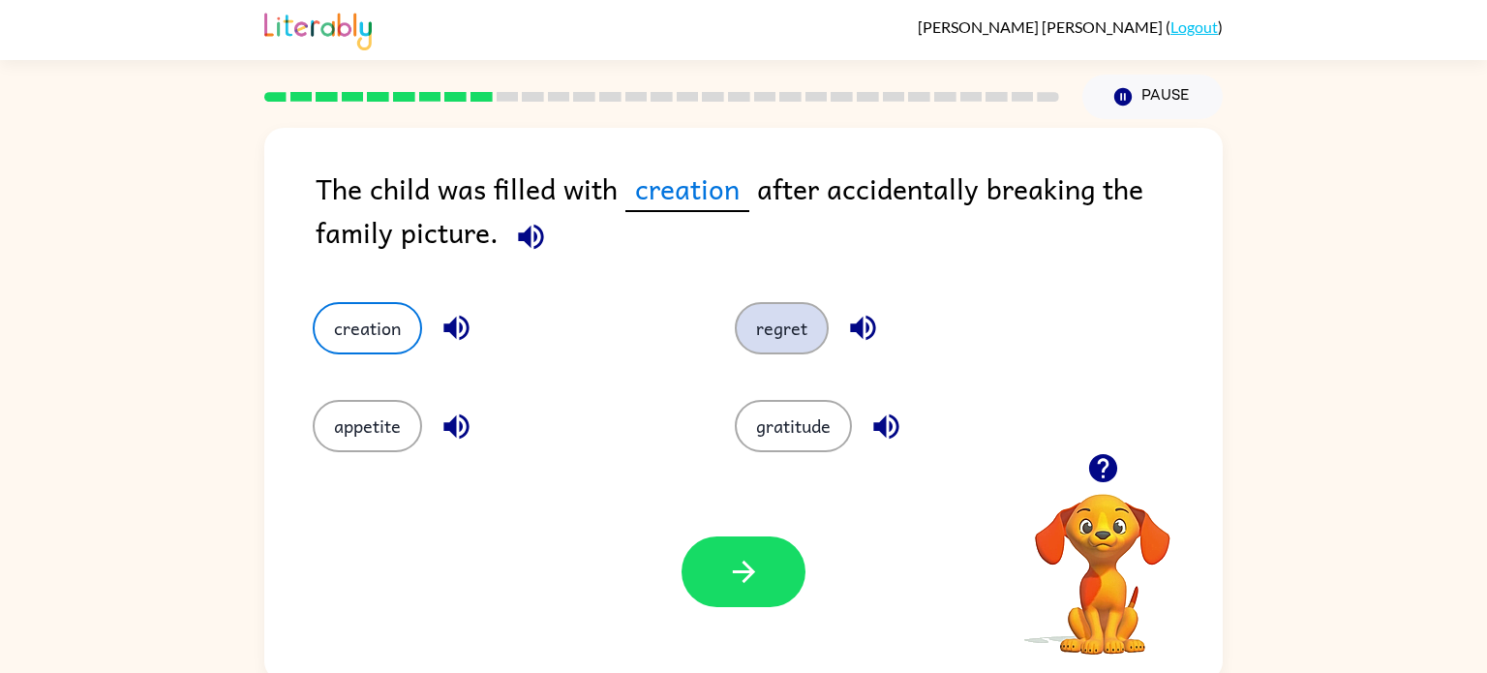
click at [777, 315] on button "regret" at bounding box center [782, 328] width 94 height 52
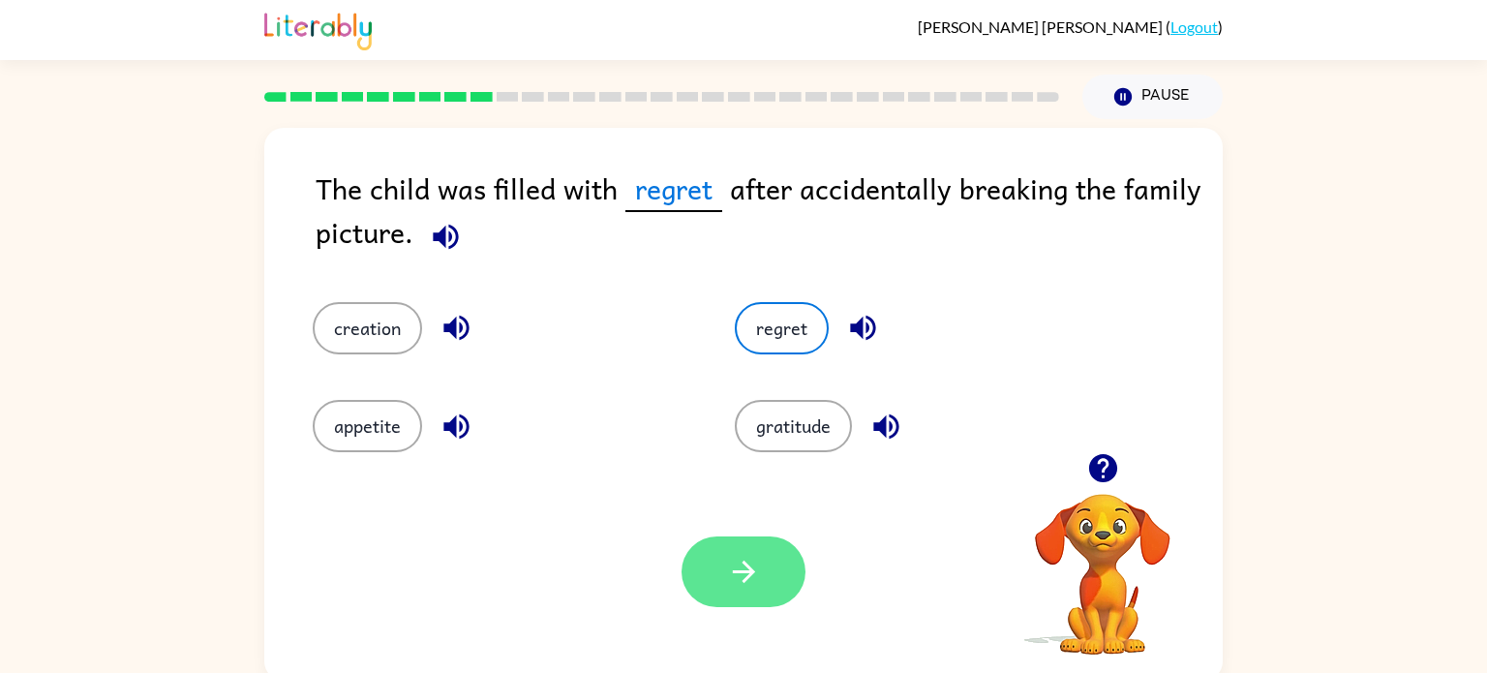
click at [731, 573] on icon "button" at bounding box center [744, 572] width 34 height 34
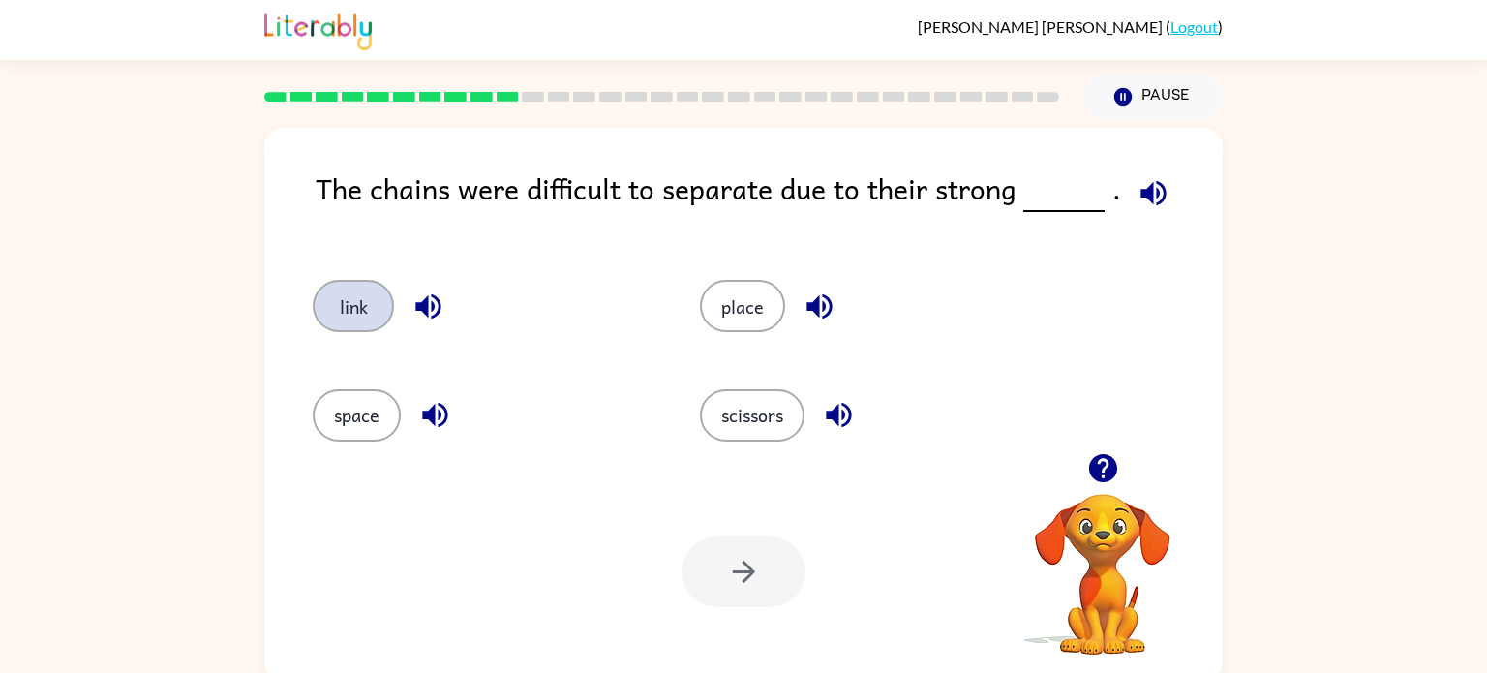
click at [359, 329] on button "link" at bounding box center [353, 306] width 81 height 52
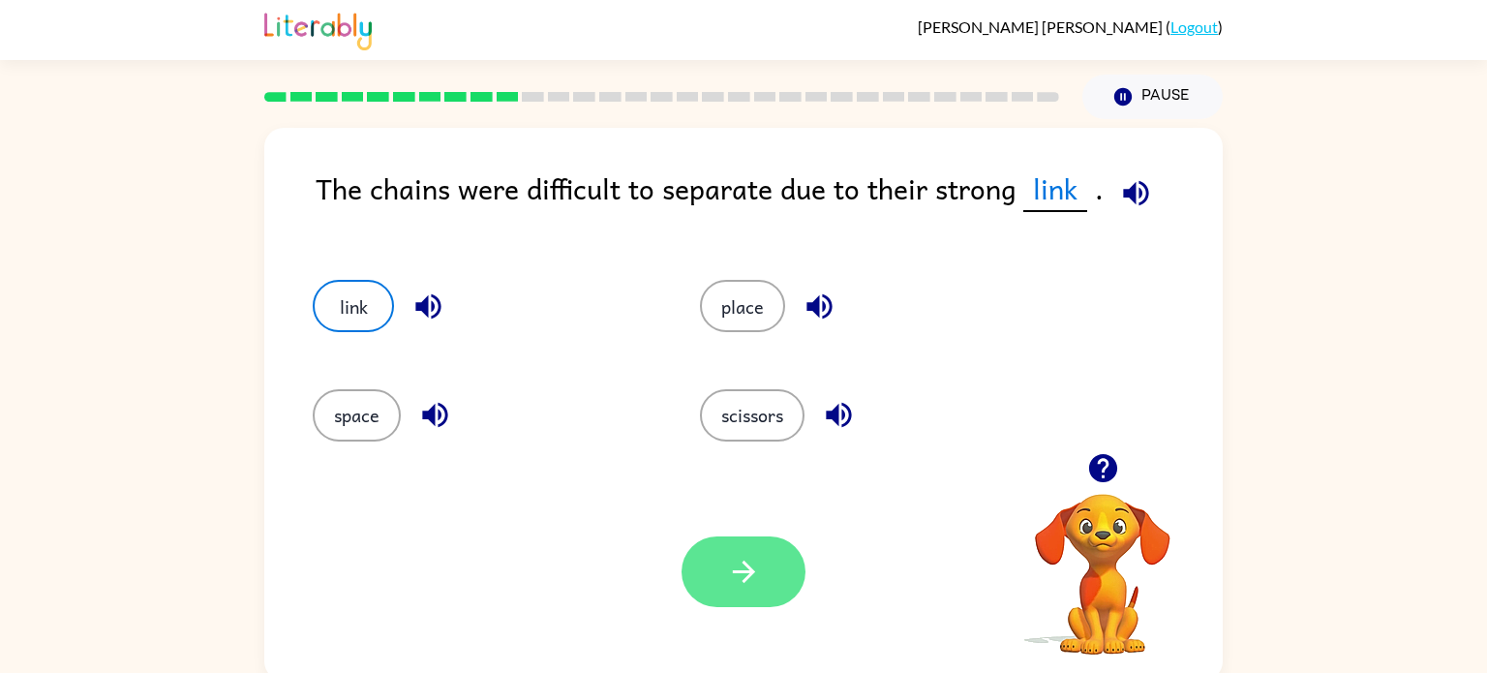
click at [727, 579] on icon "button" at bounding box center [744, 572] width 34 height 34
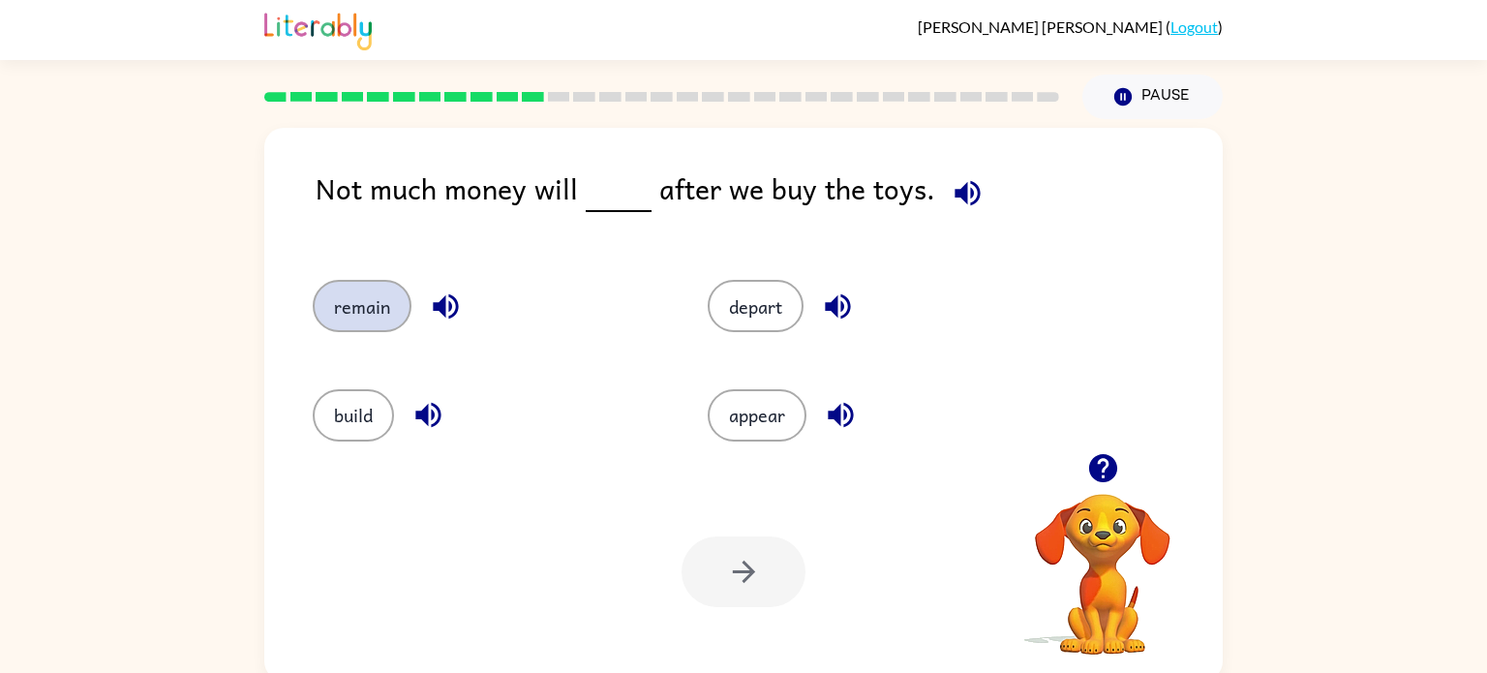
click at [343, 311] on button "remain" at bounding box center [362, 306] width 99 height 52
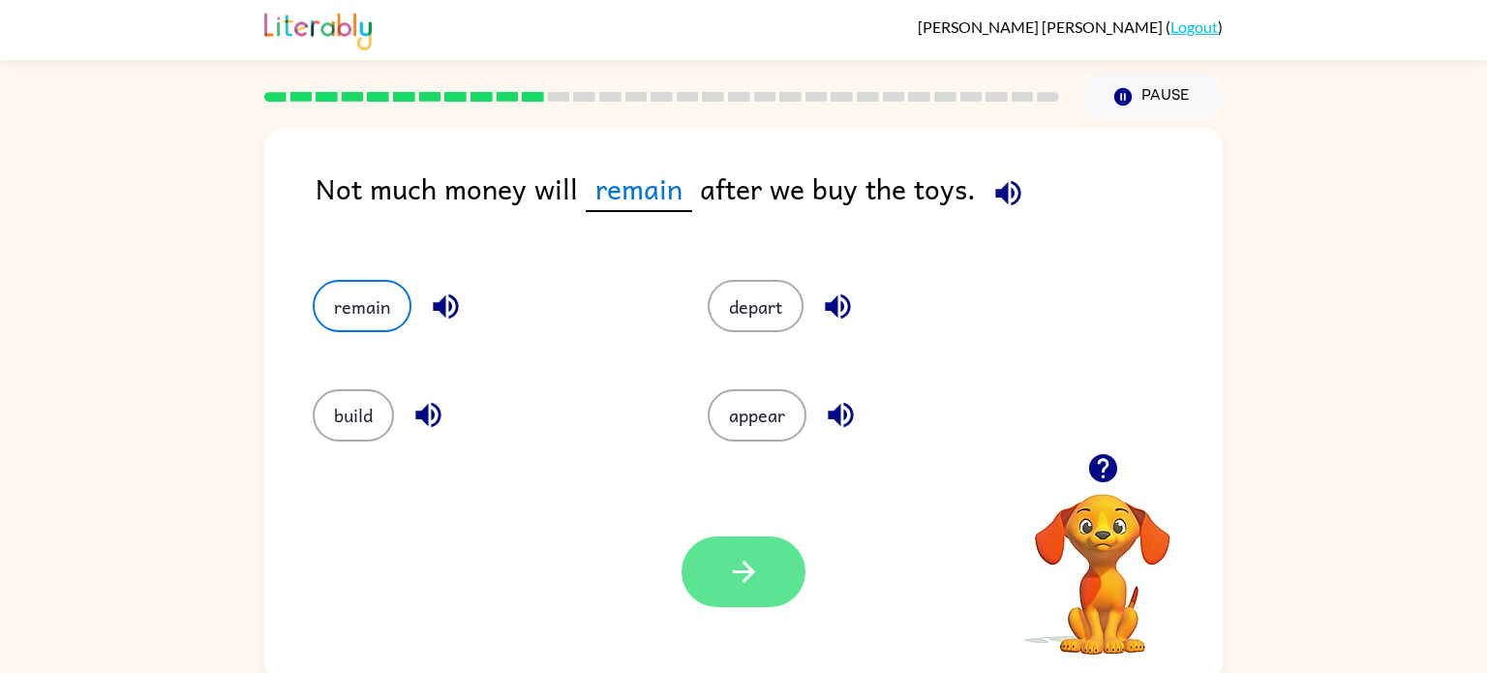
click at [721, 573] on button "button" at bounding box center [743, 571] width 124 height 71
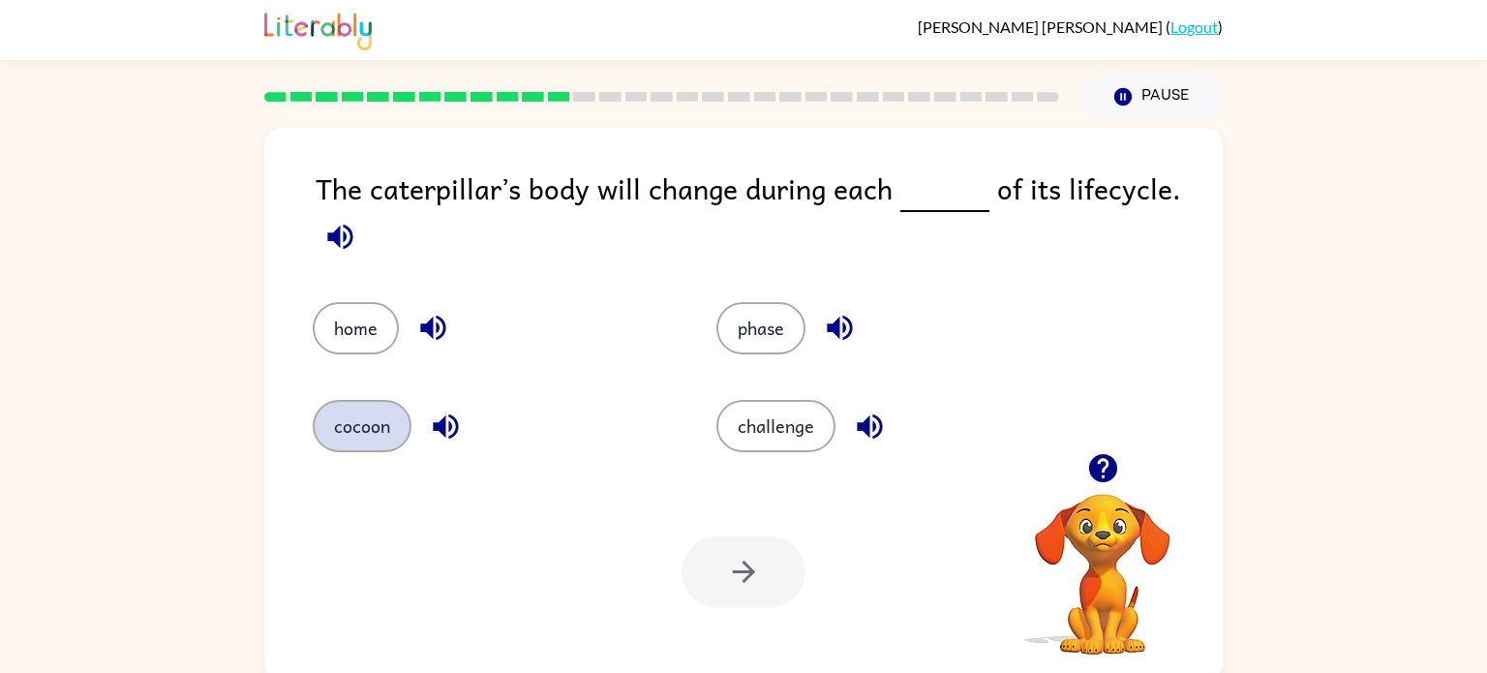
click at [356, 445] on button "cocoon" at bounding box center [362, 426] width 99 height 52
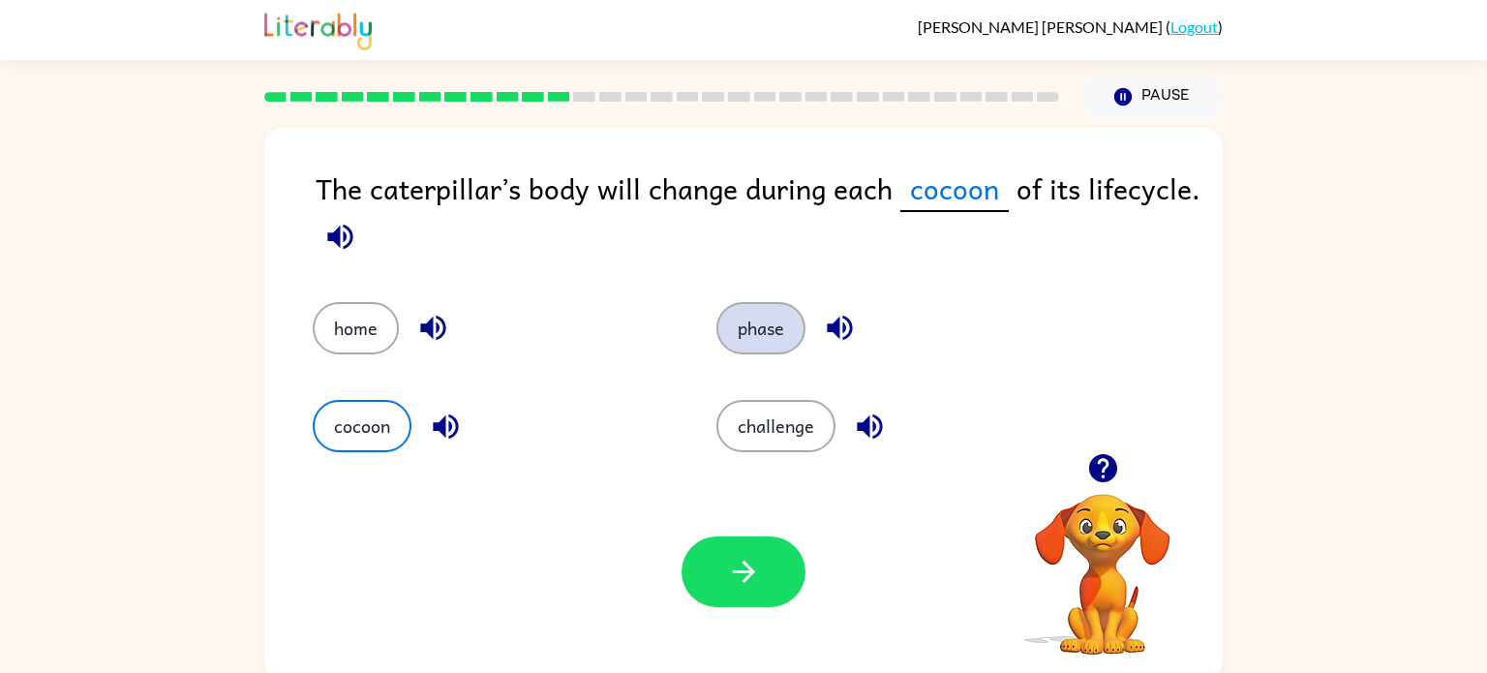
click at [757, 335] on button "phase" at bounding box center [760, 328] width 89 height 52
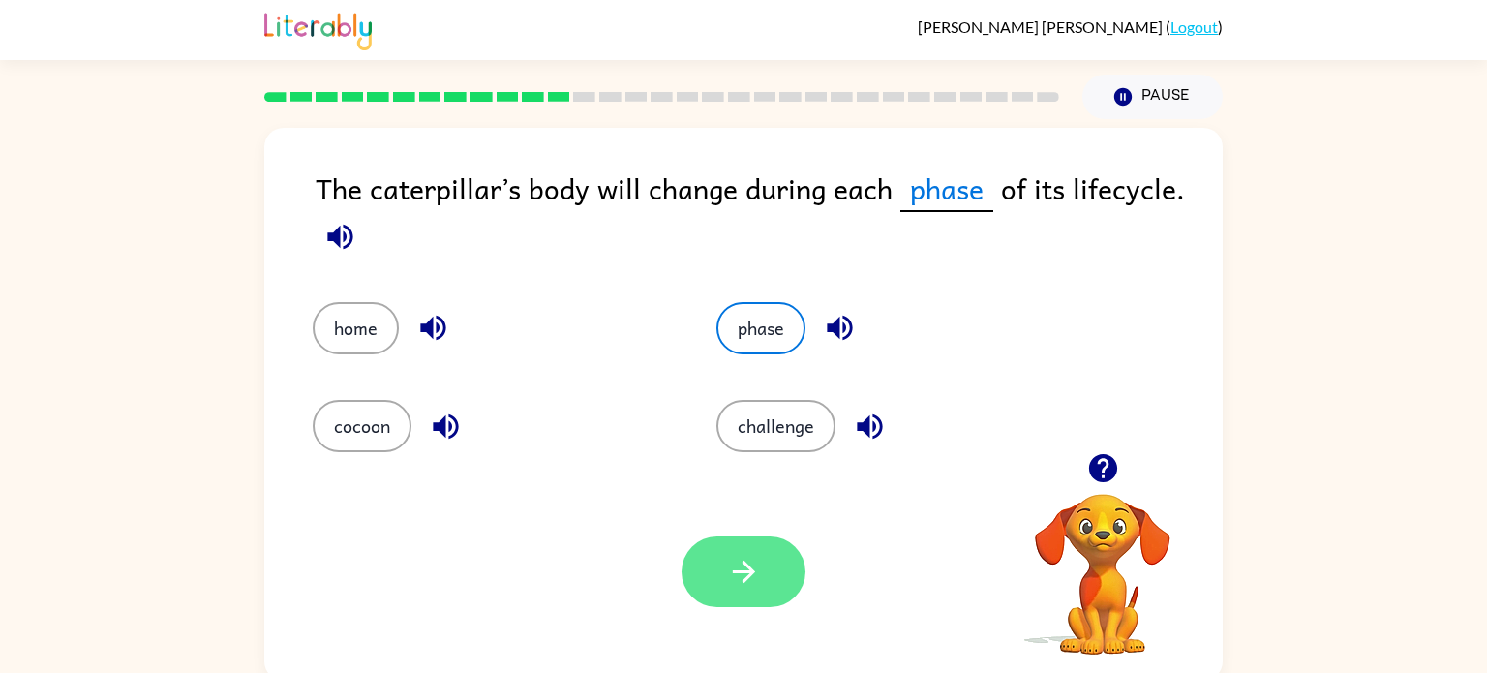
click at [733, 598] on button "button" at bounding box center [743, 571] width 124 height 71
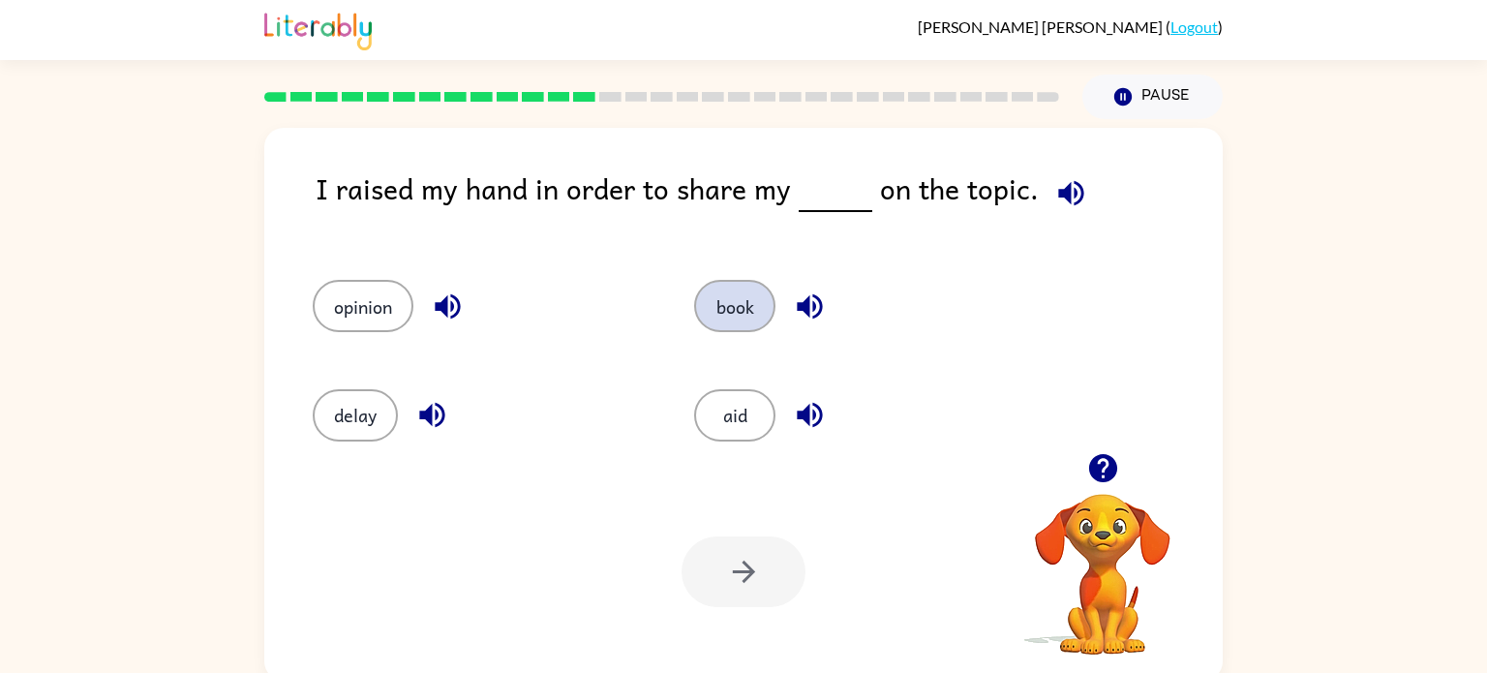
click at [730, 306] on button "book" at bounding box center [734, 306] width 81 height 52
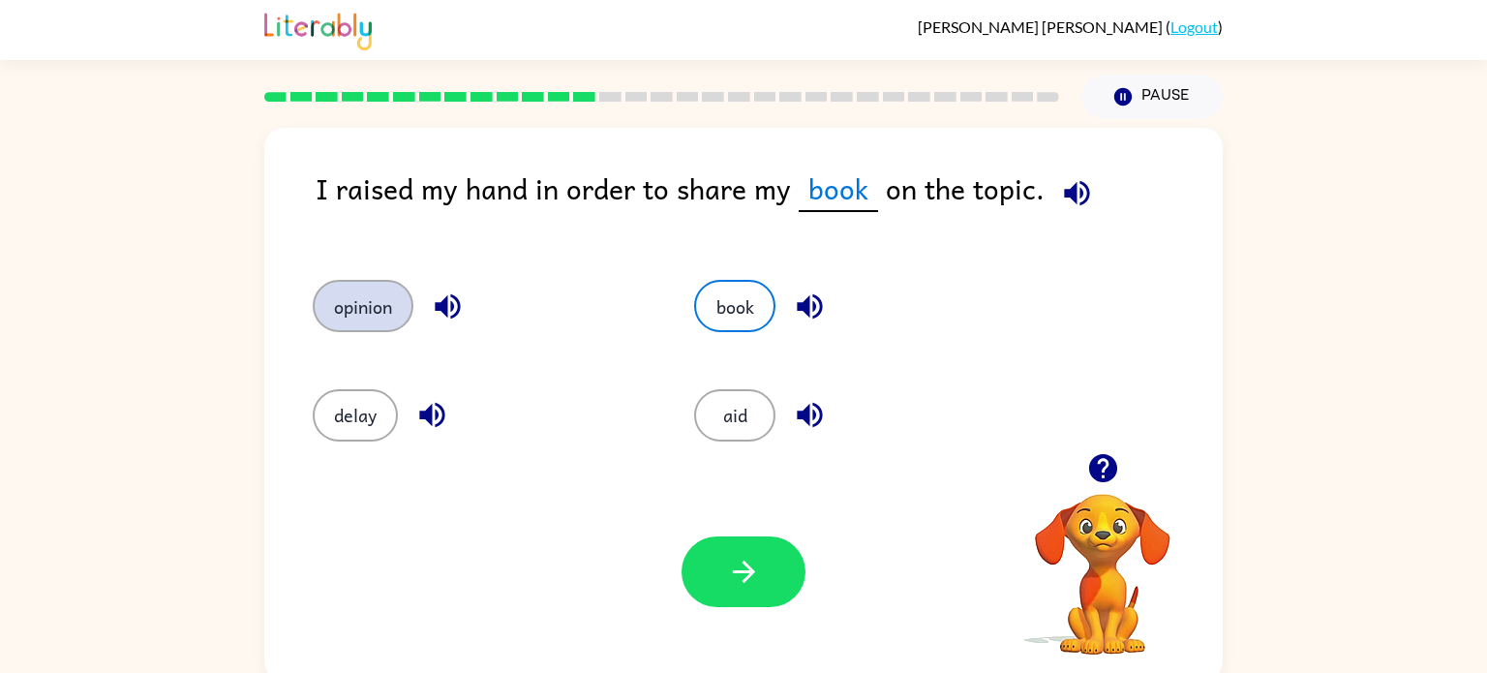
click at [369, 329] on button "opinion" at bounding box center [363, 306] width 101 height 52
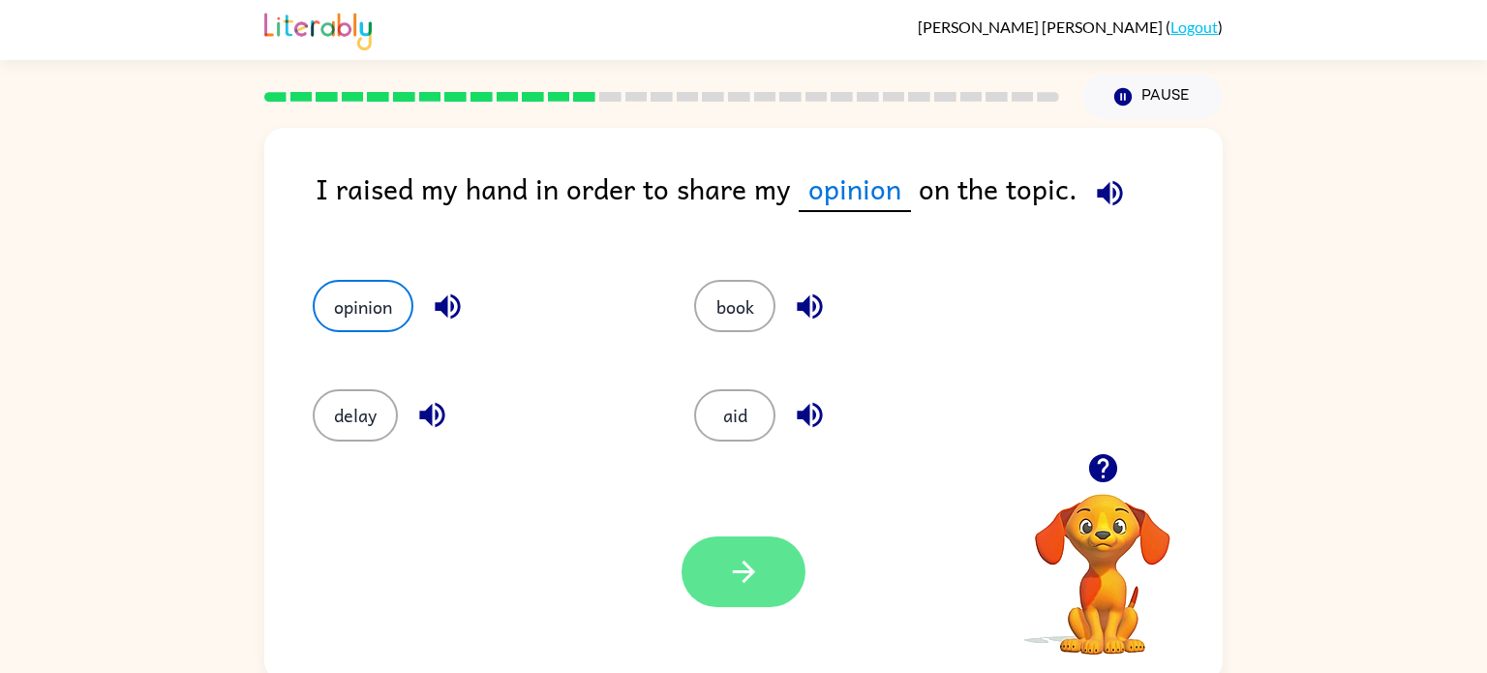
click at [736, 586] on icon "button" at bounding box center [744, 572] width 34 height 34
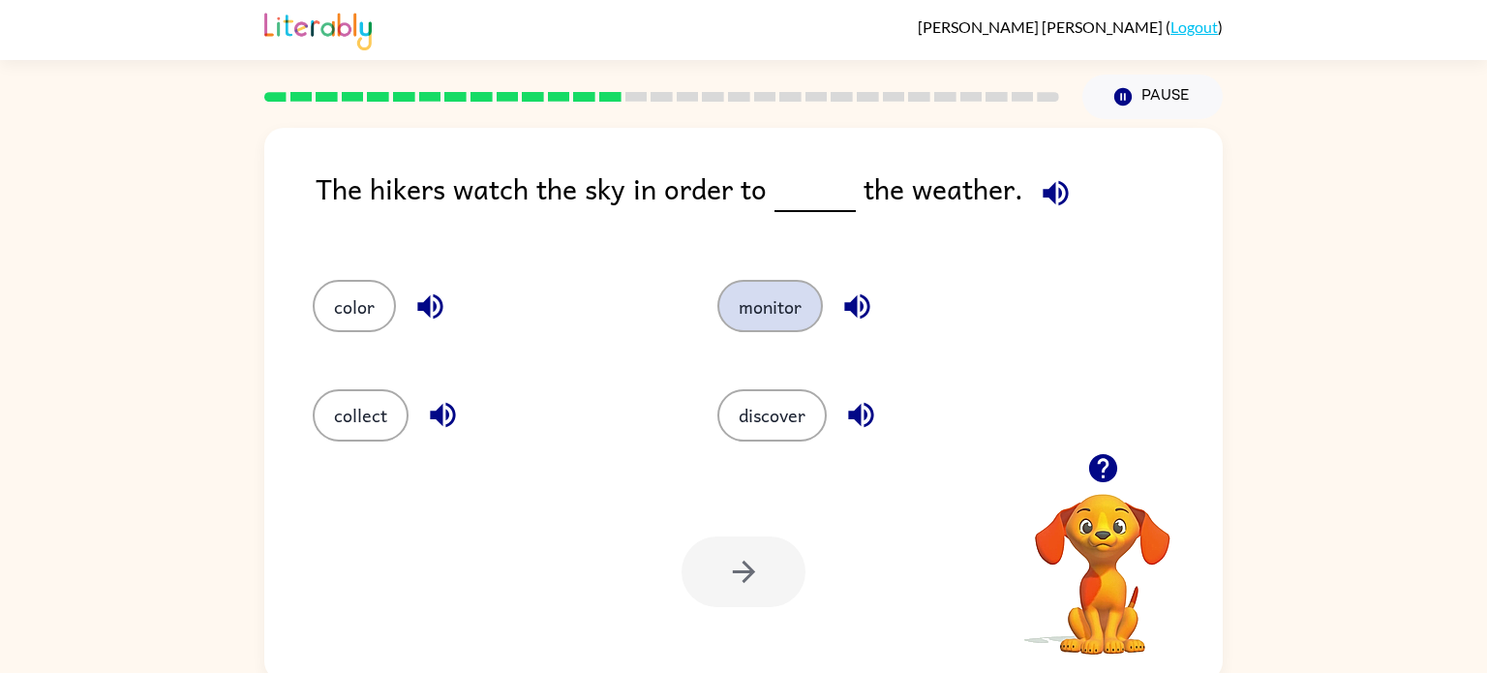
click at [751, 306] on button "monitor" at bounding box center [769, 306] width 105 height 52
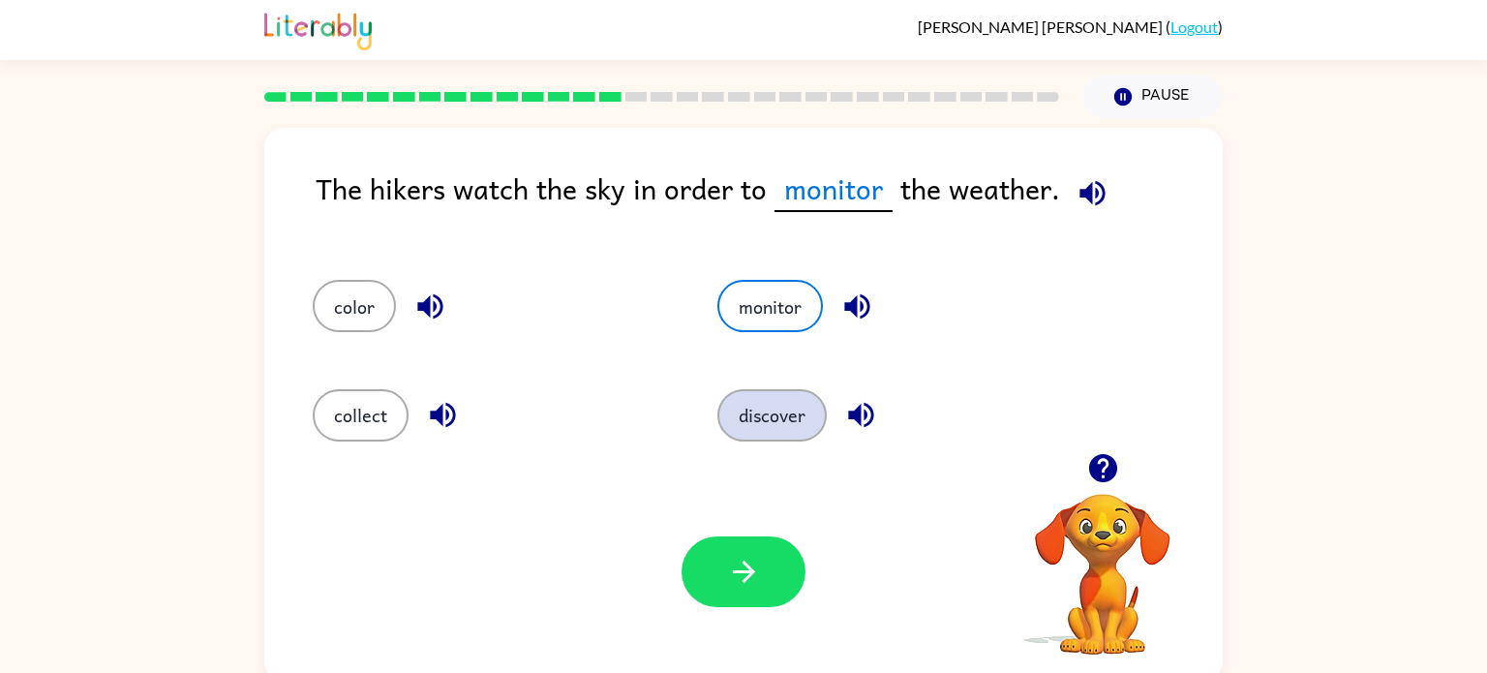
click at [762, 435] on button "discover" at bounding box center [771, 415] width 109 height 52
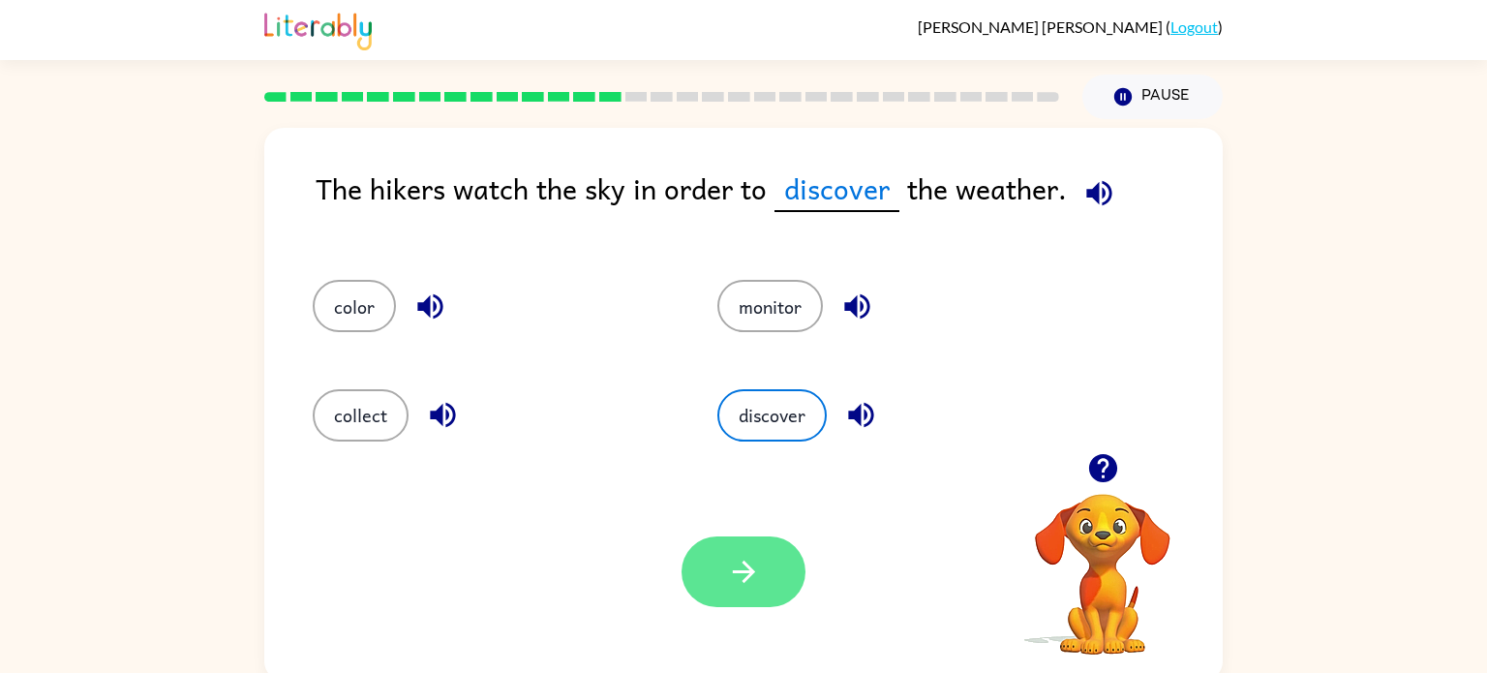
click at [727, 587] on icon "button" at bounding box center [744, 572] width 34 height 34
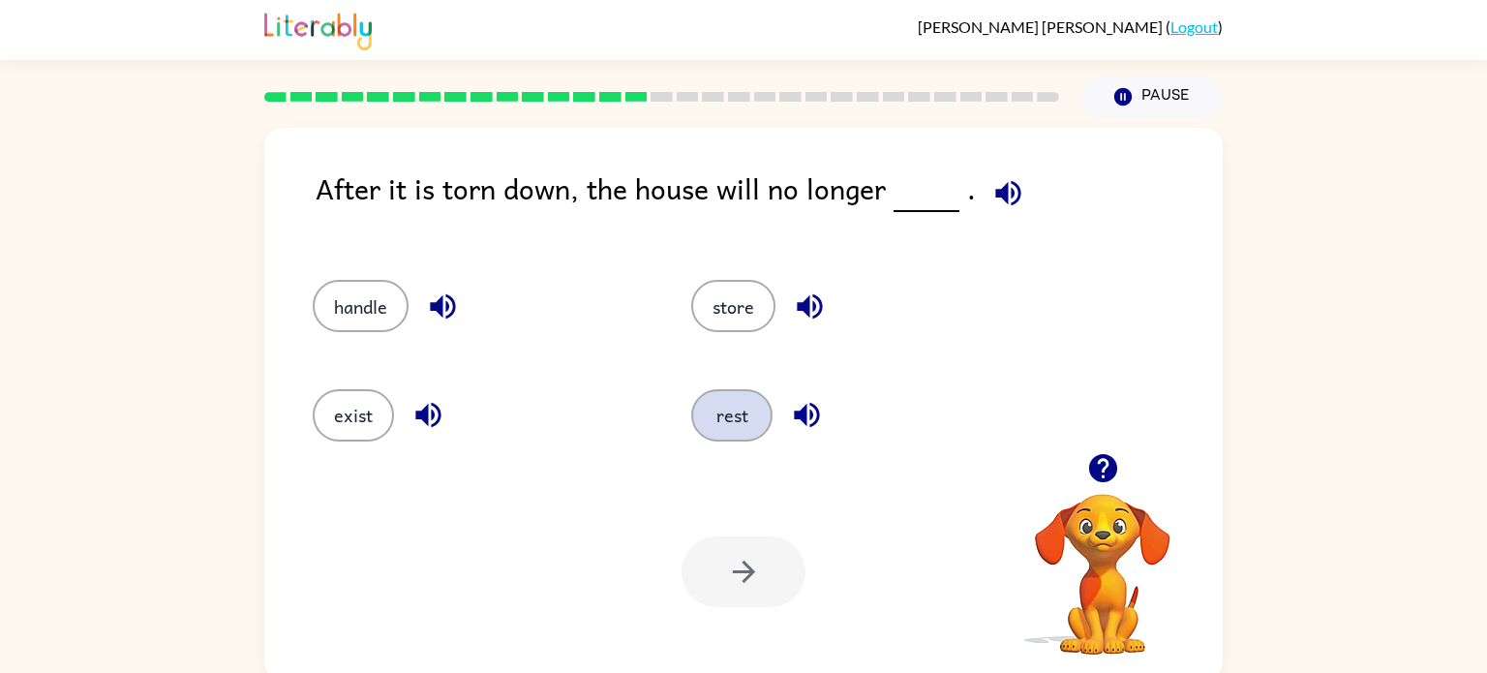
click at [729, 420] on button "rest" at bounding box center [731, 415] width 81 height 52
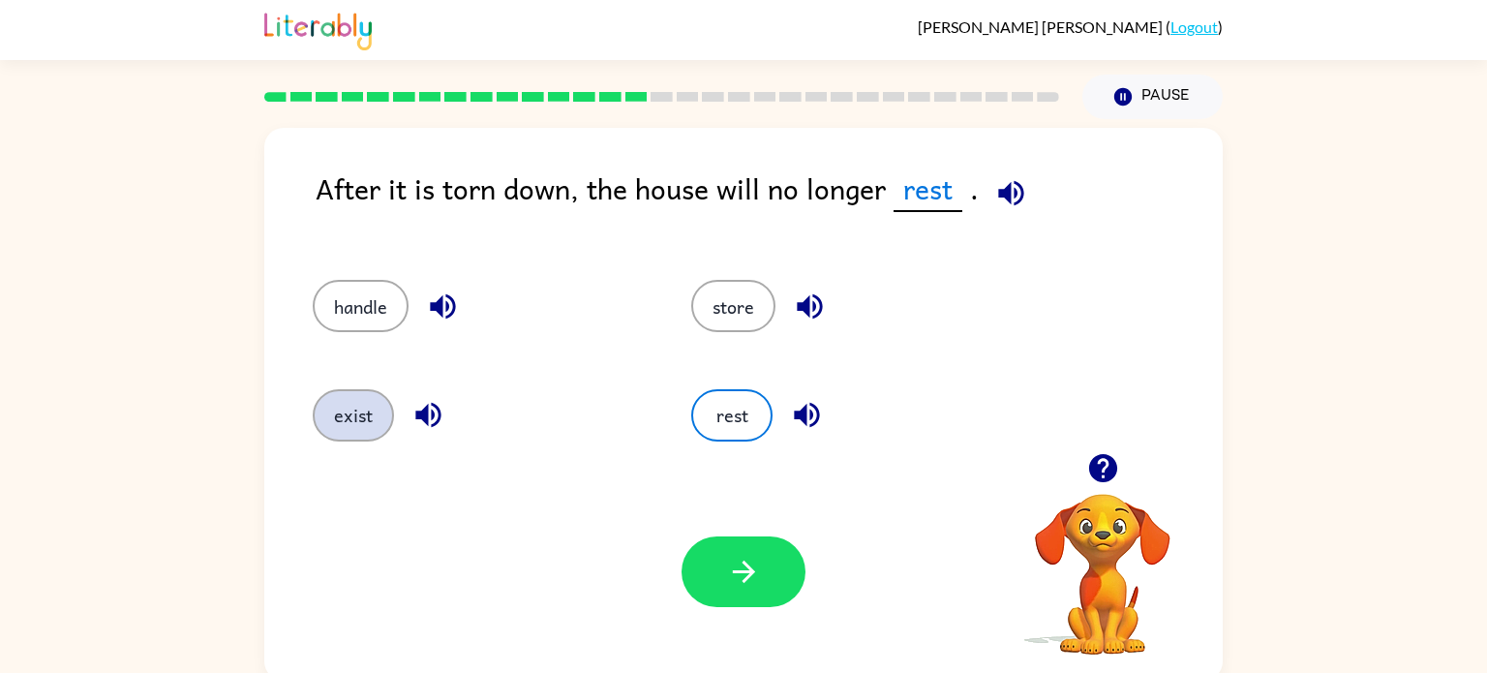
click at [354, 423] on button "exist" at bounding box center [353, 415] width 81 height 52
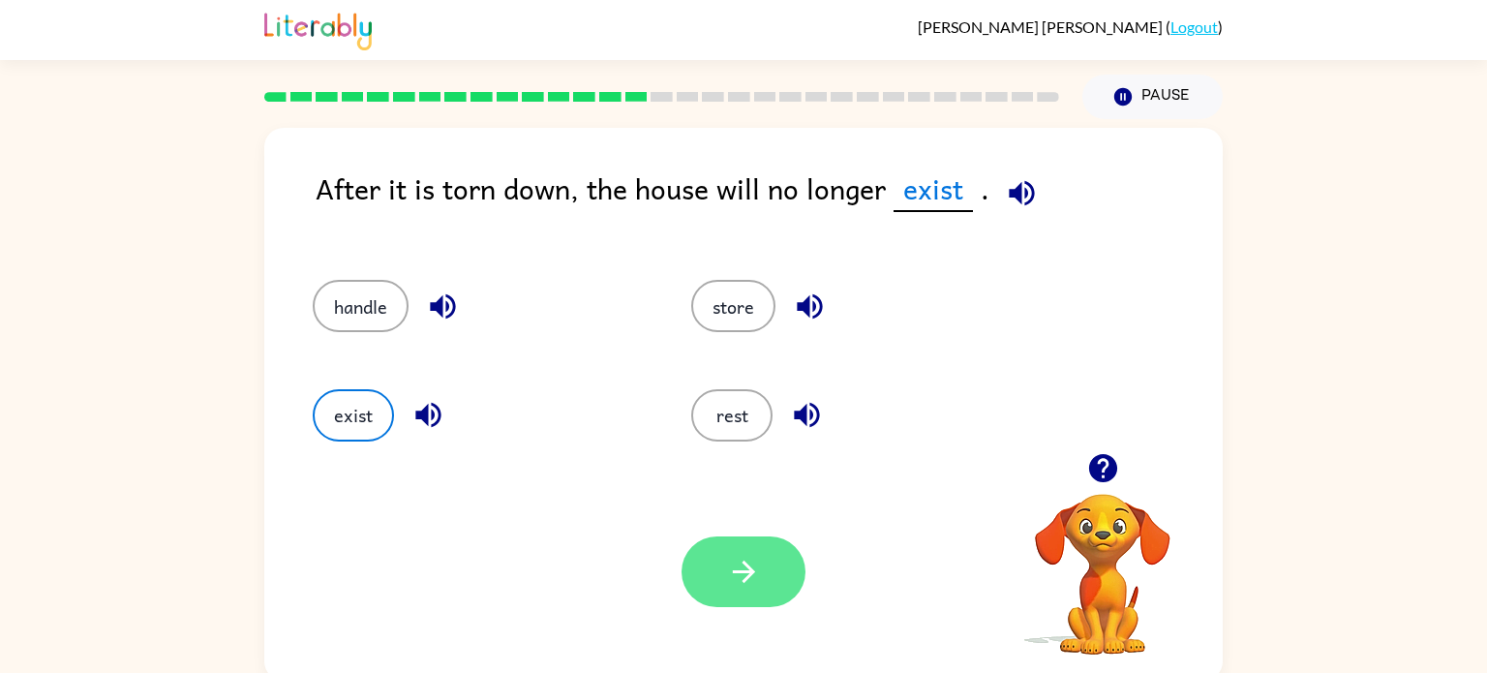
click at [724, 570] on button "button" at bounding box center [743, 571] width 124 height 71
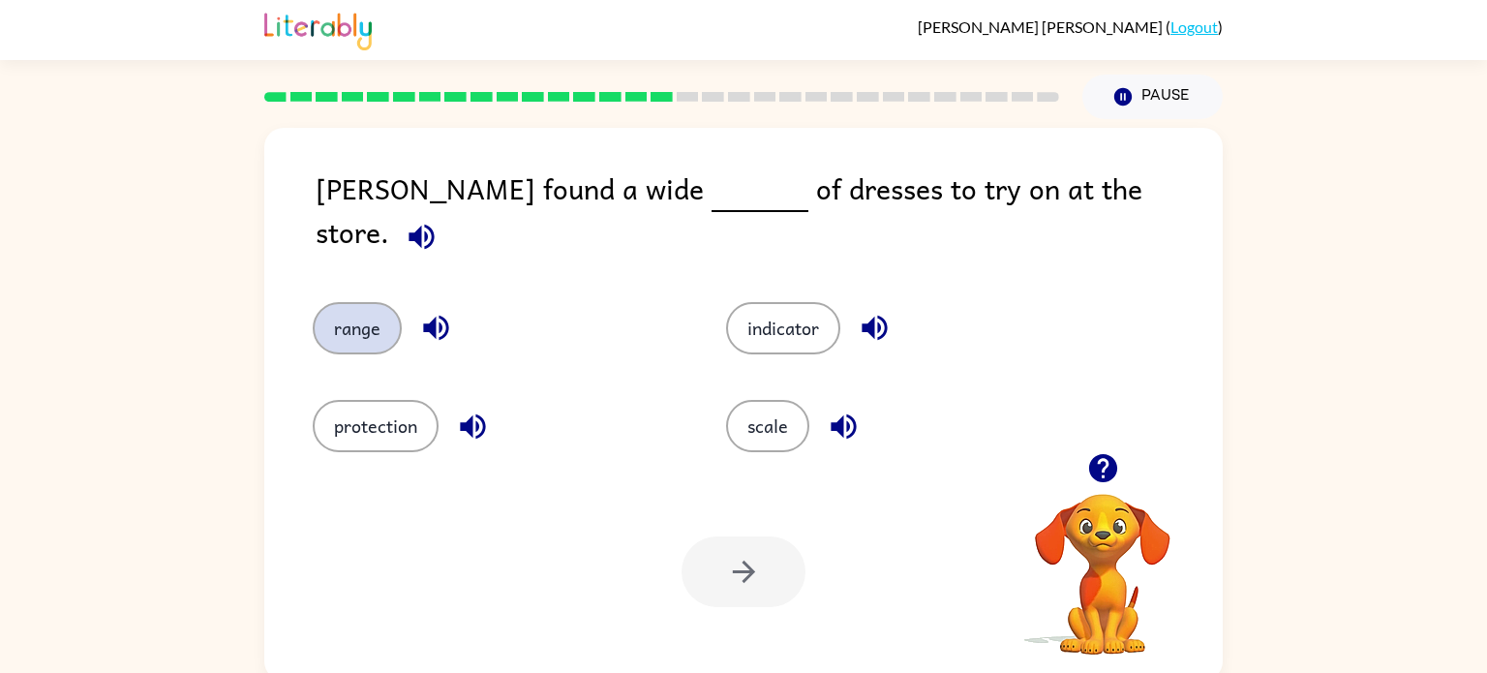
click at [351, 310] on button "range" at bounding box center [357, 328] width 89 height 52
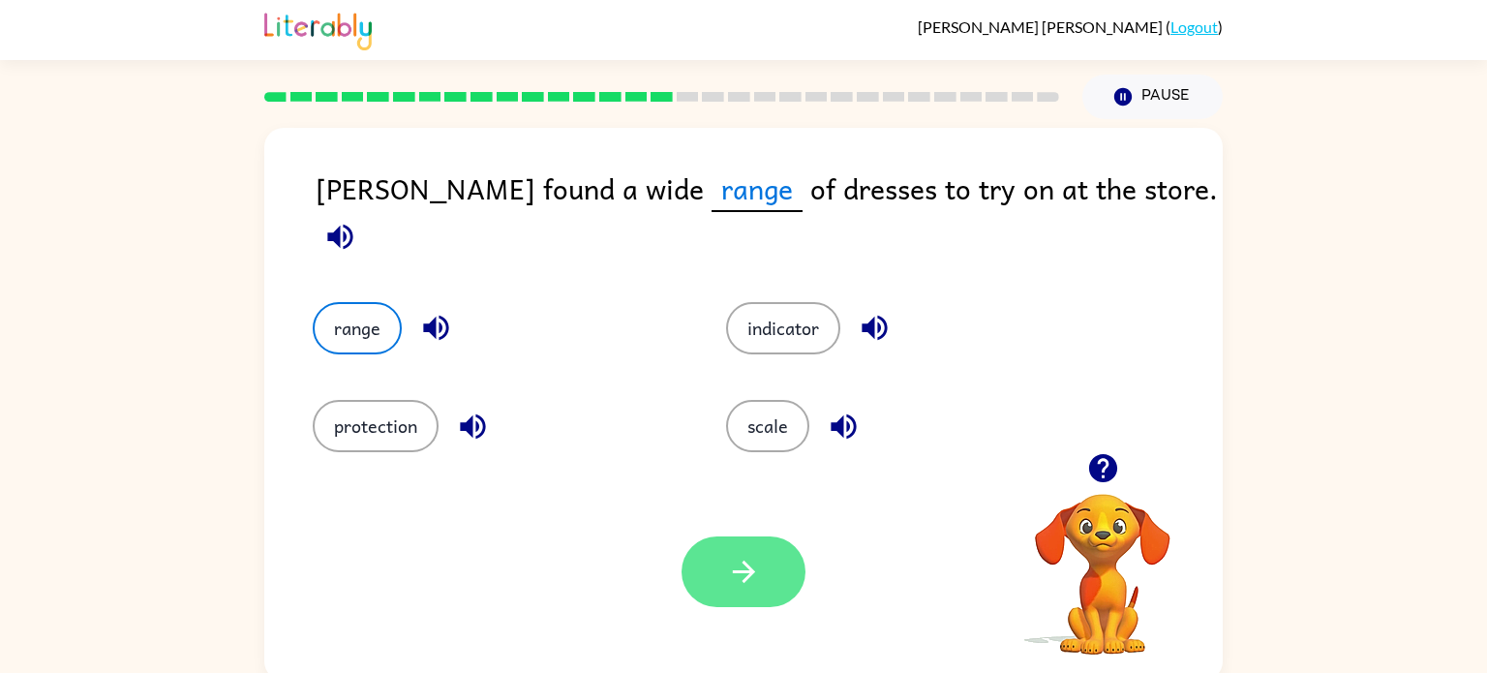
click at [729, 571] on icon "button" at bounding box center [744, 572] width 34 height 34
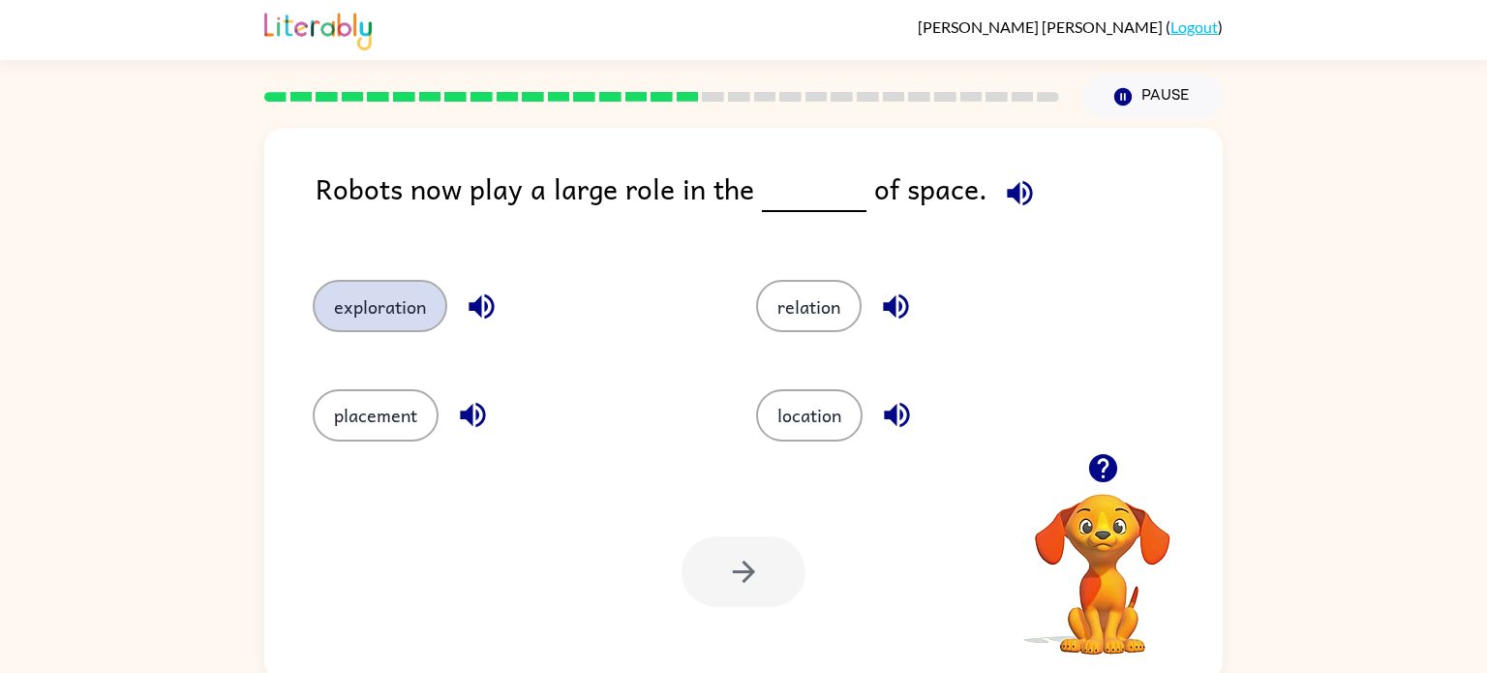
click at [360, 297] on button "exploration" at bounding box center [380, 306] width 135 height 52
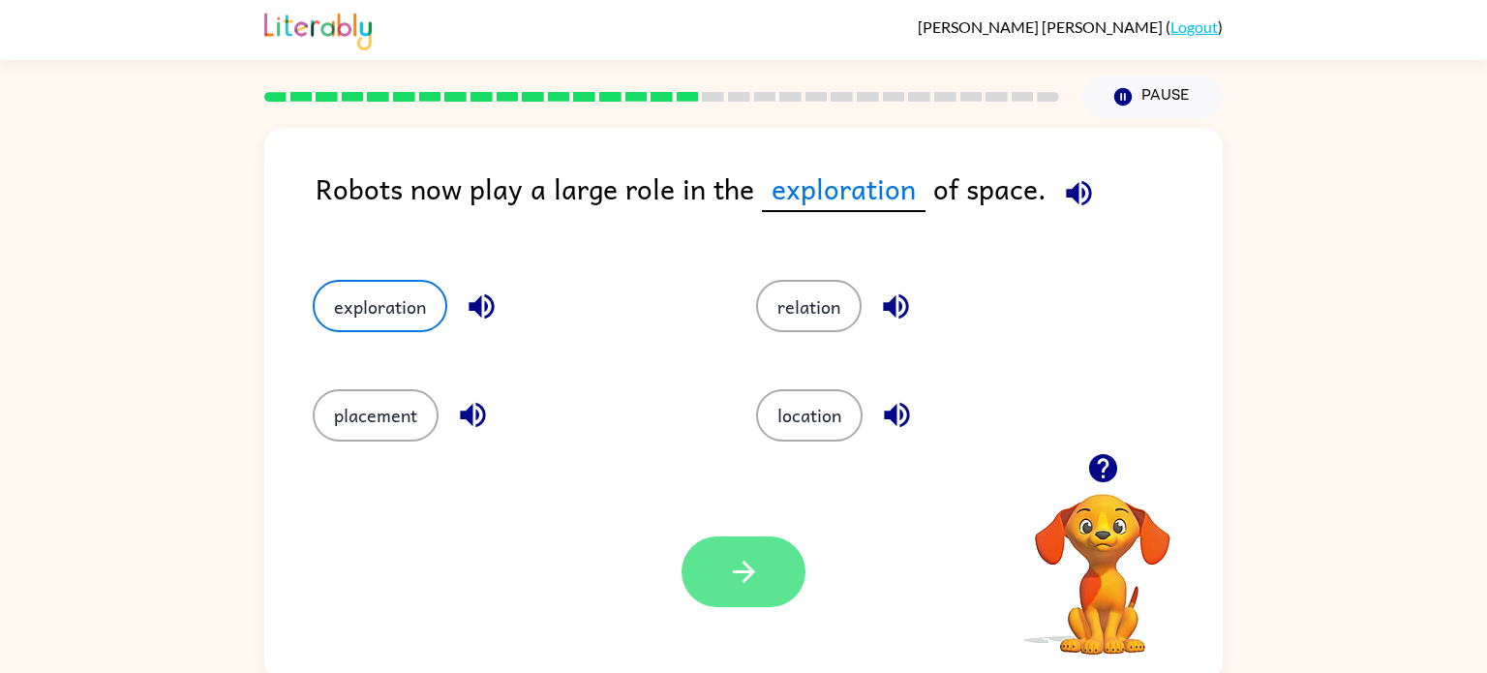
click at [729, 571] on icon "button" at bounding box center [744, 572] width 34 height 34
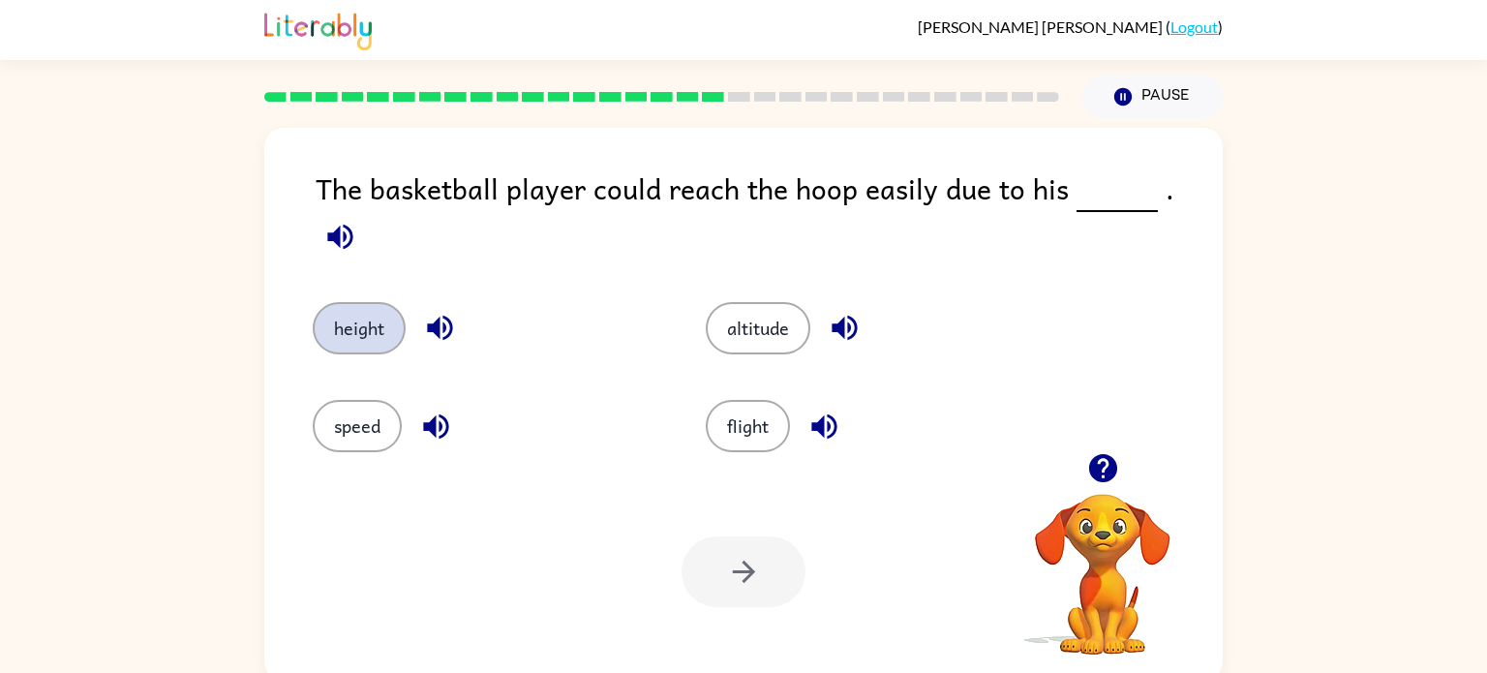
click at [356, 321] on button "height" at bounding box center [359, 328] width 93 height 52
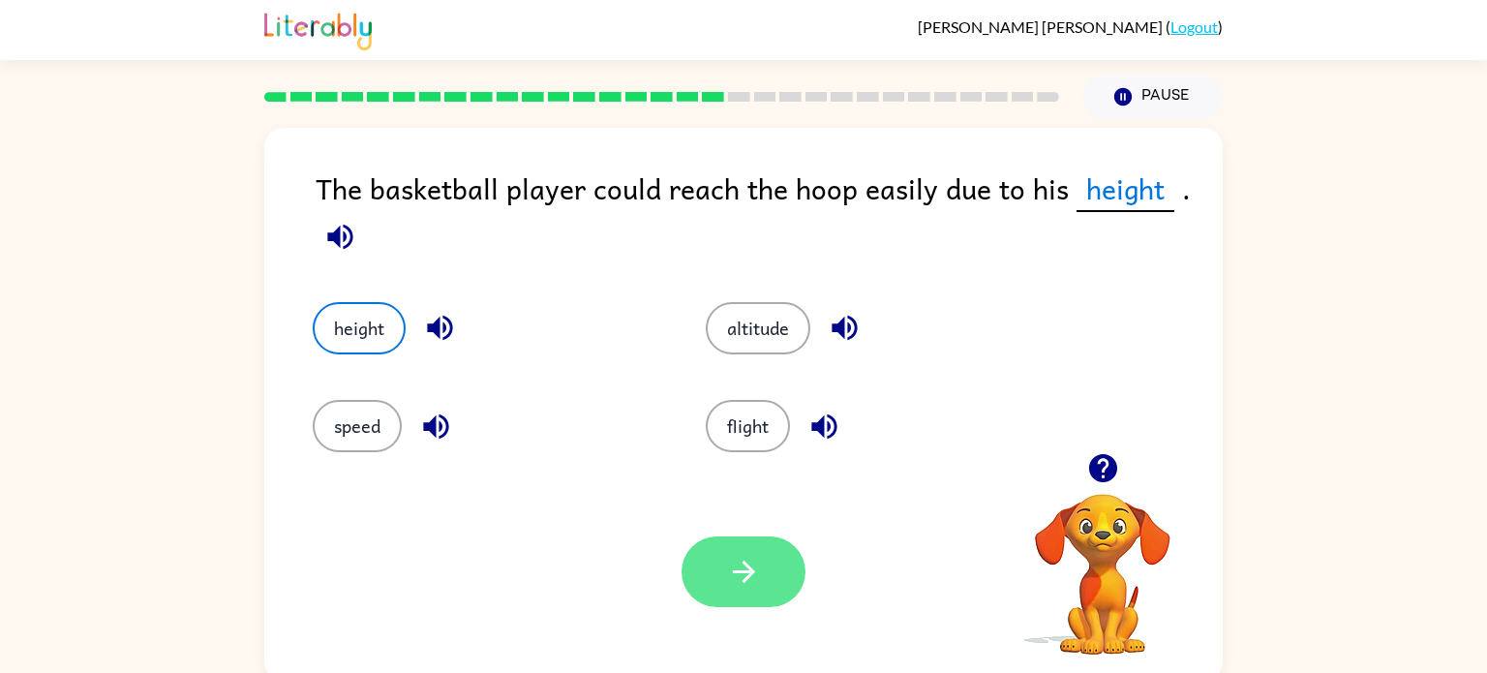
click at [737, 579] on icon "button" at bounding box center [744, 572] width 34 height 34
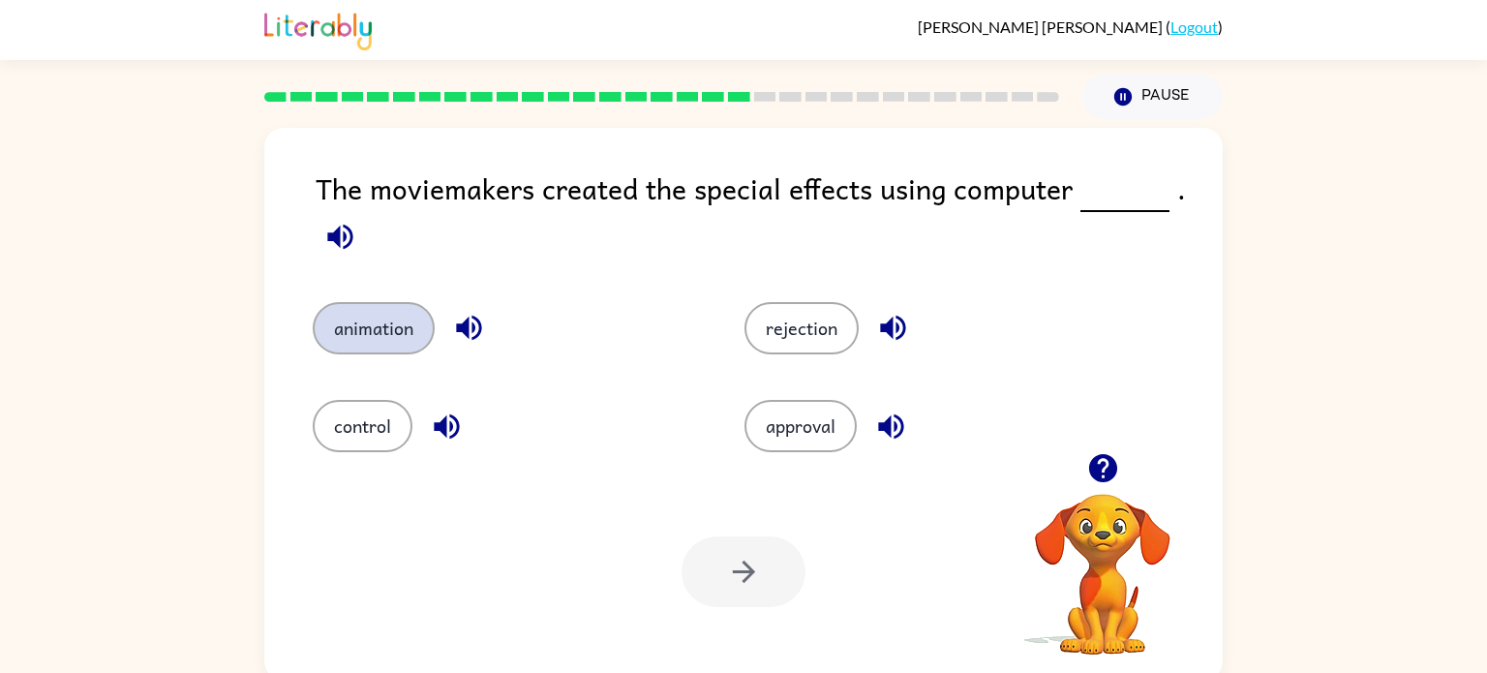
click at [345, 334] on button "animation" at bounding box center [374, 328] width 122 height 52
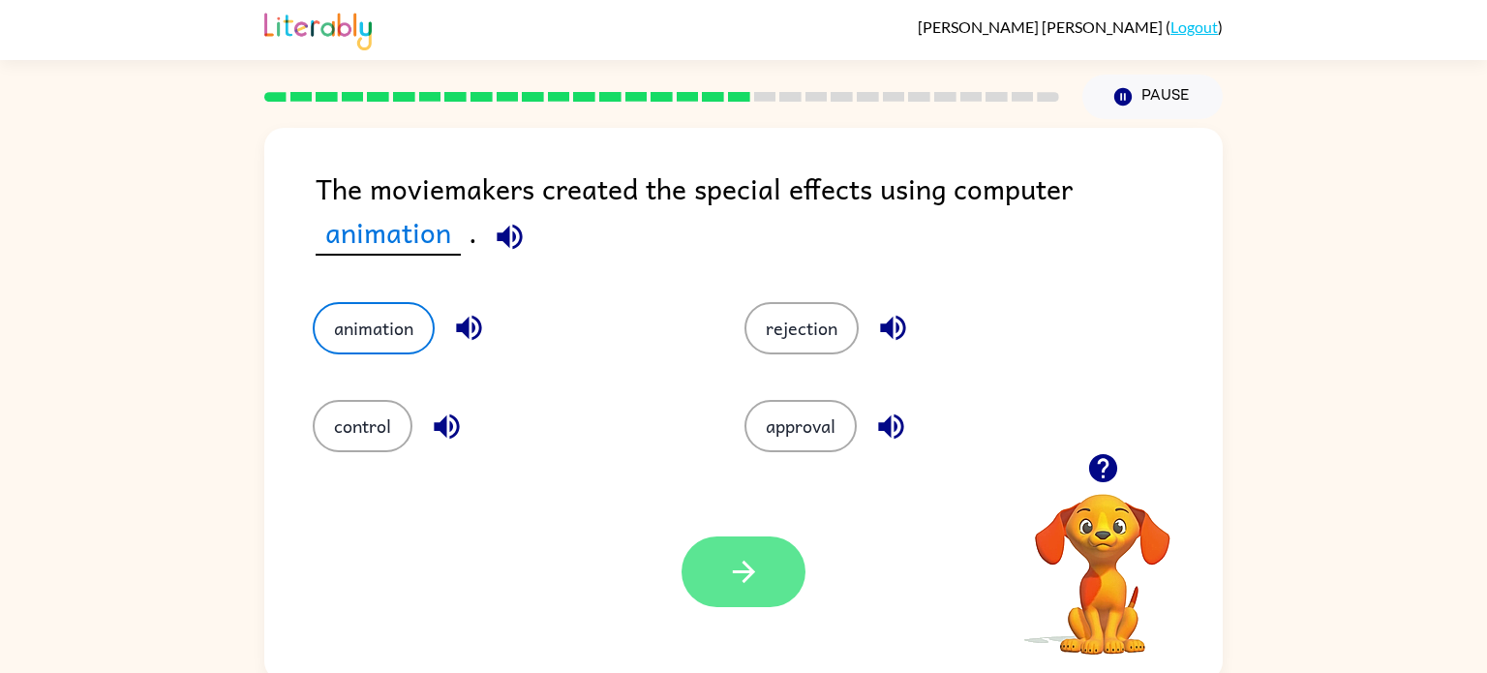
click at [723, 598] on button "button" at bounding box center [743, 571] width 124 height 71
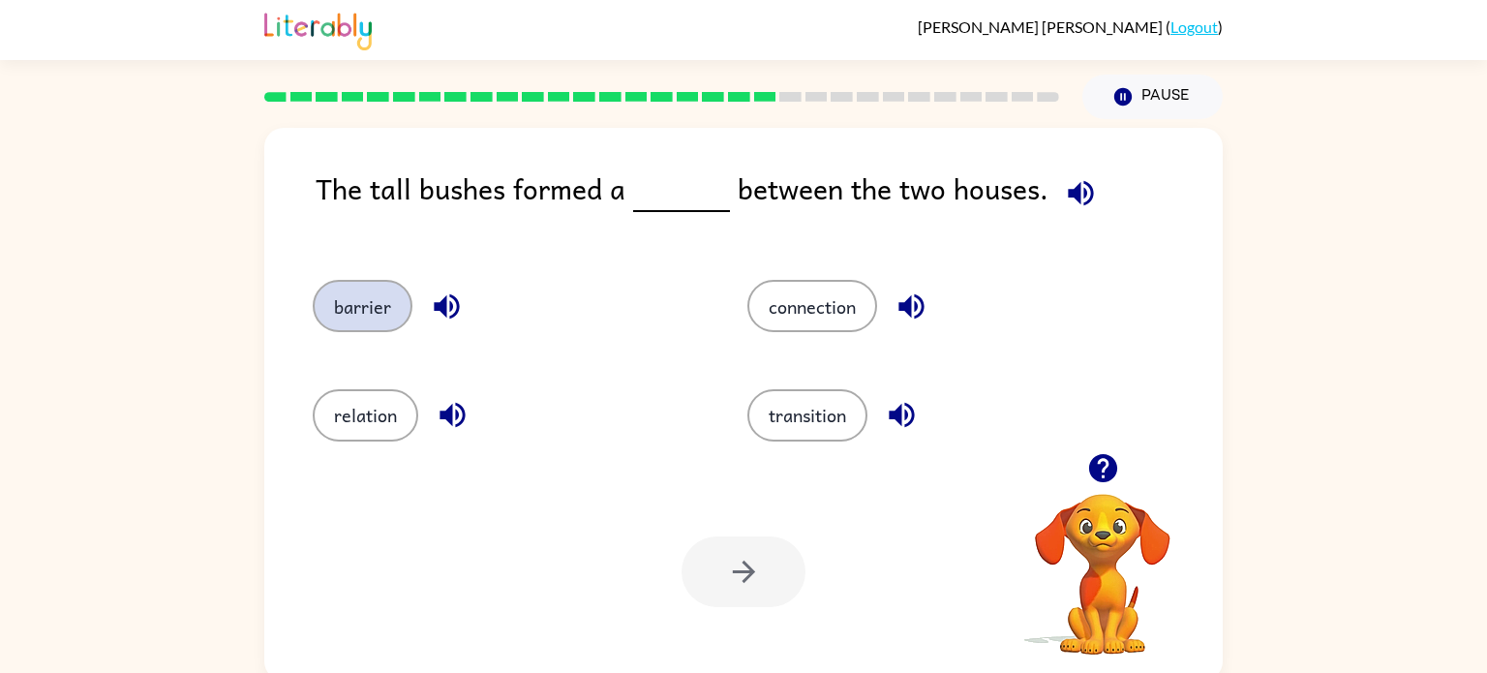
click at [371, 311] on button "barrier" at bounding box center [363, 306] width 100 height 52
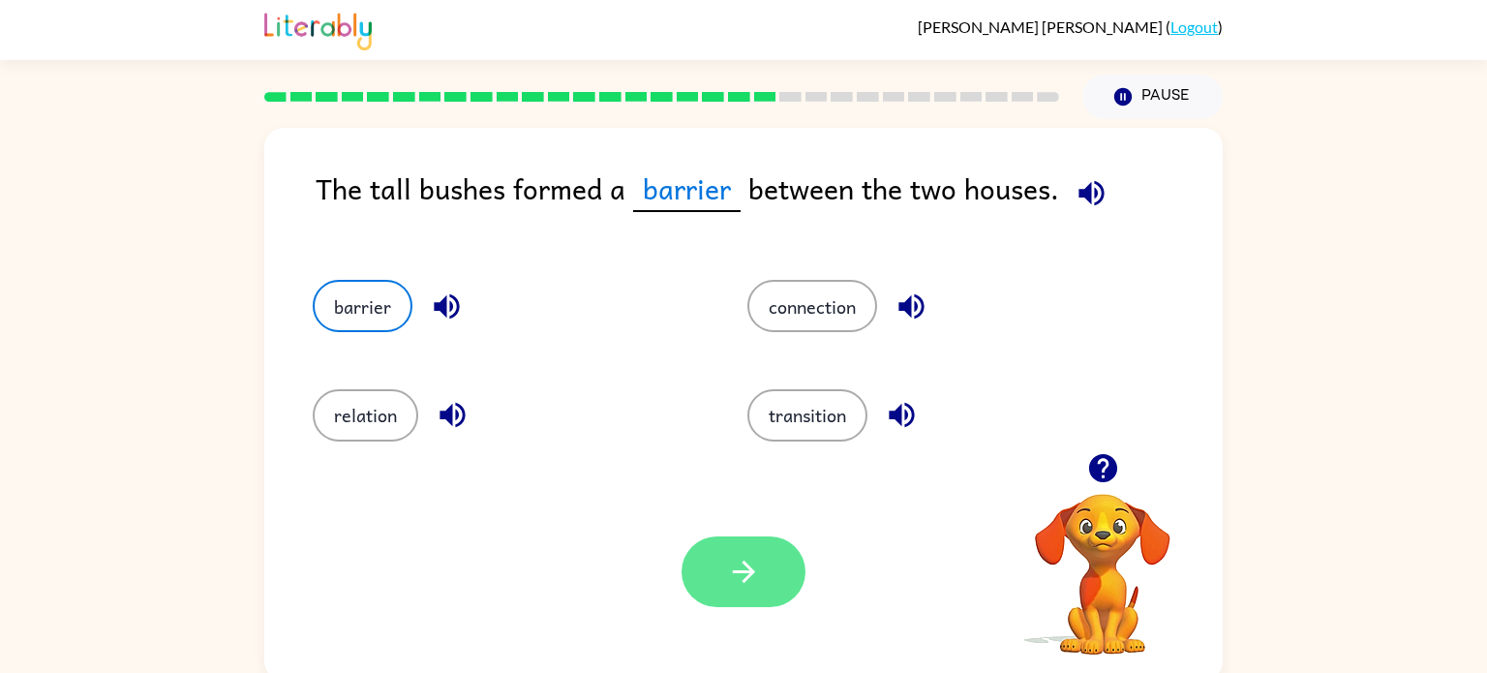
click at [740, 579] on icon "button" at bounding box center [744, 572] width 34 height 34
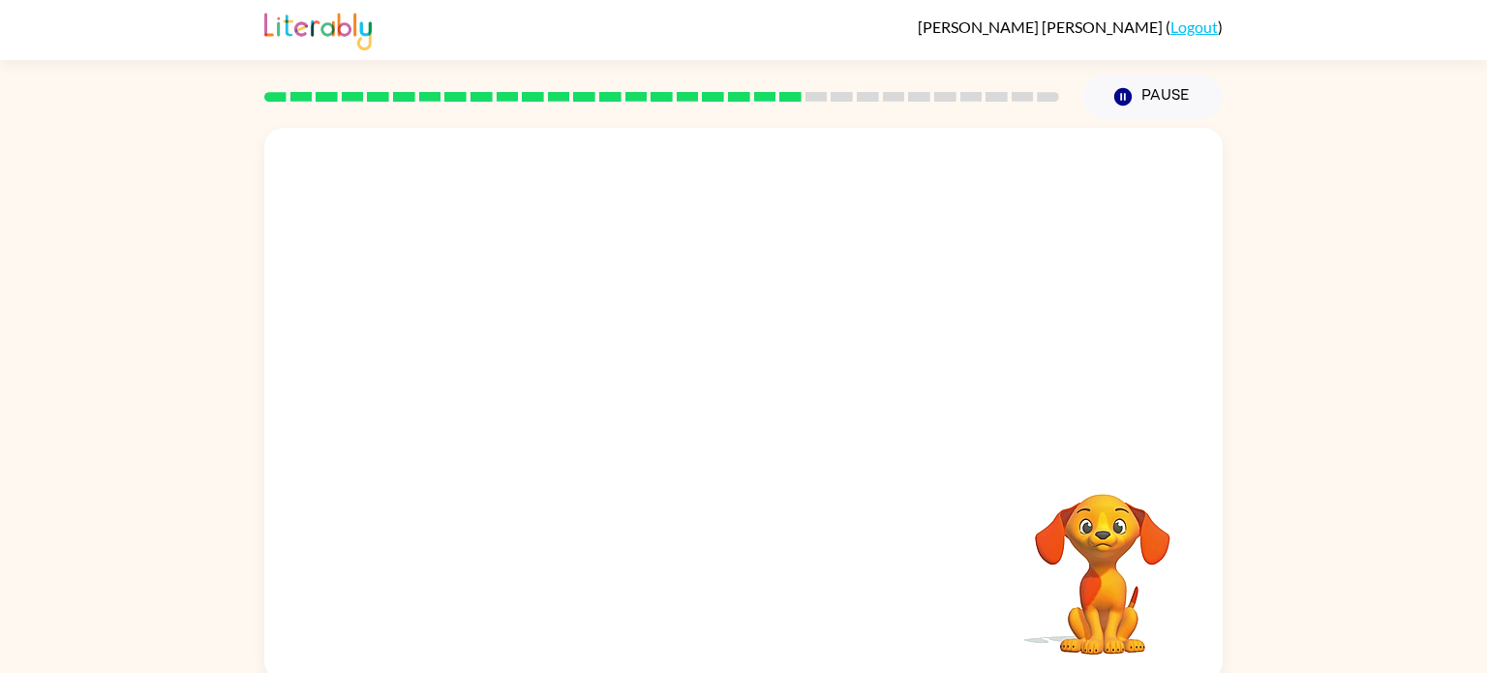
click at [557, 389] on video "Your browser must support playing .mp4 files to use Literably. Please try using…" at bounding box center [743, 290] width 958 height 325
click at [573, 410] on video "Your browser must support playing .mp4 files to use Literably. Please try using…" at bounding box center [743, 290] width 958 height 325
click at [567, 400] on video "Your browser must support playing .mp4 files to use Literably. Please try using…" at bounding box center [743, 290] width 958 height 325
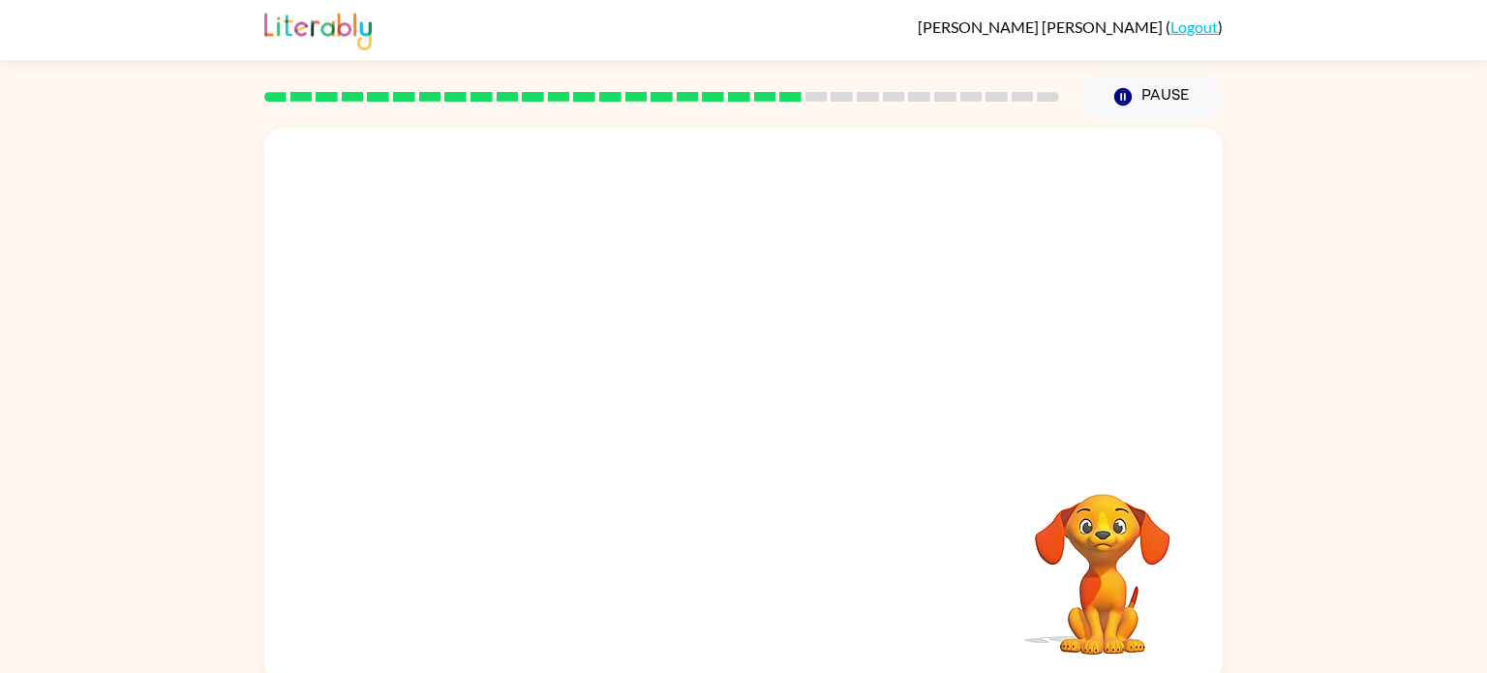
click at [567, 400] on video "Your browser must support playing .mp4 files to use Literably. Please try using…" at bounding box center [743, 290] width 958 height 325
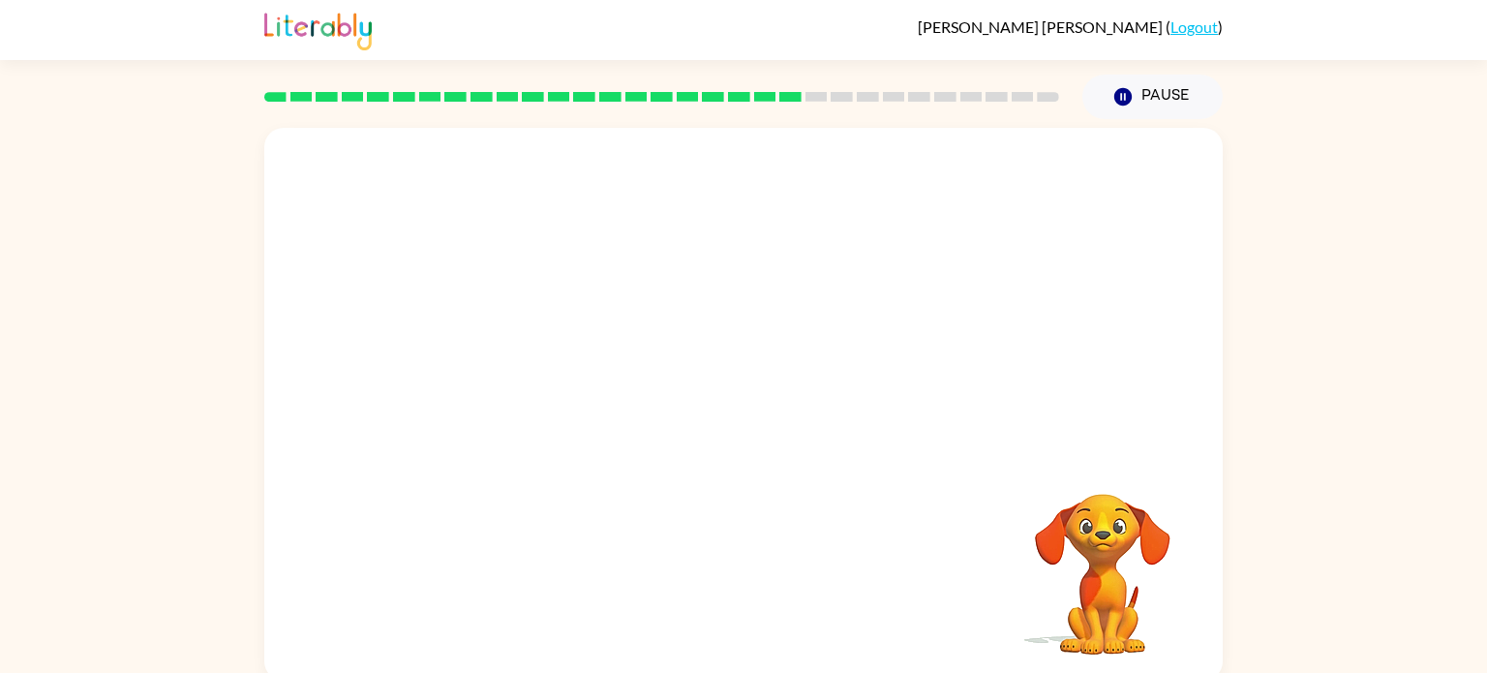
click at [567, 400] on video "Your browser must support playing .mp4 files to use Literably. Please try using…" at bounding box center [743, 290] width 958 height 325
click at [572, 415] on video "Your browser must support playing .mp4 files to use Literably. Please try using…" at bounding box center [743, 290] width 958 height 325
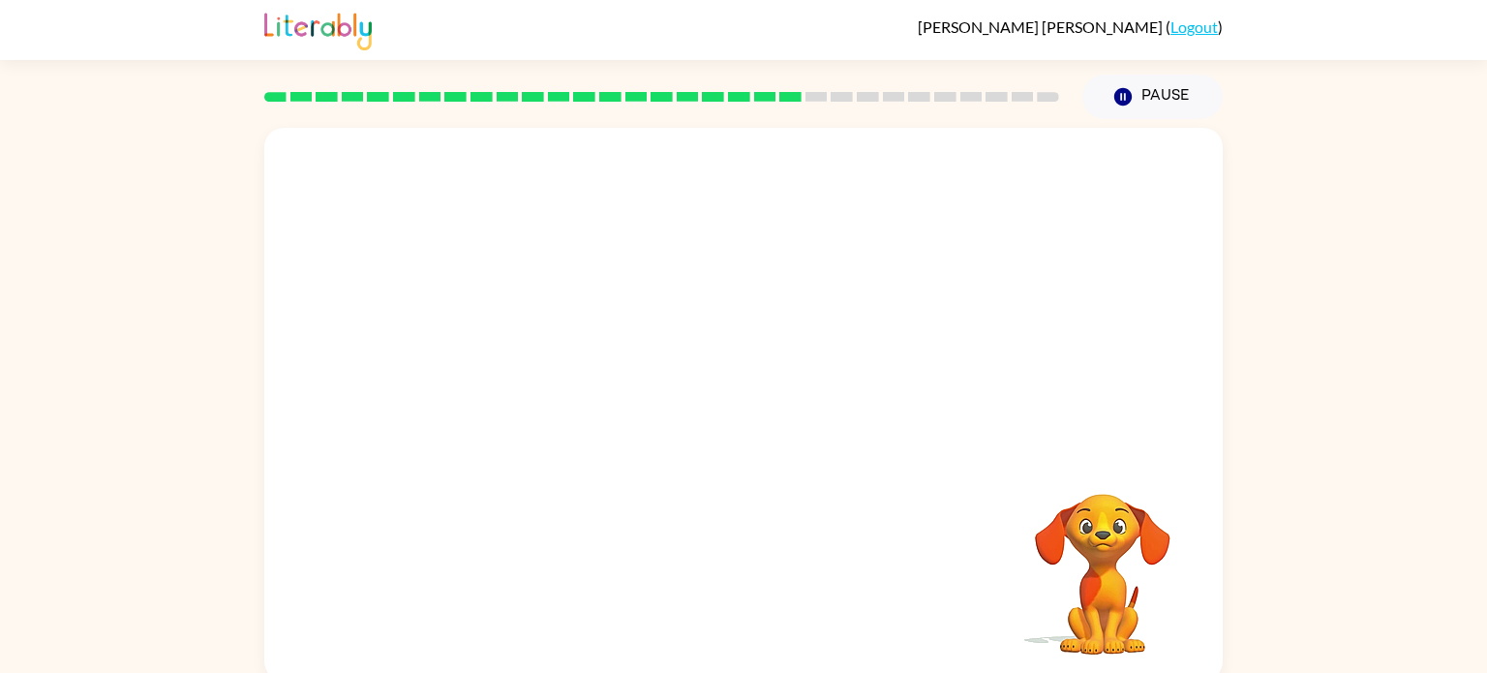
click at [572, 415] on video "Your browser must support playing .mp4 files to use Literably. Please try using…" at bounding box center [743, 290] width 958 height 325
click at [585, 418] on video "Your browser must support playing .mp4 files to use Literably. Please try using…" at bounding box center [743, 290] width 958 height 325
click at [581, 430] on video "Your browser must support playing .mp4 files to use Literably. Please try using…" at bounding box center [743, 290] width 958 height 325
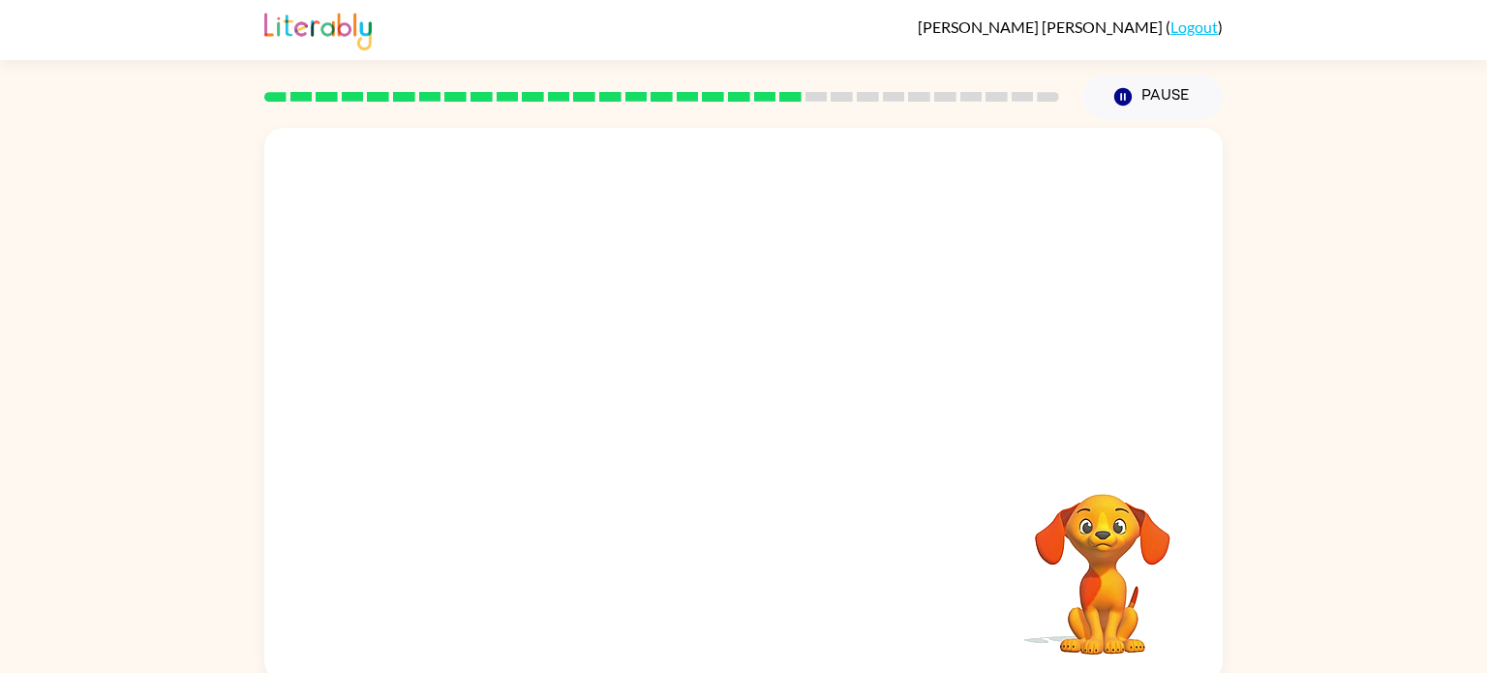
click at [567, 435] on video "Your browser must support playing .mp4 files to use Literably. Please try using…" at bounding box center [743, 290] width 958 height 325
click at [558, 422] on video "Your browser must support playing .mp4 files to use Literably. Please try using…" at bounding box center [743, 290] width 958 height 325
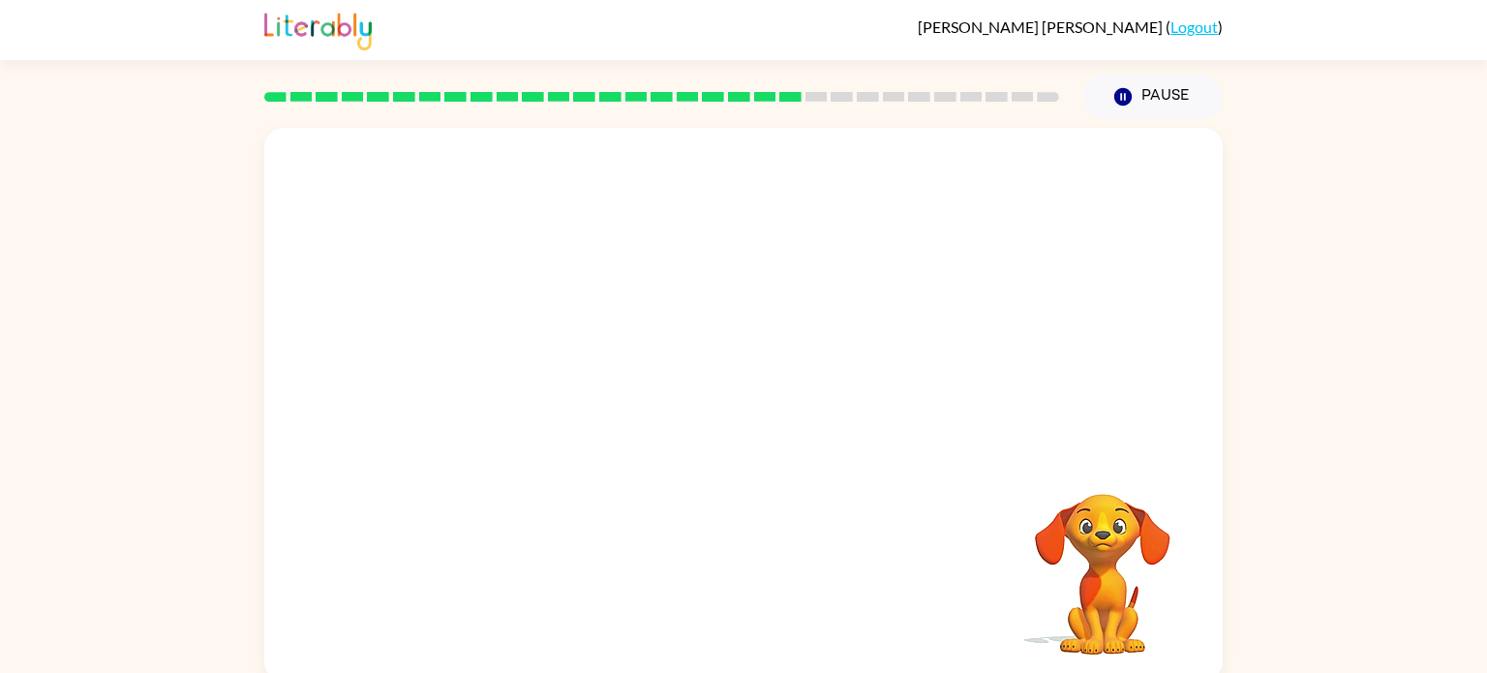
click at [1076, 534] on video "Your browser must support playing .mp4 files to use Literably. Please try using…" at bounding box center [1103, 561] width 194 height 194
click at [1103, 557] on video "Your browser must support playing .mp4 files to use Literably. Please try using…" at bounding box center [1103, 561] width 194 height 194
click at [1079, 562] on video "Your browser must support playing .mp4 files to use Literably. Please try using…" at bounding box center [1103, 561] width 194 height 194
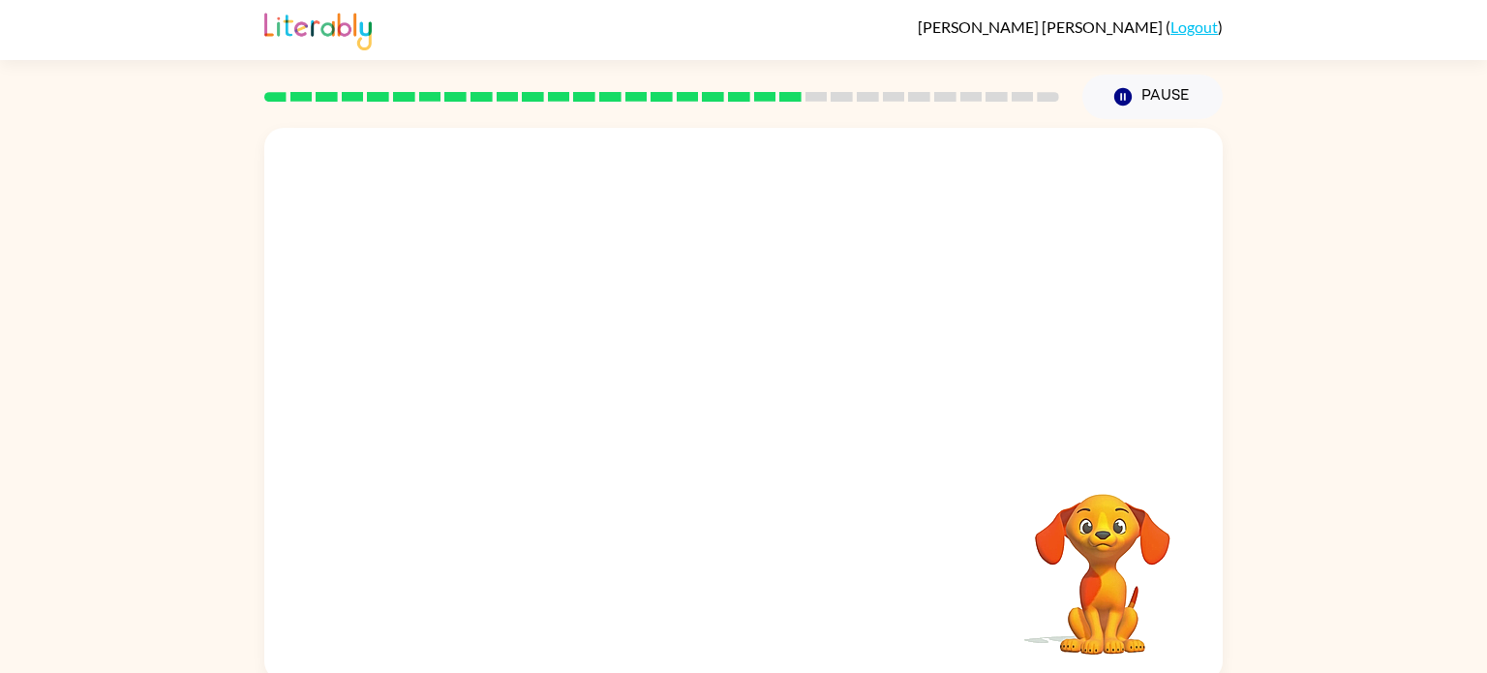
click at [1079, 562] on video "Your browser must support playing .mp4 files to use Literably. Please try using…" at bounding box center [1103, 561] width 194 height 194
click at [1066, 542] on video "Your browser must support playing .mp4 files to use Literably. Please try using…" at bounding box center [1103, 561] width 194 height 194
click at [1080, 543] on video "Your browser must support playing .mp4 files to use Literably. Please try using…" at bounding box center [1103, 561] width 194 height 194
click at [1061, 518] on video "Your browser must support playing .mp4 files to use Literably. Please try using…" at bounding box center [1103, 561] width 194 height 194
click at [851, 337] on video "Your browser must support playing .mp4 files to use Literably. Please try using…" at bounding box center [743, 290] width 958 height 325
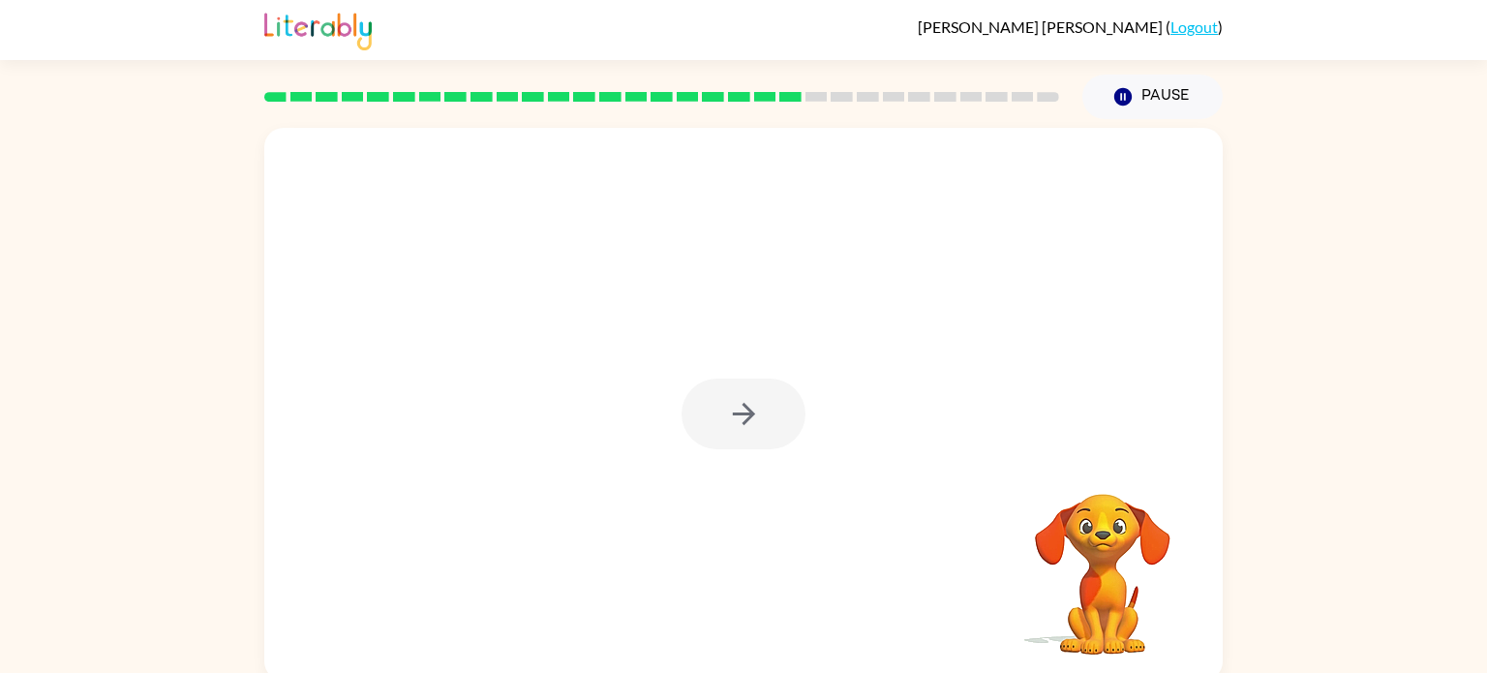
click at [743, 415] on div at bounding box center [743, 413] width 124 height 71
click at [732, 445] on div at bounding box center [743, 413] width 124 height 71
click at [736, 408] on div at bounding box center [743, 413] width 124 height 71
click at [731, 435] on button "button" at bounding box center [743, 413] width 124 height 71
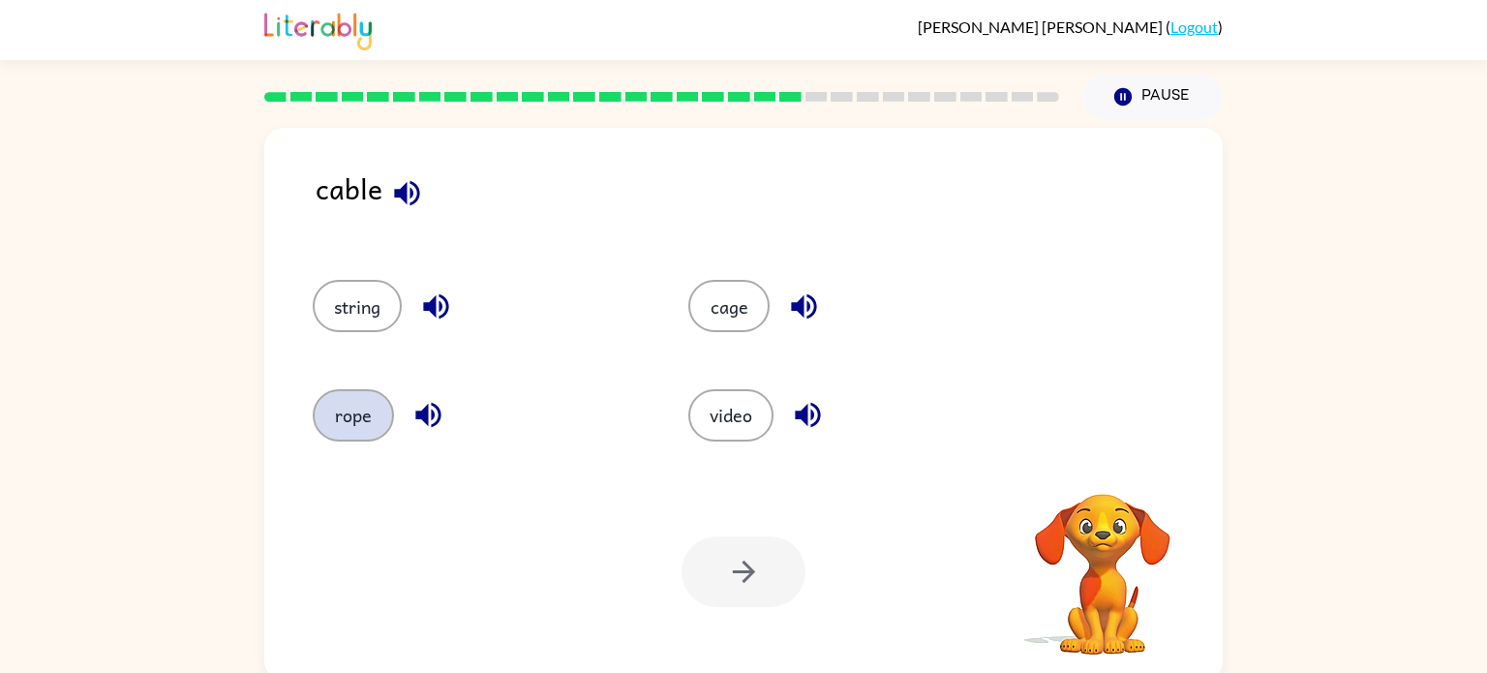
click at [387, 404] on button "rope" at bounding box center [353, 415] width 81 height 52
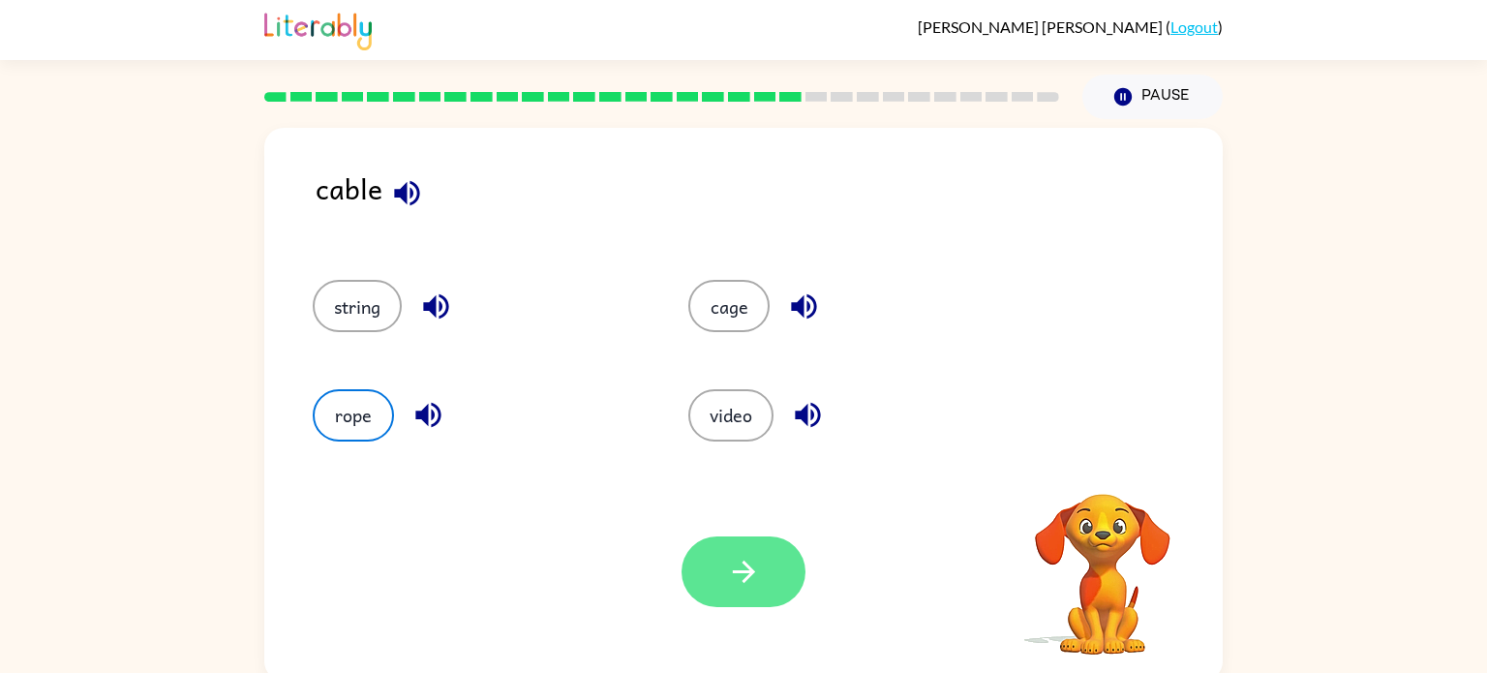
click at [724, 585] on button "button" at bounding box center [743, 571] width 124 height 71
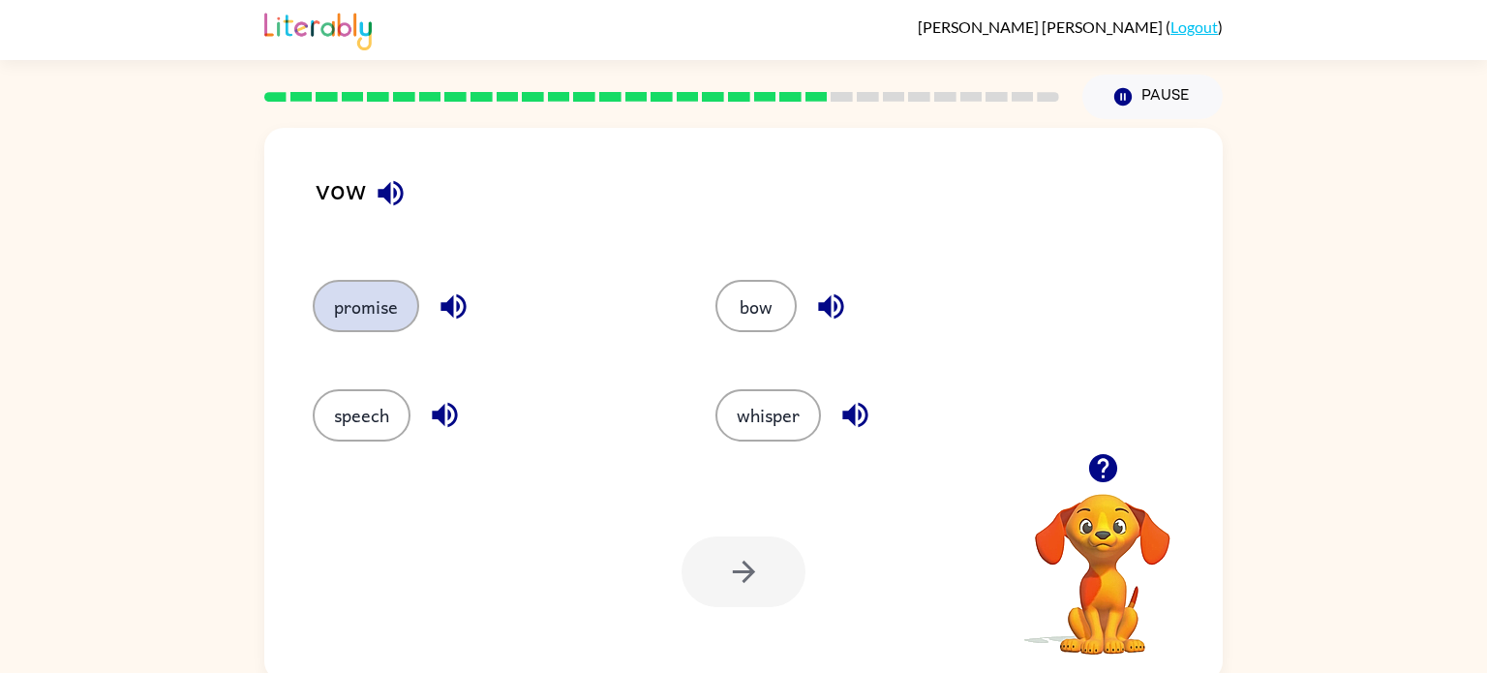
click at [372, 329] on button "promise" at bounding box center [366, 306] width 106 height 52
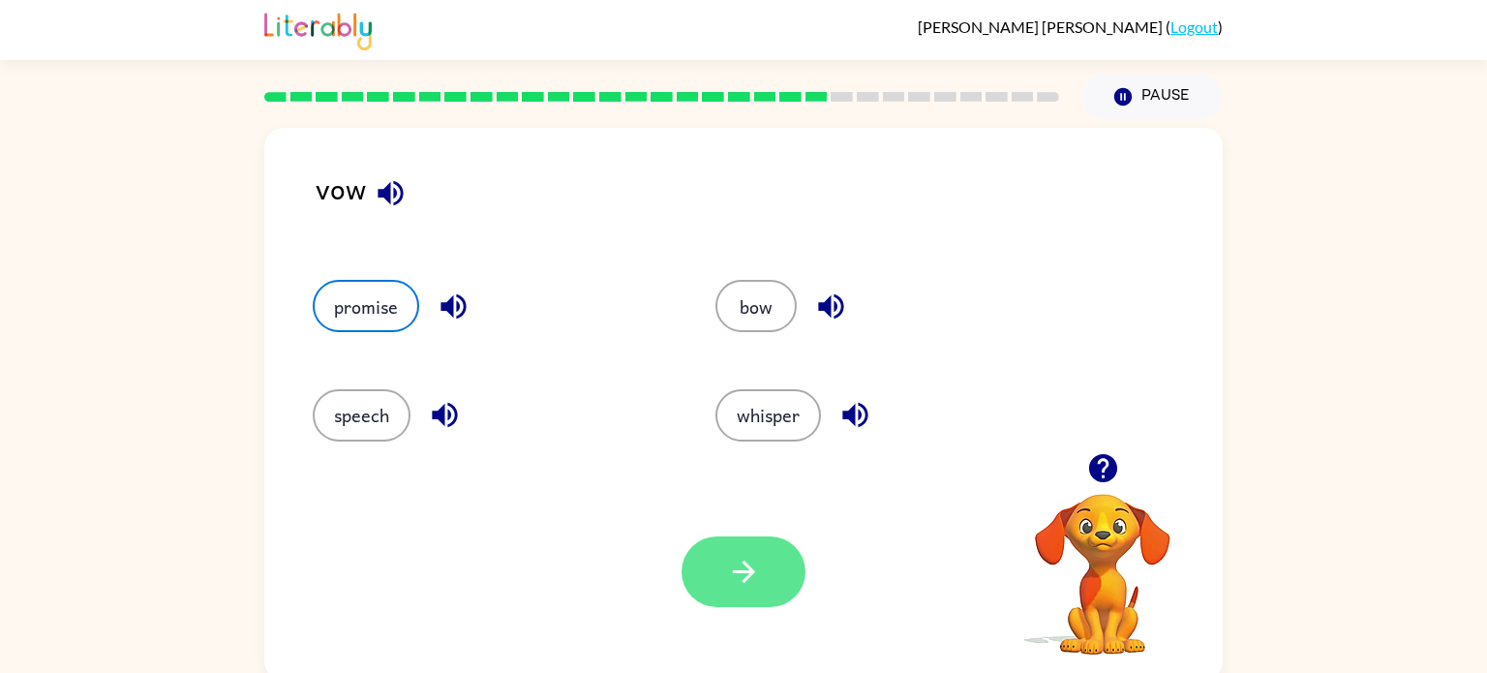
click at [725, 600] on button "button" at bounding box center [743, 571] width 124 height 71
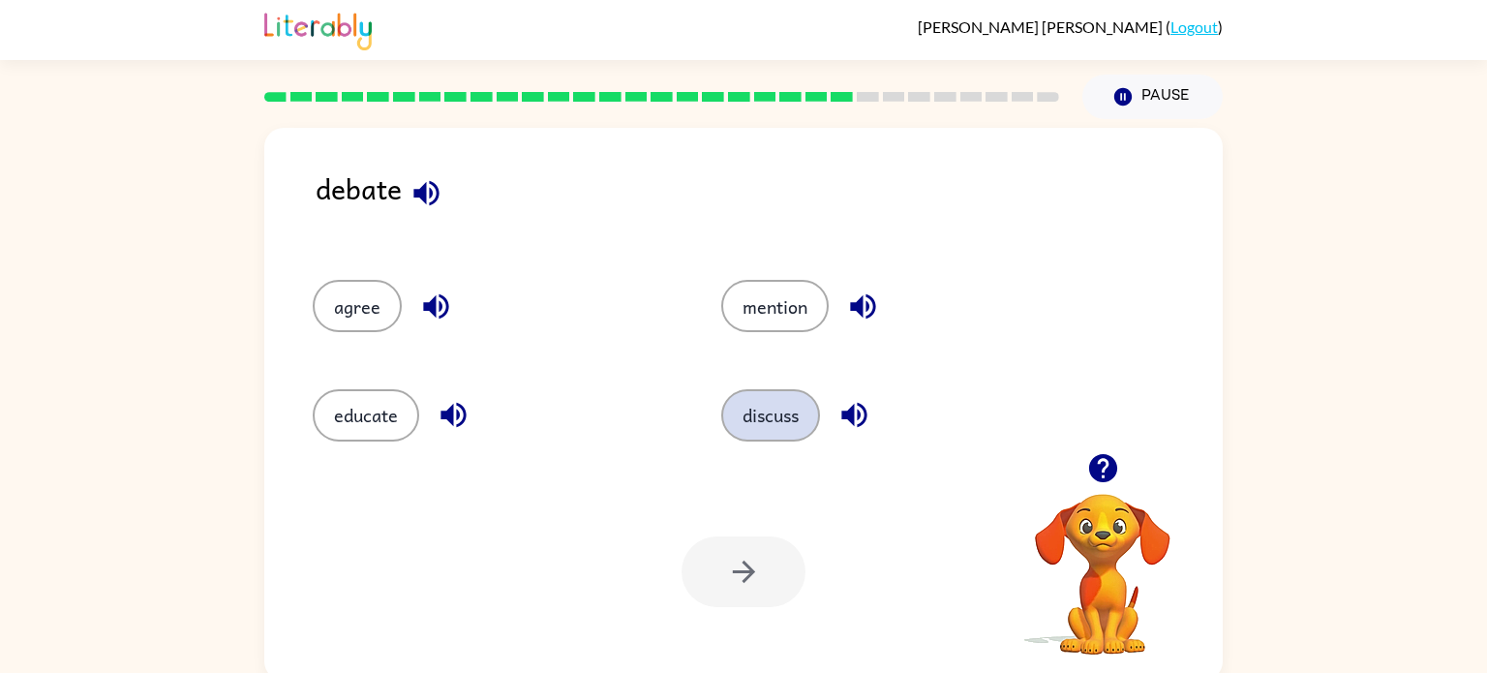
click at [765, 406] on button "discuss" at bounding box center [770, 415] width 99 height 52
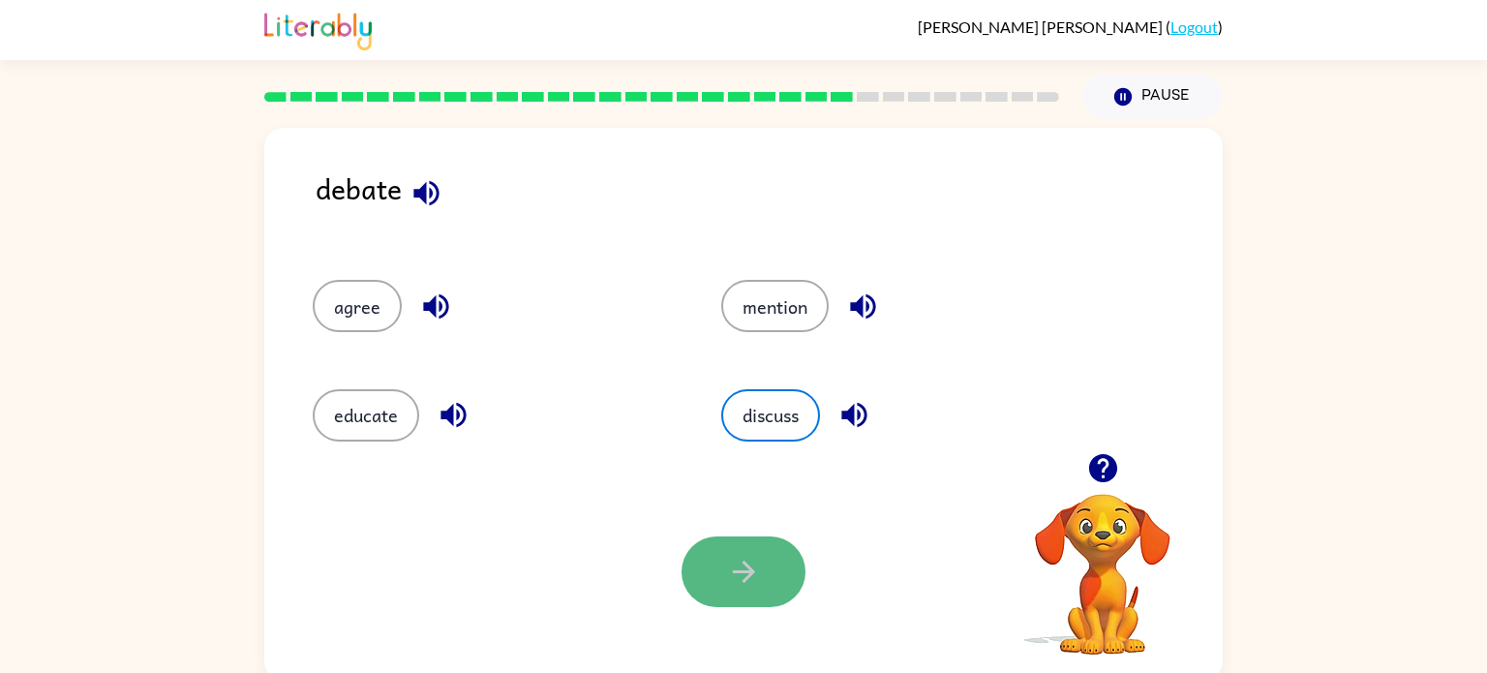
click at [703, 595] on button "button" at bounding box center [743, 571] width 124 height 71
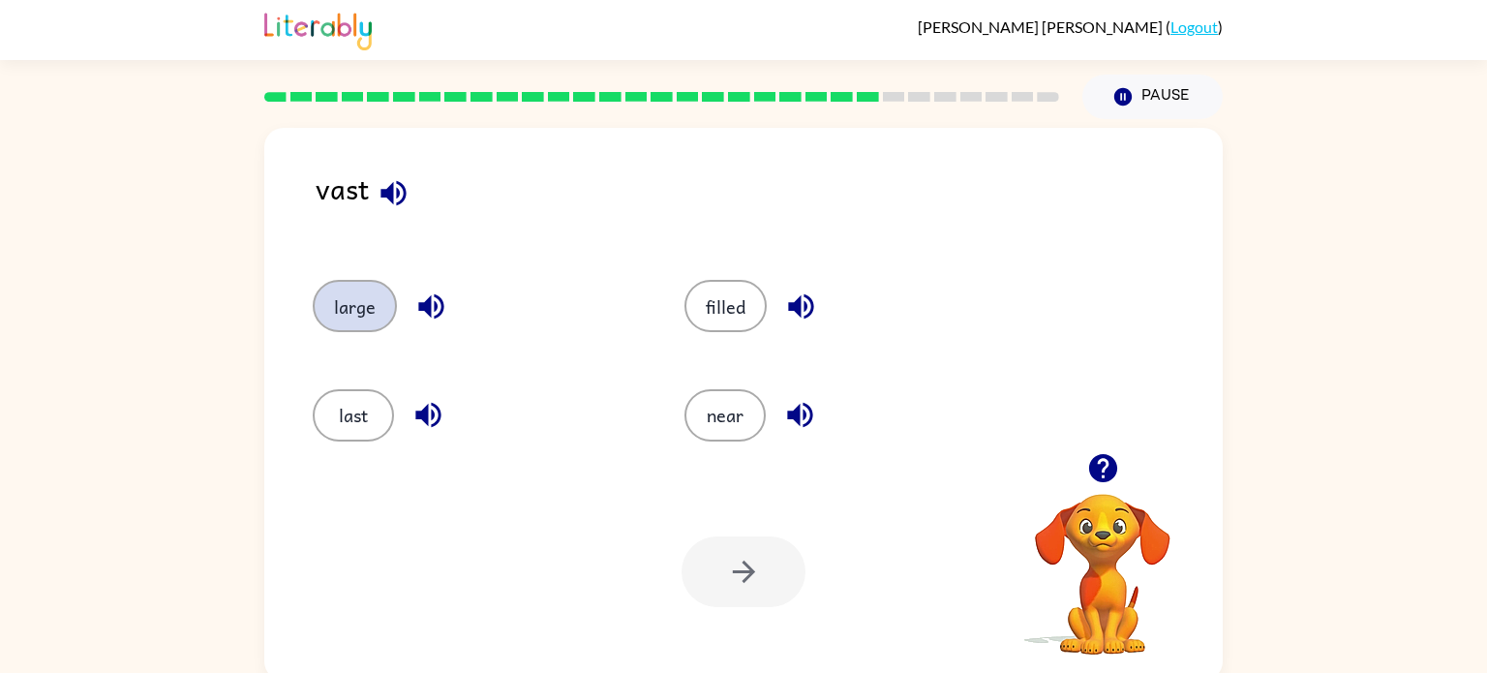
click at [358, 320] on button "large" at bounding box center [355, 306] width 84 height 52
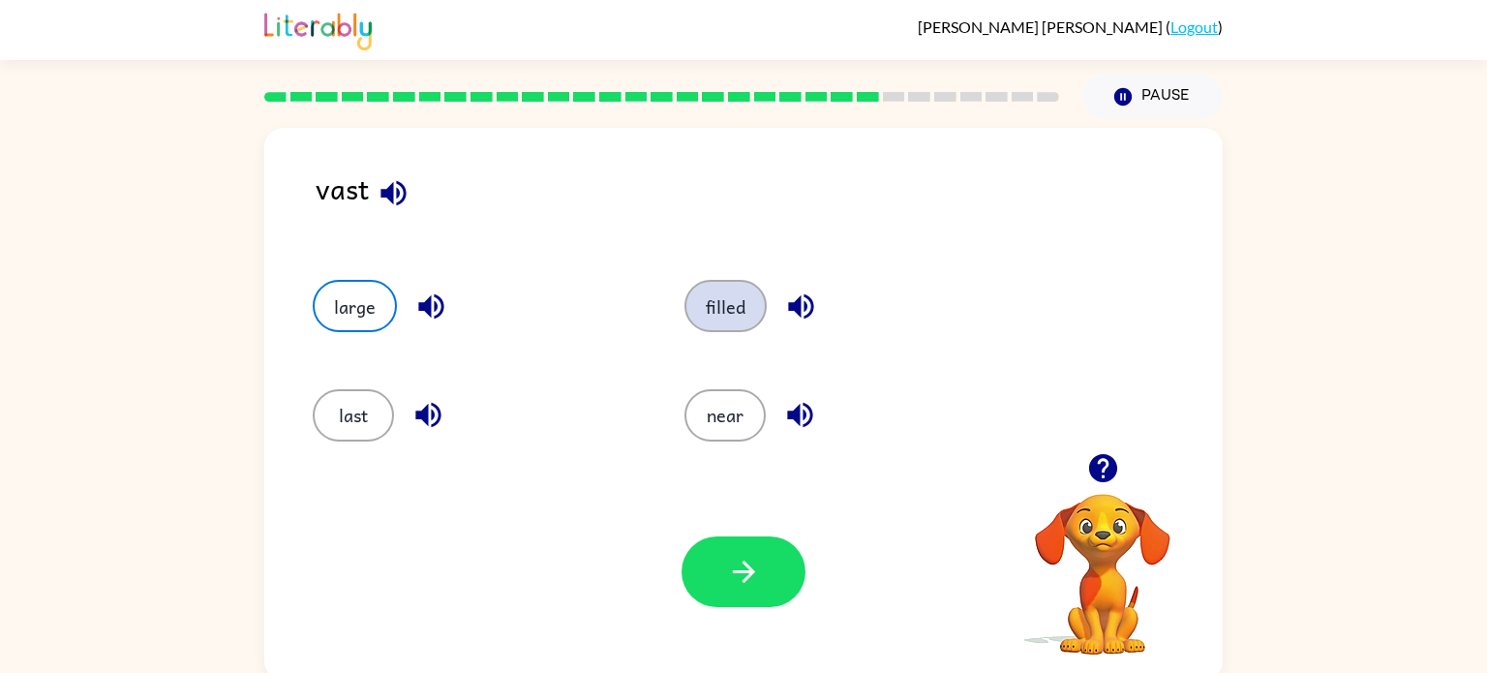
click at [720, 309] on button "filled" at bounding box center [725, 306] width 82 height 52
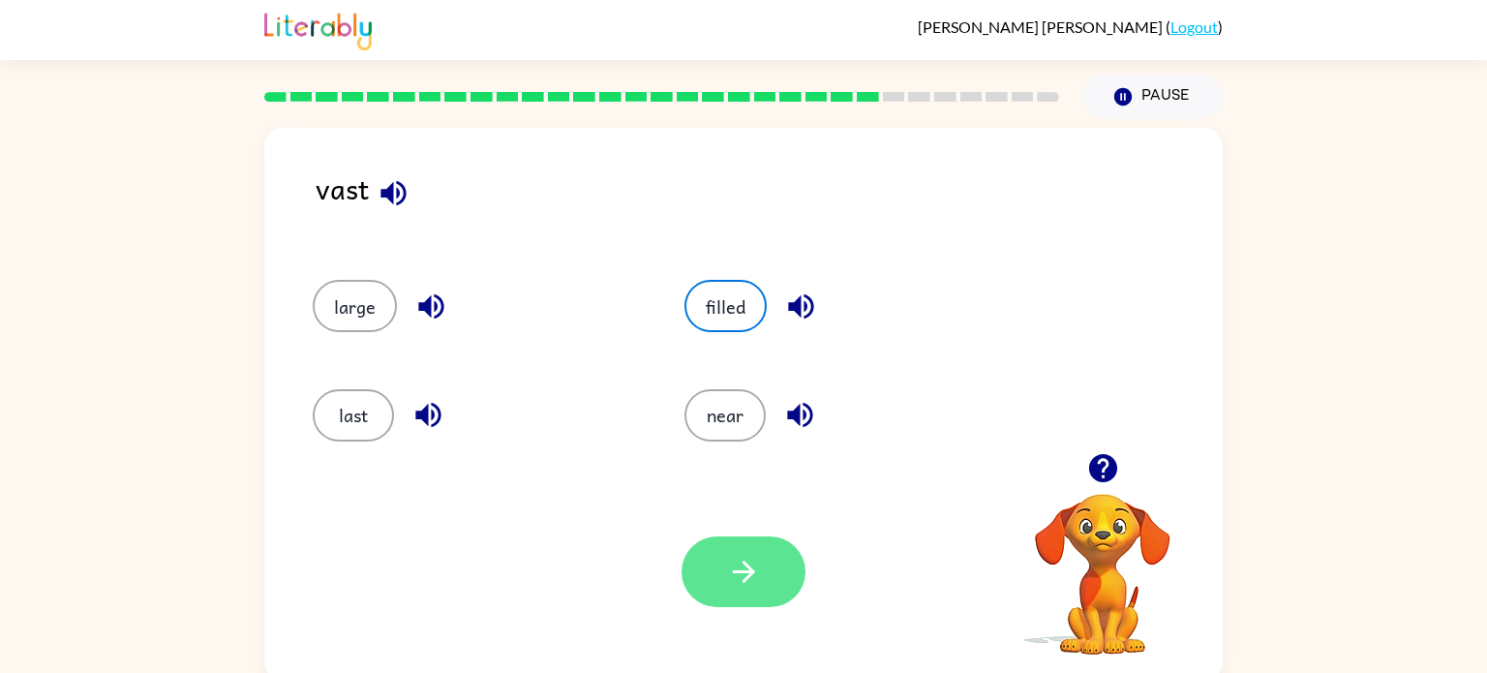
click at [743, 567] on icon "button" at bounding box center [744, 572] width 34 height 34
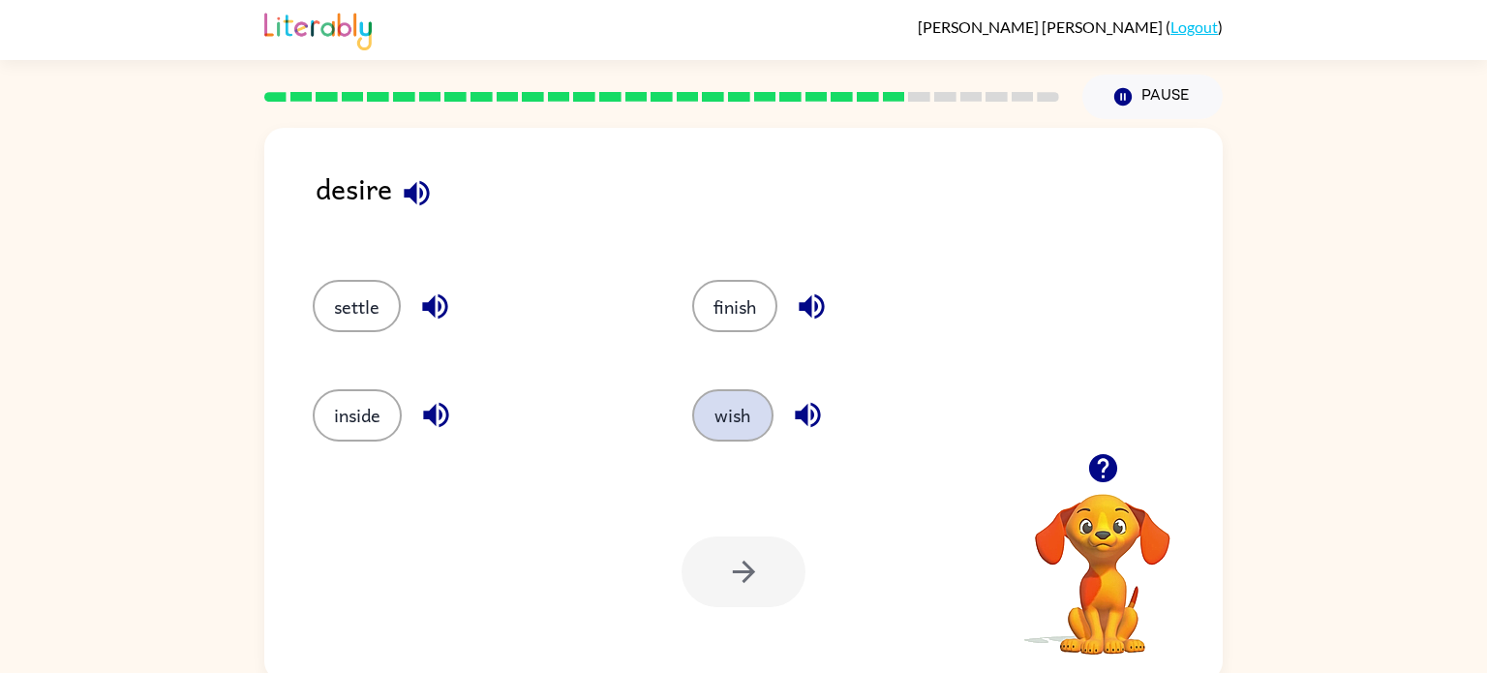
click at [740, 391] on button "wish" at bounding box center [732, 415] width 81 height 52
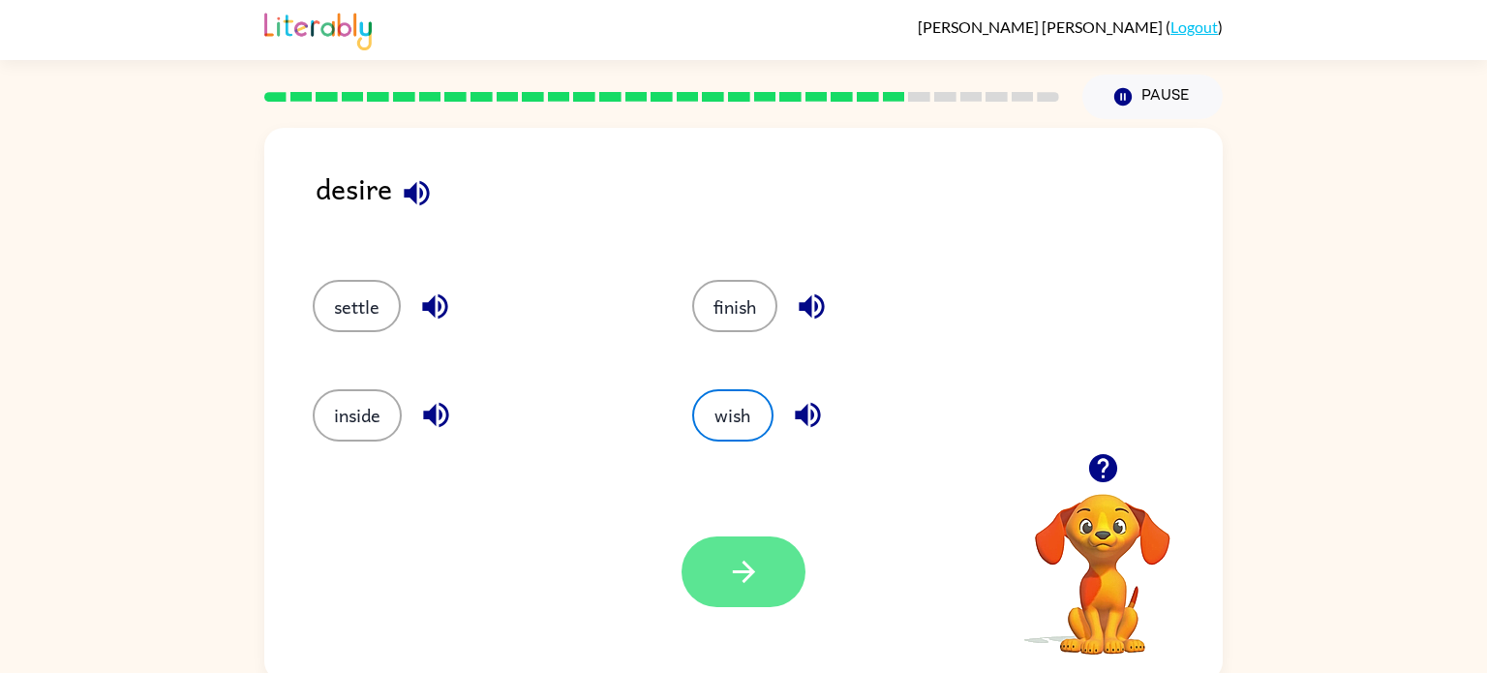
click at [733, 590] on button "button" at bounding box center [743, 571] width 124 height 71
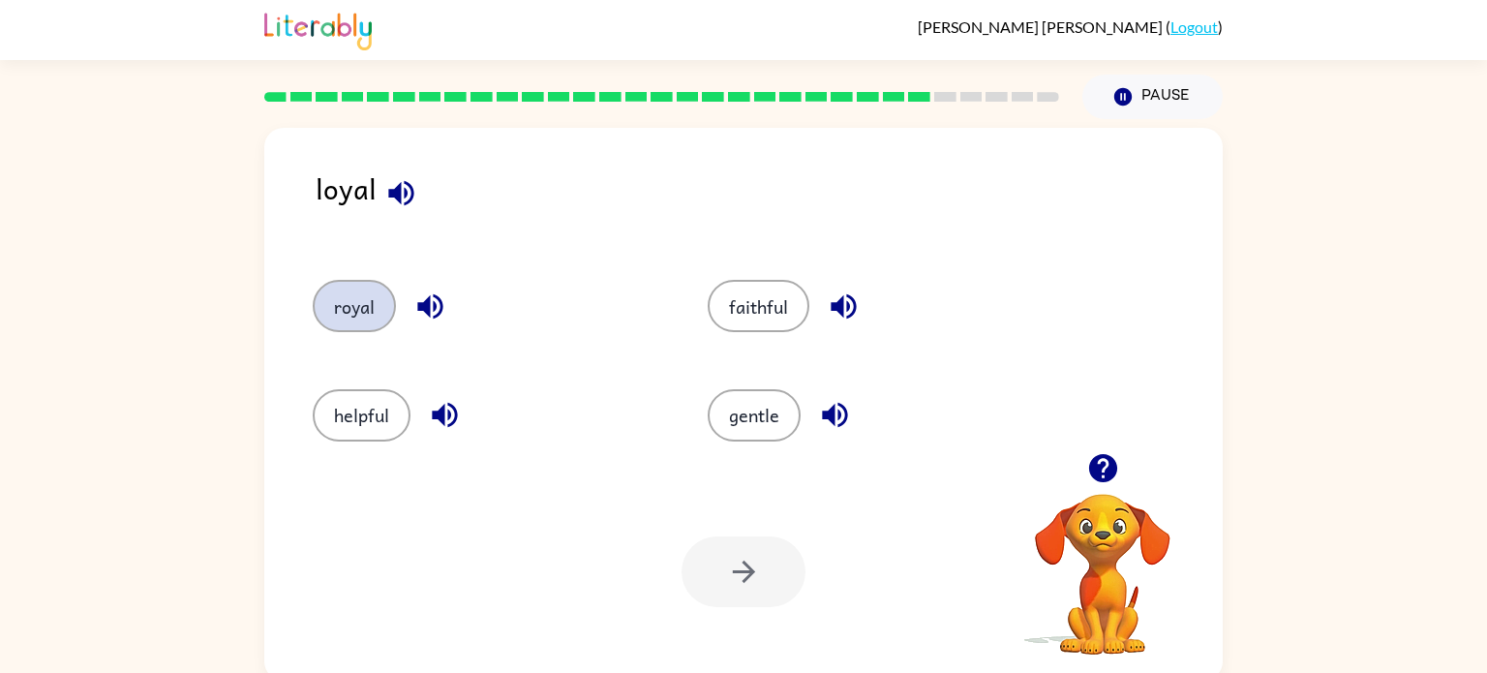
click at [363, 313] on button "royal" at bounding box center [354, 306] width 83 height 52
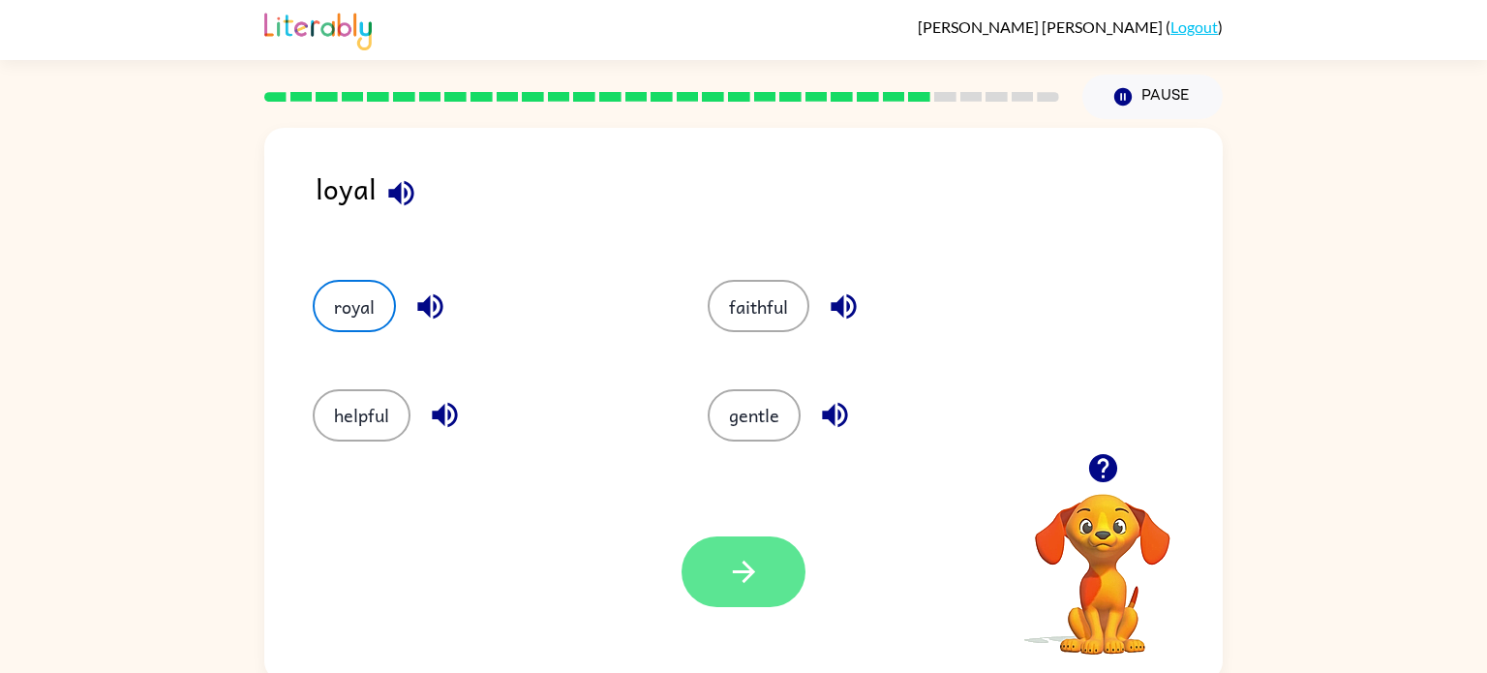
click at [697, 562] on button "button" at bounding box center [743, 571] width 124 height 71
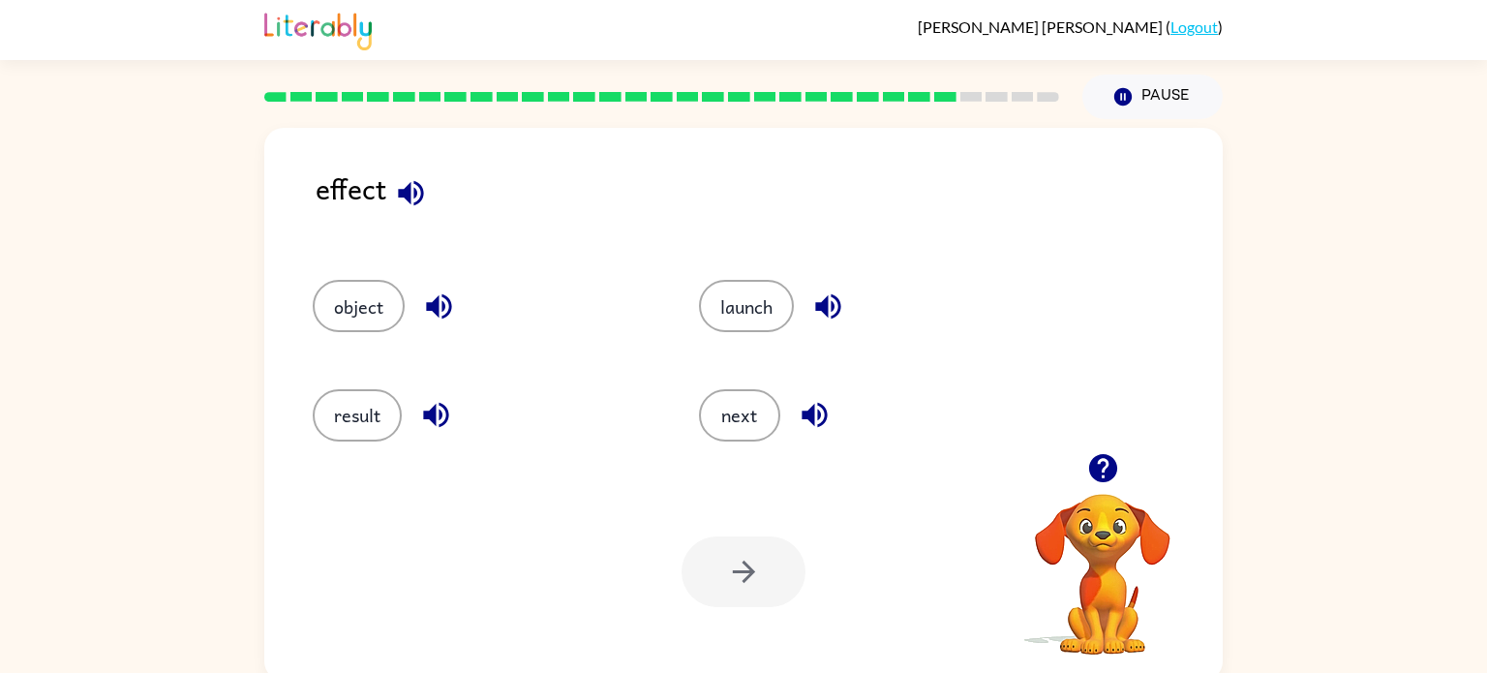
click at [1098, 487] on button "button" at bounding box center [1102, 467] width 49 height 49
click at [1128, 516] on video "Your browser must support playing .mp4 files to use Literably. Please try using…" at bounding box center [1103, 561] width 194 height 194
click at [1102, 499] on video "Your browser must support playing .mp4 files to use Literably. Please try using…" at bounding box center [1103, 561] width 194 height 194
click at [1089, 490] on div at bounding box center [1103, 467] width 194 height 49
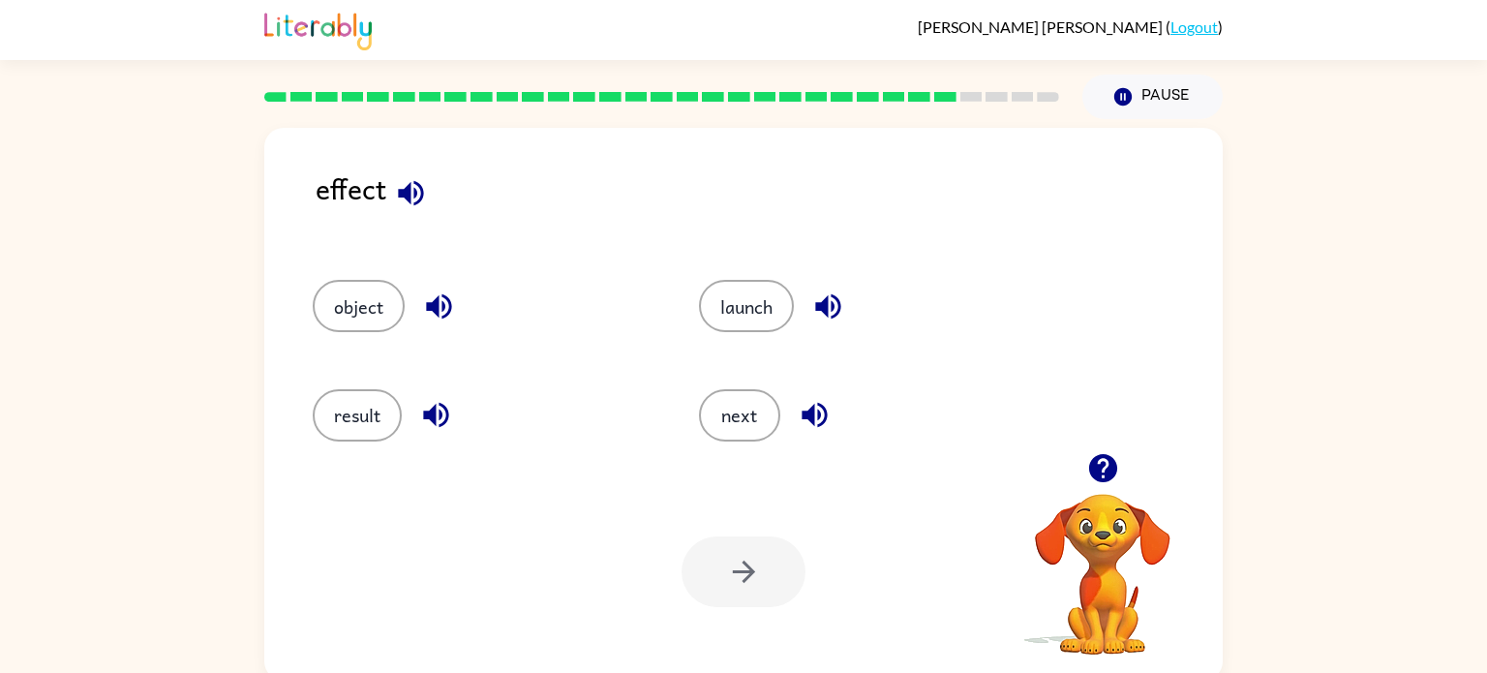
click at [1110, 468] on icon "button" at bounding box center [1102, 468] width 28 height 28
click at [1126, 474] on button "button" at bounding box center [1102, 467] width 49 height 49
click at [1094, 466] on icon "button" at bounding box center [1102, 468] width 28 height 28
click at [1076, 474] on video "Your browser must support playing .mp4 files to use Literably. Please try using…" at bounding box center [1103, 561] width 194 height 194
click at [1076, 474] on div at bounding box center [1103, 467] width 194 height 49
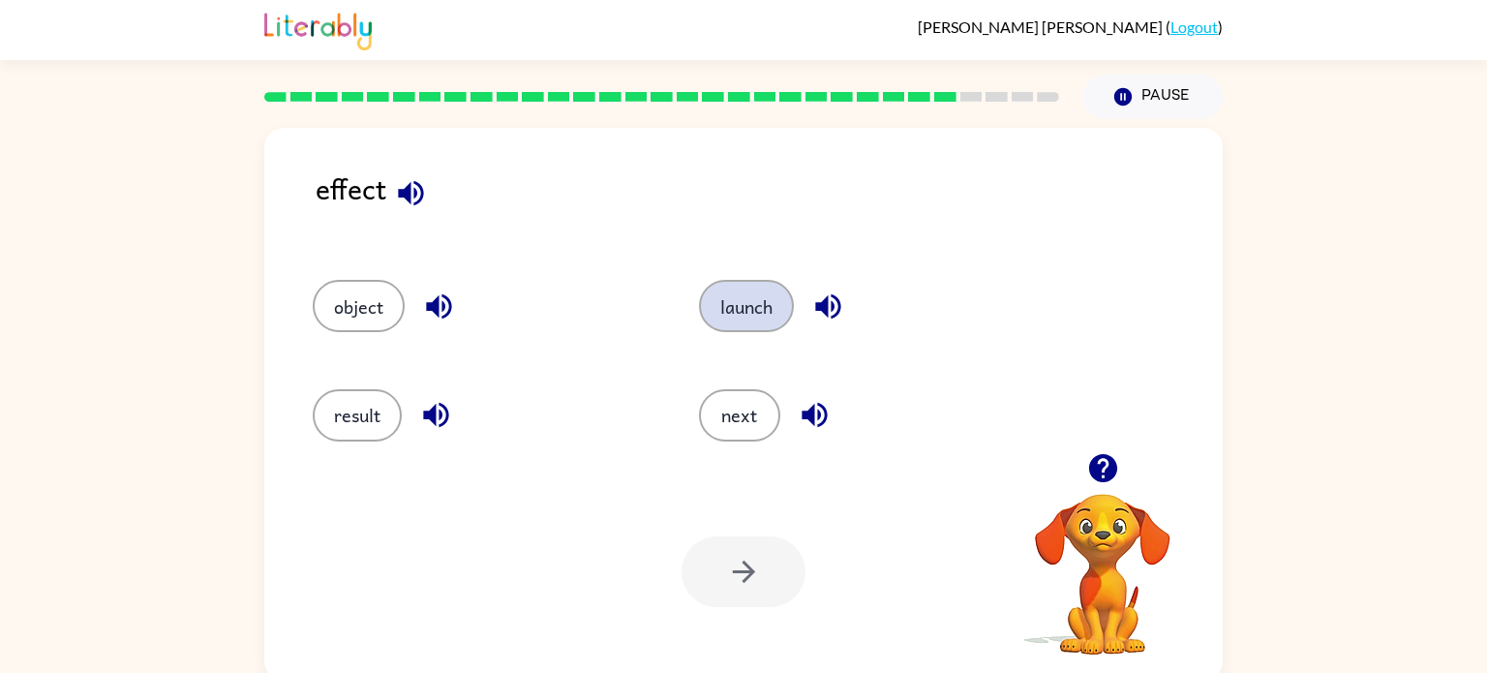
click at [747, 316] on button "launch" at bounding box center [746, 306] width 95 height 52
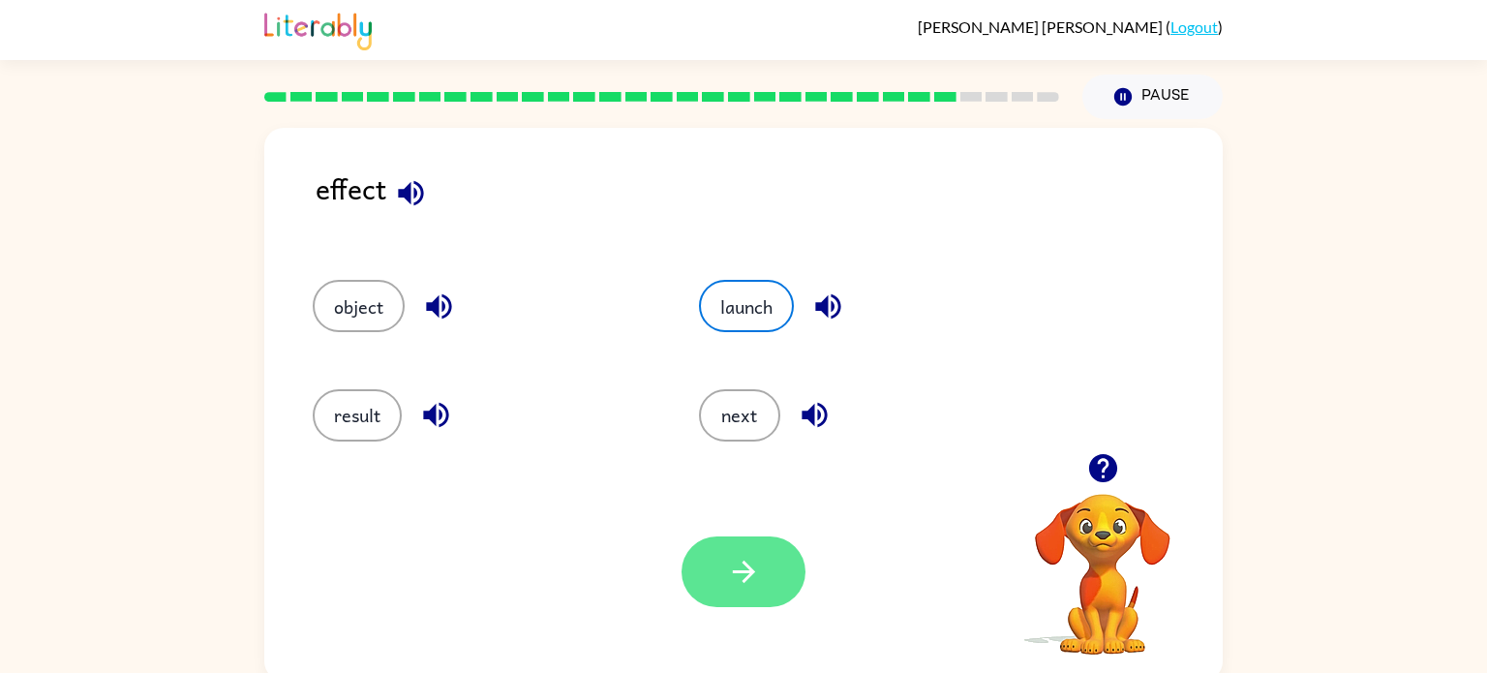
click at [705, 556] on button "button" at bounding box center [743, 571] width 124 height 71
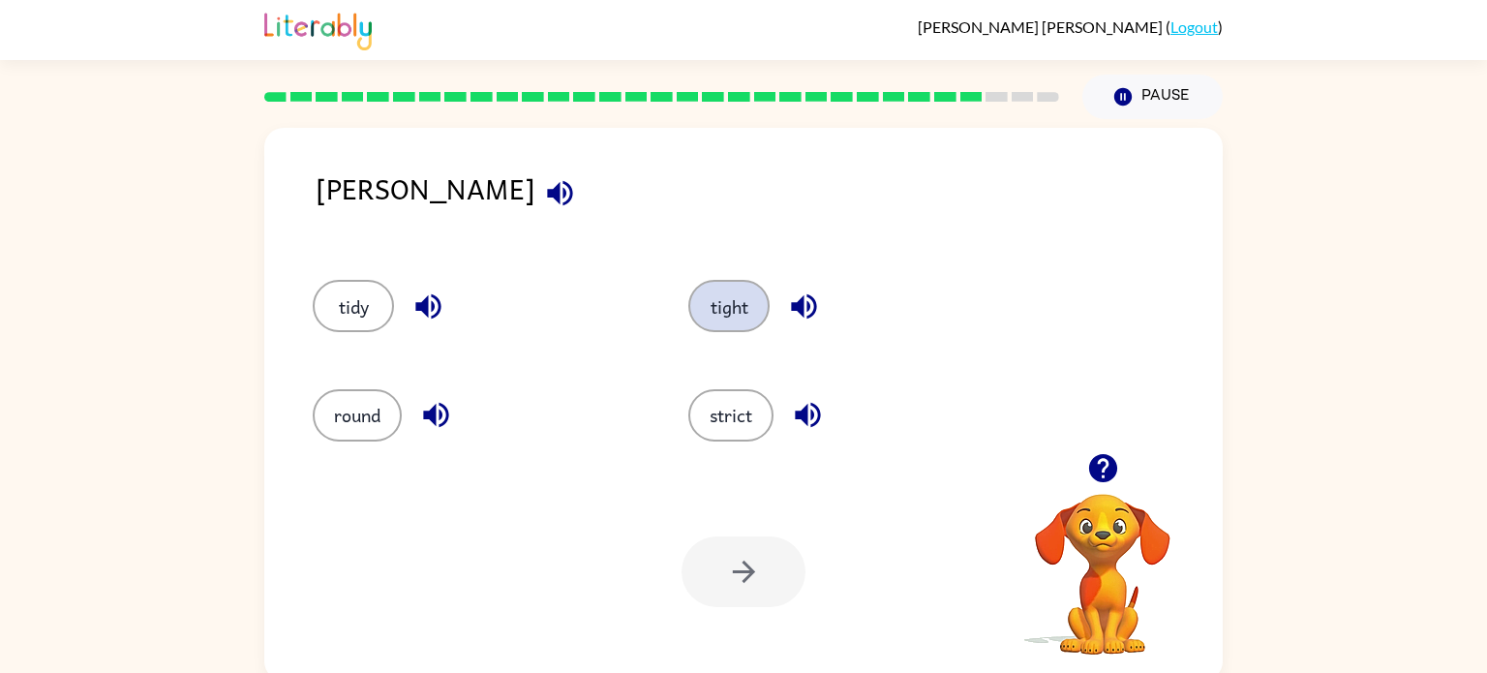
click at [713, 306] on button "tight" at bounding box center [728, 306] width 81 height 52
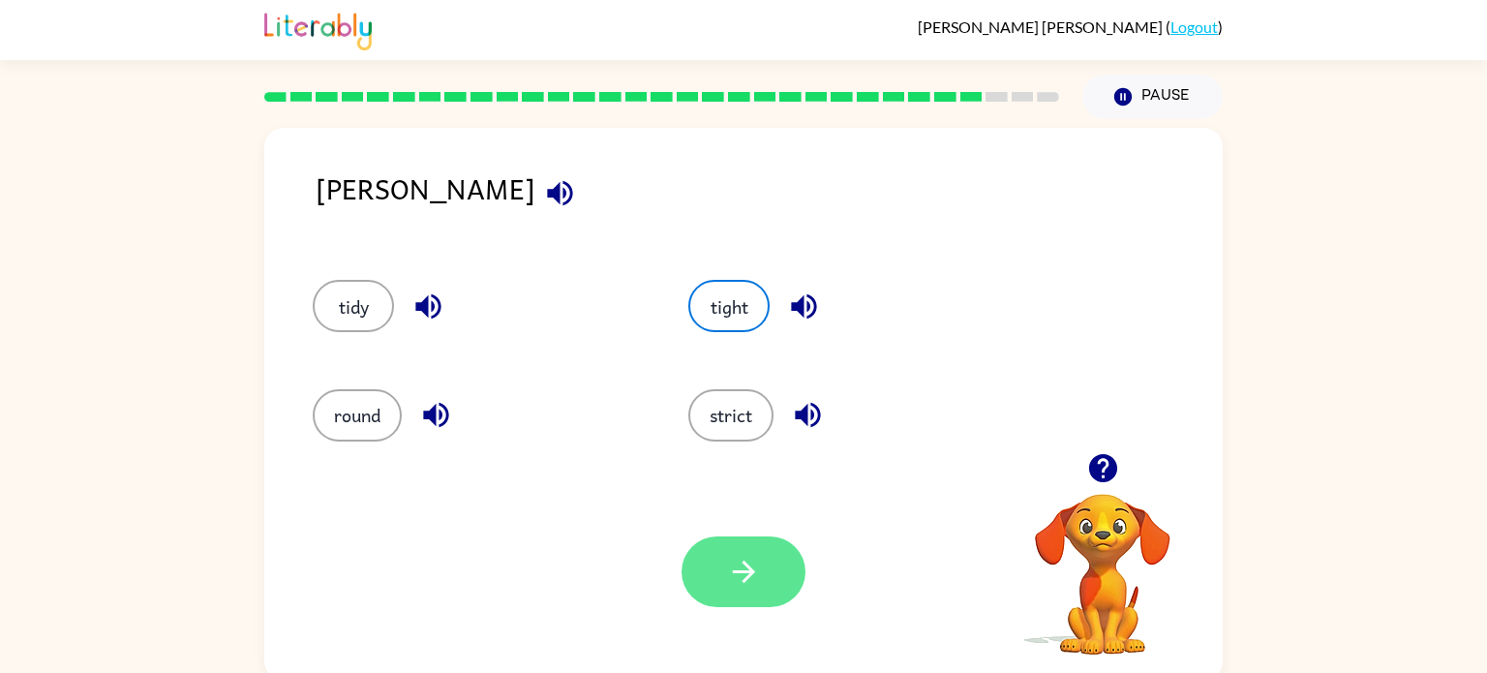
click at [743, 581] on icon "button" at bounding box center [743, 571] width 22 height 22
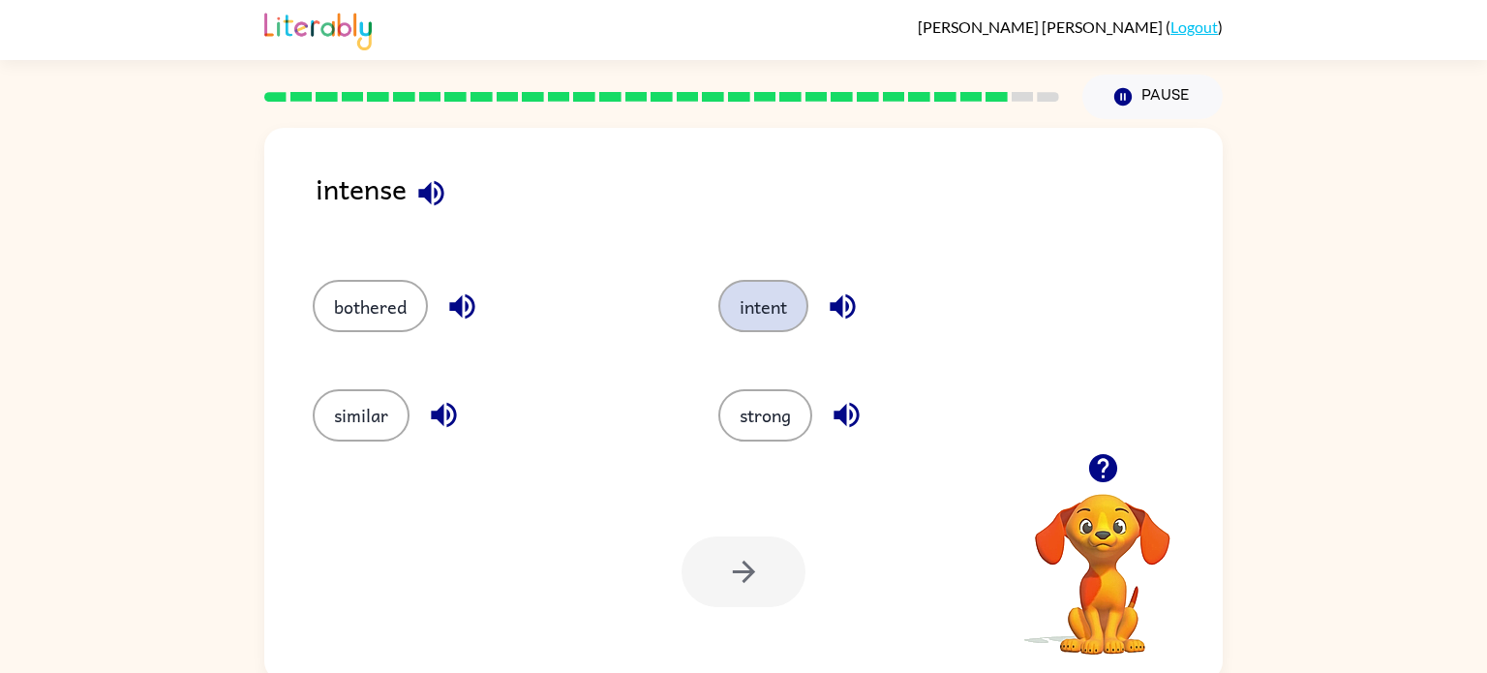
click at [767, 304] on button "intent" at bounding box center [763, 306] width 90 height 52
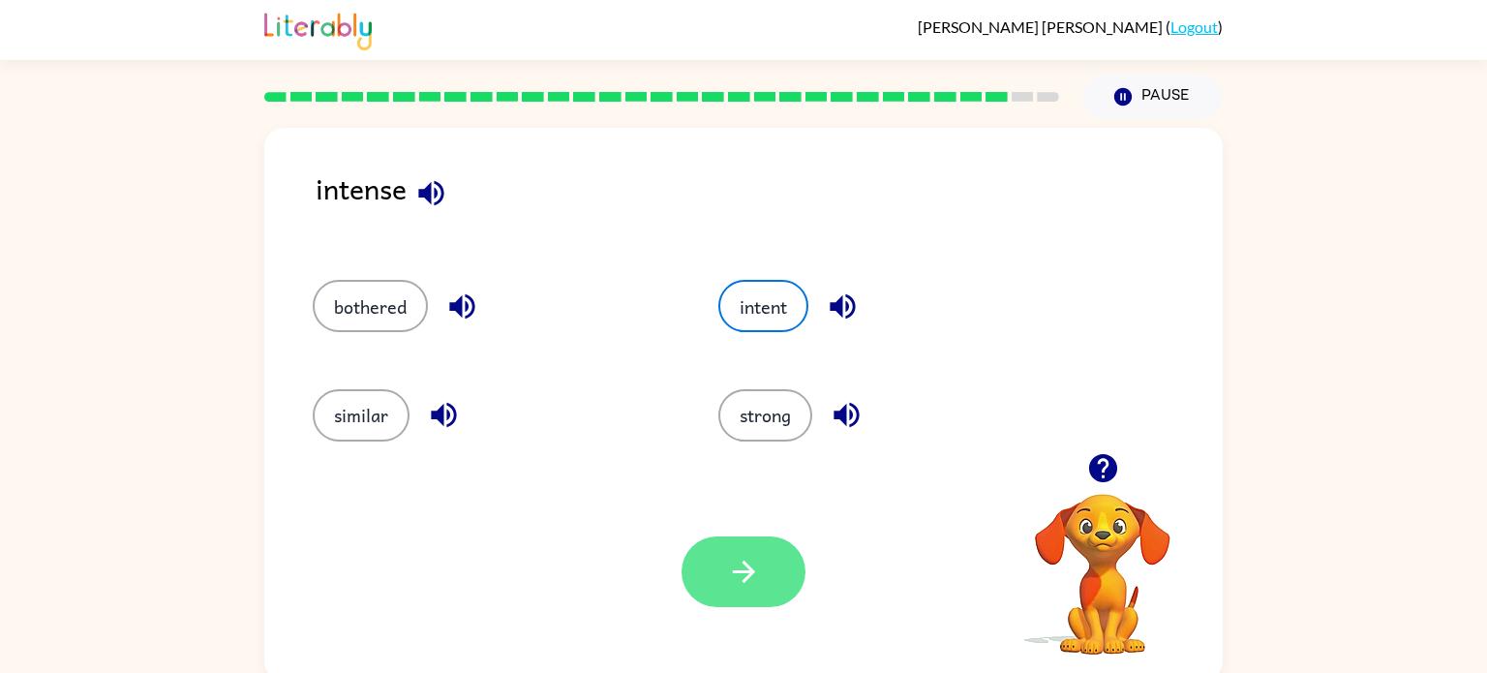
click at [729, 577] on icon "button" at bounding box center [744, 572] width 34 height 34
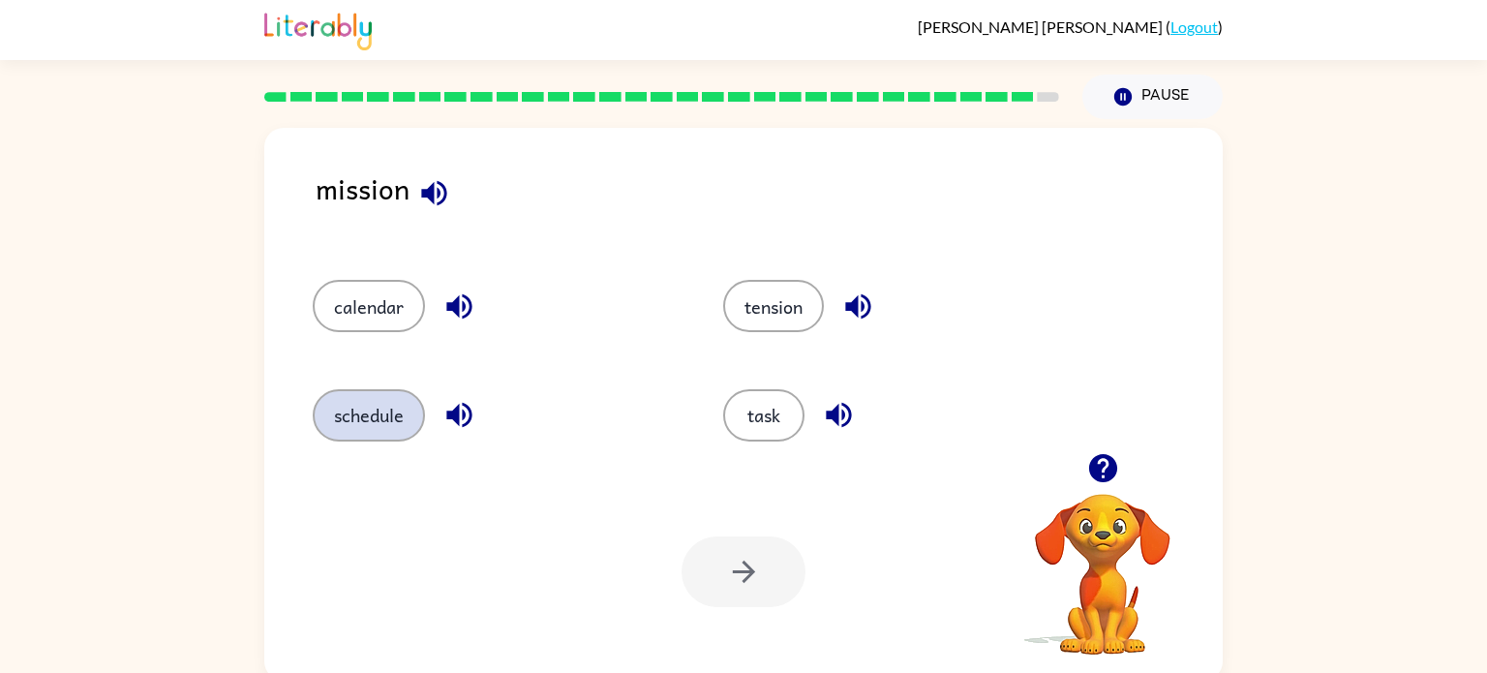
click at [333, 424] on button "schedule" at bounding box center [369, 415] width 112 height 52
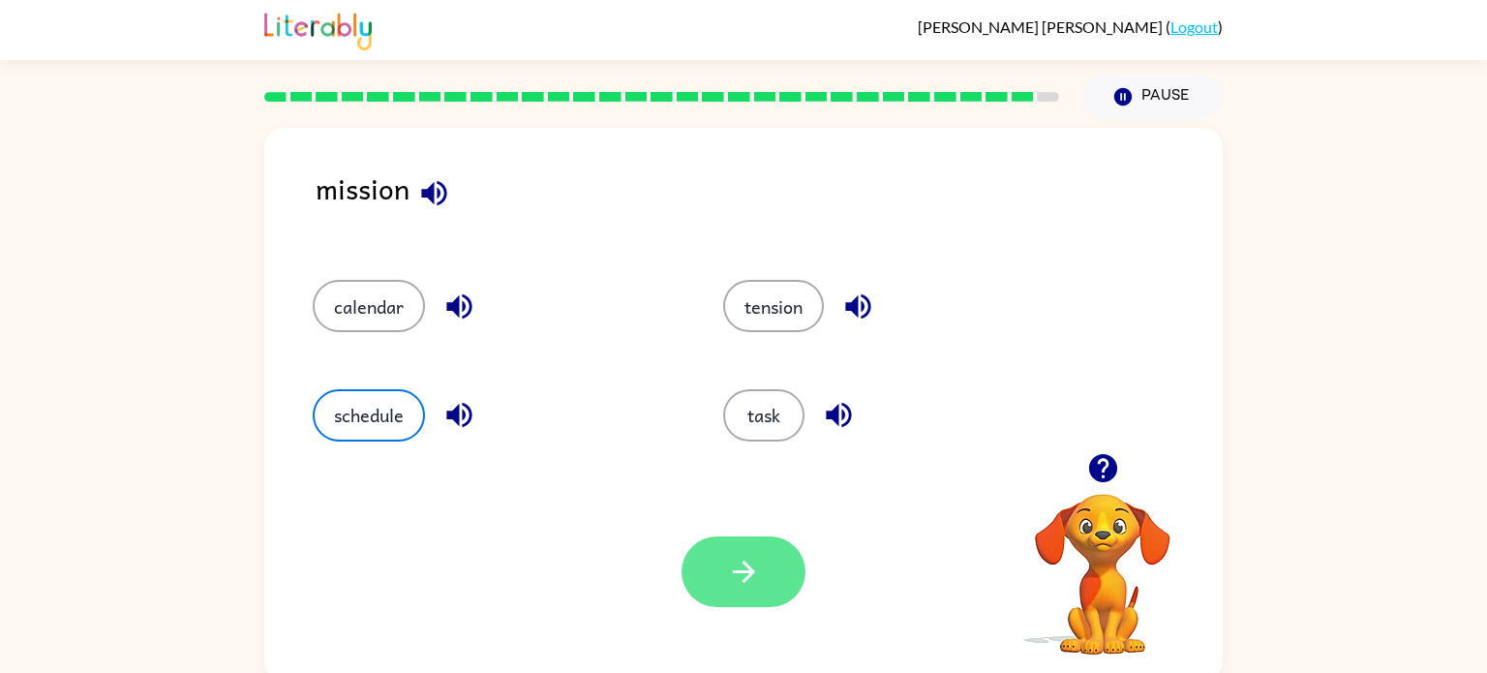
click at [707, 549] on button "button" at bounding box center [743, 571] width 124 height 71
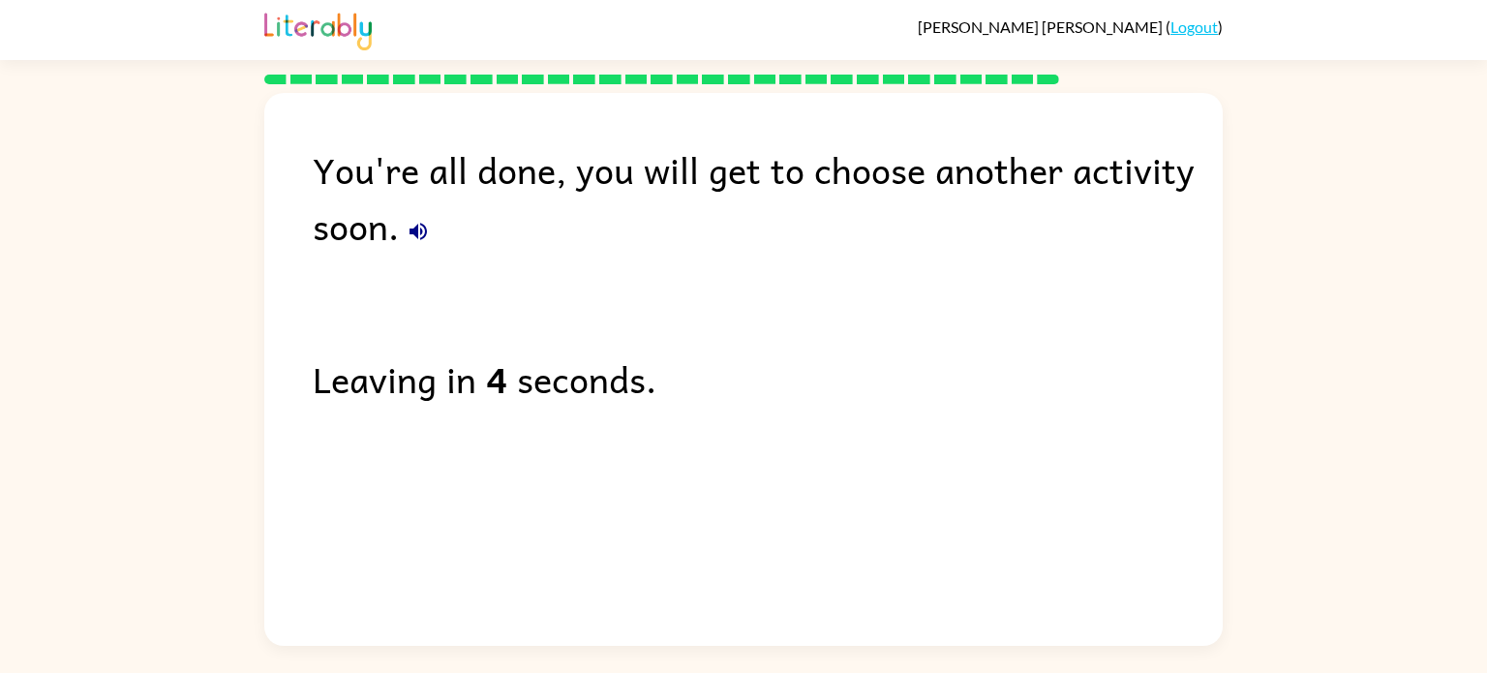
click at [588, 476] on div "You're all done, you will get to choose another activity soon. Leaving in 4 sec…" at bounding box center [743, 364] width 958 height 543
click at [526, 395] on div "Leaving in 4 seconds." at bounding box center [768, 378] width 910 height 56
click at [556, 469] on div "You're all done, you will get to choose another activity soon. Leaving in 4 sec…" at bounding box center [743, 364] width 958 height 543
click at [510, 442] on div "You're all done, you will get to choose another activity soon. Leaving in 4 sec…" at bounding box center [743, 364] width 958 height 543
